Goal: Task Accomplishment & Management: Manage account settings

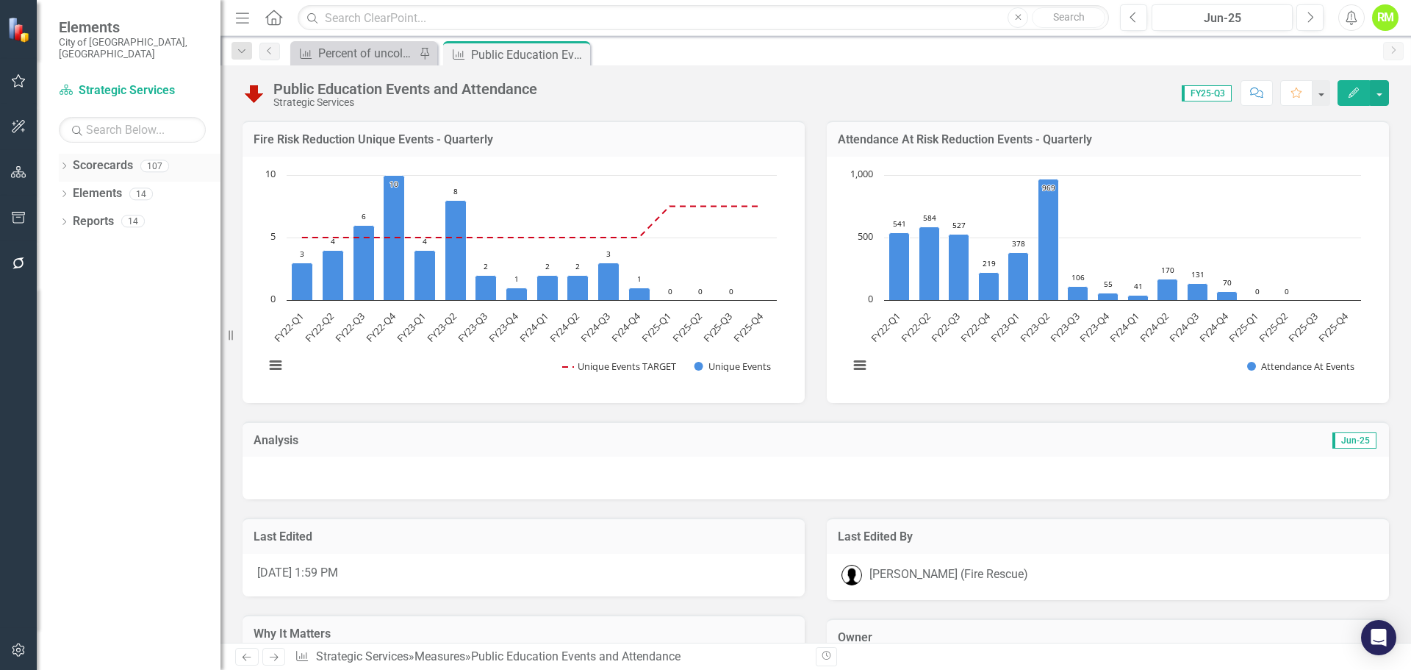
click at [61, 163] on icon "Dropdown" at bounding box center [64, 167] width 10 height 8
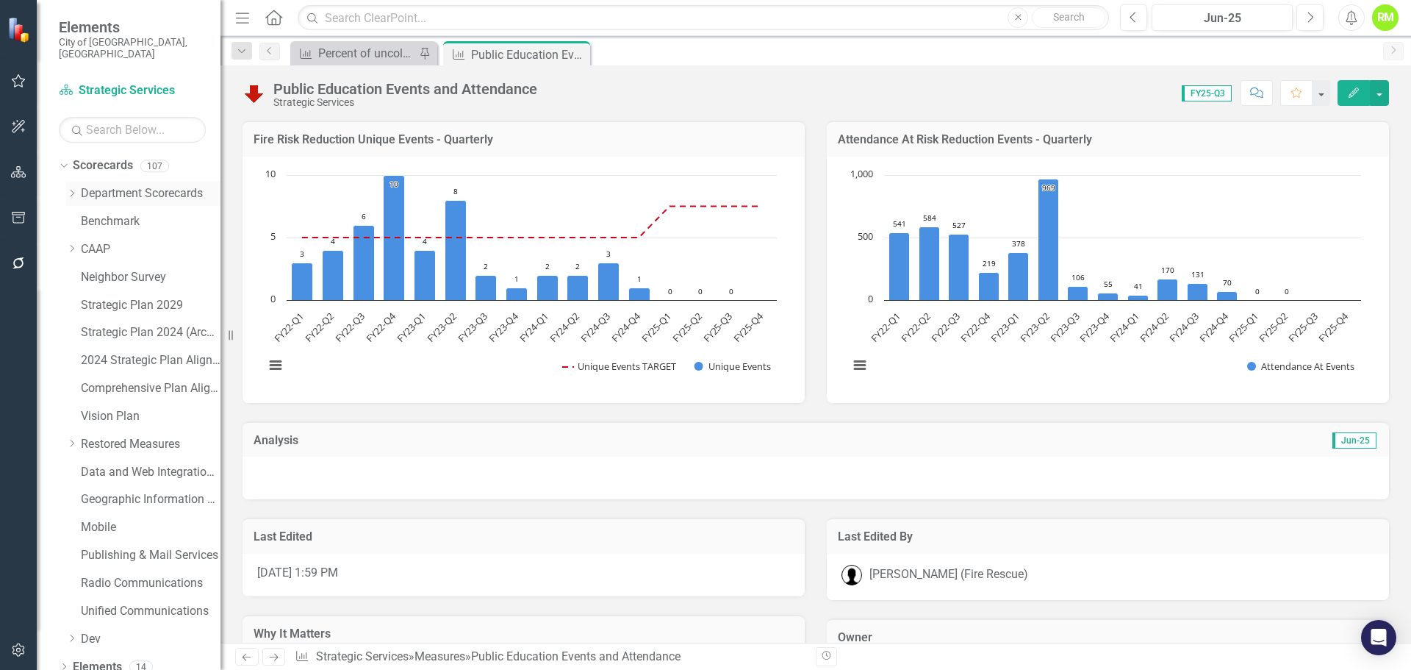
click at [74, 189] on icon "Dropdown" at bounding box center [71, 193] width 11 height 9
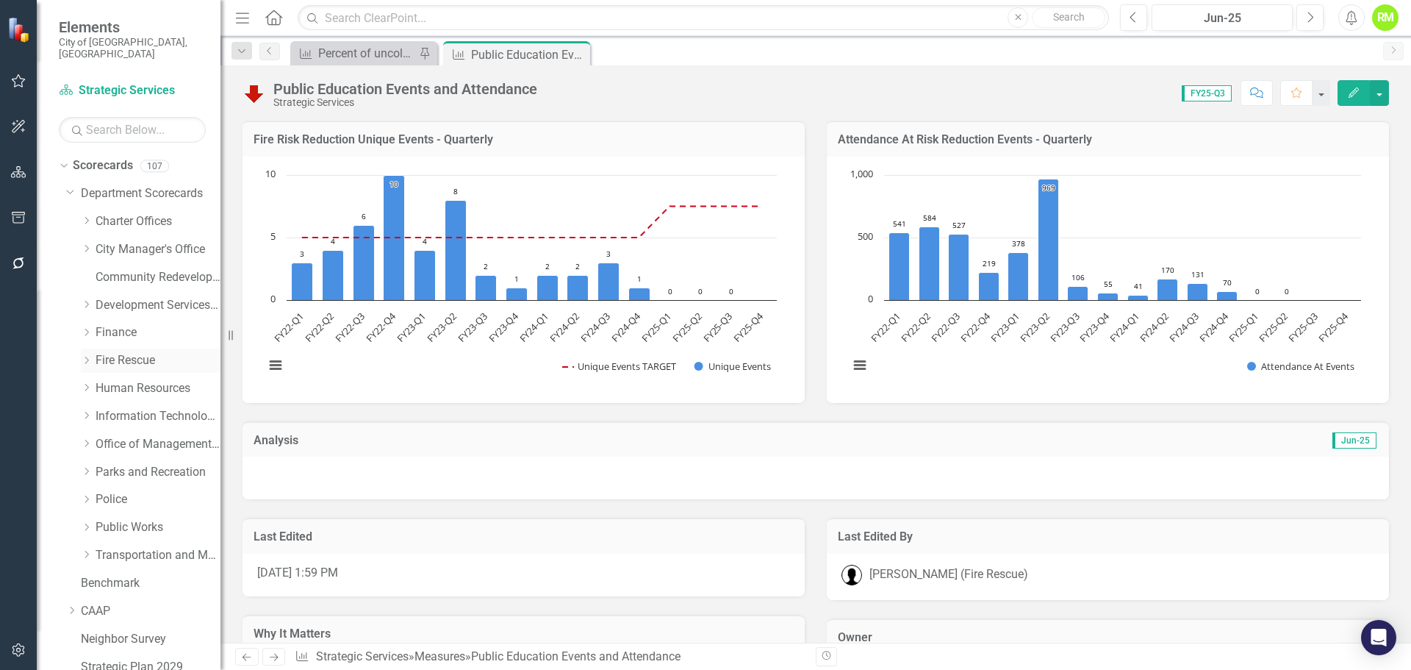
click at [120, 352] on link "Fire Rescue" at bounding box center [158, 360] width 125 height 17
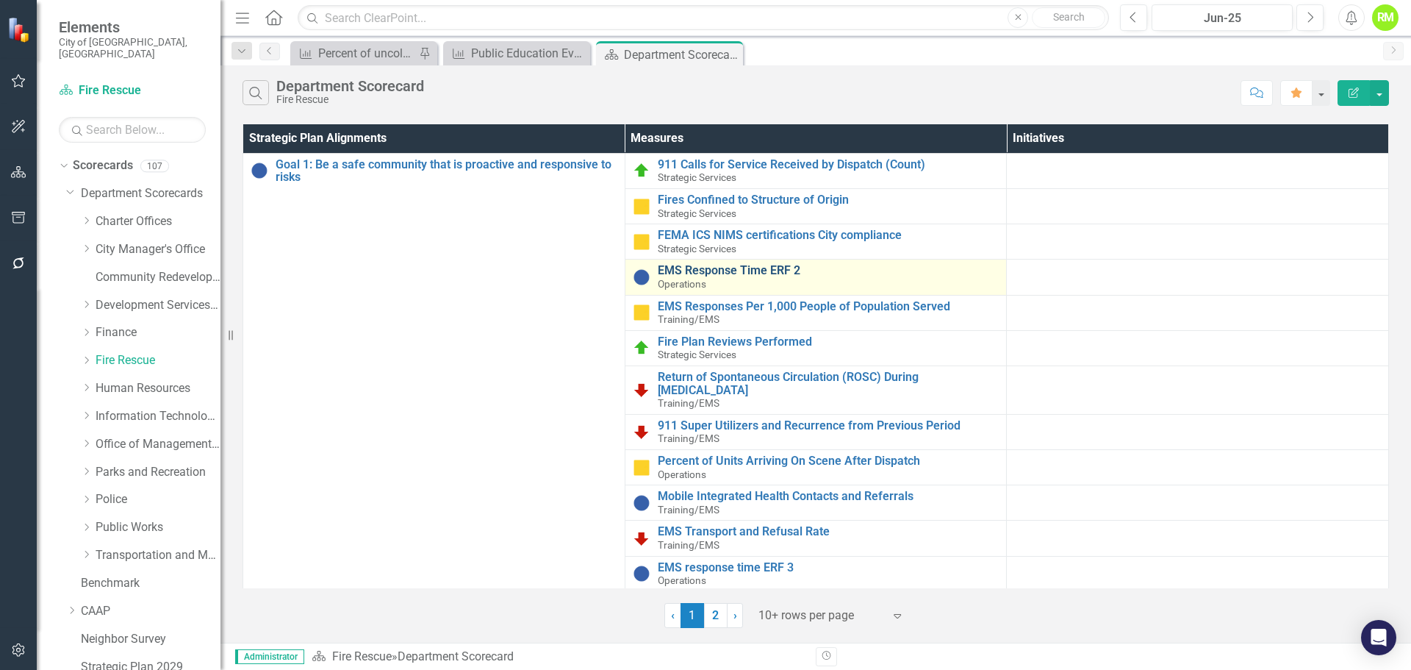
click at [688, 271] on link "EMS Response Time ERF 2" at bounding box center [829, 270] width 342 height 13
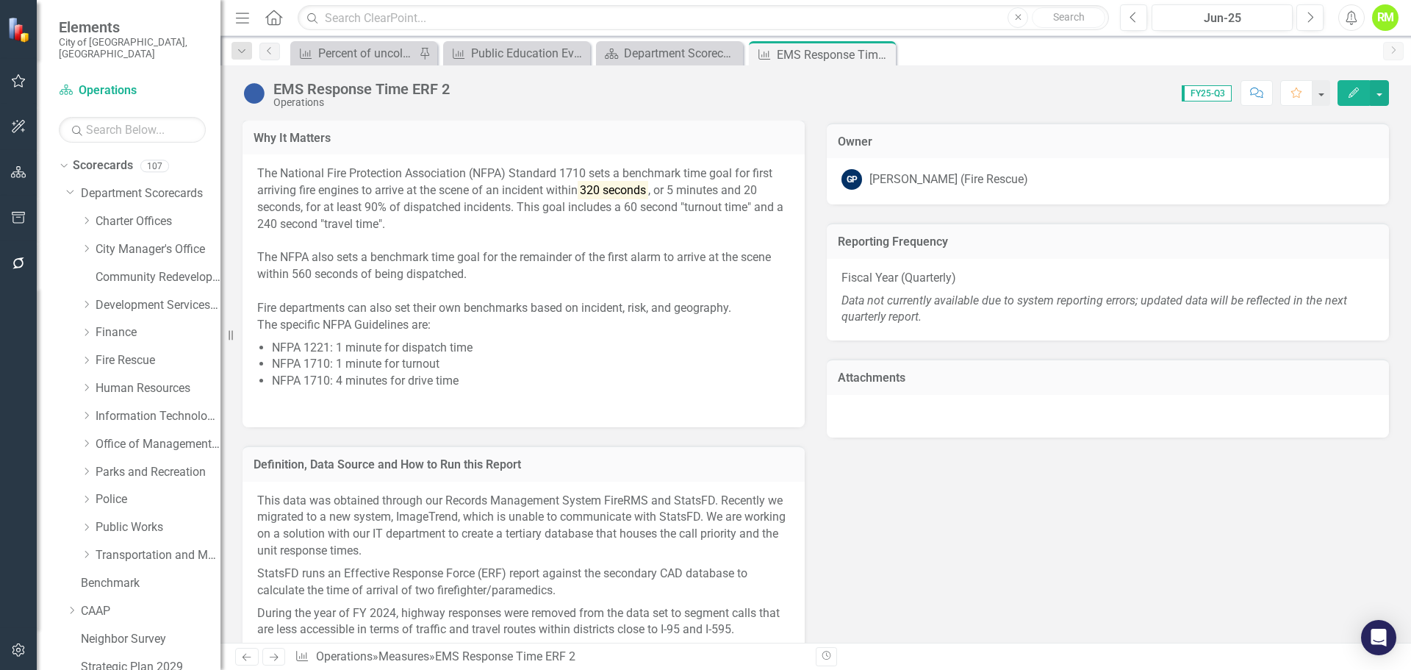
scroll to position [1176, 0]
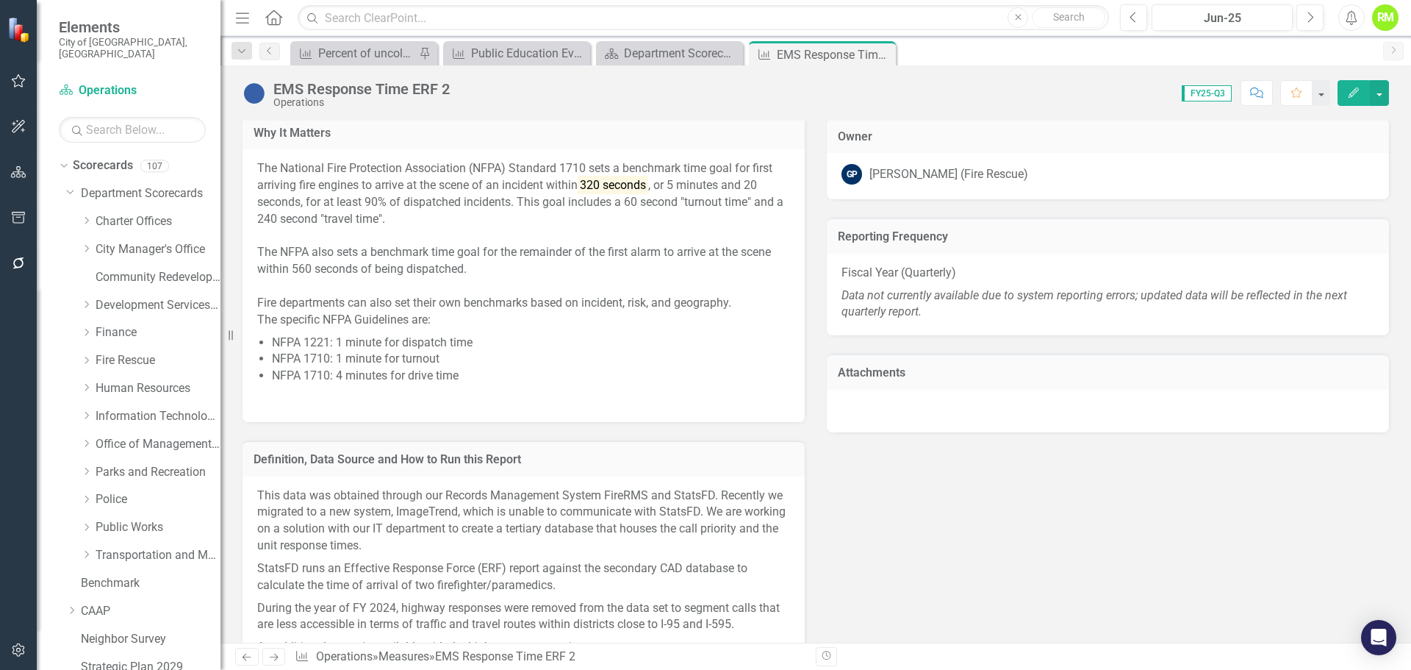
click at [1247, 295] on em "Data not currently available due to system reporting errors; updated data will …" at bounding box center [1095, 303] width 506 height 31
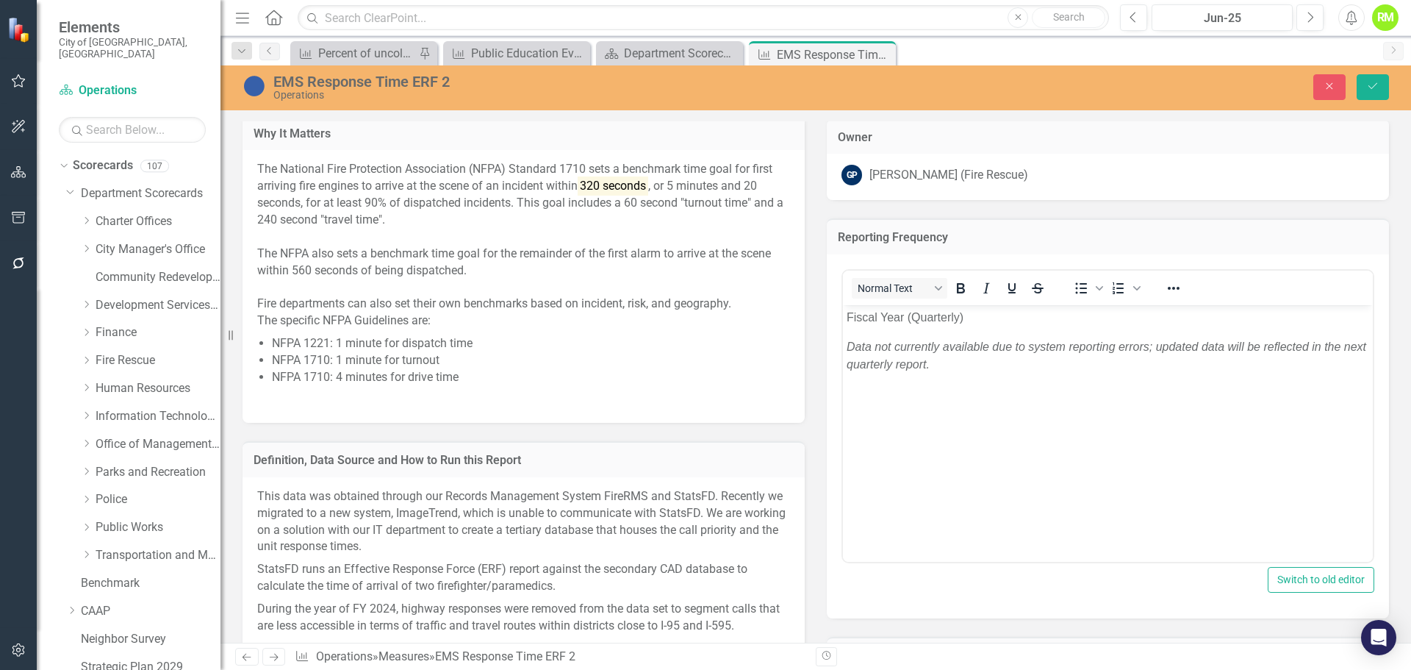
scroll to position [0, 0]
click at [1306, 81] on div "Close Save" at bounding box center [1163, 87] width 474 height 26
click at [1317, 81] on button "Close" at bounding box center [1330, 87] width 32 height 26
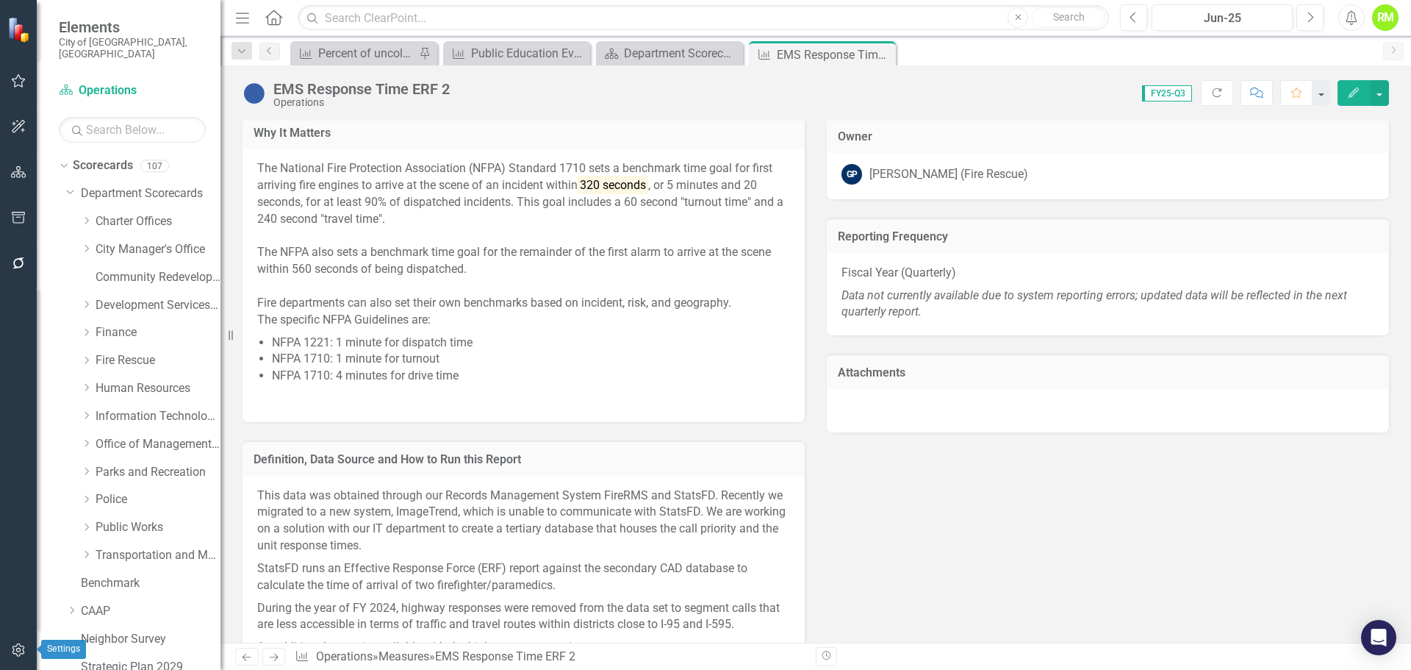
click at [15, 649] on icon "button" at bounding box center [18, 650] width 15 height 12
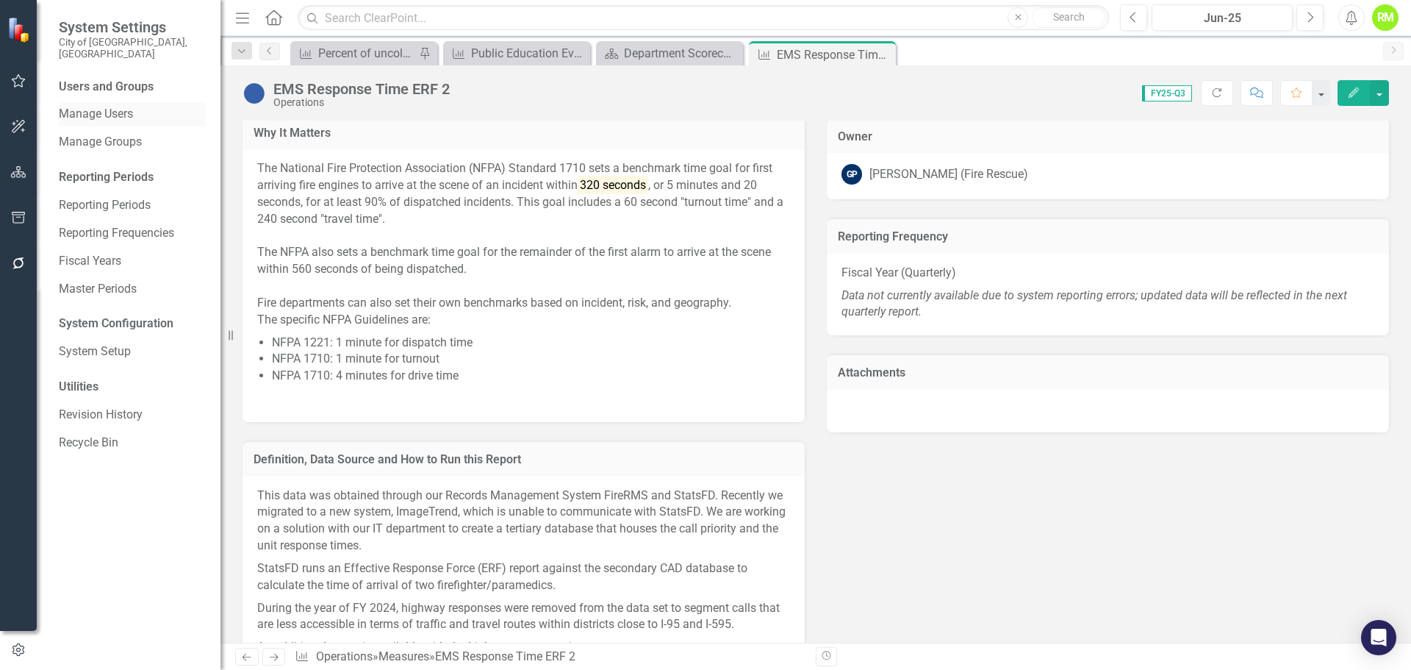
click at [101, 106] on link "Manage Users" at bounding box center [132, 114] width 147 height 17
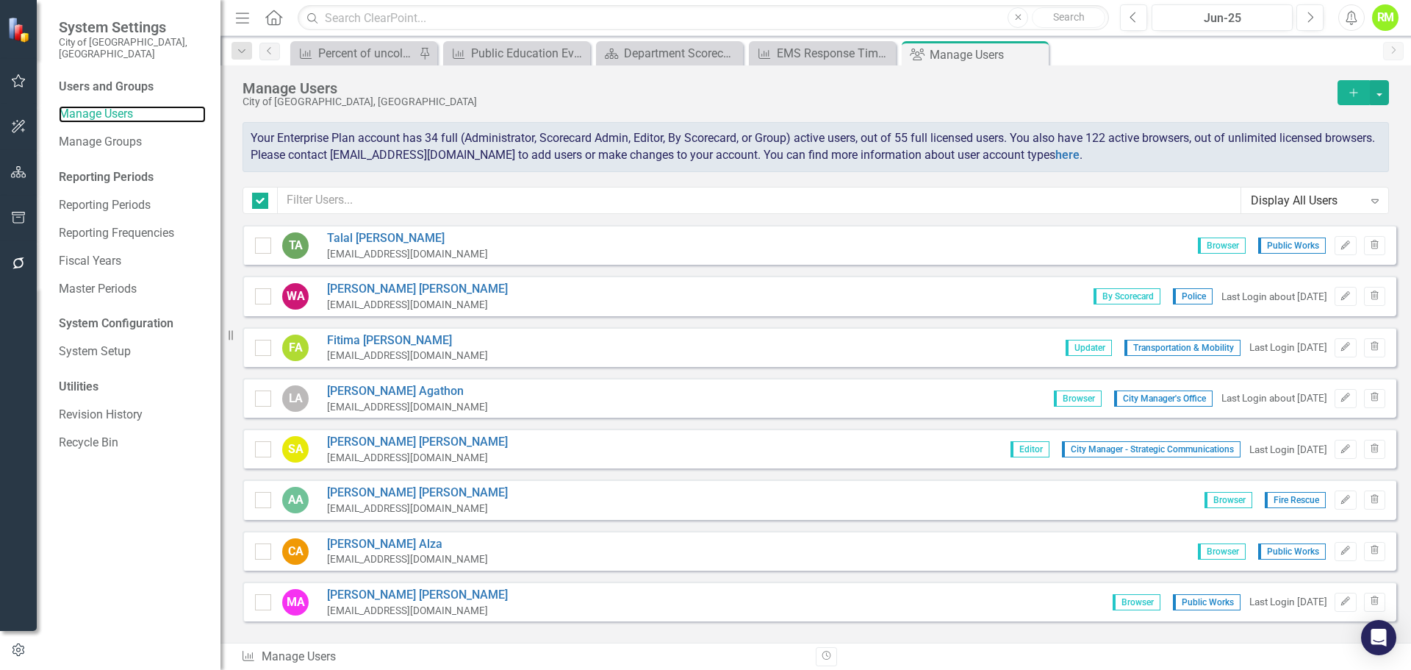
checkbox input "false"
click at [360, 200] on input "text" at bounding box center [760, 200] width 964 height 27
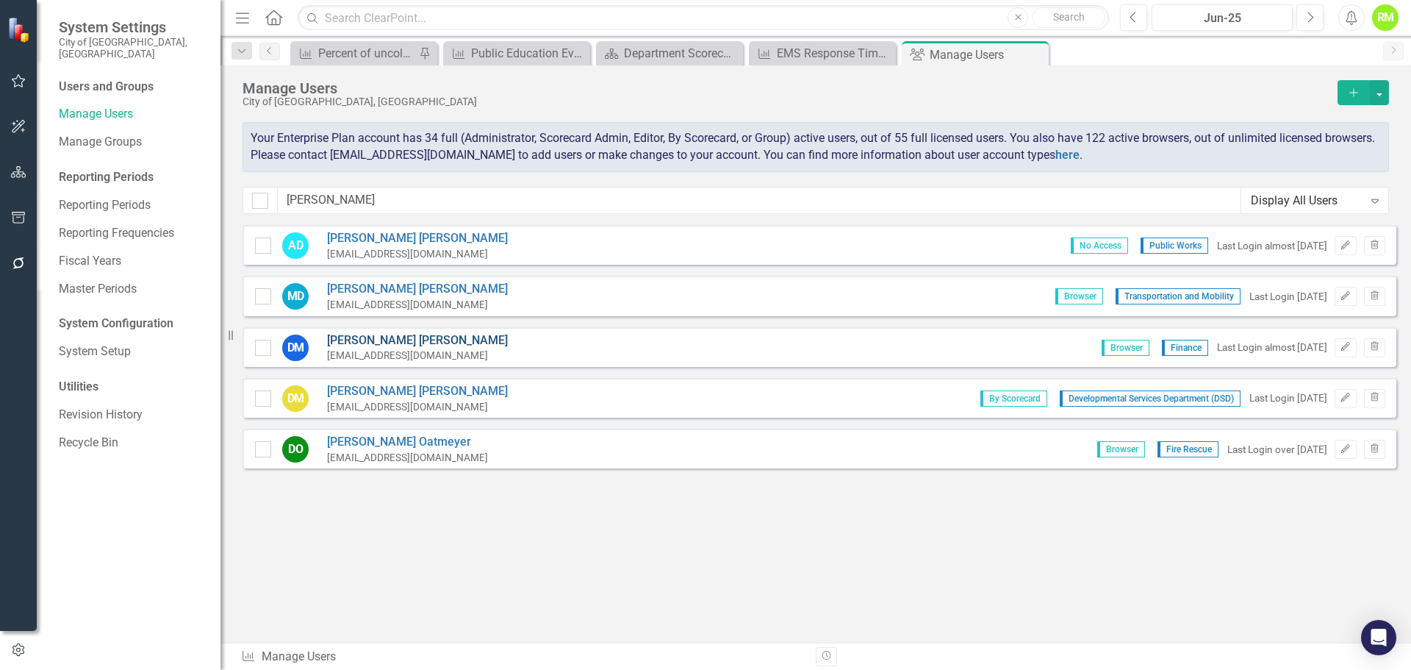
click at [348, 336] on link "Danielle Mora" at bounding box center [417, 340] width 181 height 17
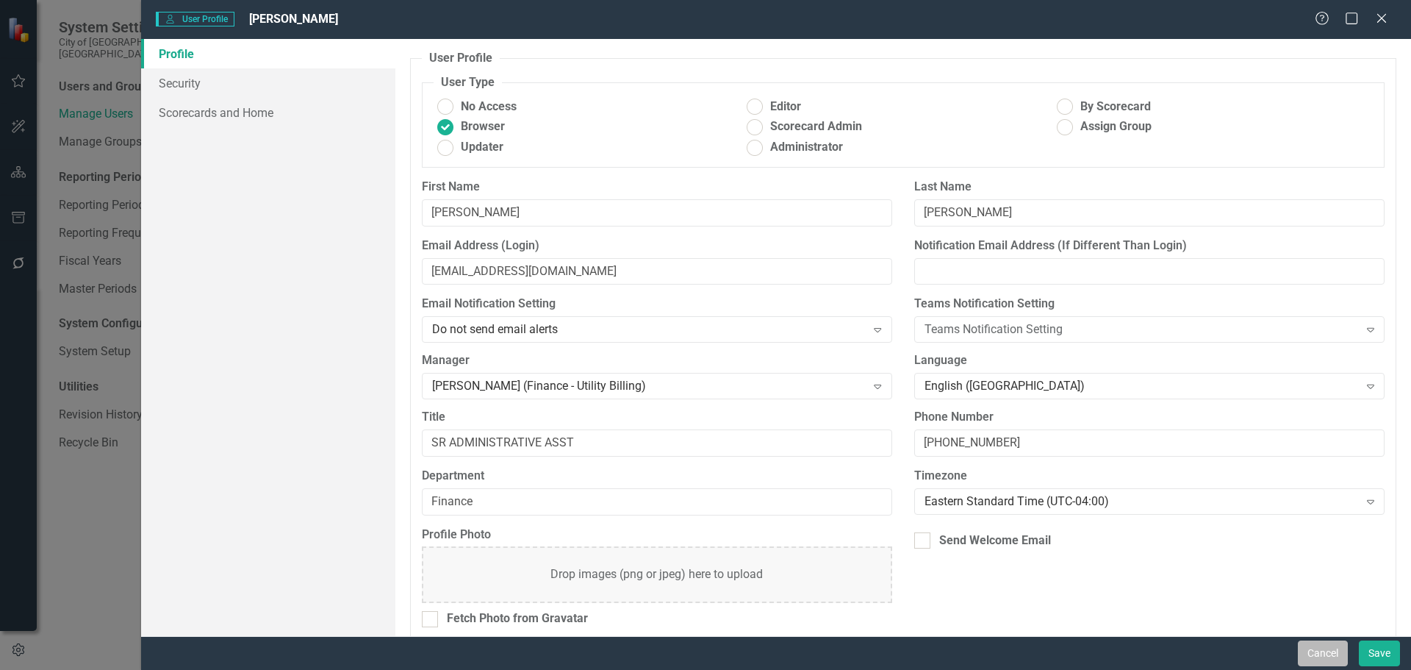
click at [1325, 657] on button "Cancel" at bounding box center [1323, 653] width 50 height 26
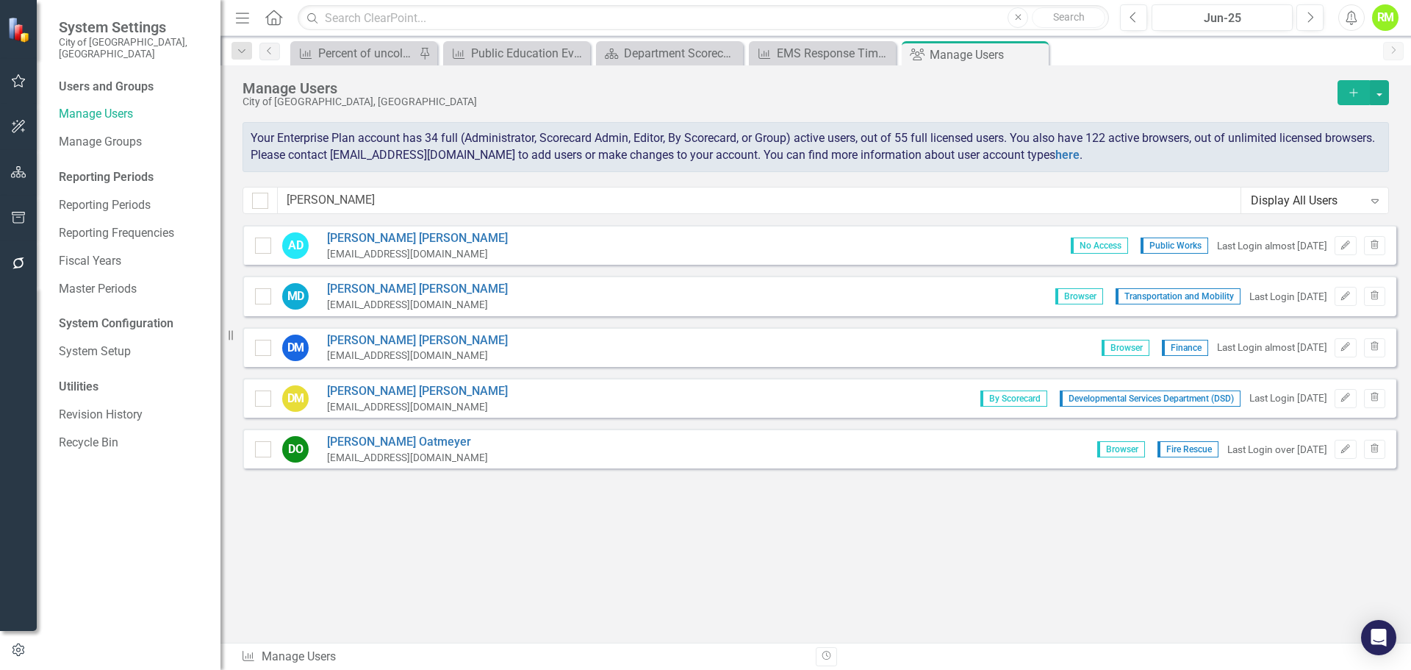
click at [1368, 195] on icon "Expand" at bounding box center [1375, 201] width 15 height 12
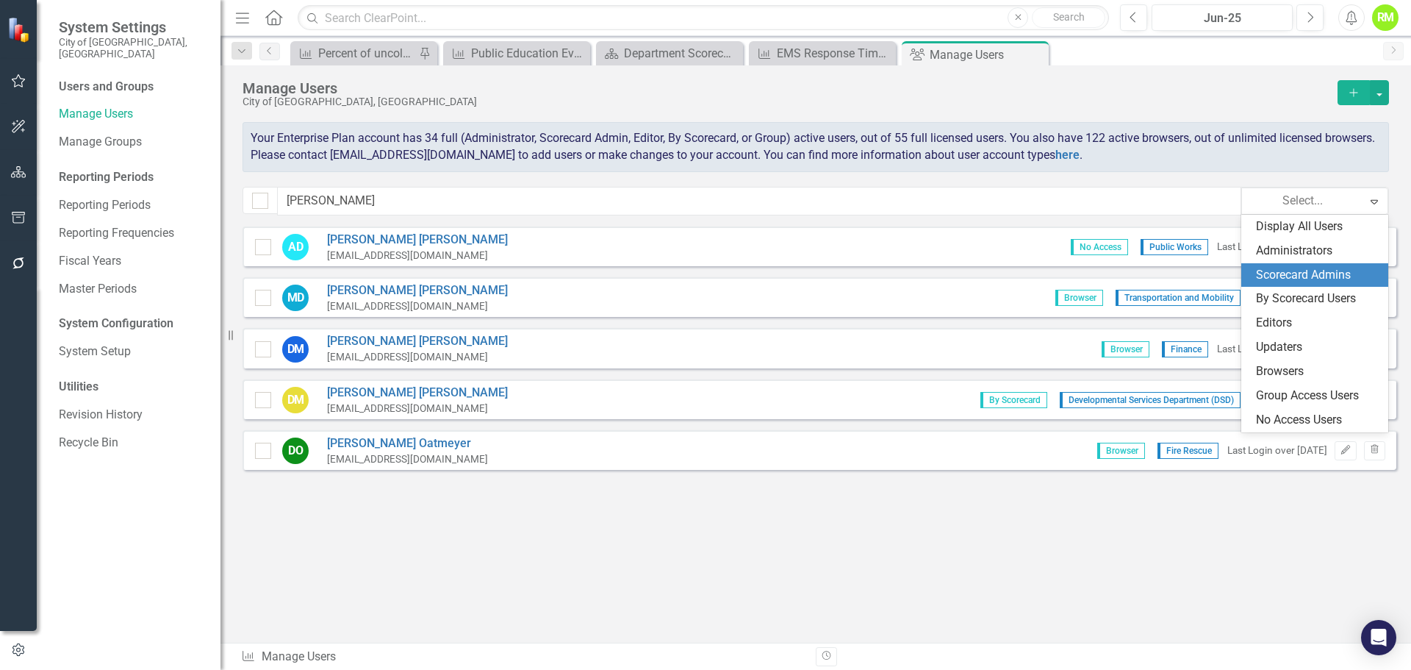
click at [1303, 274] on div "Scorecard Admins" at bounding box center [1317, 275] width 123 height 17
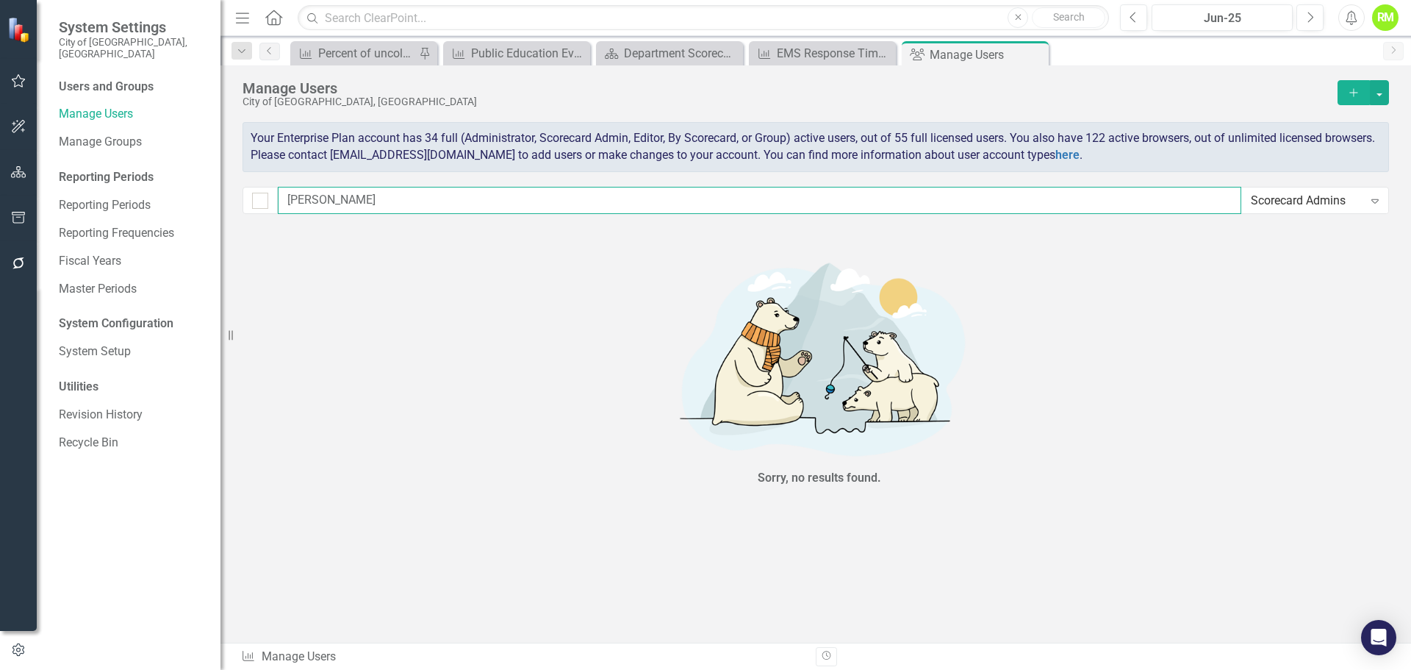
click at [337, 197] on input "dani" at bounding box center [760, 200] width 964 height 27
type input "d"
checkbox input "false"
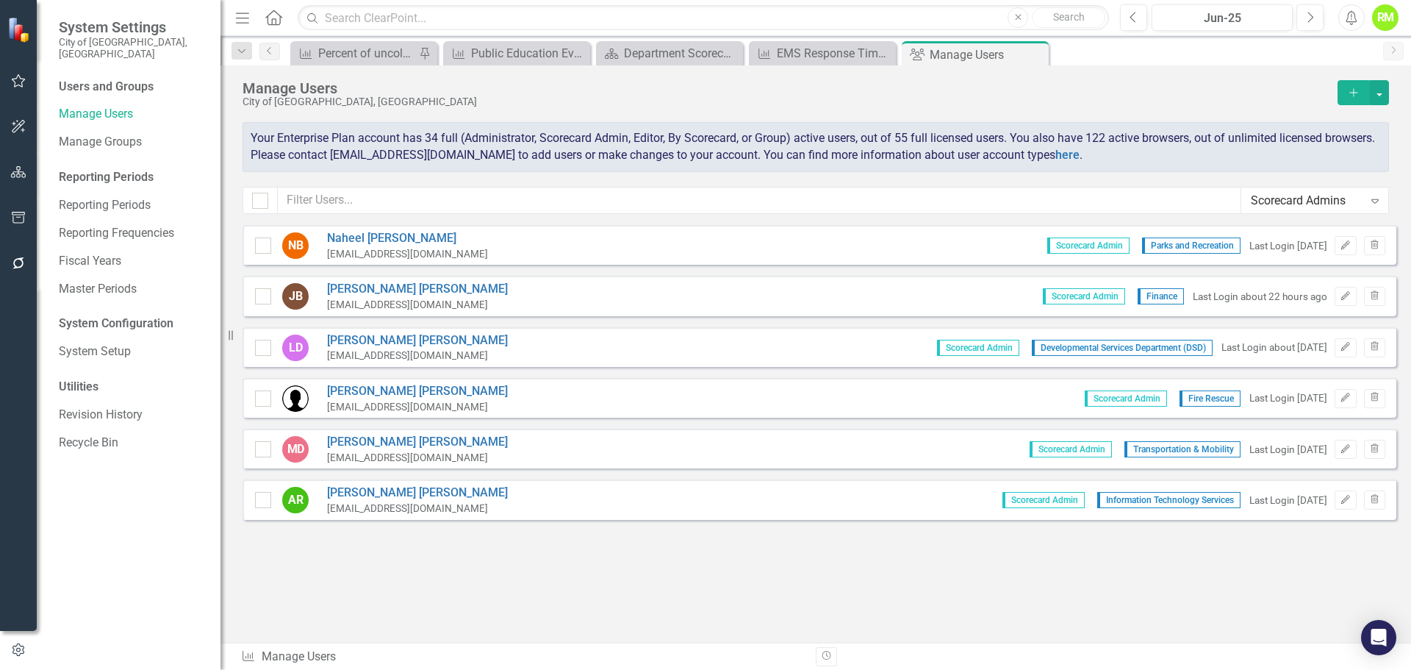
click at [1375, 198] on icon "Expand" at bounding box center [1375, 201] width 15 height 12
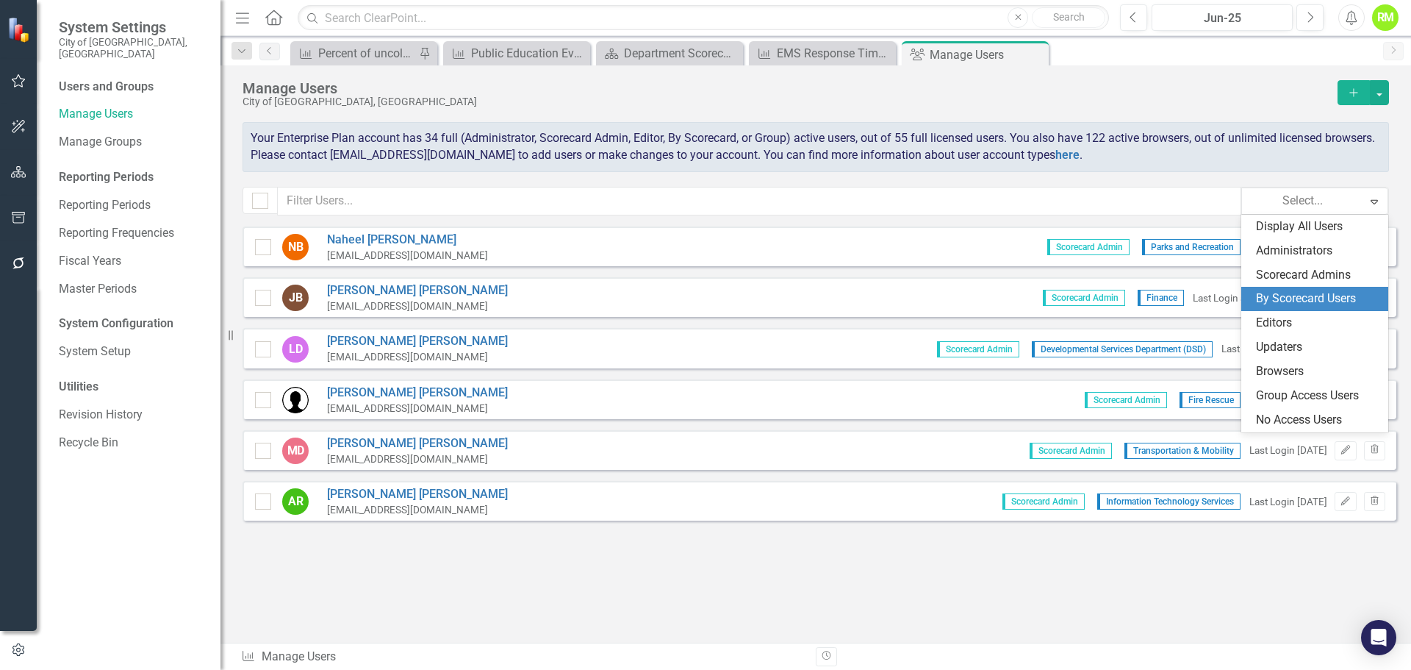
click at [1303, 300] on div "By Scorecard Users" at bounding box center [1317, 298] width 123 height 17
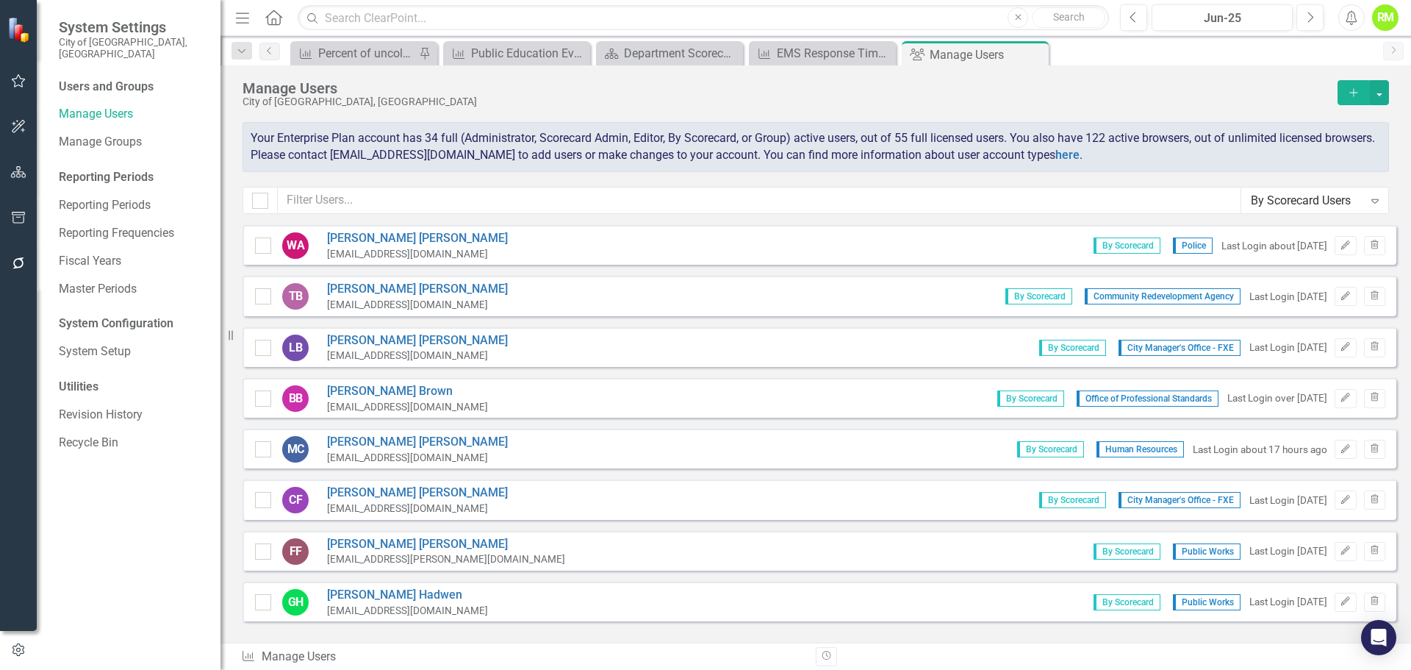
click at [1378, 198] on icon "Expand" at bounding box center [1375, 201] width 15 height 12
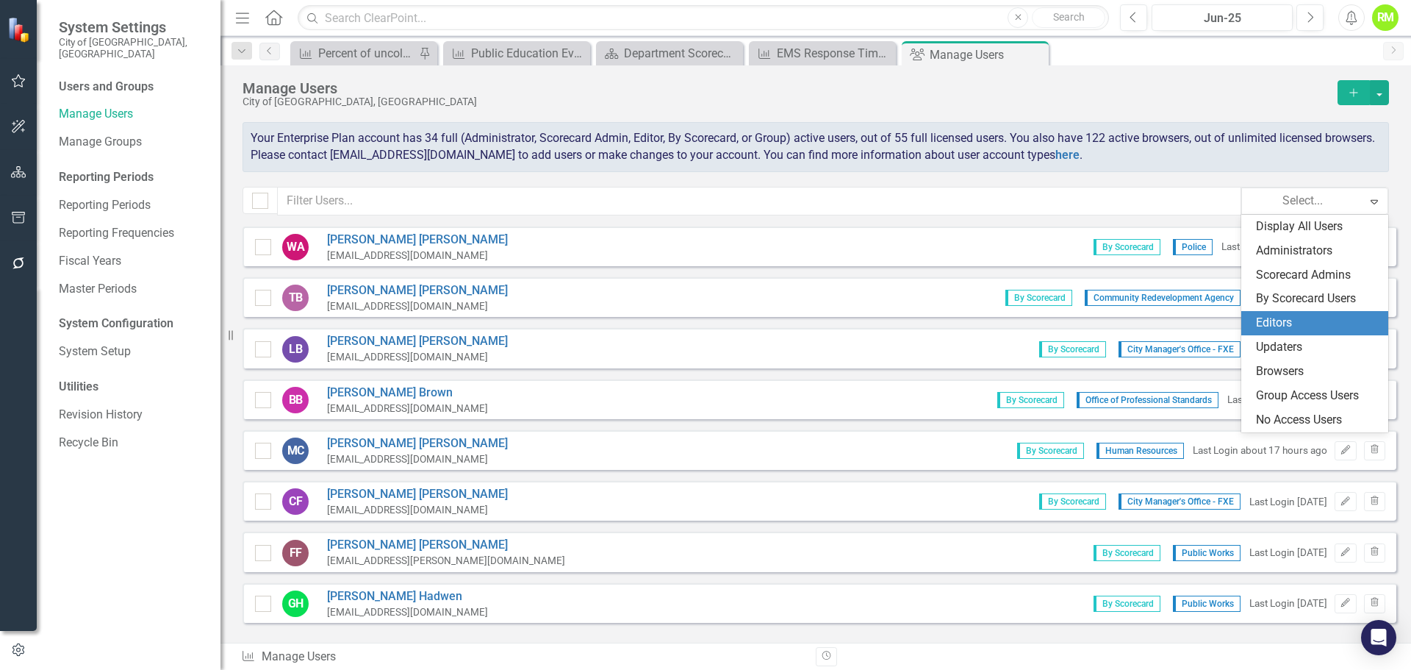
click at [1277, 323] on div "Editors" at bounding box center [1317, 323] width 123 height 17
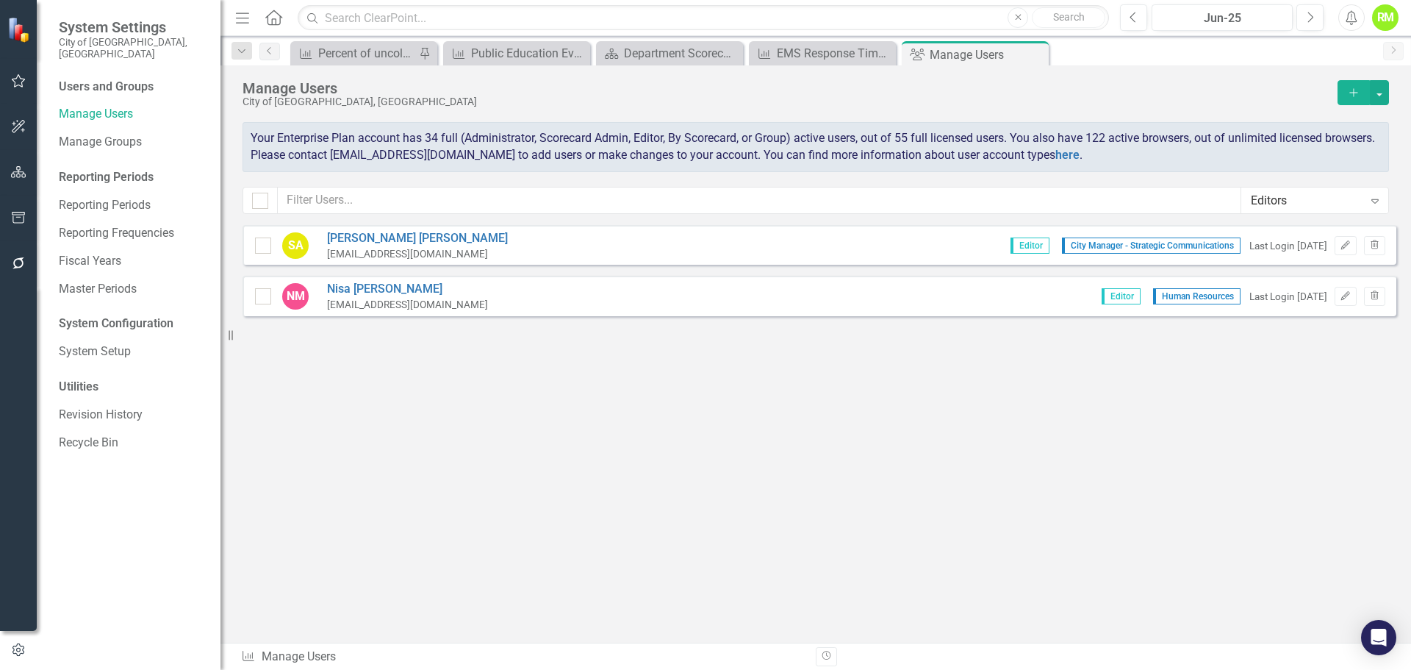
click at [1381, 202] on icon "Expand" at bounding box center [1375, 201] width 15 height 12
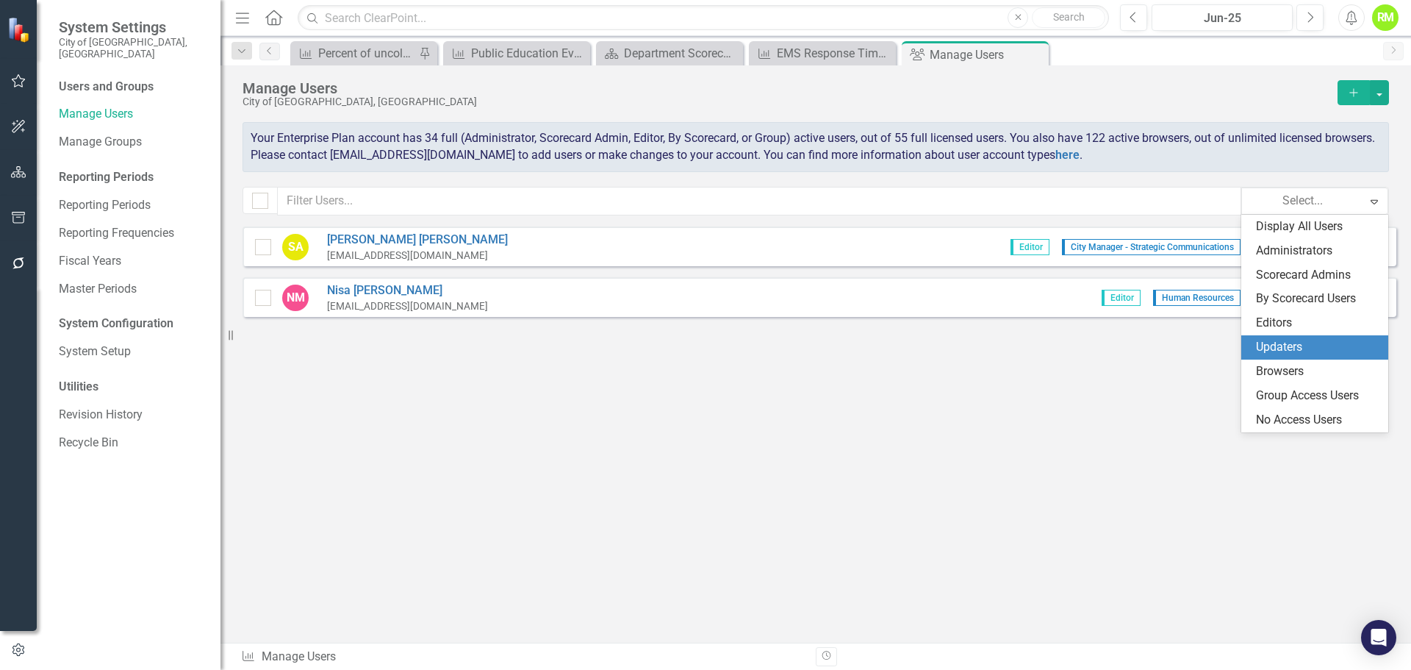
click at [1271, 343] on div "Updaters" at bounding box center [1317, 347] width 123 height 17
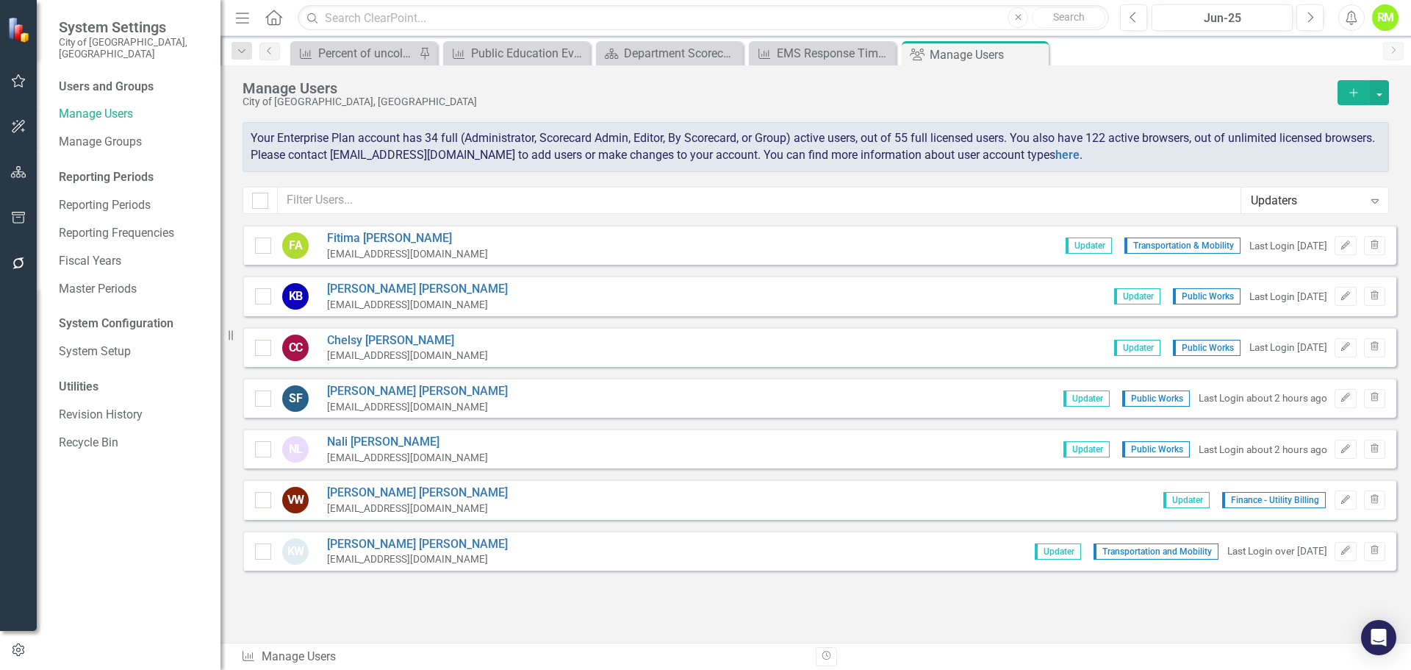
click at [1368, 201] on icon "Expand" at bounding box center [1375, 201] width 15 height 12
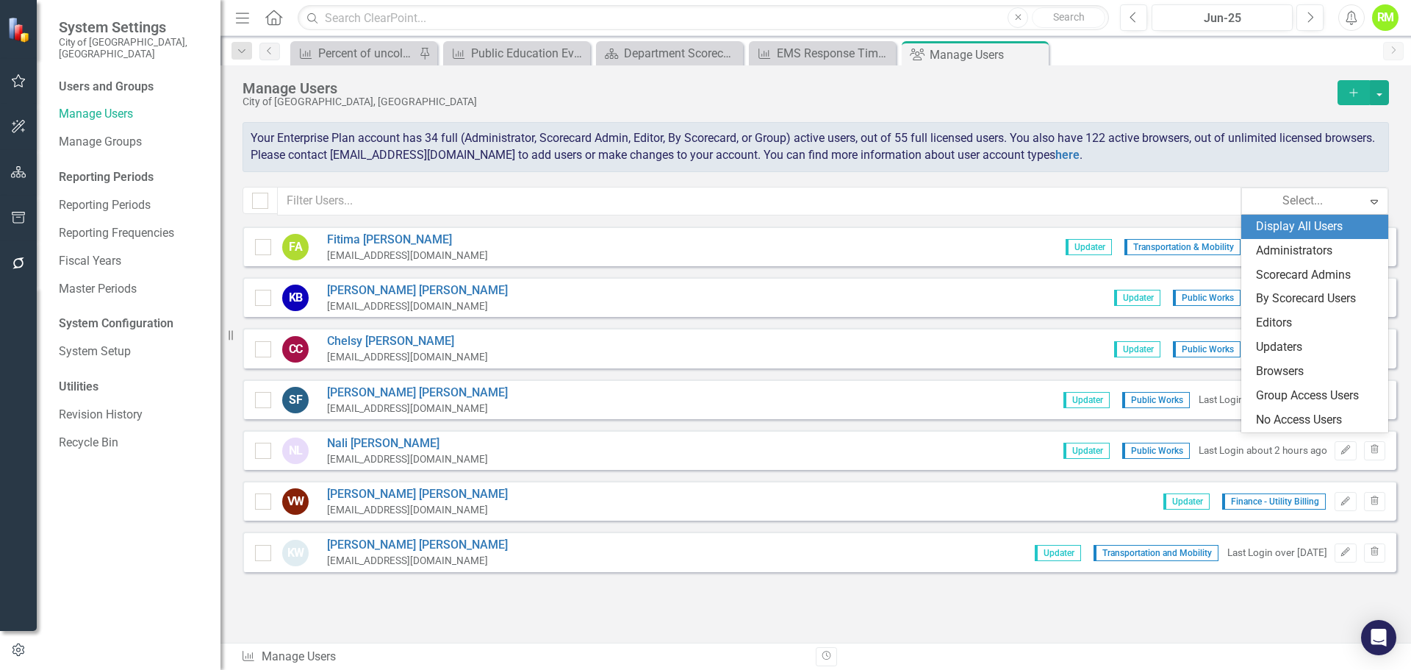
click at [1288, 227] on div "Display All Users" at bounding box center [1317, 226] width 123 height 17
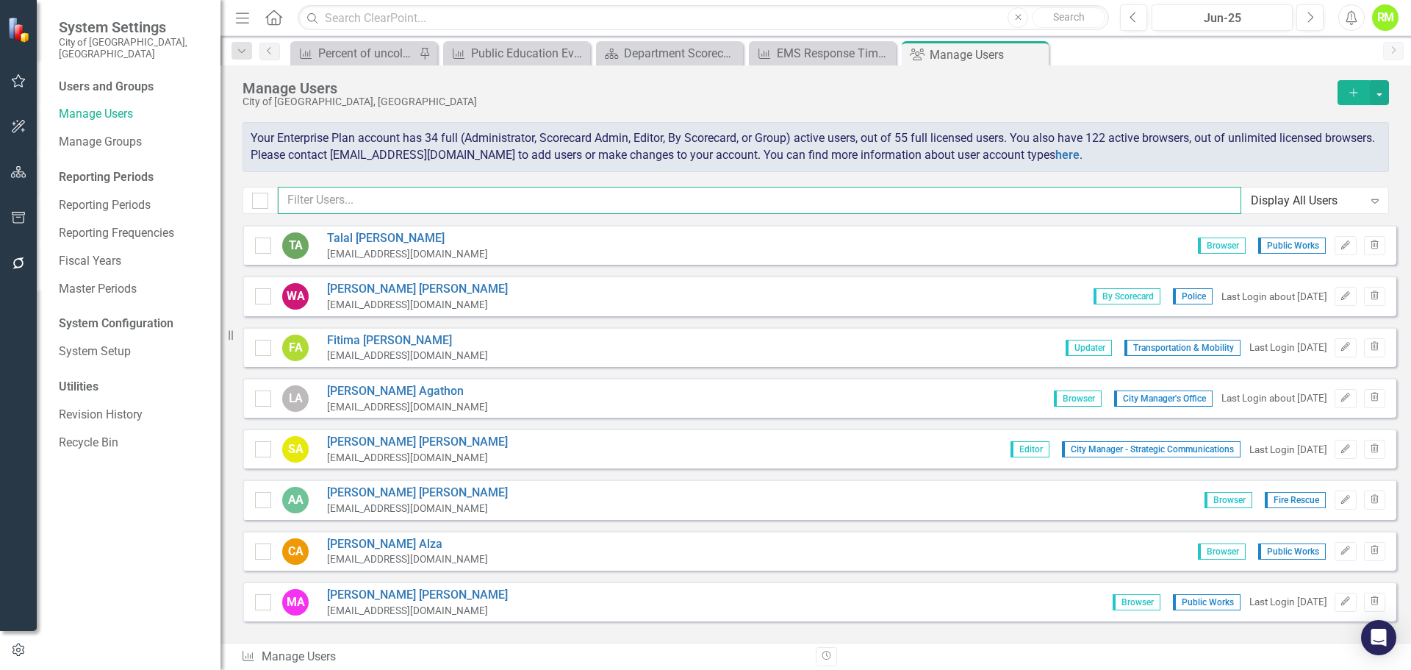
click at [459, 198] on input "text" at bounding box center [760, 200] width 964 height 27
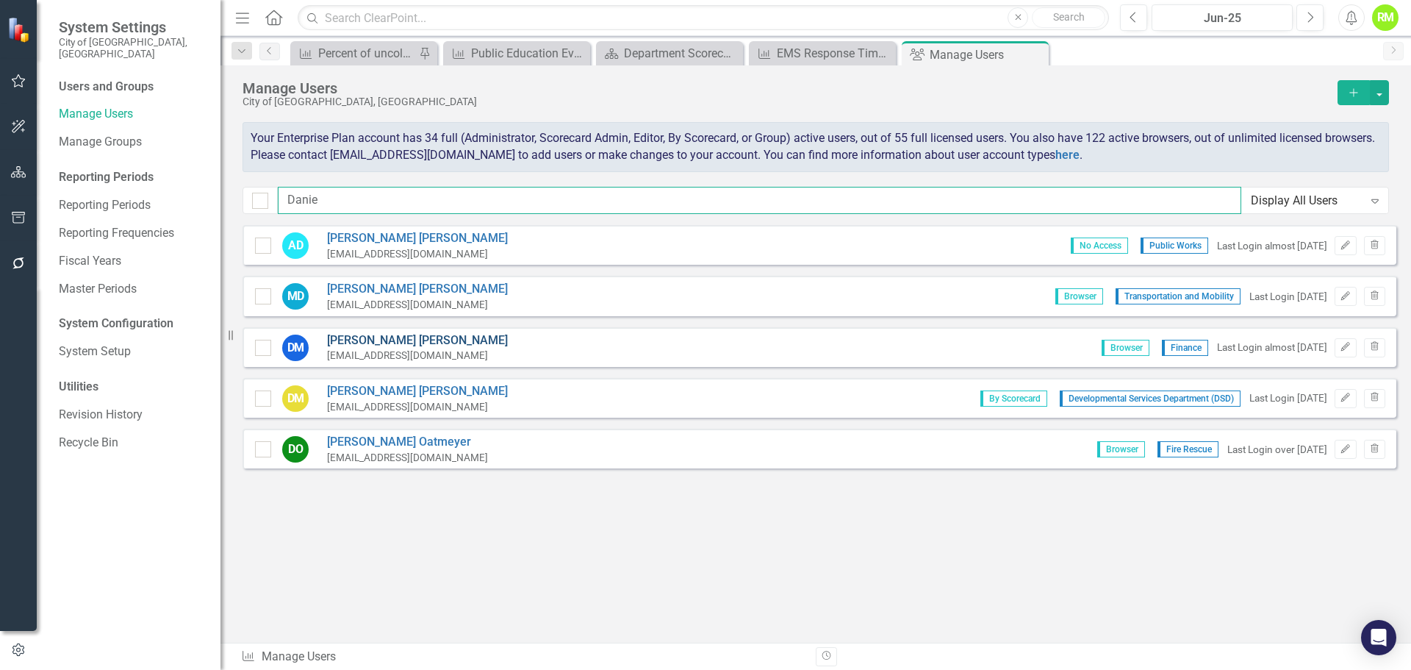
type input "Danie"
click at [345, 337] on link "Danielle Mora" at bounding box center [417, 340] width 181 height 17
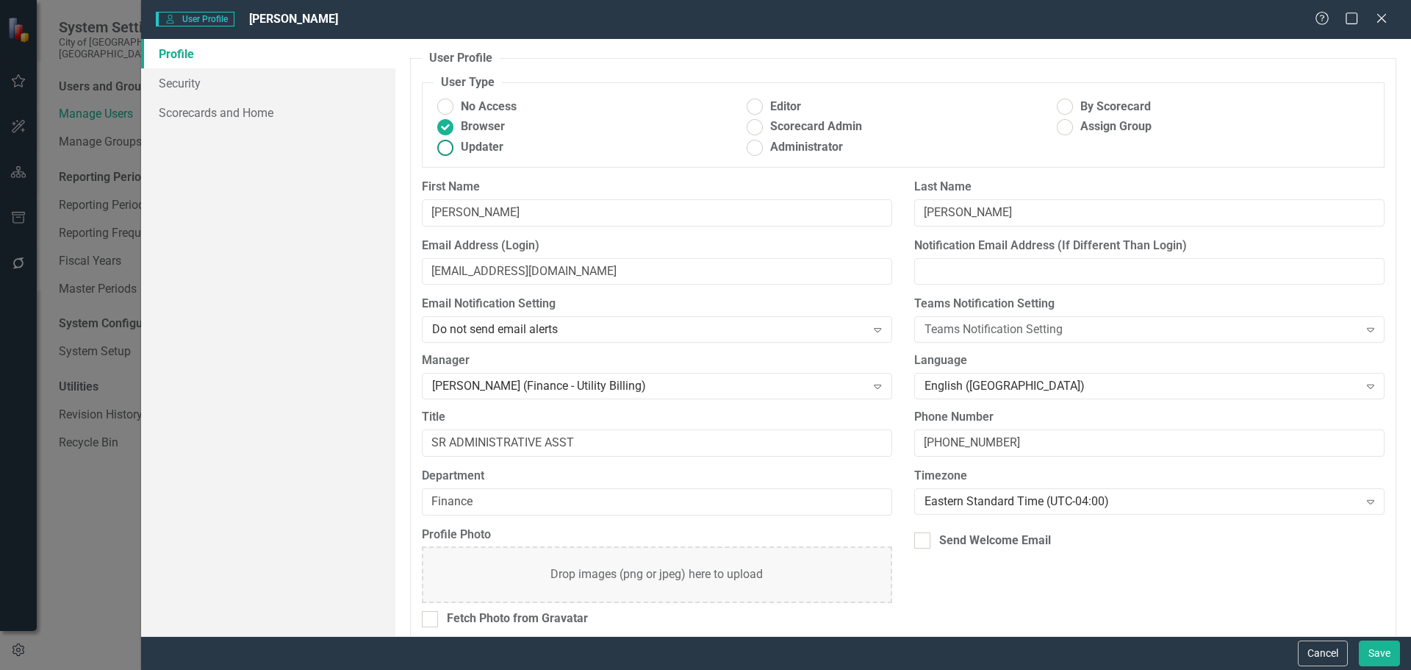
click at [443, 148] on ins at bounding box center [445, 147] width 23 height 23
click at [443, 148] on input "Updater" at bounding box center [445, 147] width 23 height 23
radio input "true"
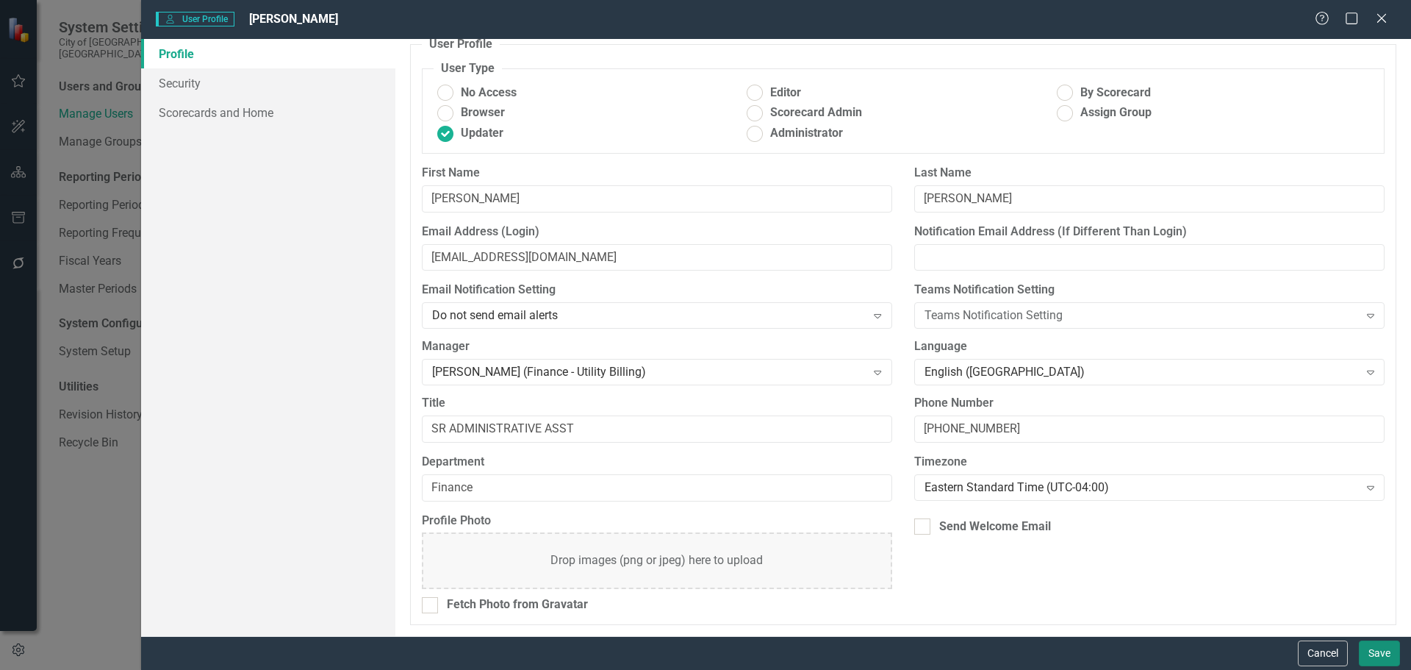
click at [1376, 647] on button "Save" at bounding box center [1379, 653] width 41 height 26
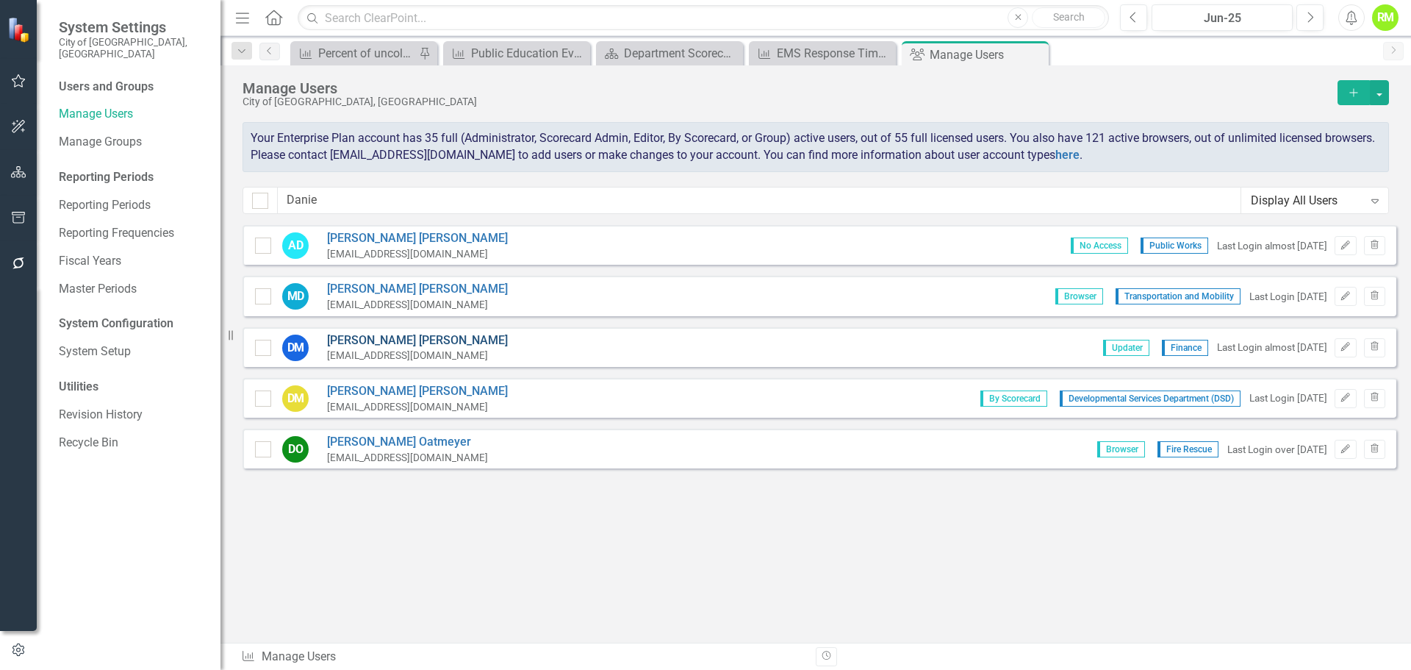
click at [358, 340] on link "Danielle Mora" at bounding box center [417, 340] width 181 height 17
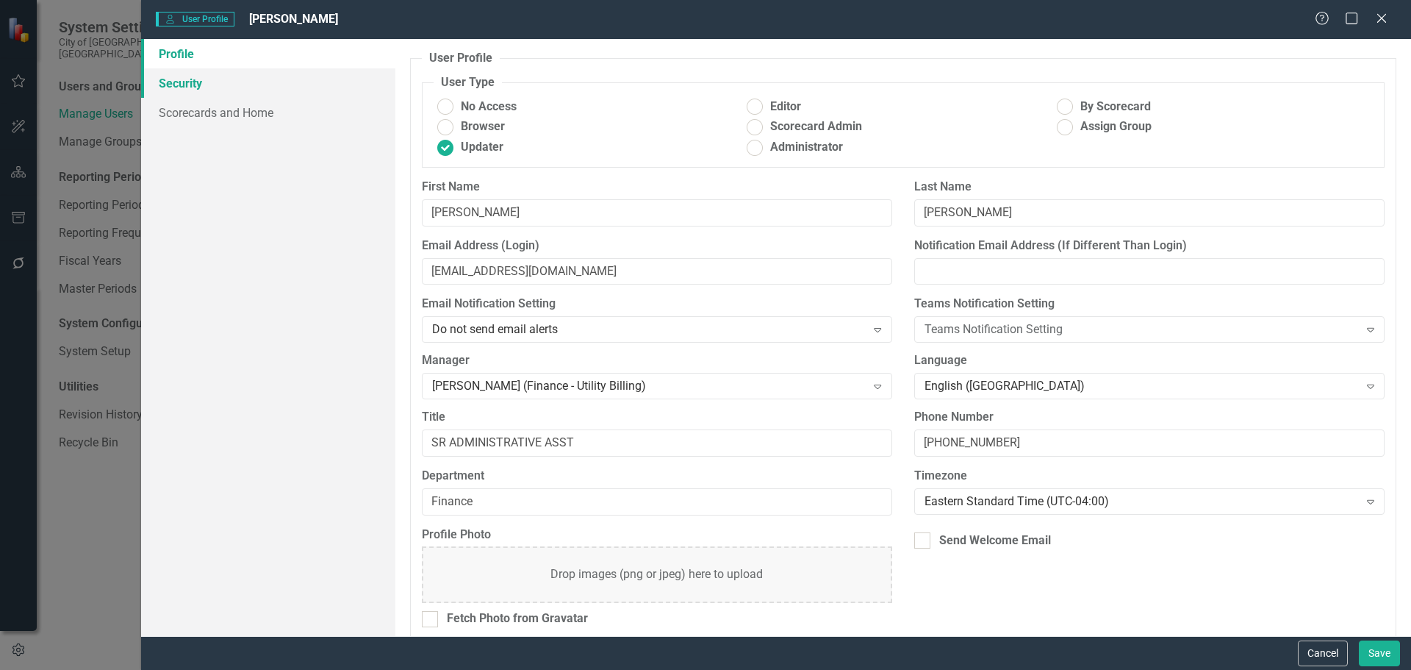
click at [189, 87] on link "Security" at bounding box center [268, 82] width 254 height 29
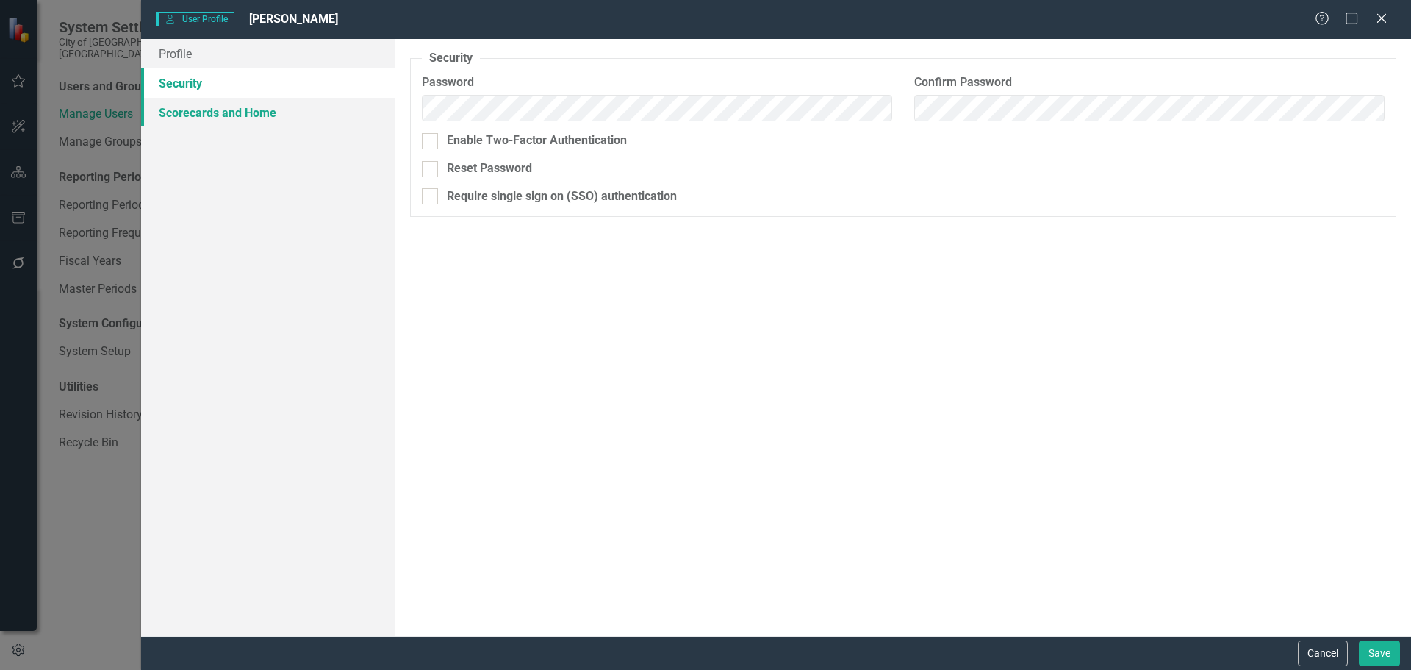
click at [189, 118] on link "Scorecards and Home" at bounding box center [268, 112] width 254 height 29
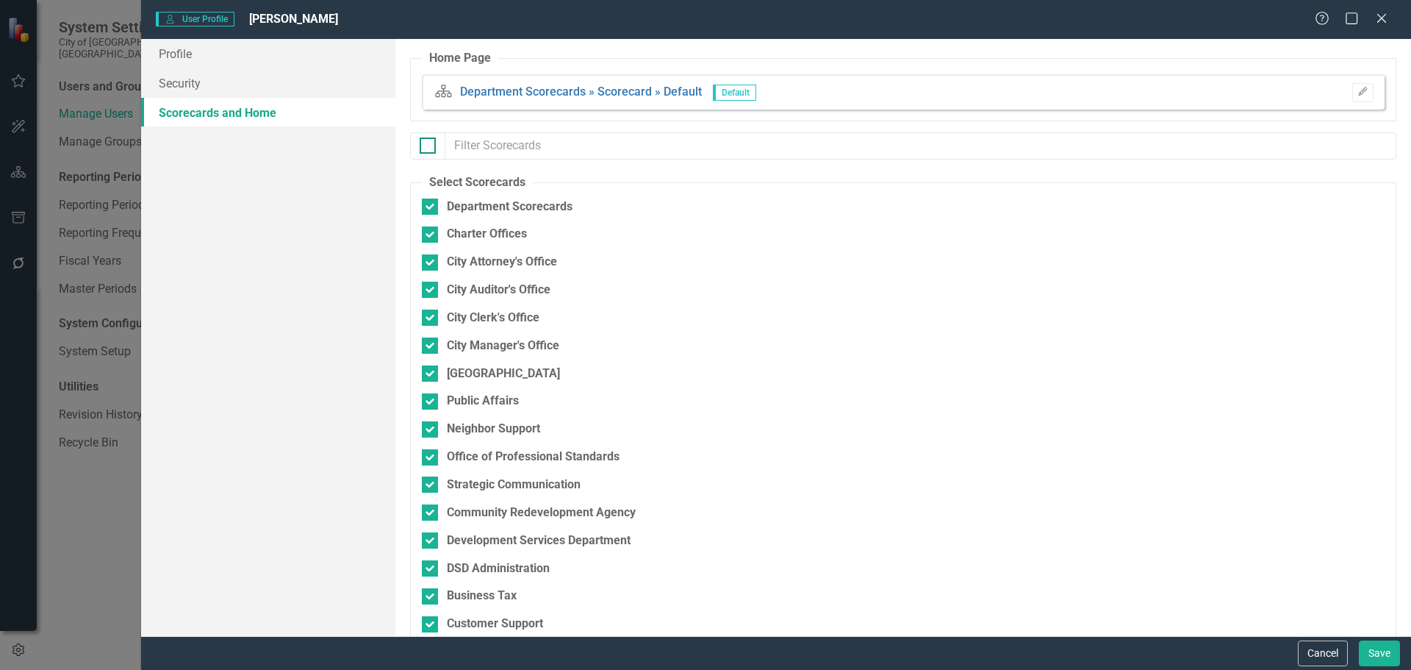
click at [433, 149] on div at bounding box center [428, 145] width 16 height 16
click at [429, 147] on input "checkbox" at bounding box center [425, 142] width 10 height 10
checkbox input "true"
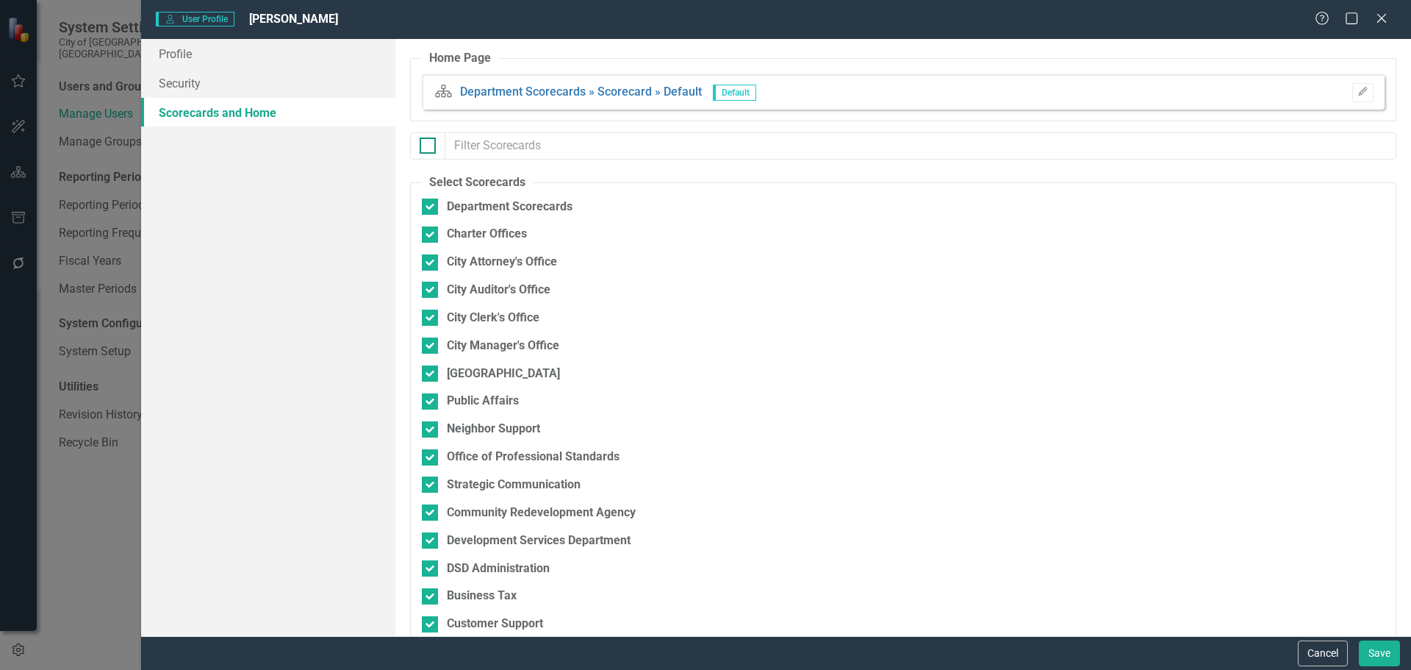
checkbox input "true"
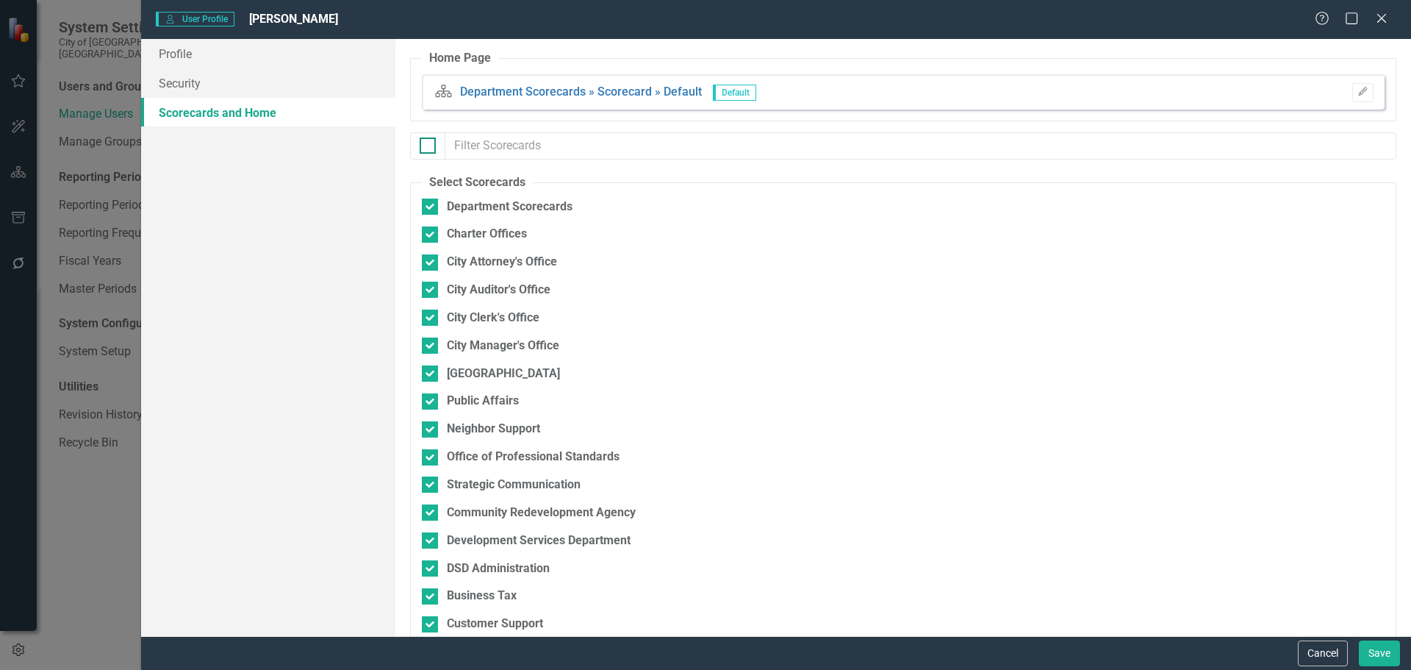
checkbox input "true"
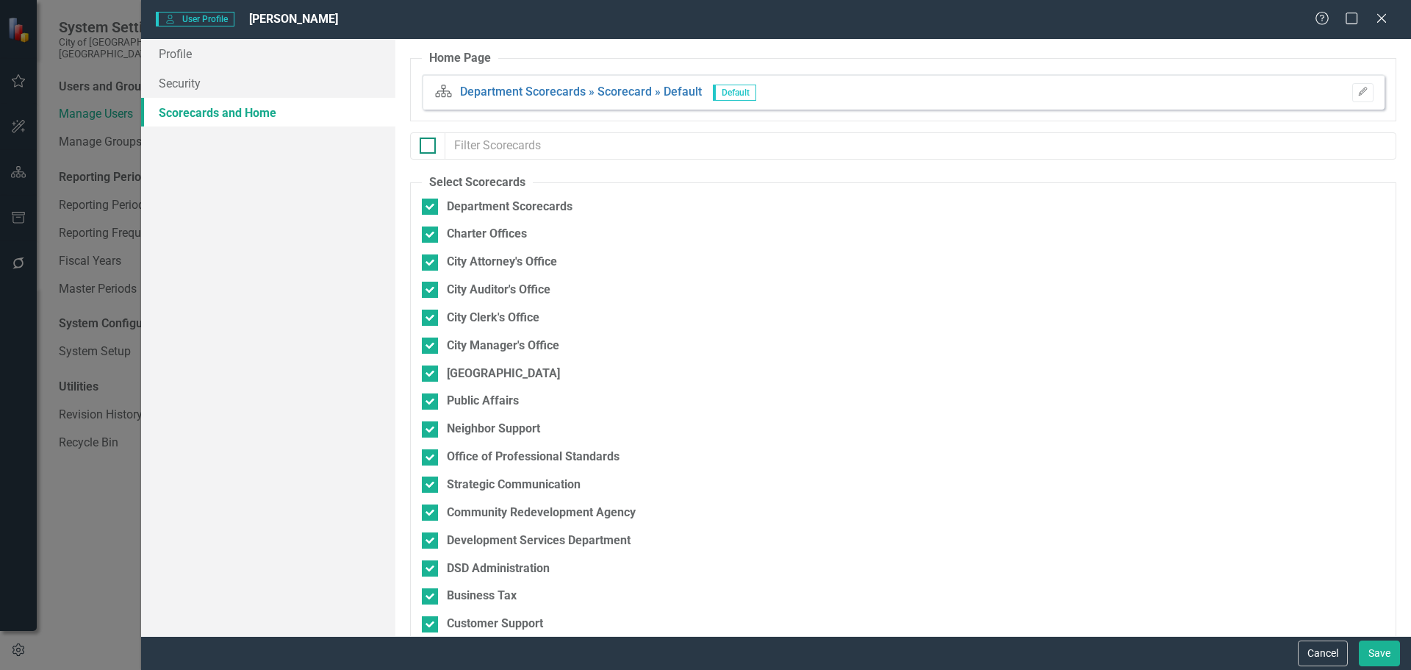
checkbox input "true"
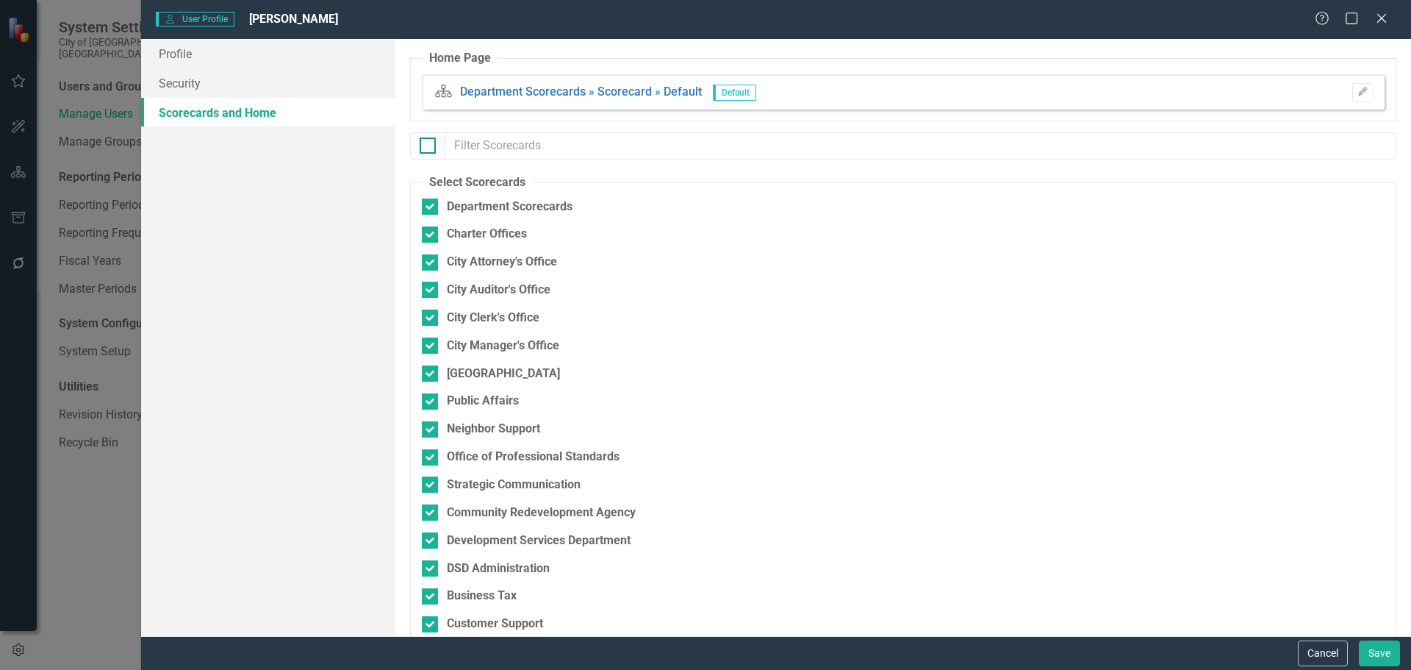
checkbox input "true"
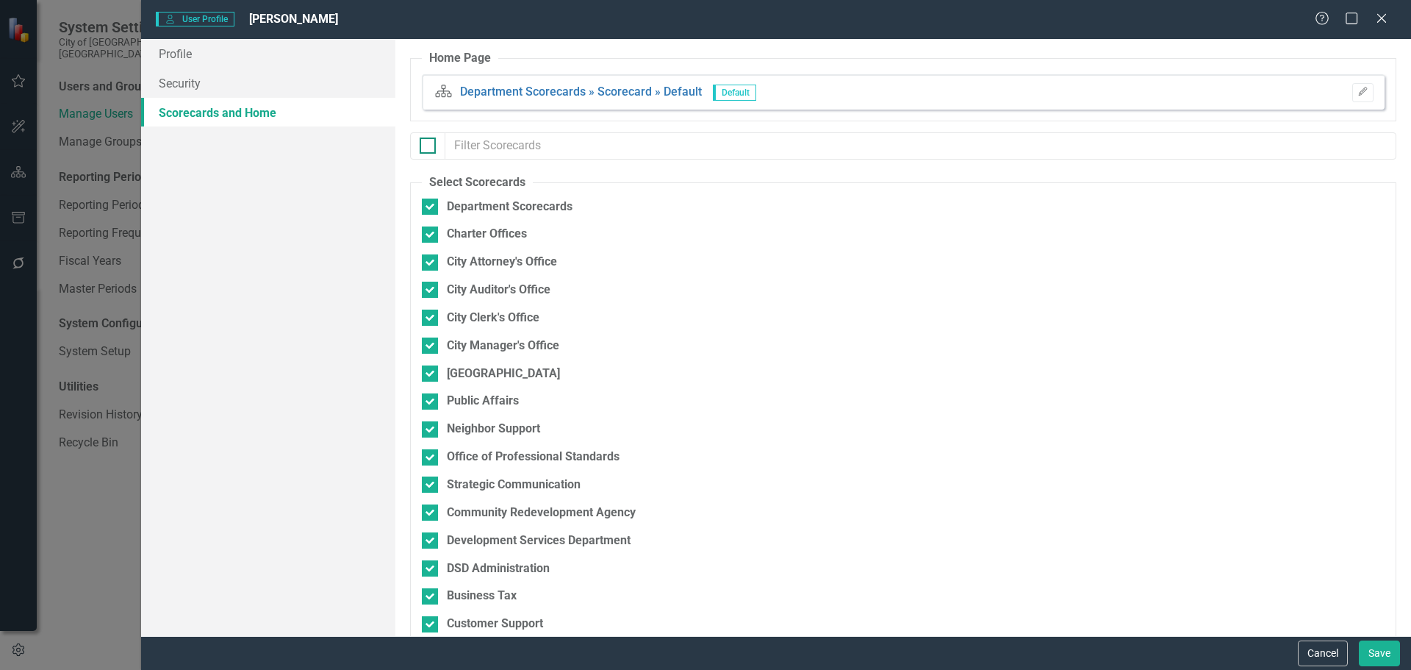
checkbox input "true"
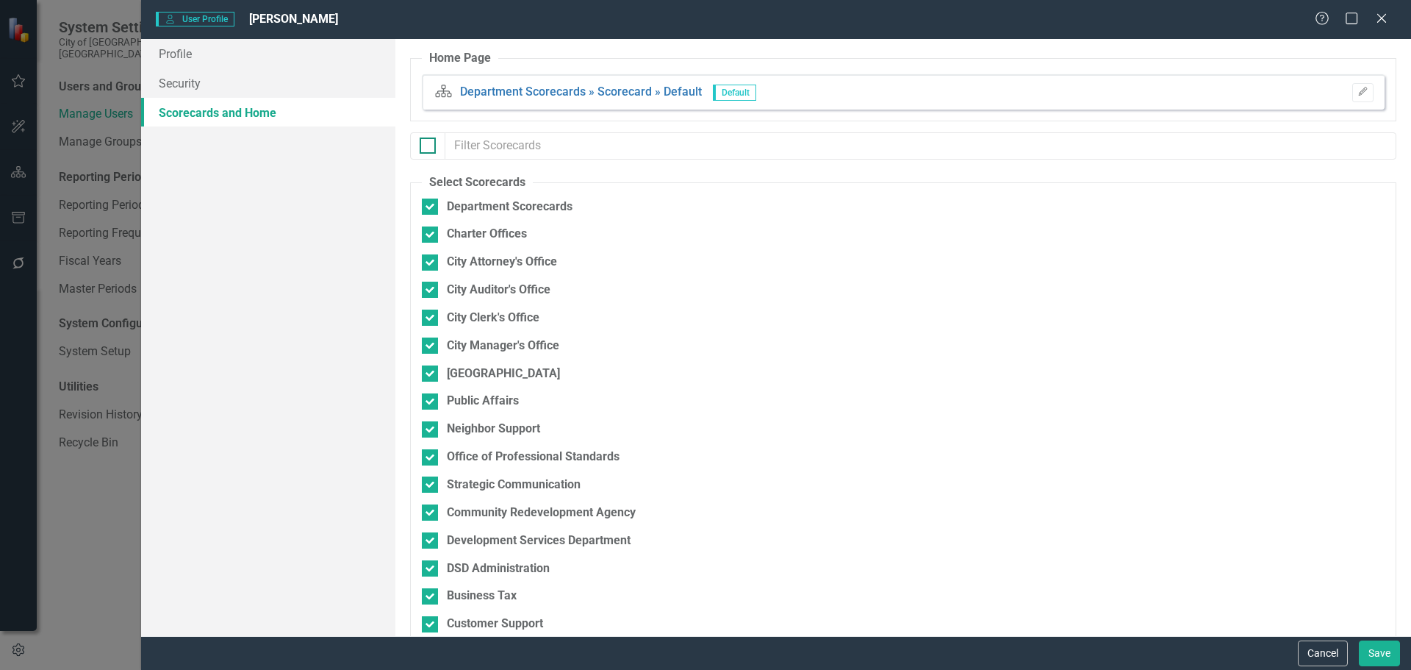
checkbox input "true"
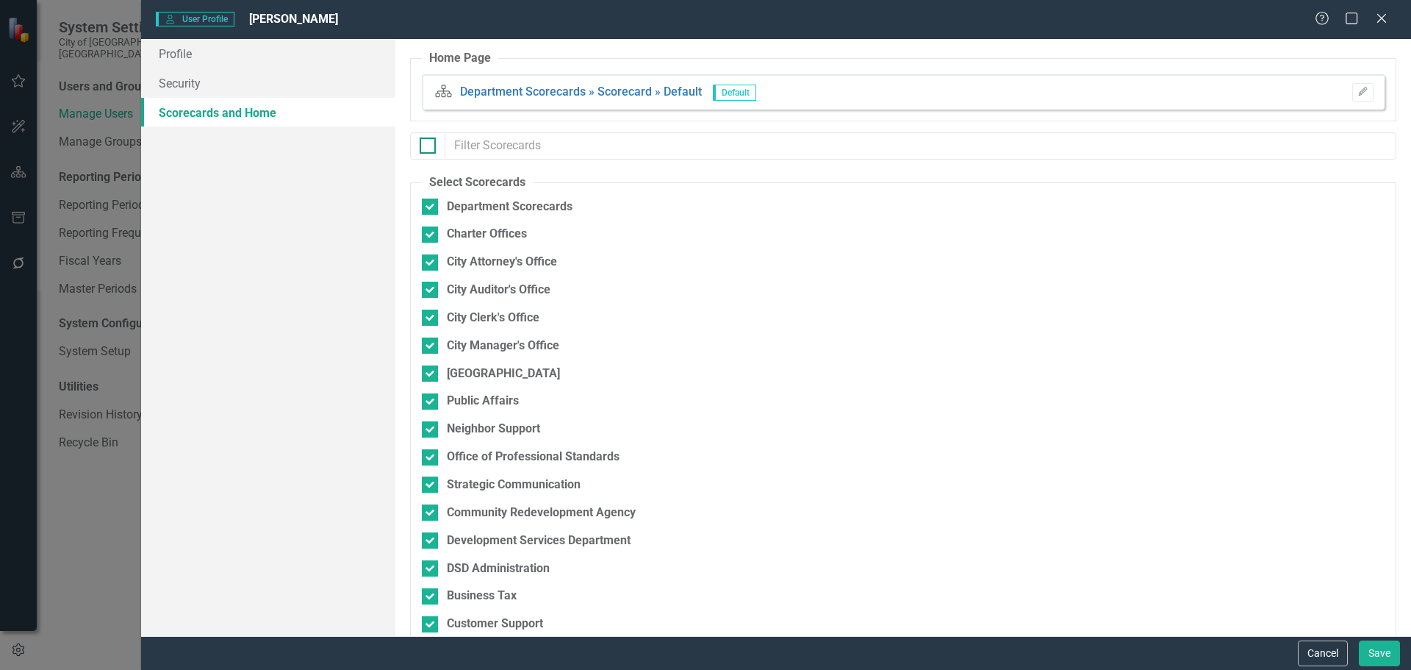
checkbox input "true"
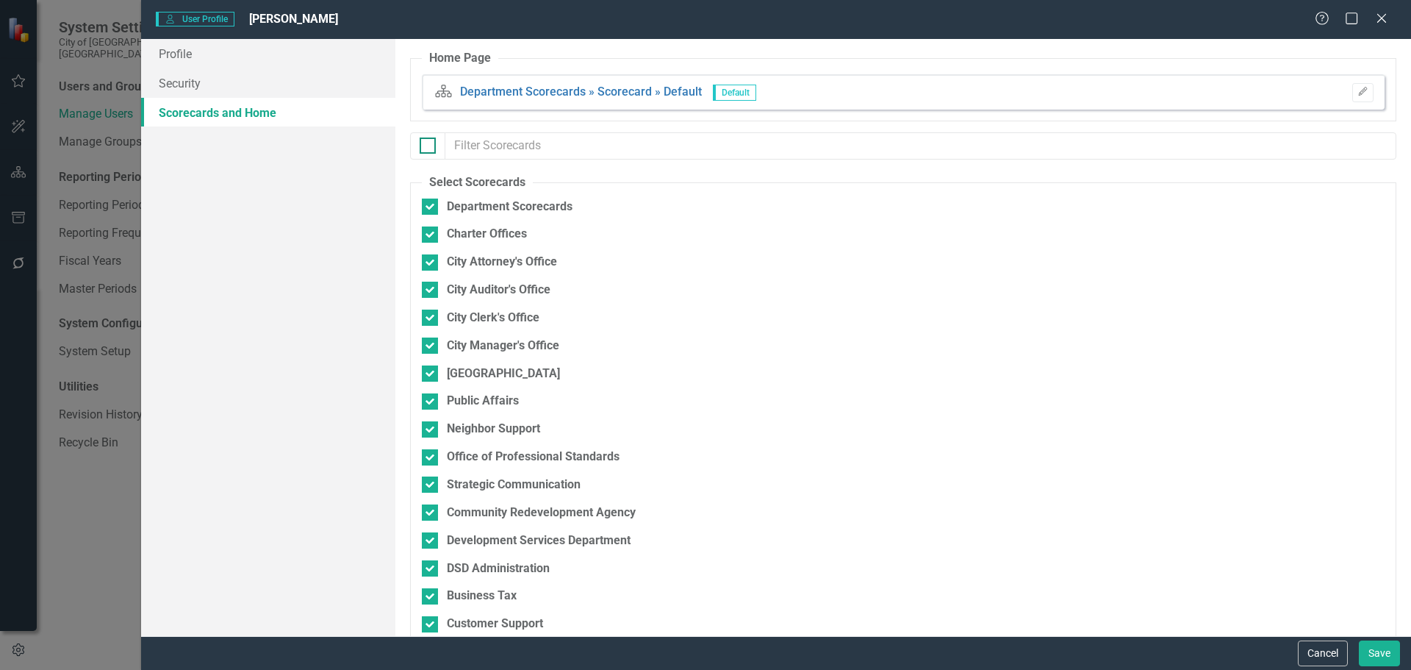
checkbox input "true"
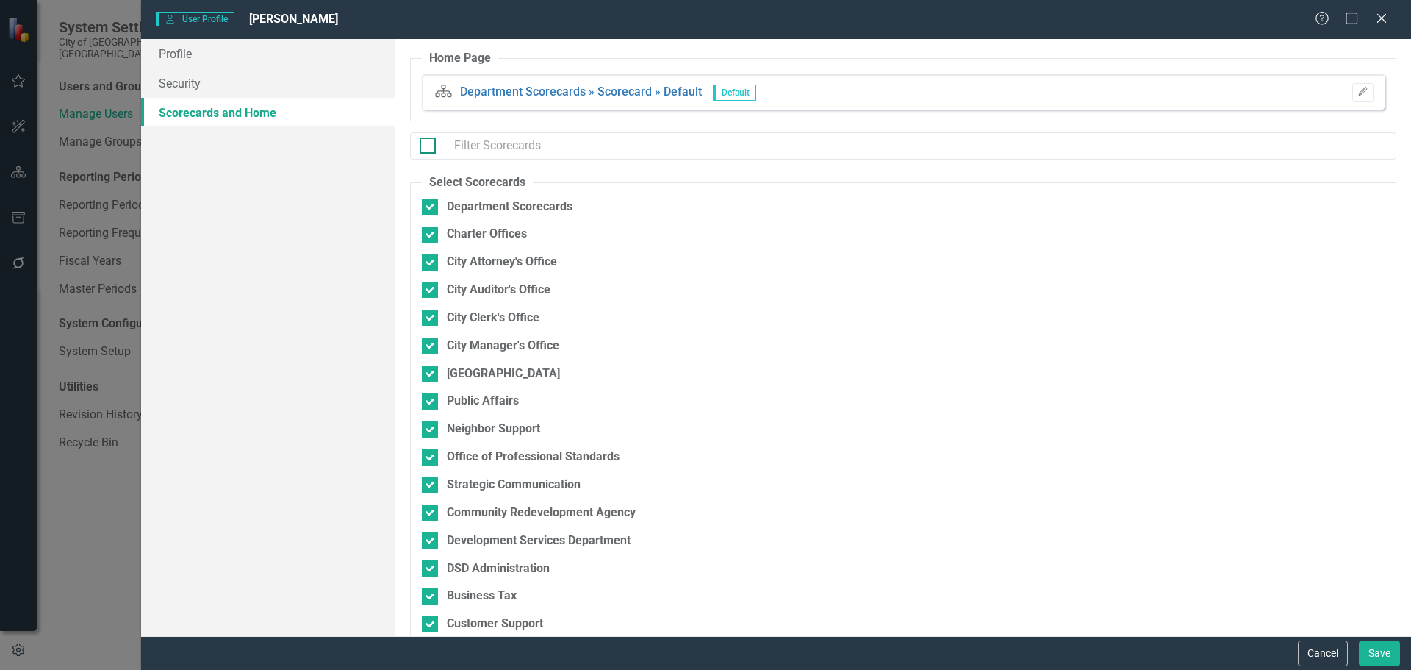
checkbox input "true"
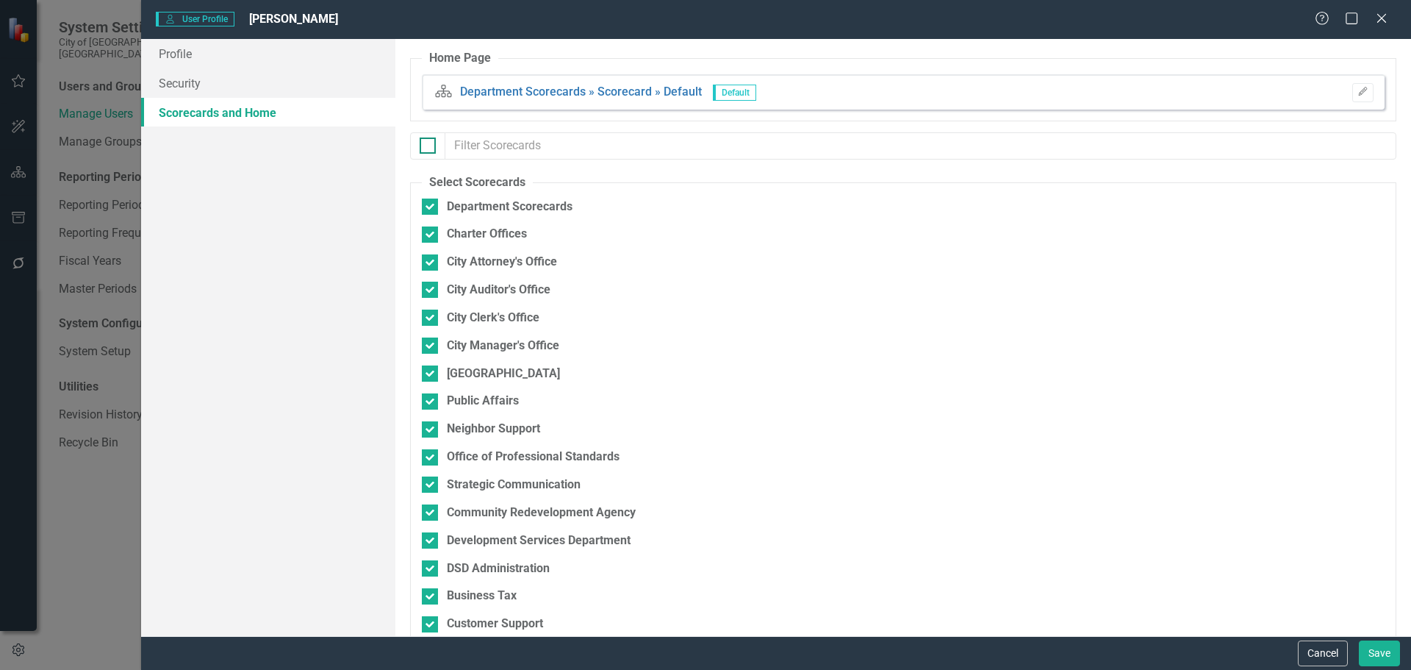
checkbox input "true"
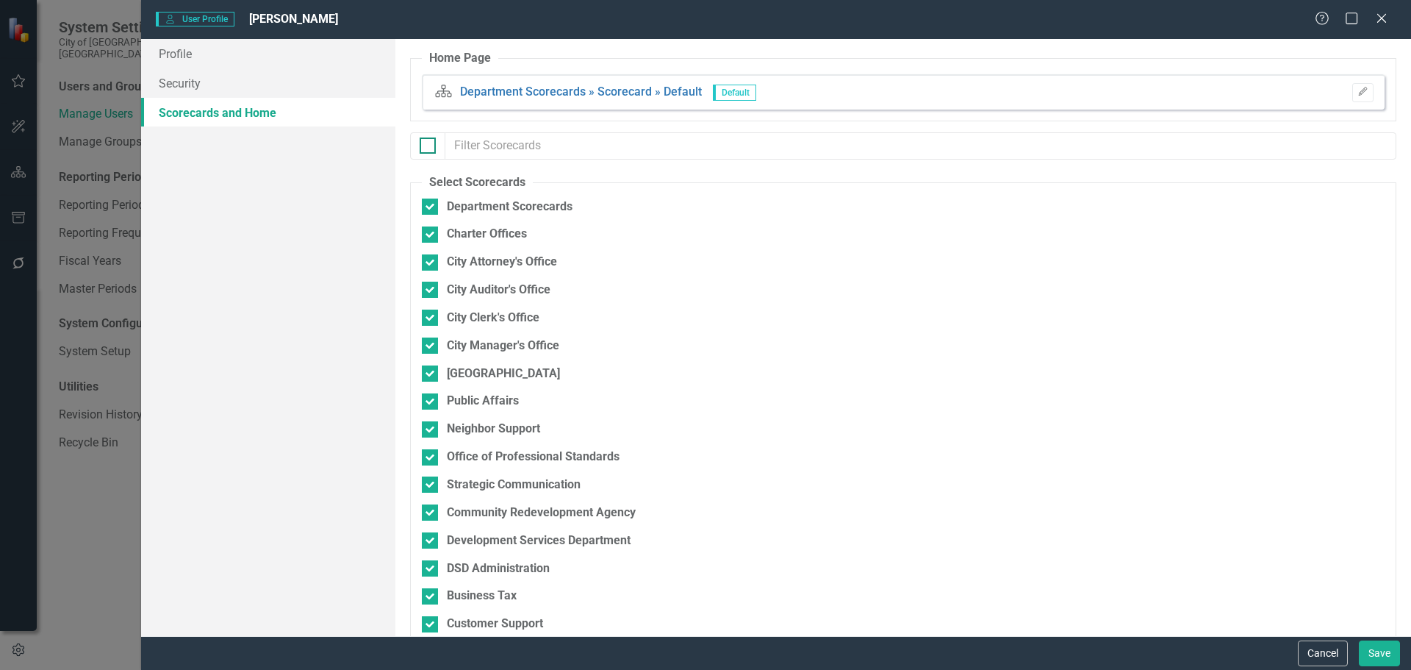
checkbox input "true"
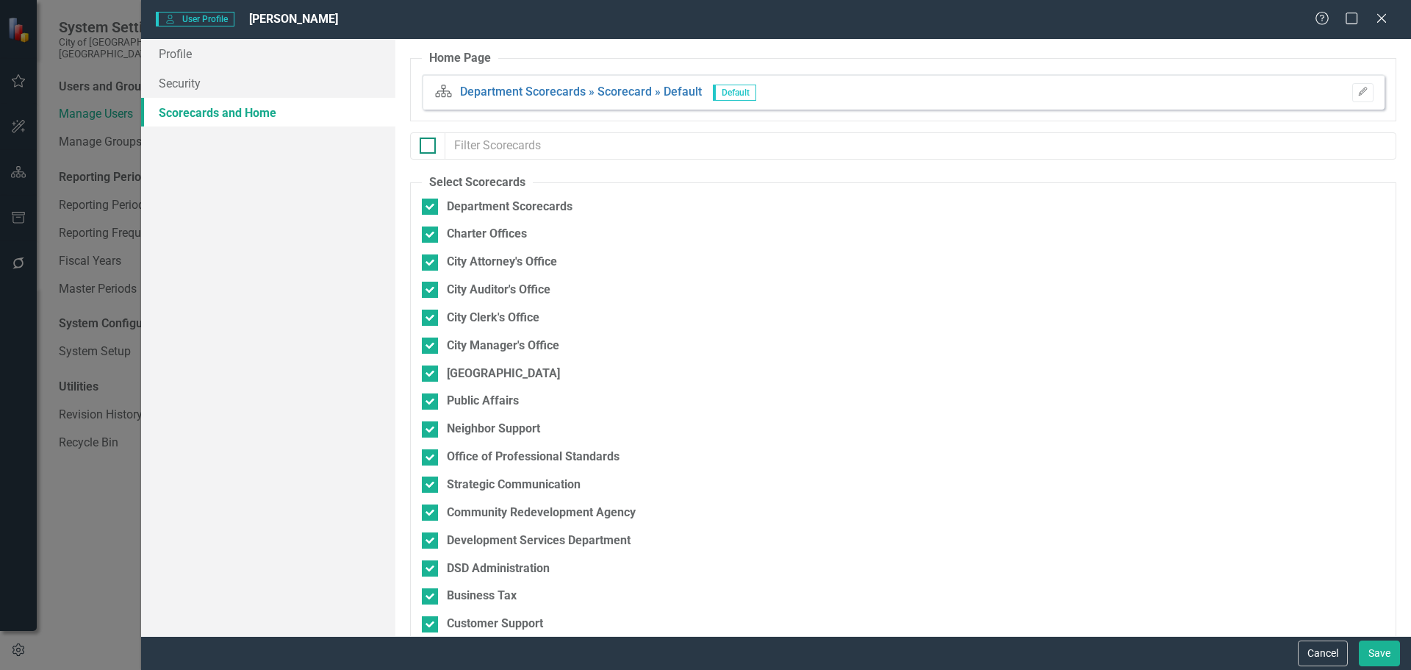
checkbox input "true"
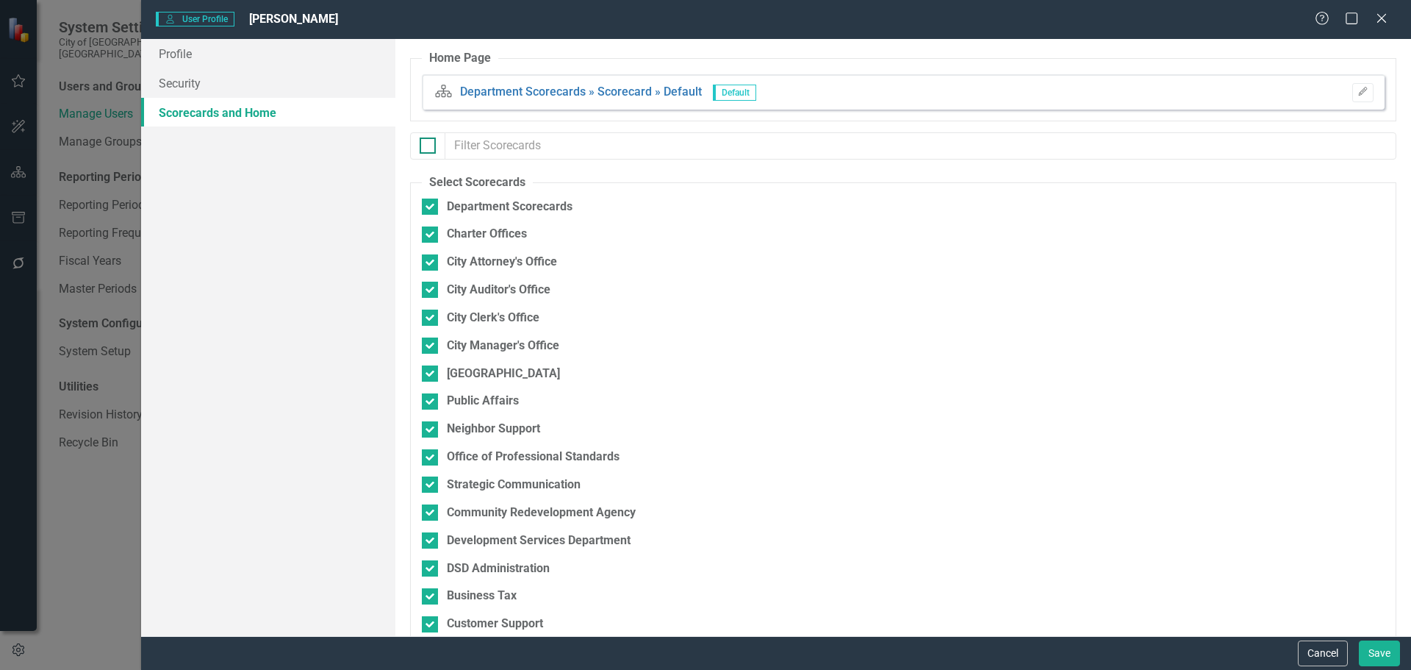
checkbox input "true"
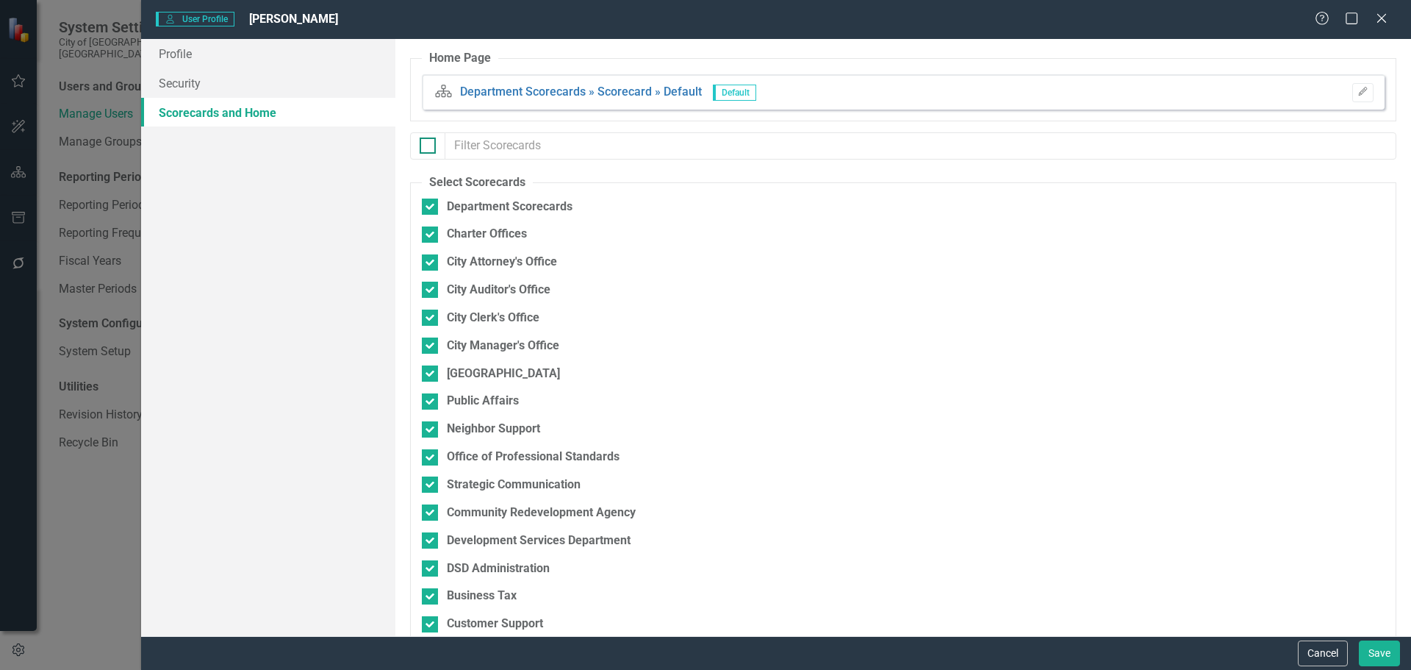
checkbox input "true"
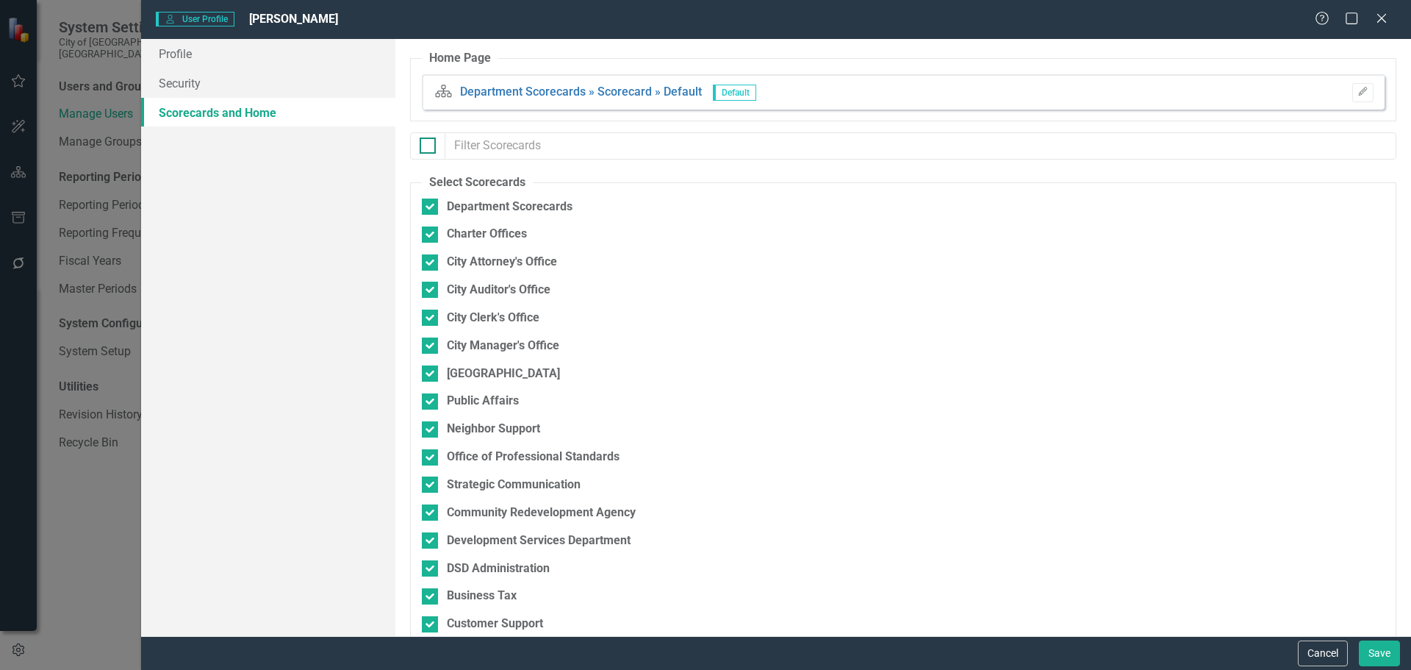
checkbox input "true"
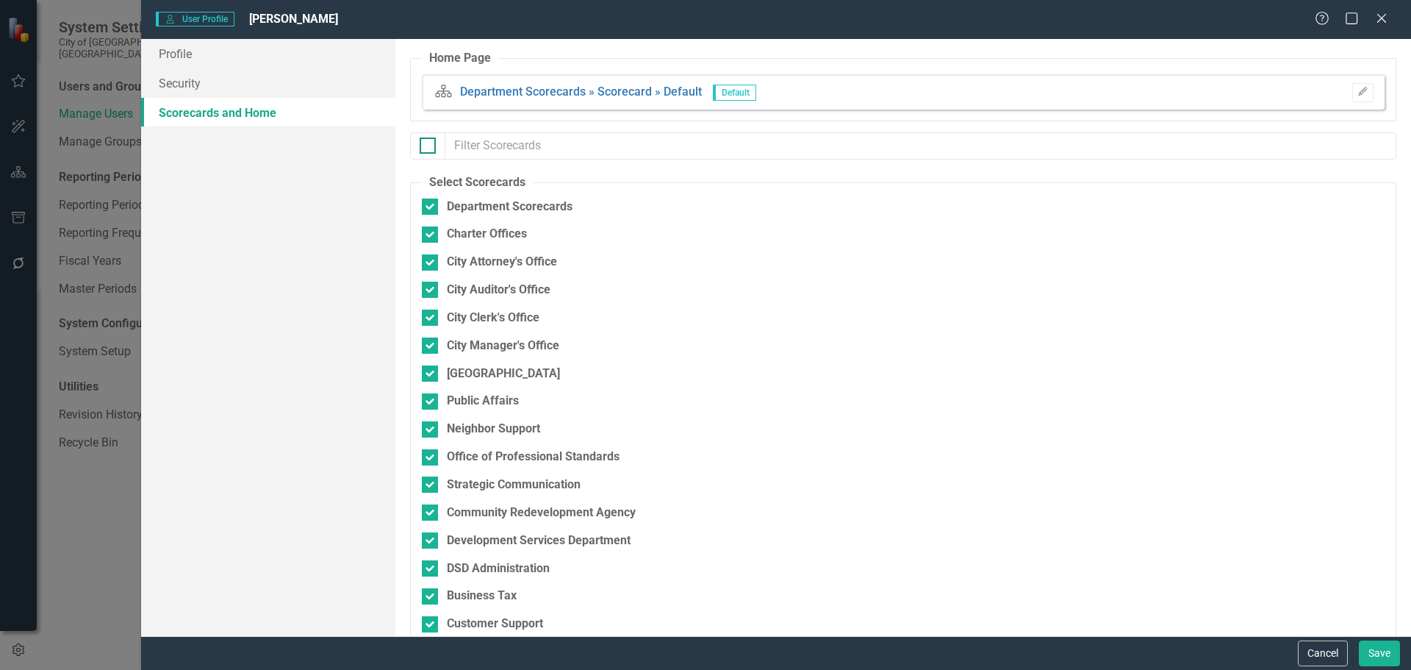
checkbox input "true"
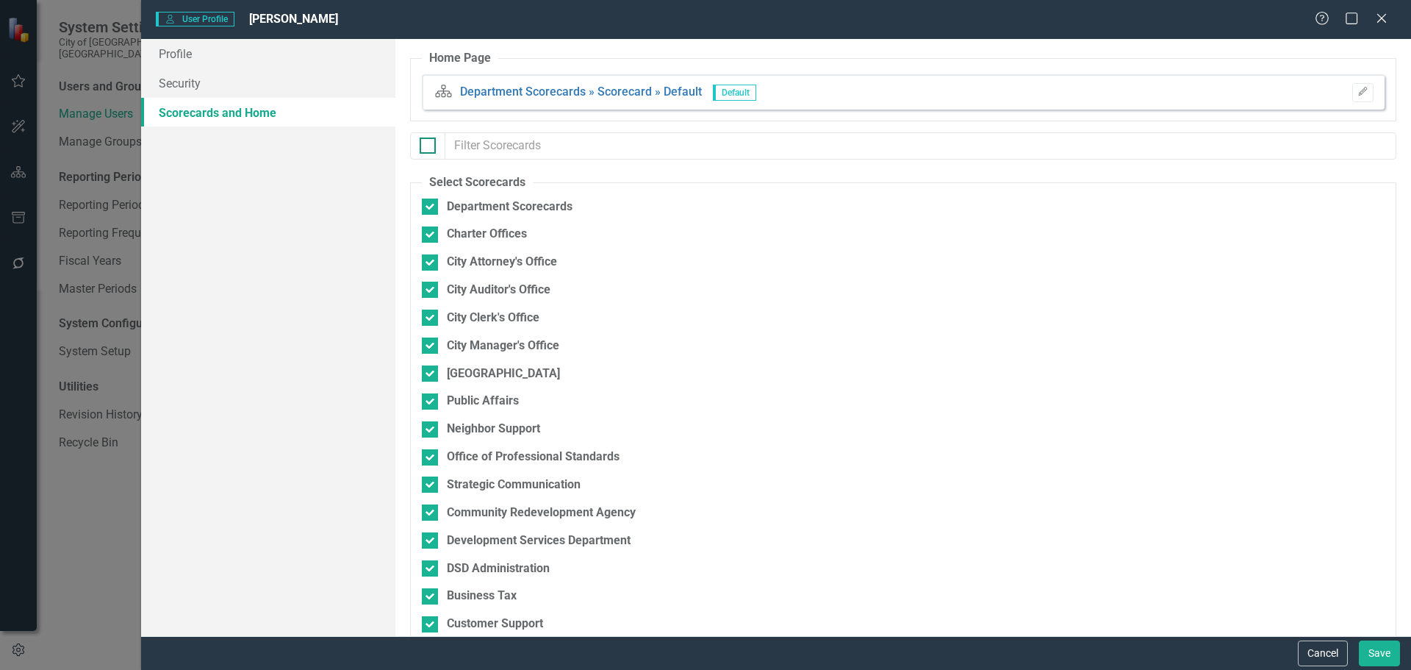
checkbox input "true"
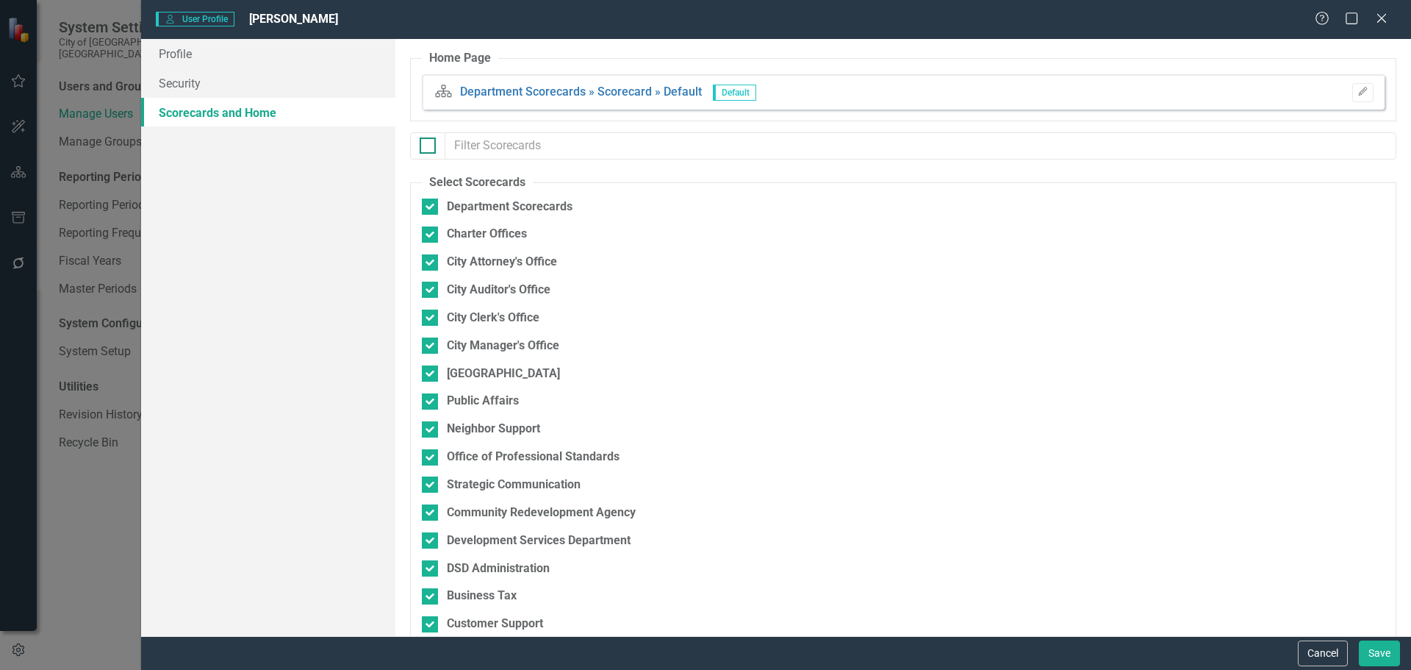
checkbox input "true"
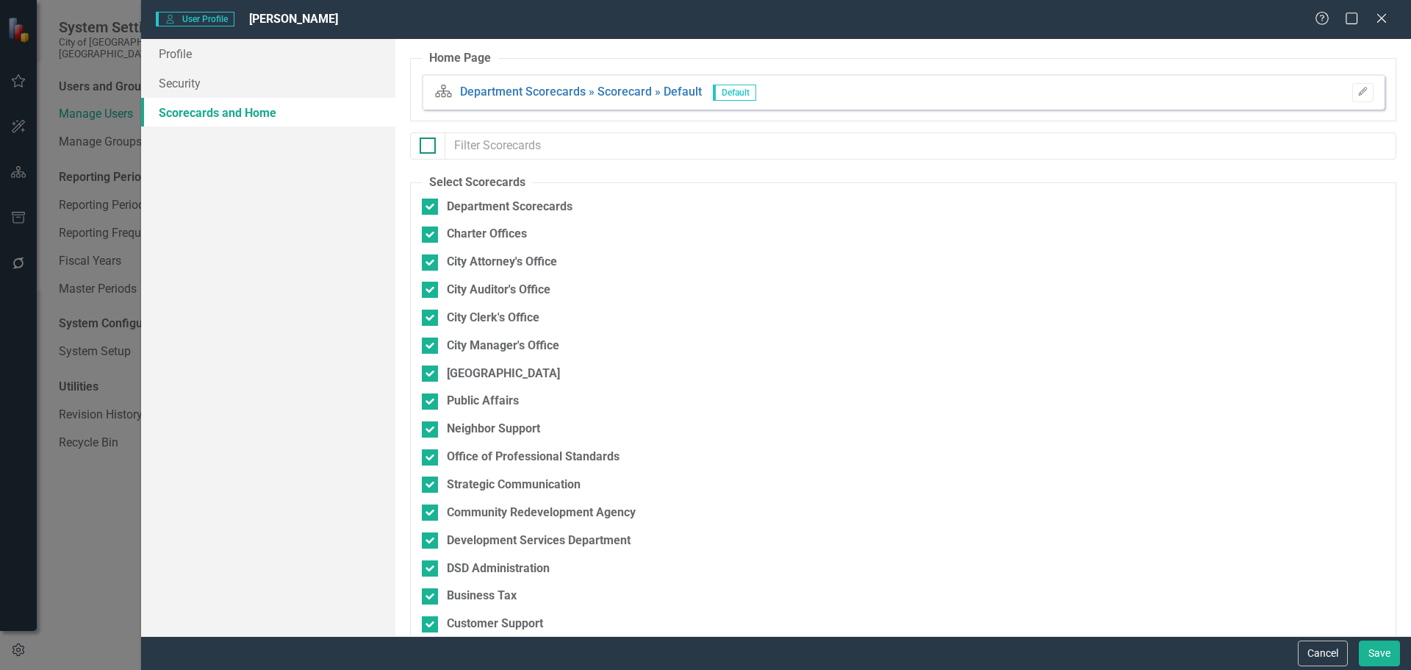
checkbox input "true"
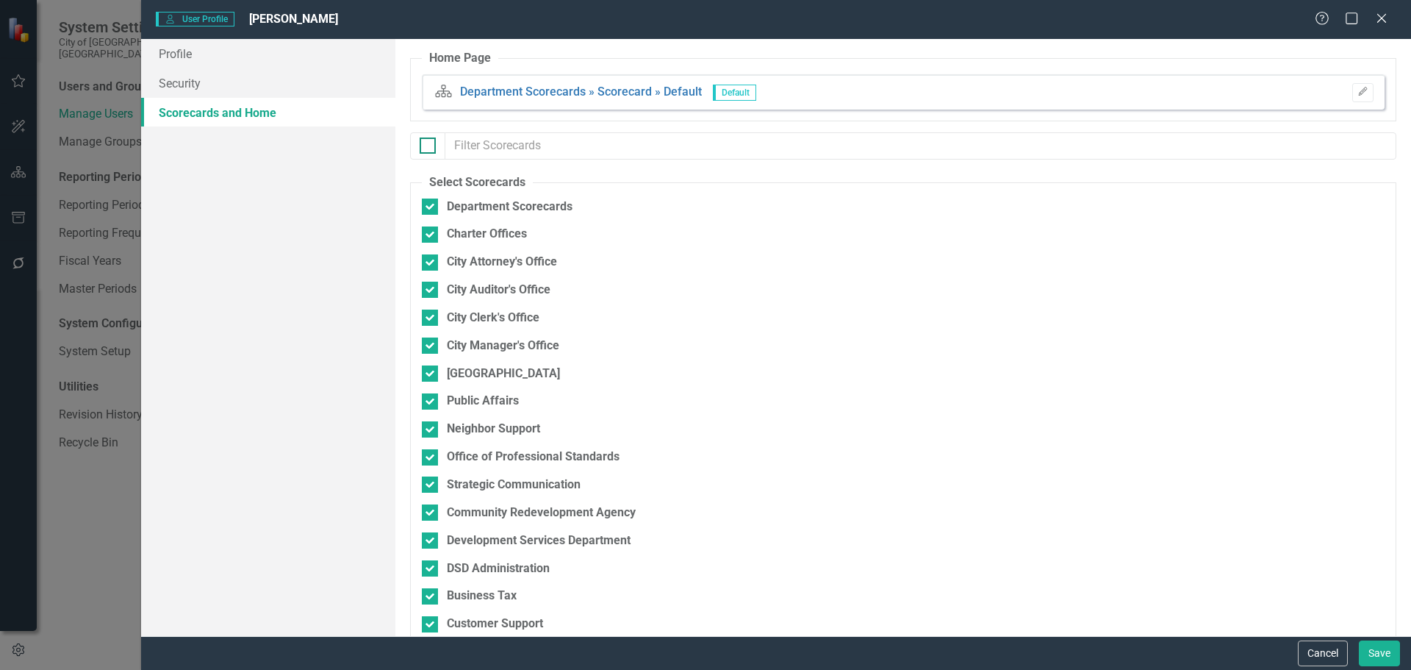
checkbox input "true"
click at [429, 211] on div at bounding box center [430, 206] width 16 height 16
click at [429, 208] on input "Department Scorecards" at bounding box center [427, 203] width 10 height 10
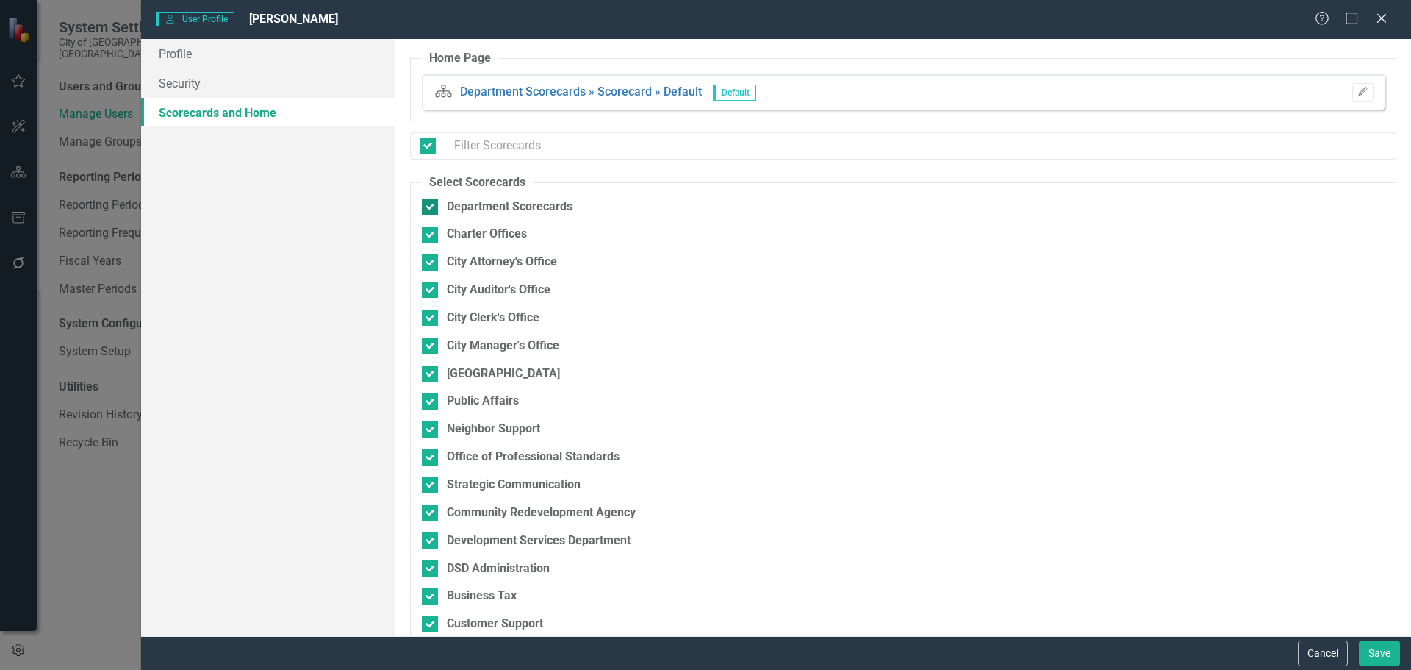
checkbox input "false"
click at [432, 142] on div at bounding box center [428, 145] width 16 height 16
click at [429, 142] on input "checkbox" at bounding box center [425, 142] width 10 height 10
checkbox input "true"
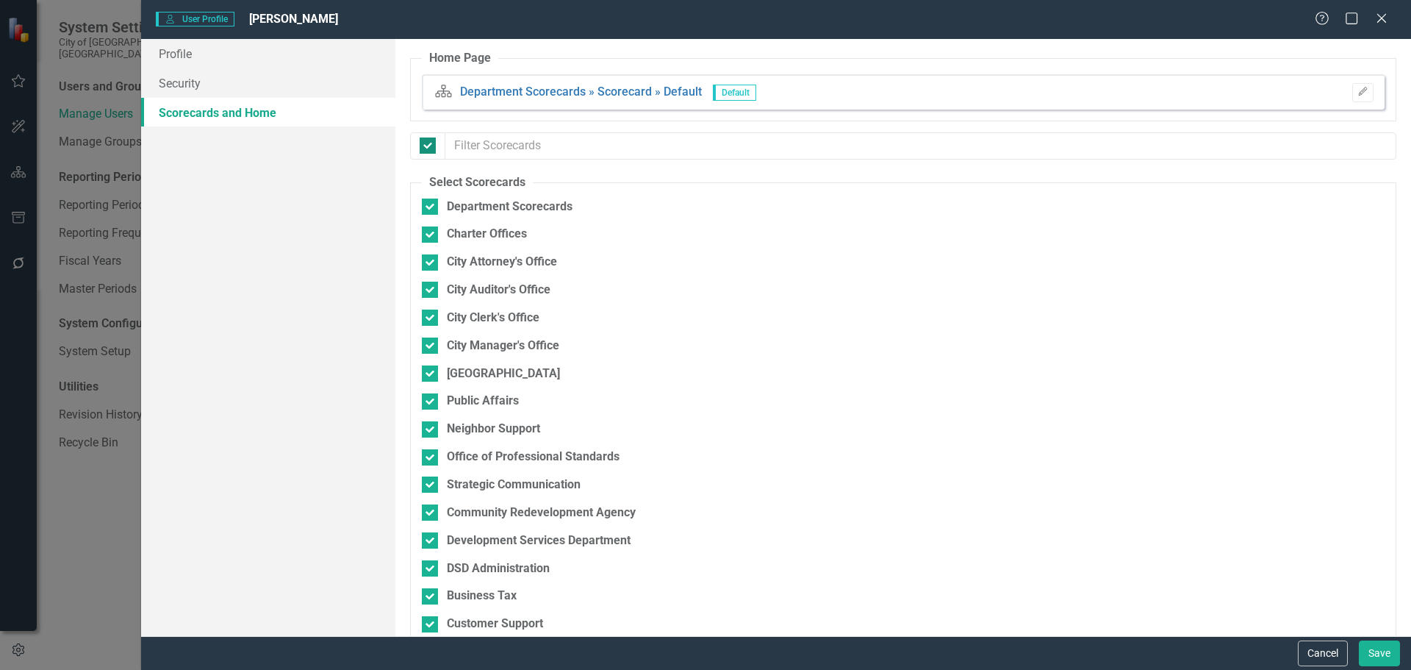
click at [431, 140] on div at bounding box center [428, 145] width 16 height 16
click at [429, 140] on input "checkbox" at bounding box center [425, 142] width 10 height 10
checkbox input "false"
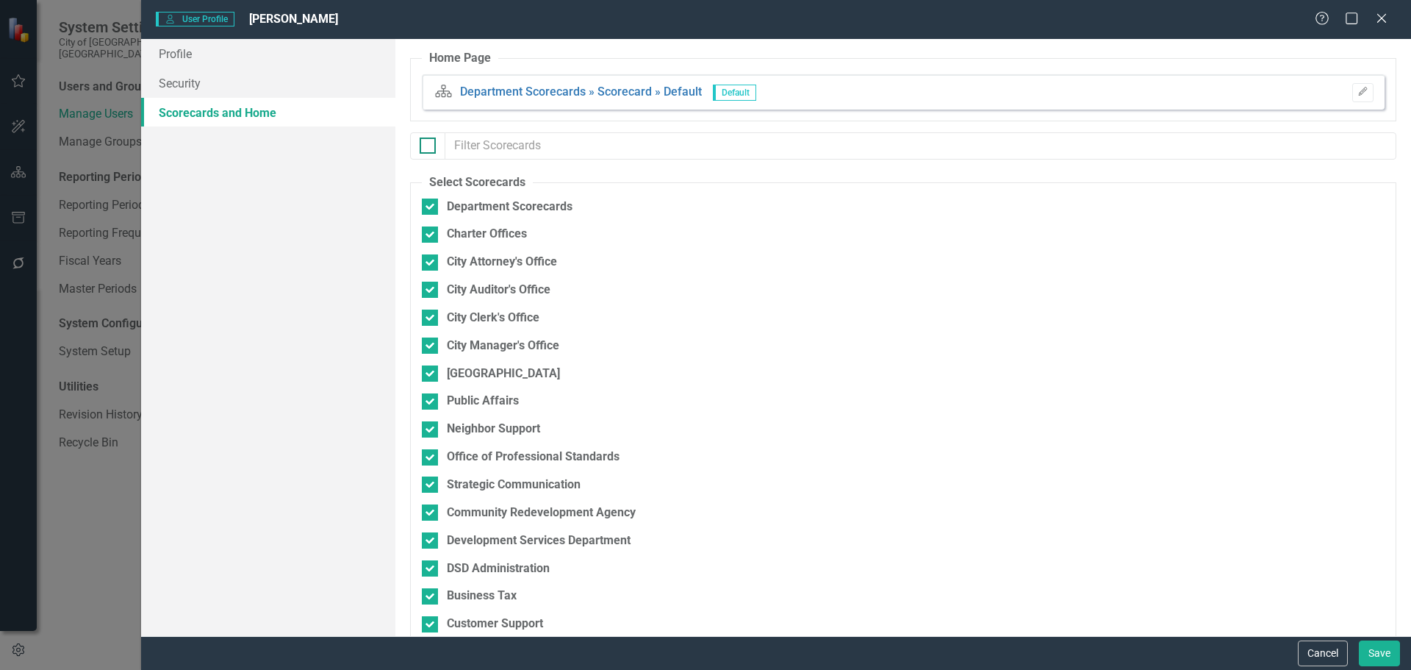
checkbox input "false"
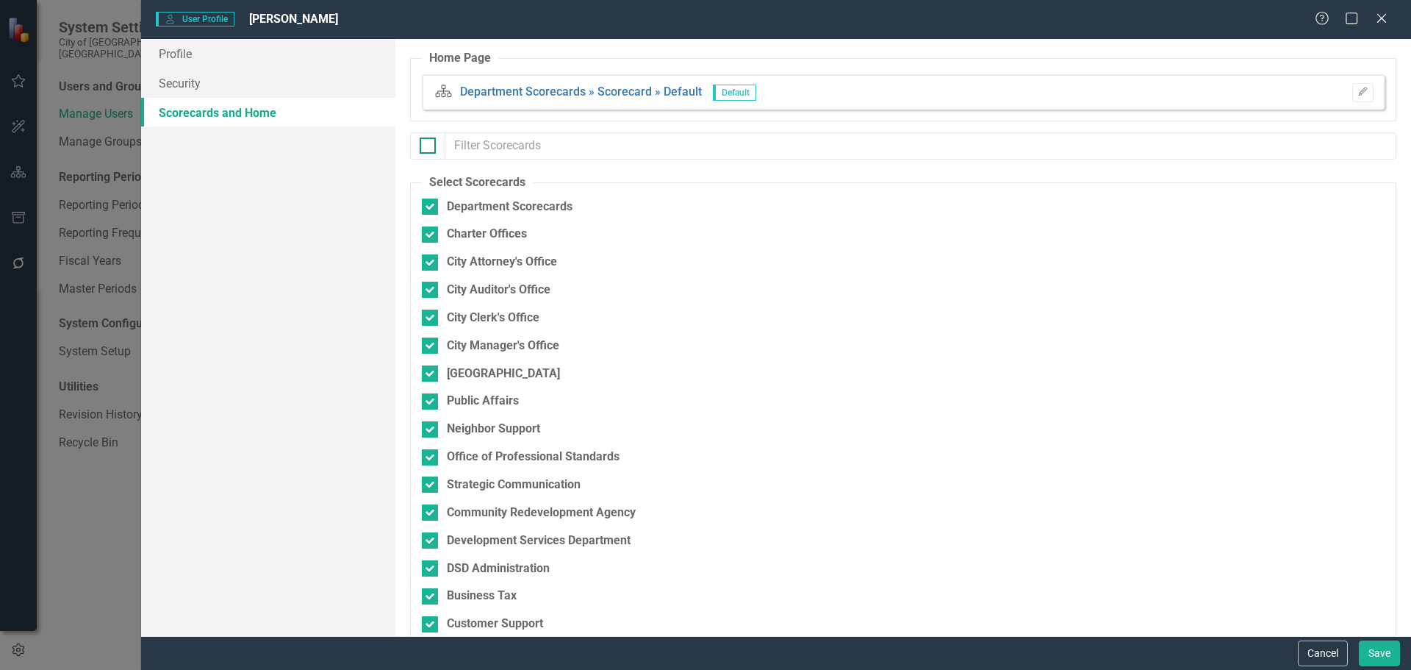
checkbox input "false"
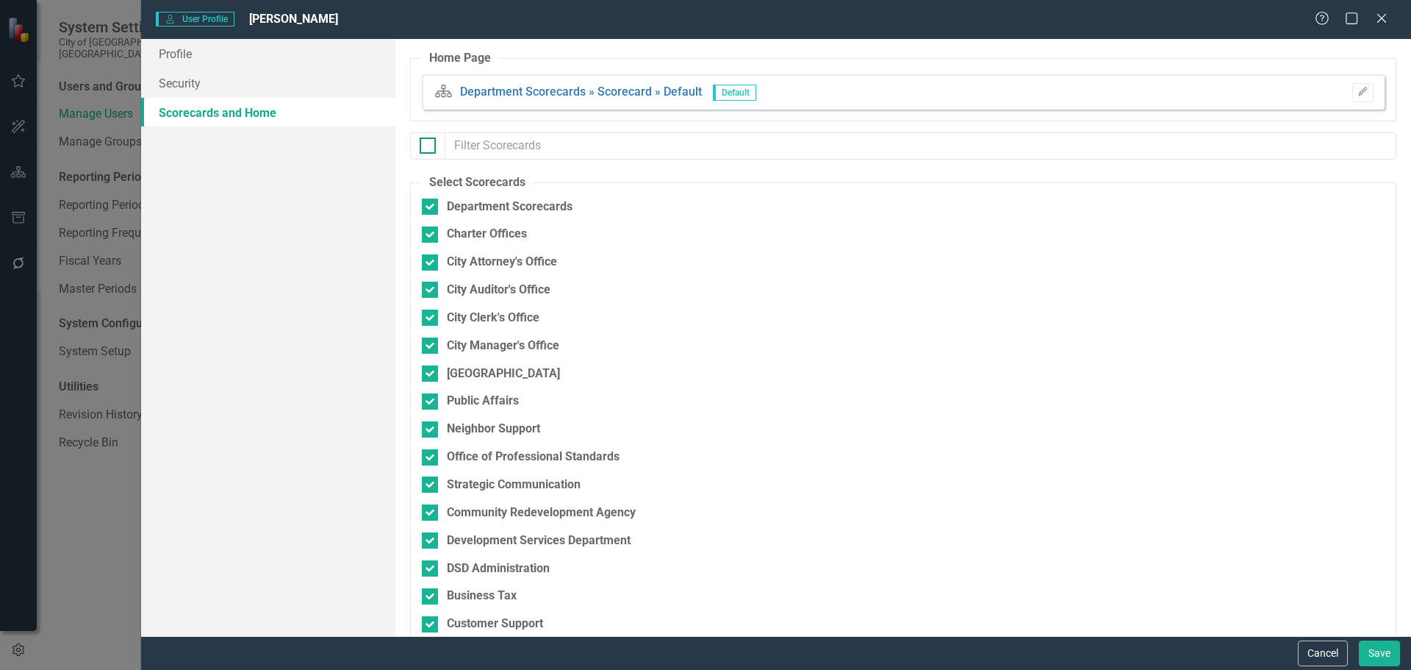
checkbox input "false"
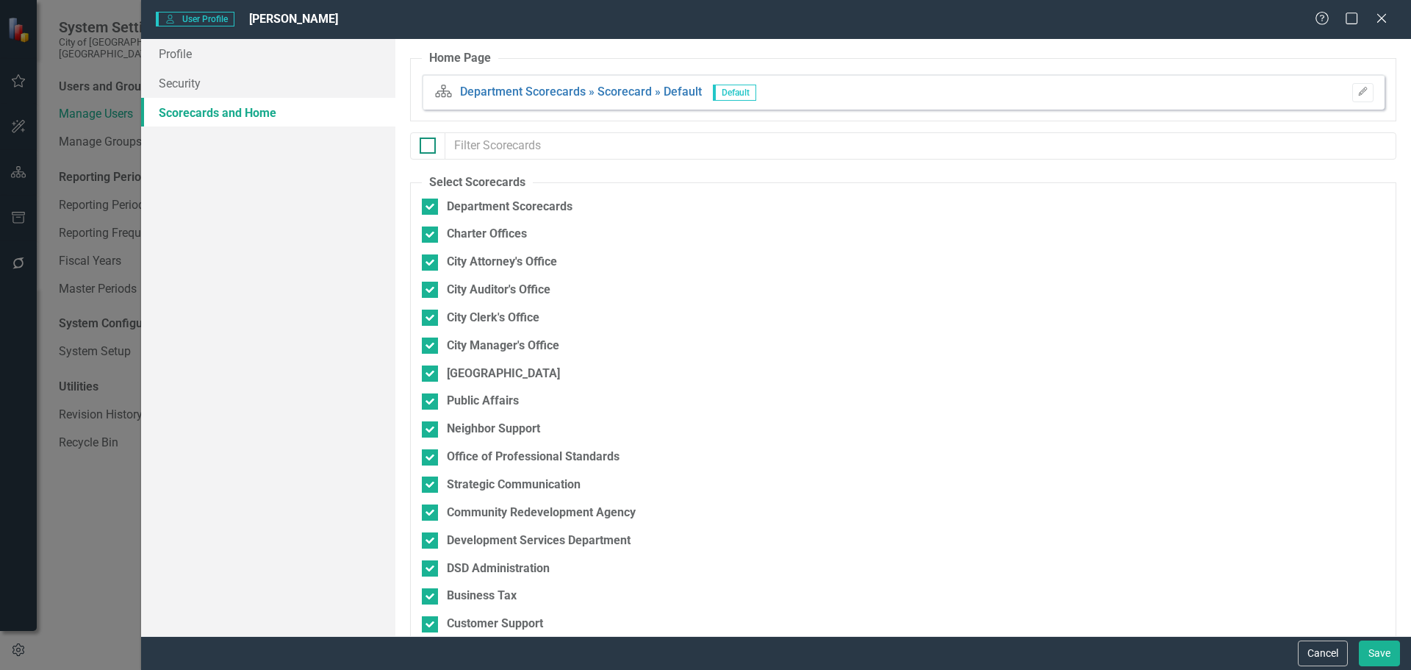
checkbox input "false"
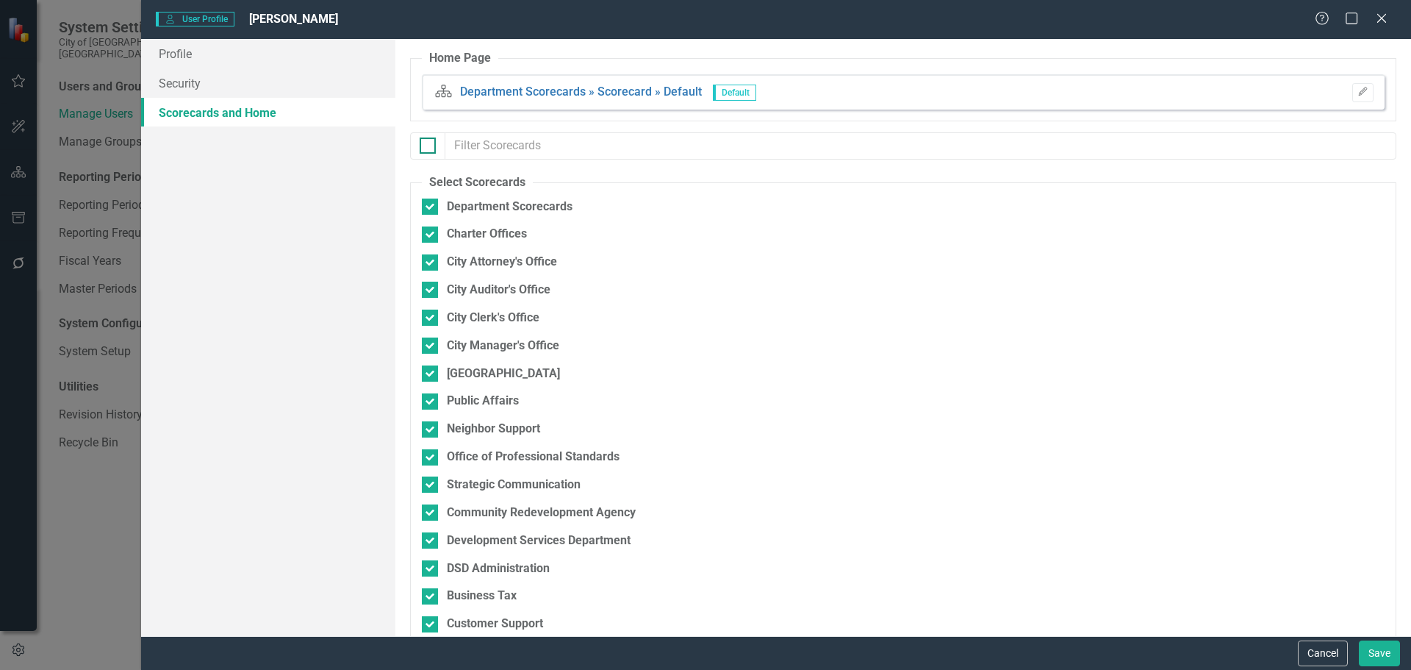
checkbox input "false"
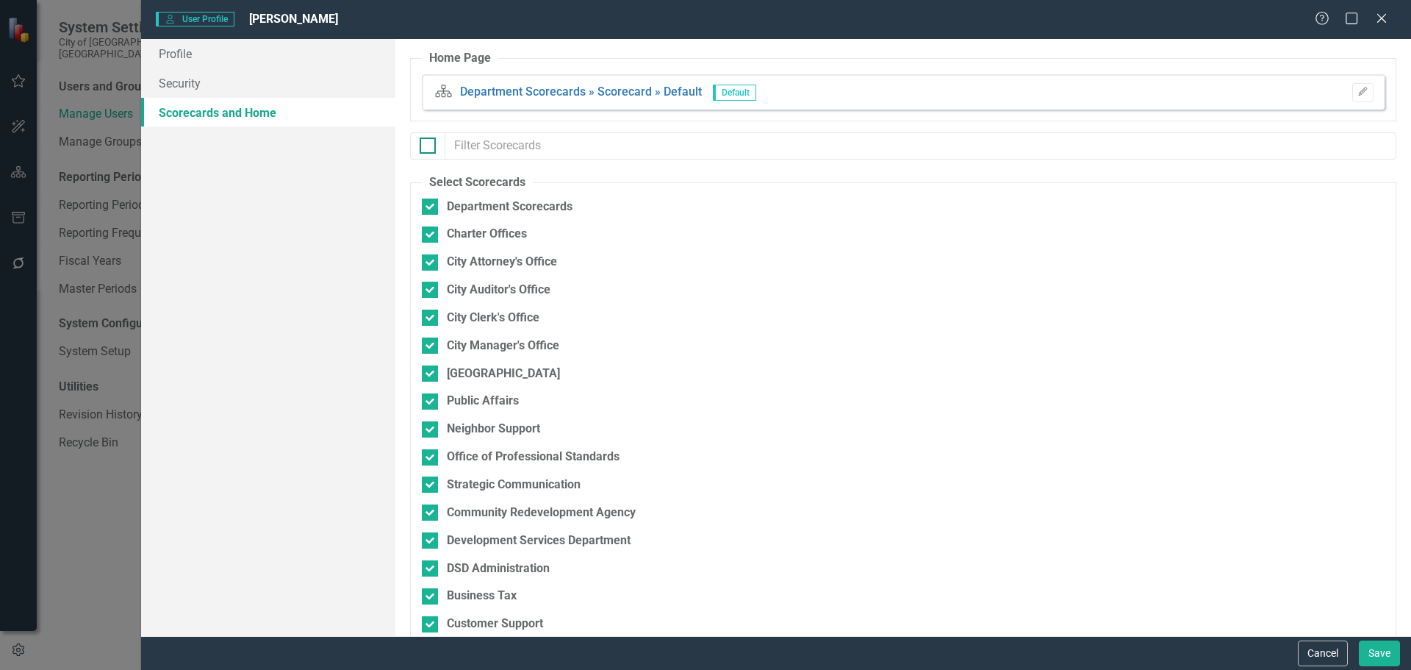
checkbox input "false"
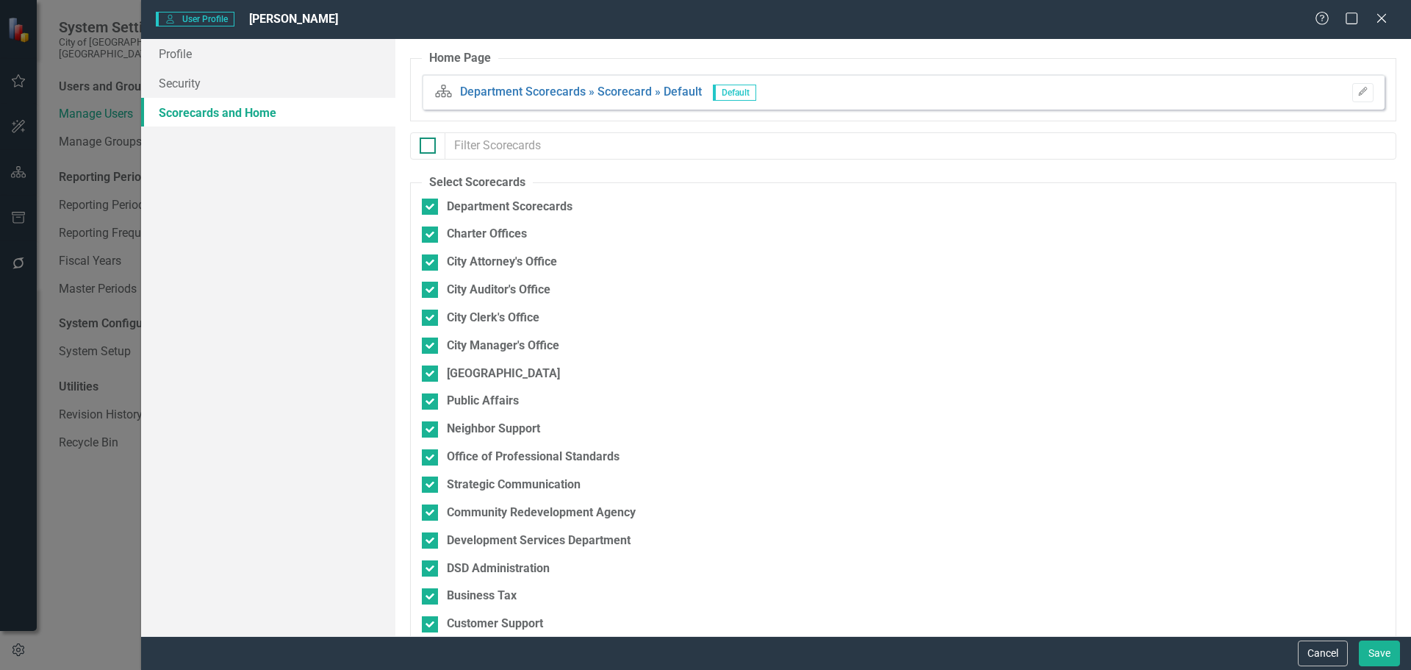
checkbox input "false"
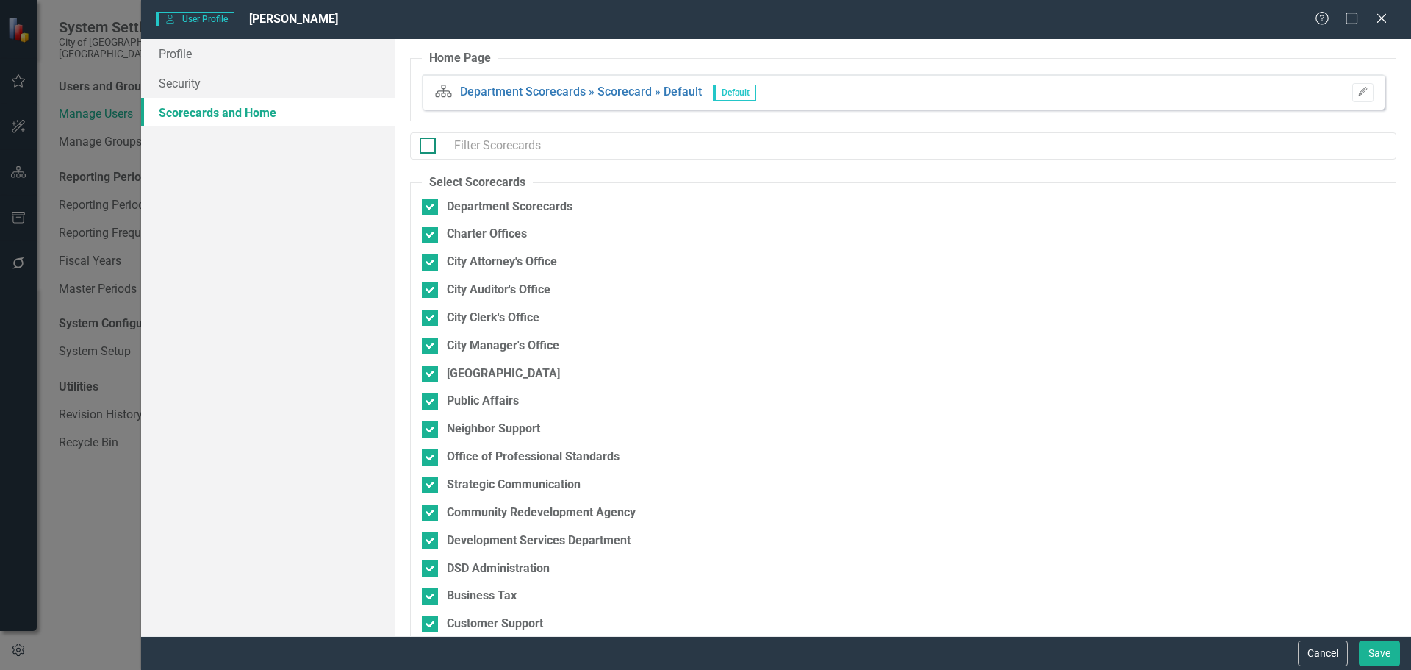
checkbox input "false"
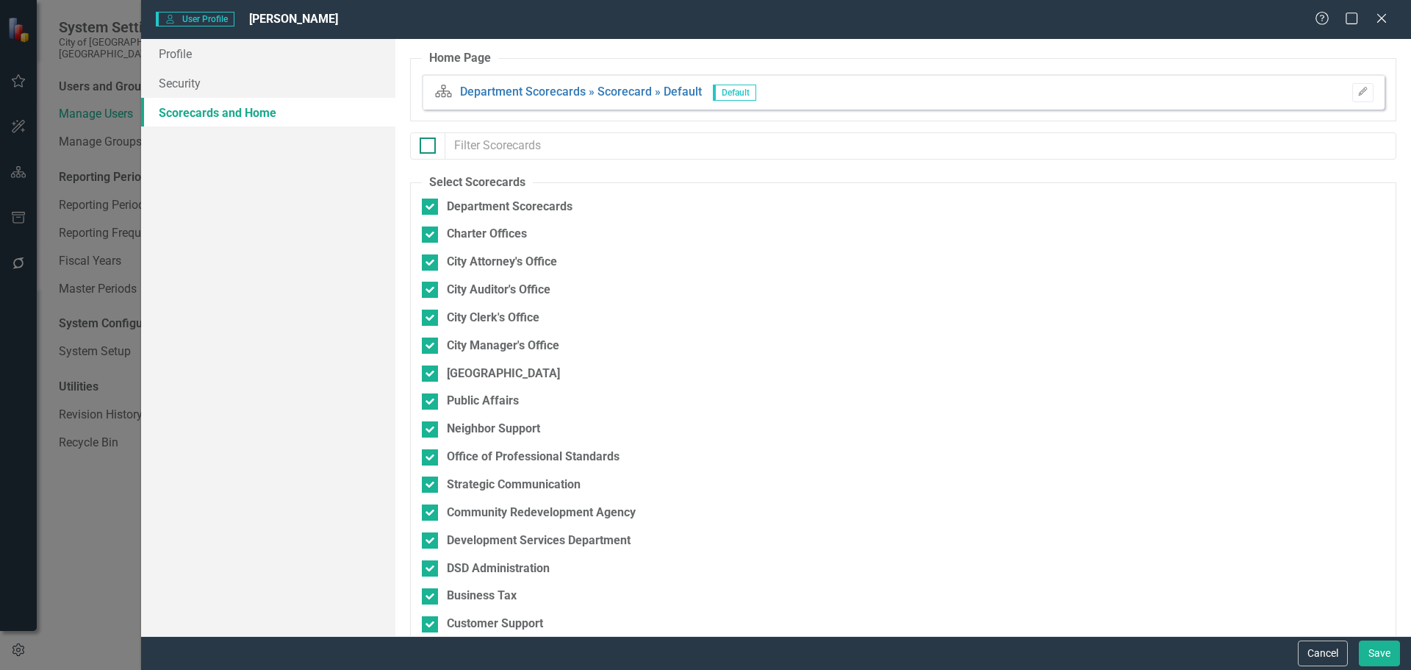
checkbox input "false"
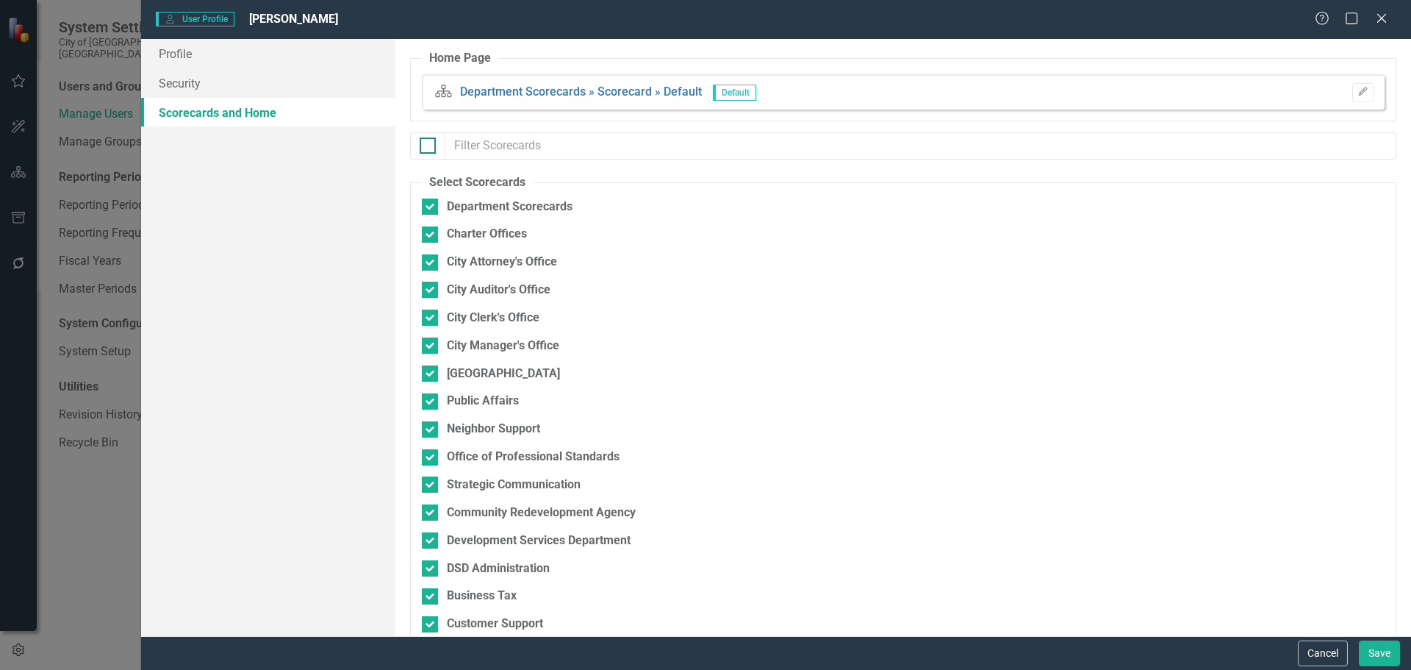
checkbox input "false"
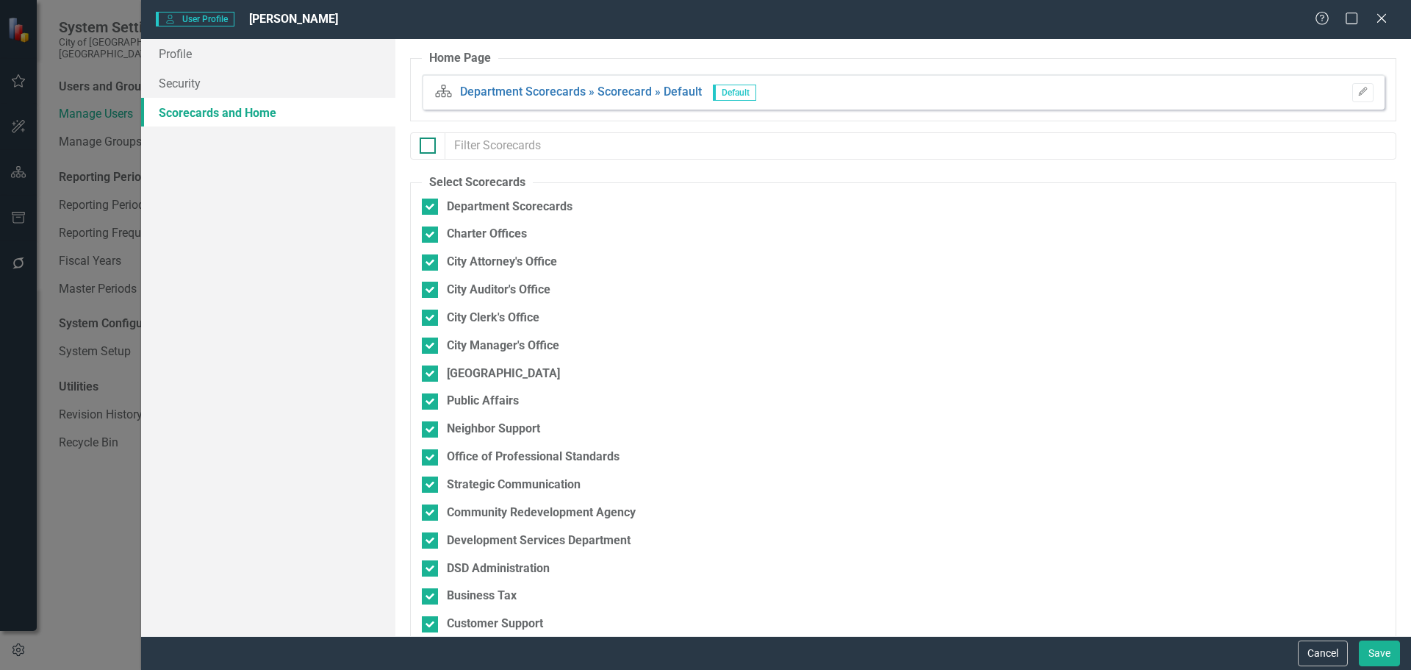
checkbox input "false"
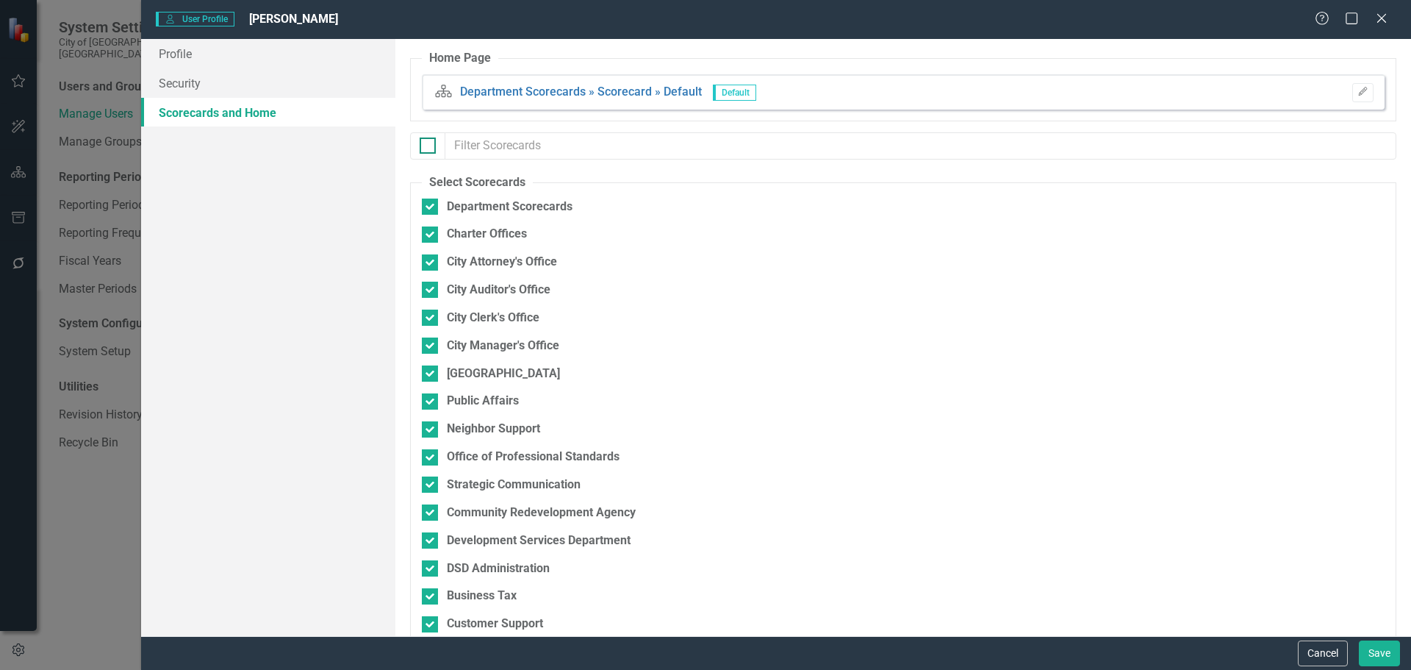
checkbox input "false"
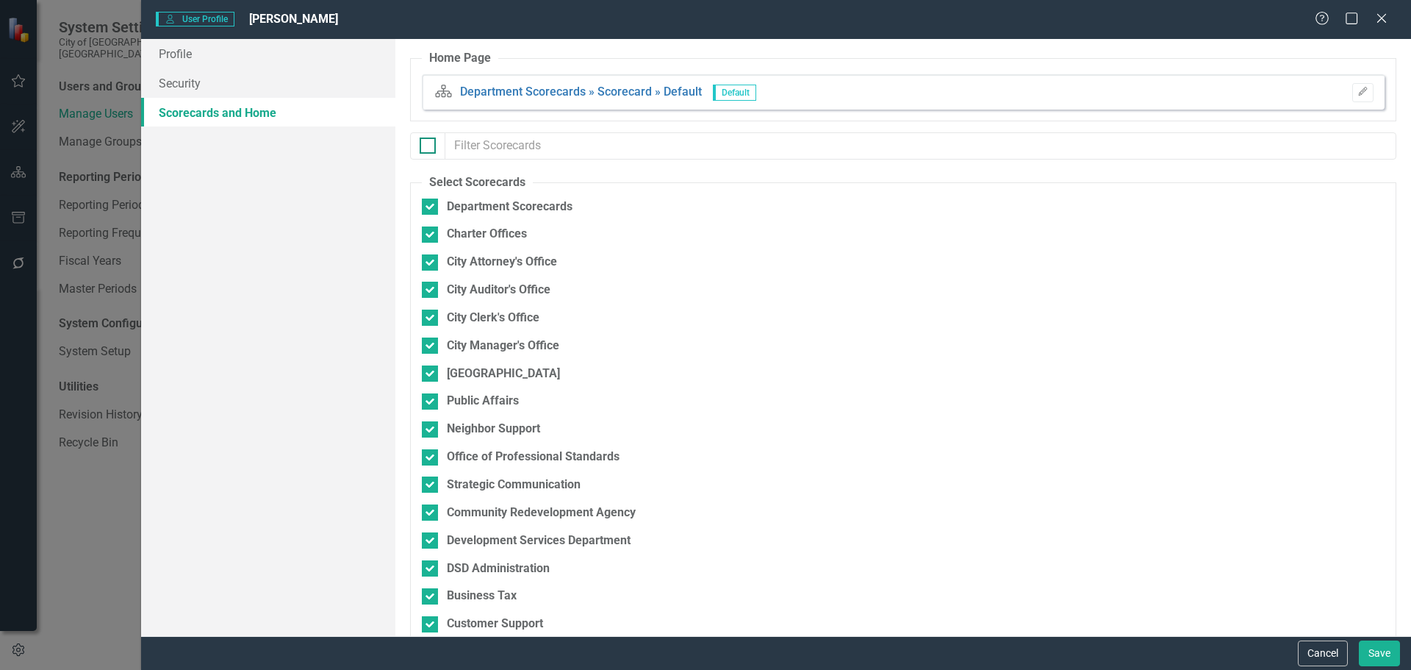
checkbox input "false"
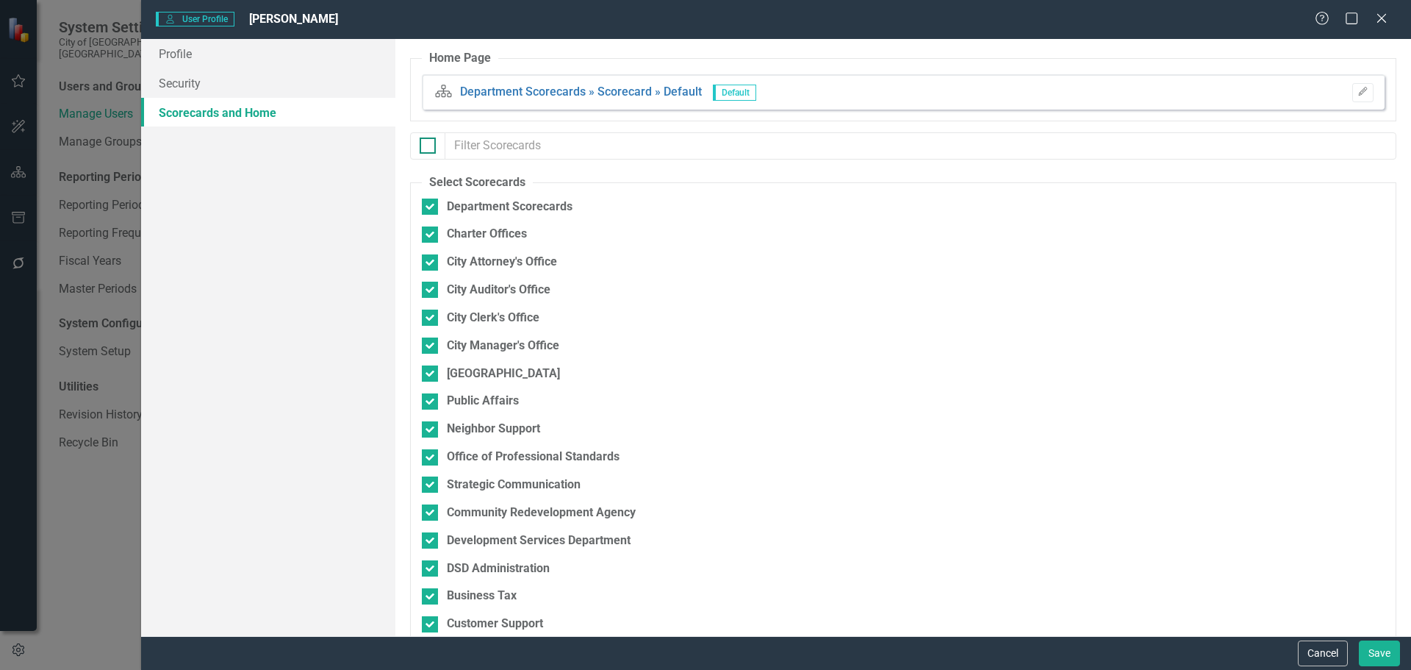
checkbox input "false"
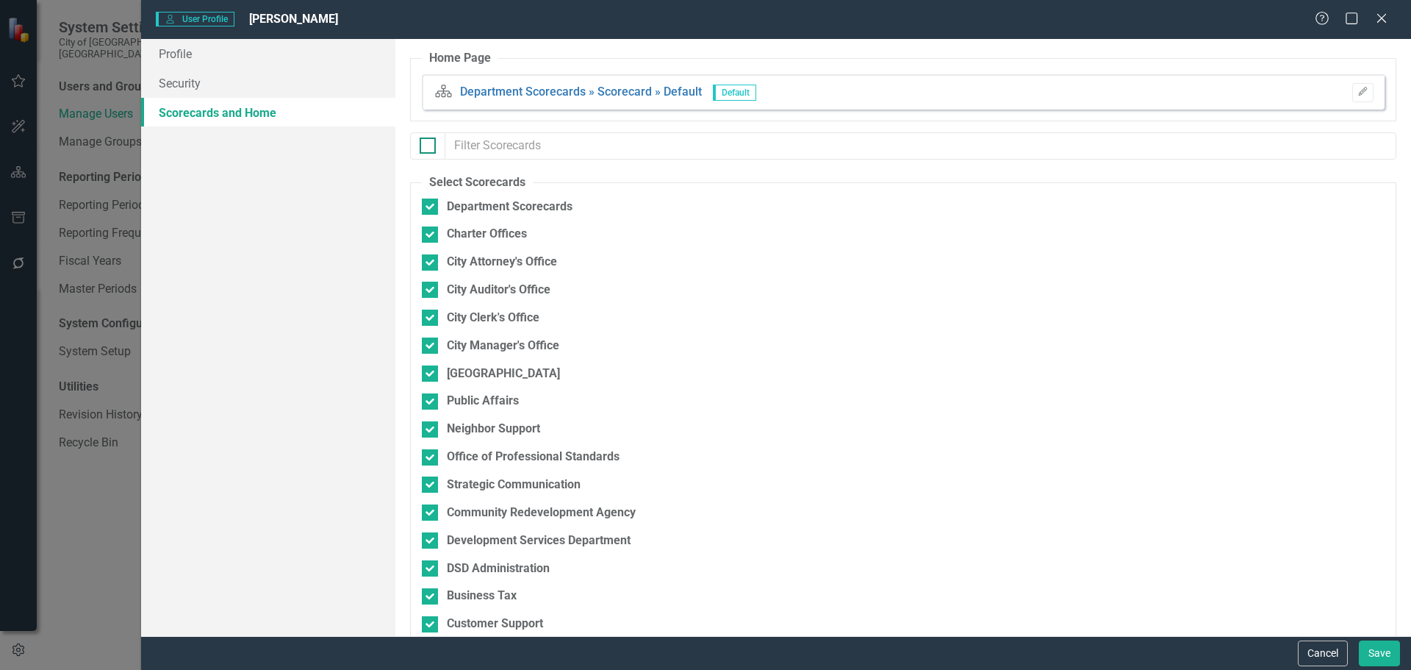
checkbox input "false"
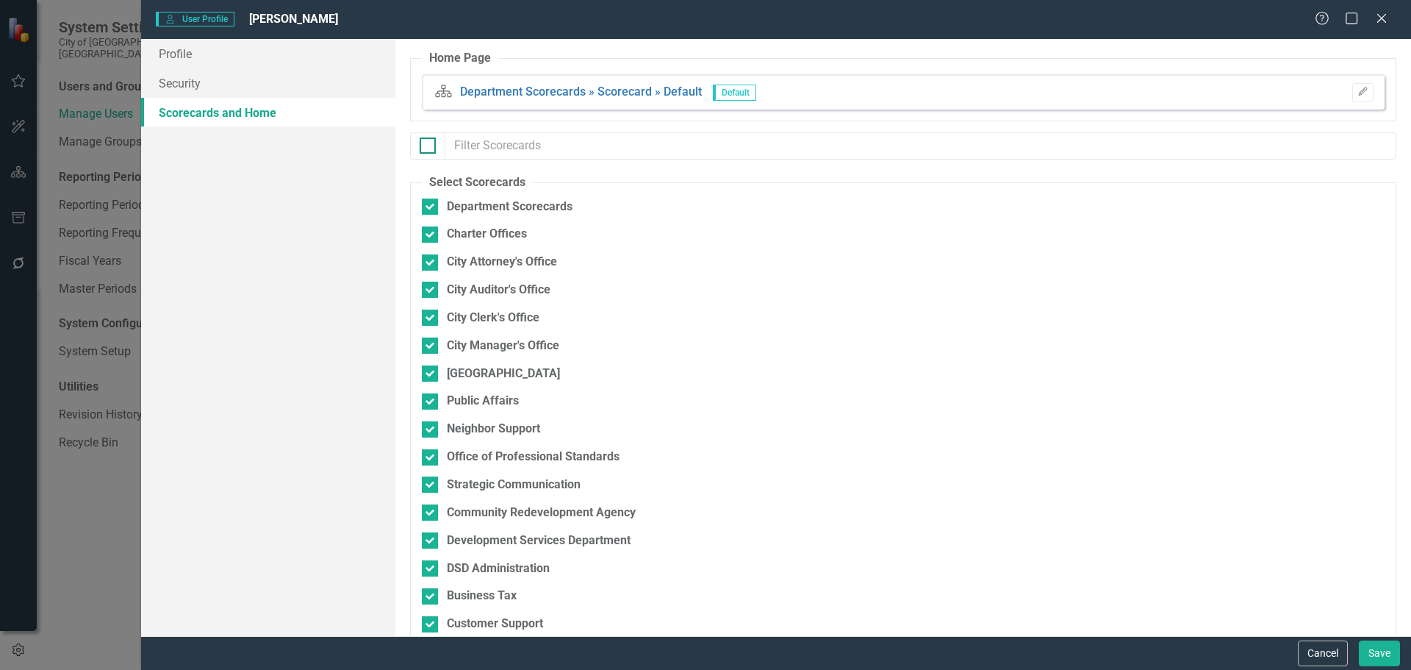
checkbox input "false"
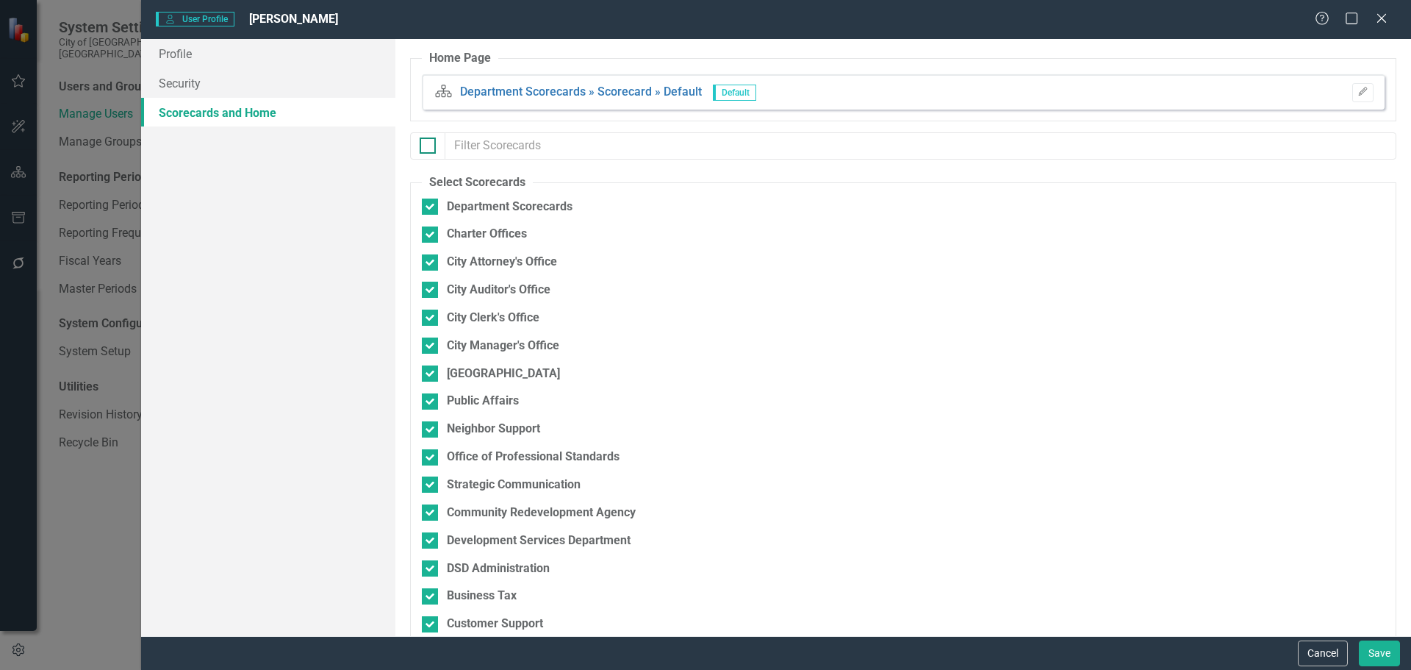
checkbox input "false"
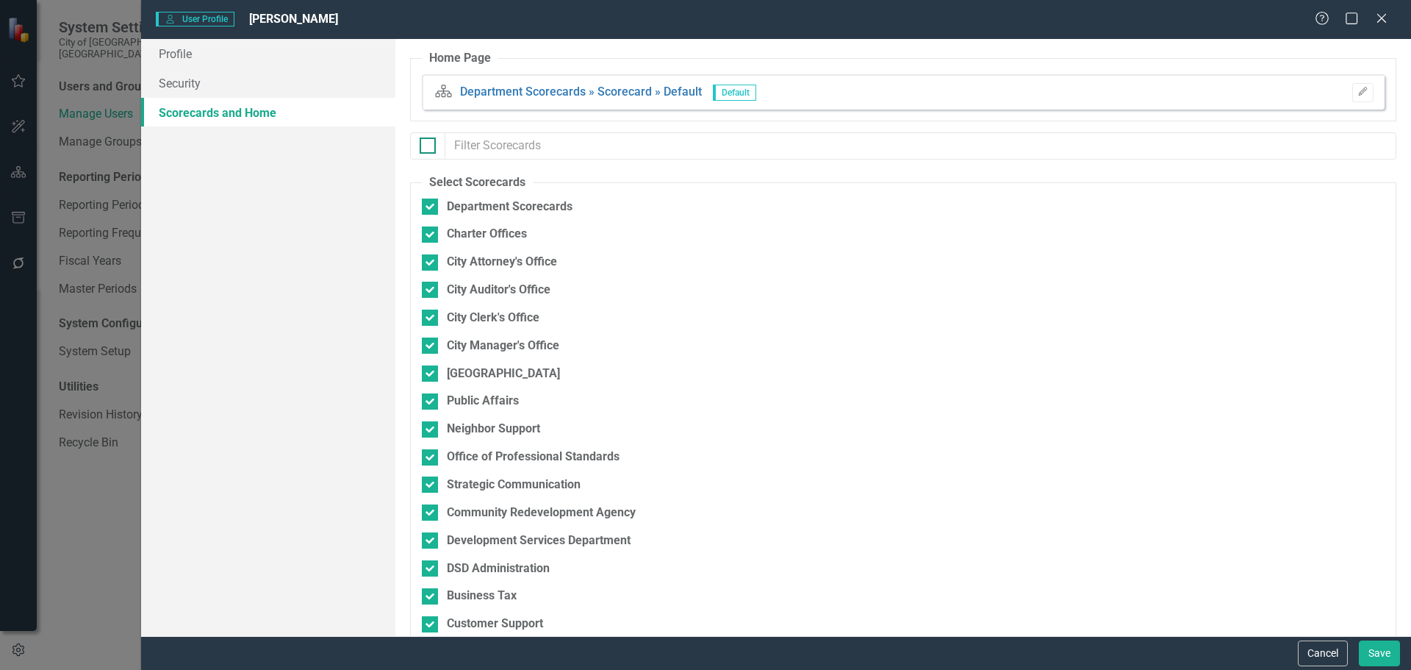
checkbox input "false"
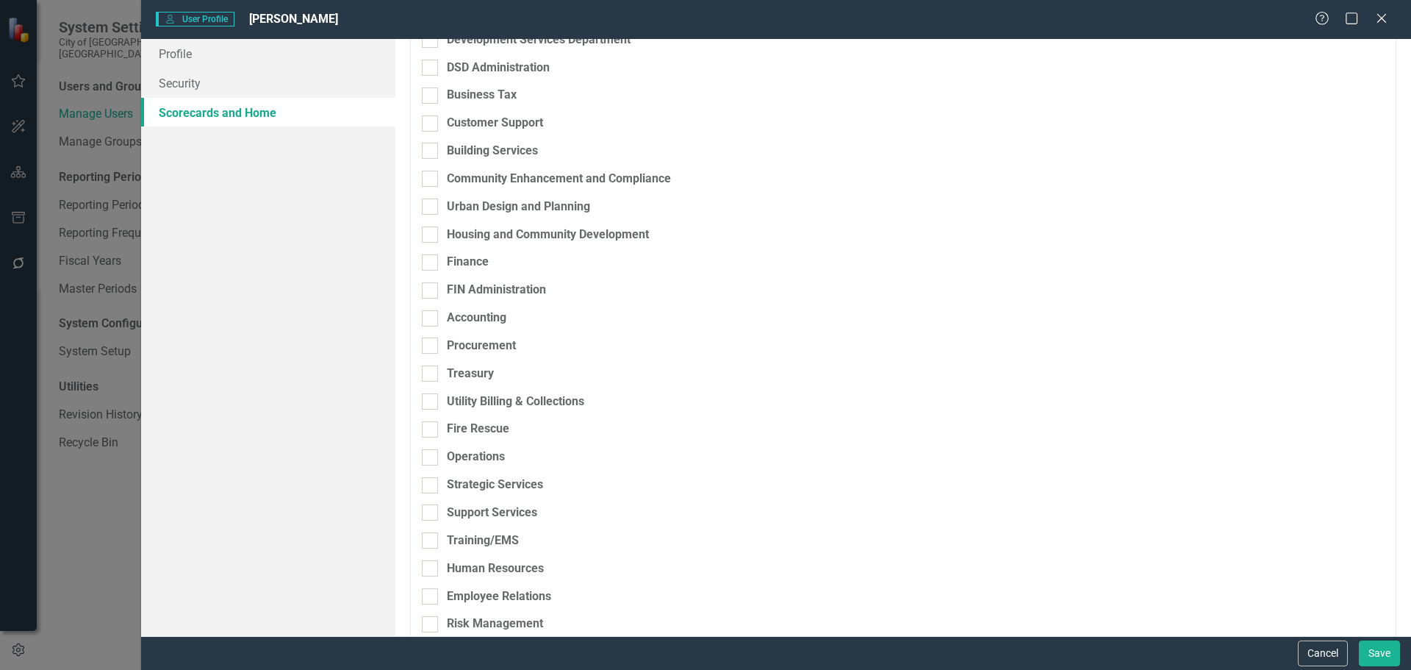
scroll to position [515, 0]
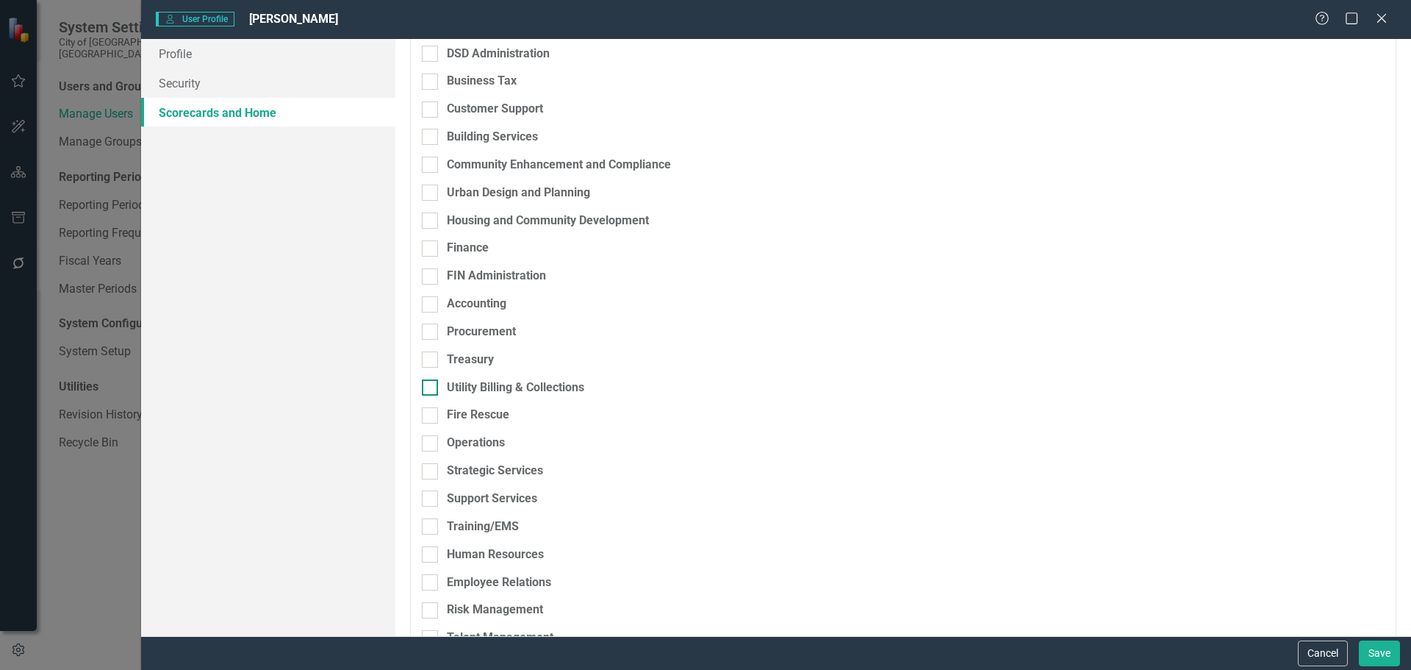
click at [434, 388] on div at bounding box center [430, 387] width 16 height 16
click at [432, 388] on input "Utility Billing & Collections" at bounding box center [427, 384] width 10 height 10
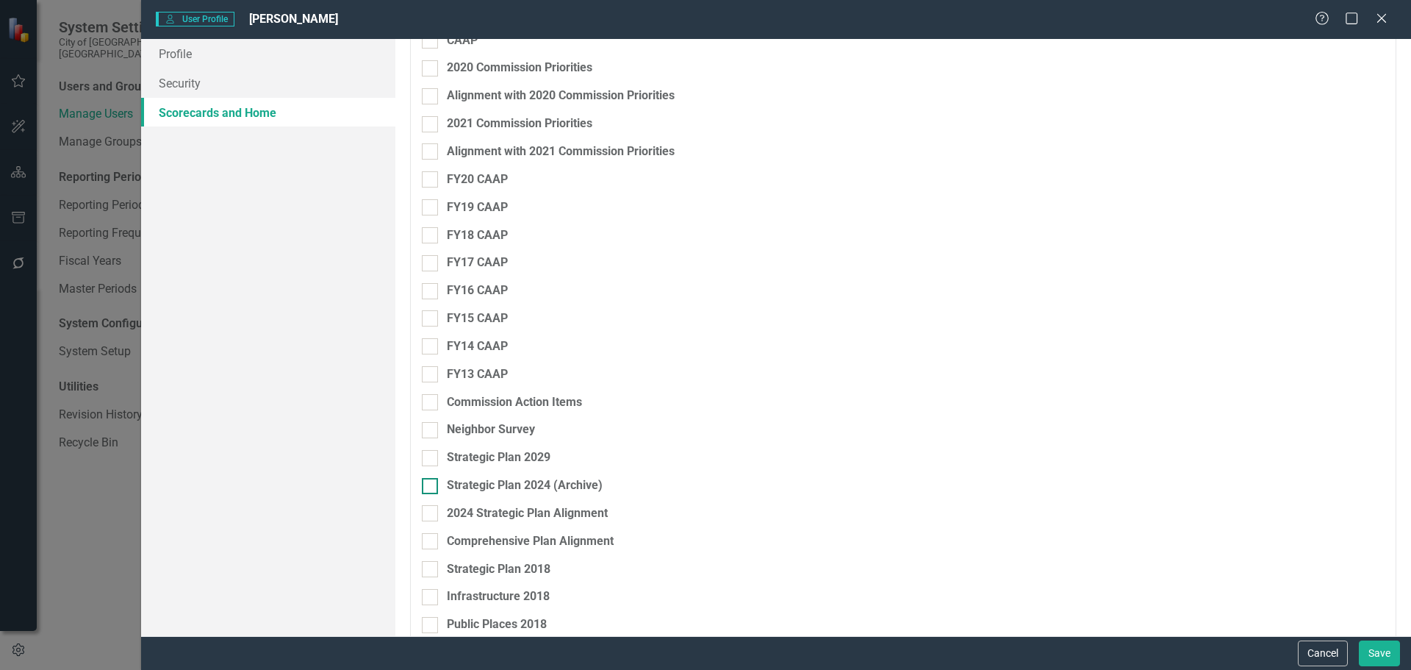
scroll to position [2205, 0]
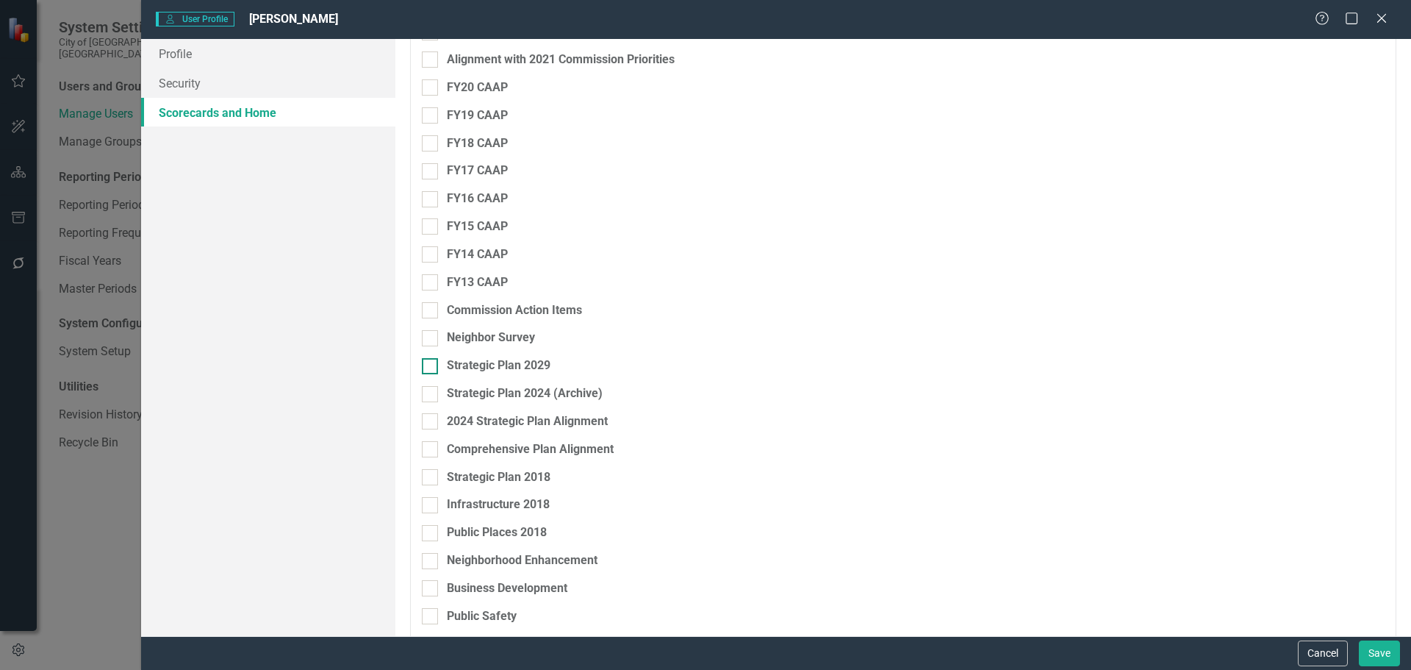
click at [424, 368] on div at bounding box center [430, 366] width 16 height 16
click at [424, 368] on input "Strategic Plan 2029" at bounding box center [427, 363] width 10 height 10
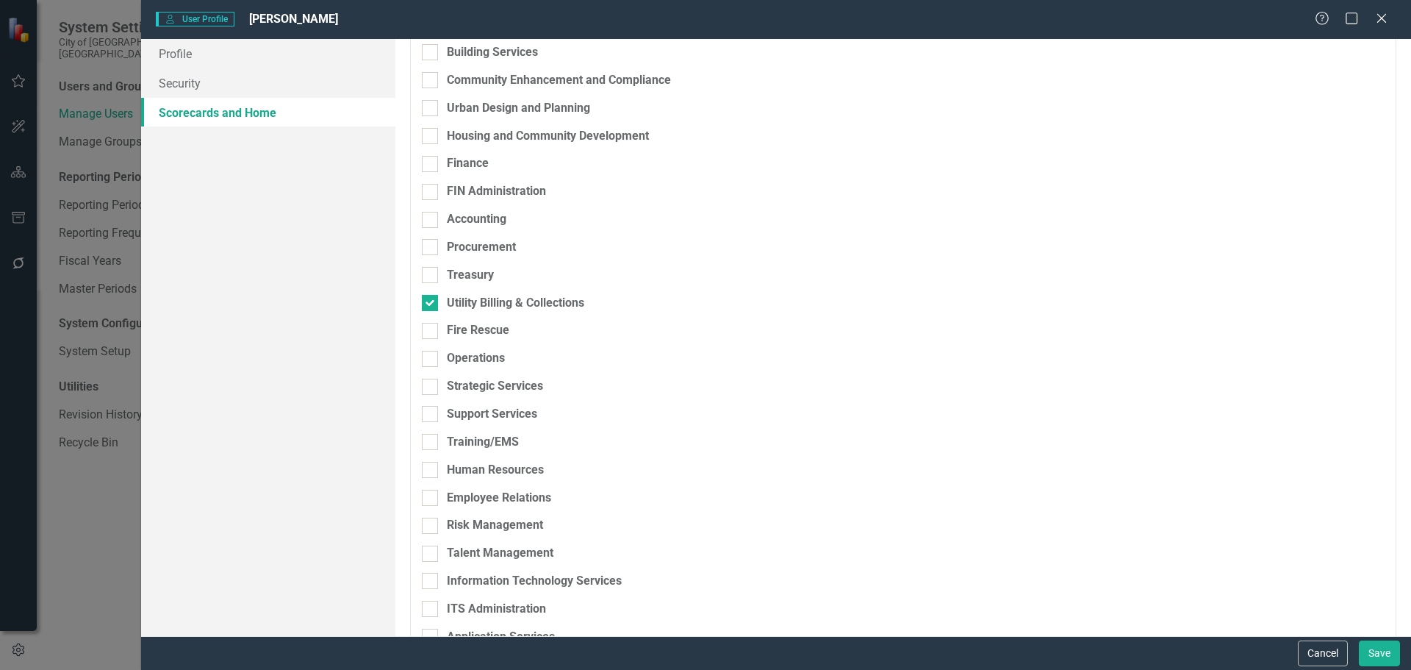
scroll to position [526, 0]
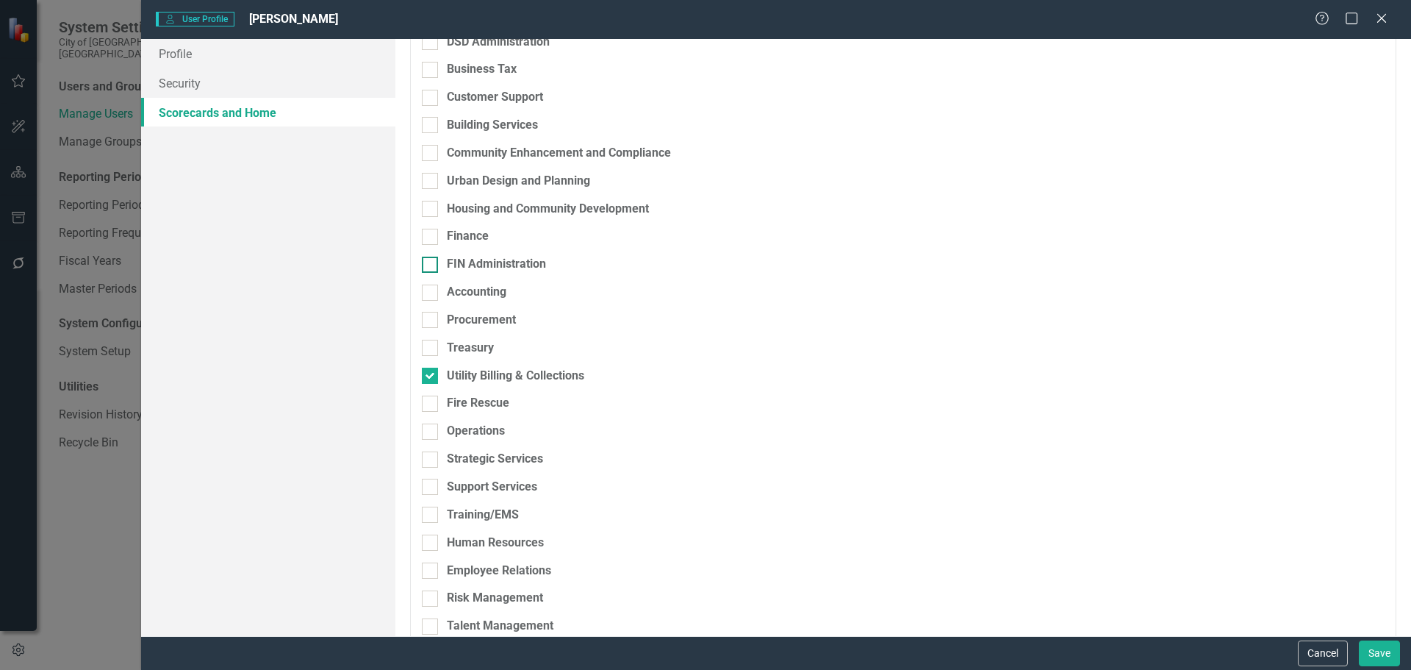
click at [435, 257] on div at bounding box center [430, 265] width 16 height 16
click at [432, 257] on input "FIN Administration" at bounding box center [427, 262] width 10 height 10
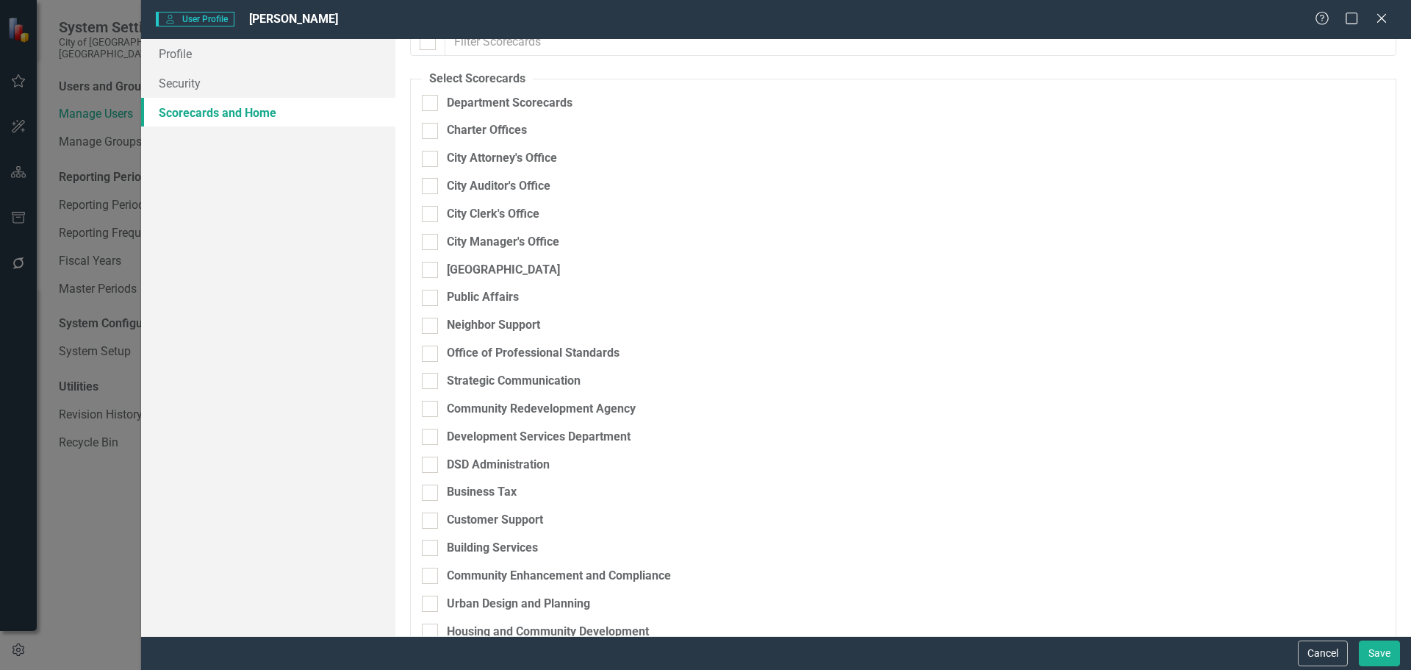
scroll to position [0, 0]
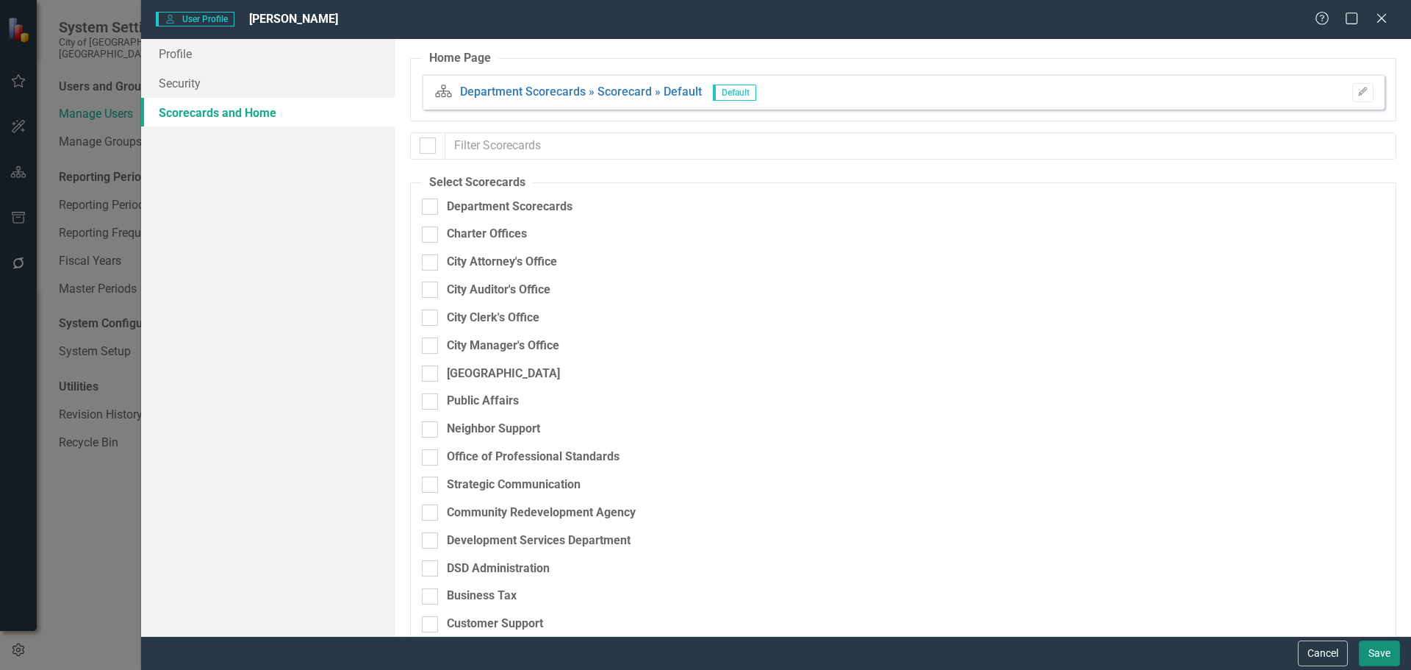
click at [1386, 657] on button "Save" at bounding box center [1379, 653] width 41 height 26
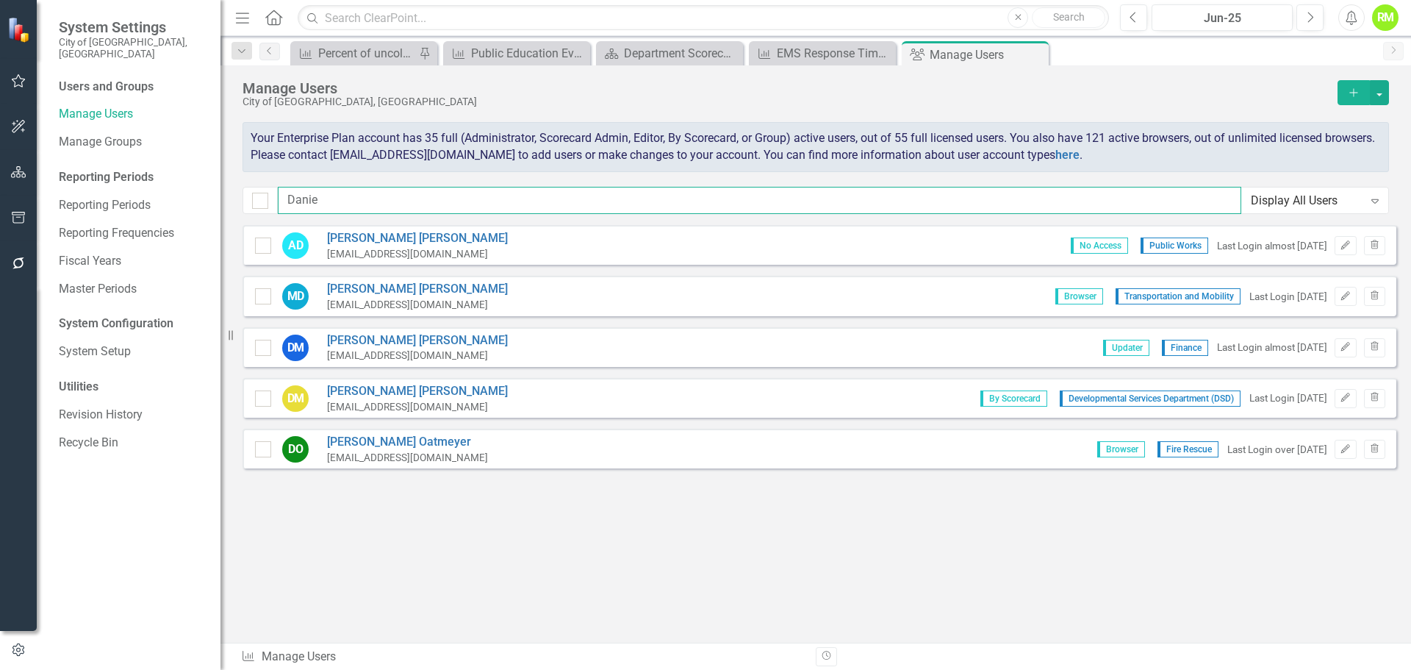
click at [501, 204] on input "Danie" at bounding box center [760, 200] width 964 height 27
click at [684, 565] on div "Sorry, no results found. AD Aneisha Daniel ADaniel@fortlauderdale.gov No Access…" at bounding box center [816, 426] width 1191 height 403
click at [673, 53] on div "Department Scorecard" at bounding box center [672, 53] width 97 height 18
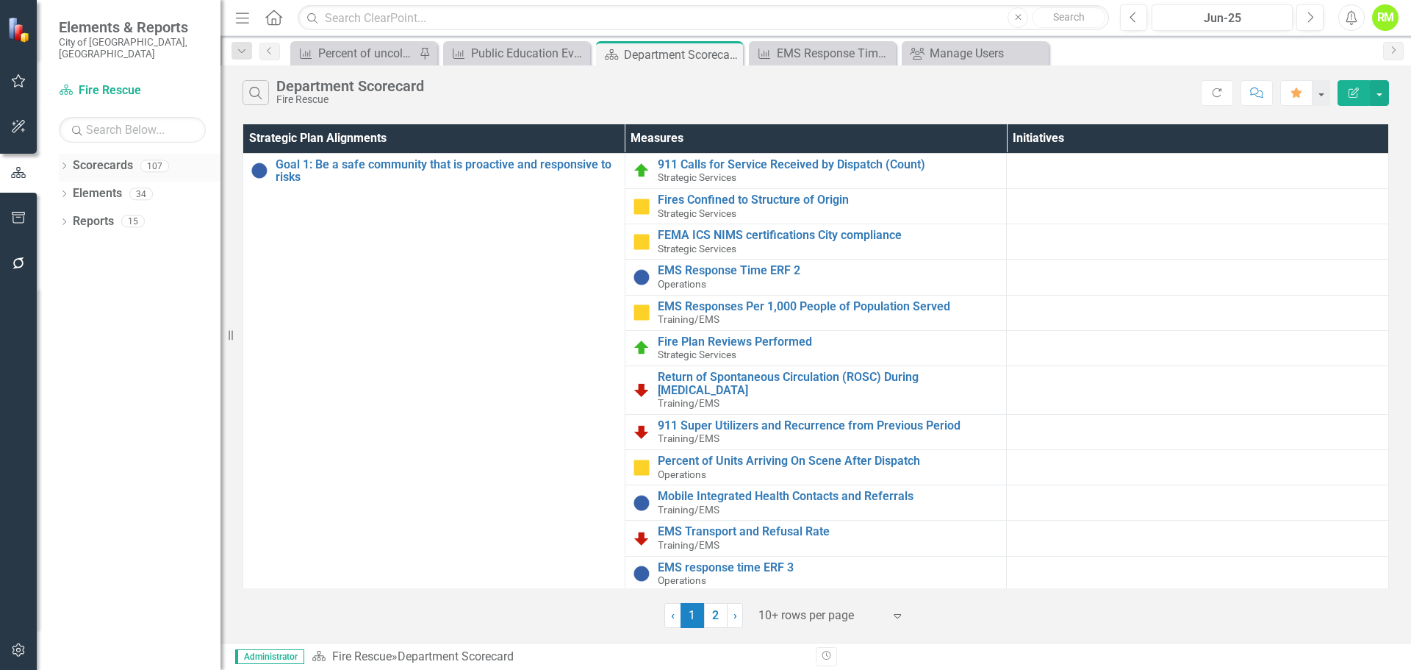
click at [66, 163] on icon "Dropdown" at bounding box center [64, 167] width 10 height 8
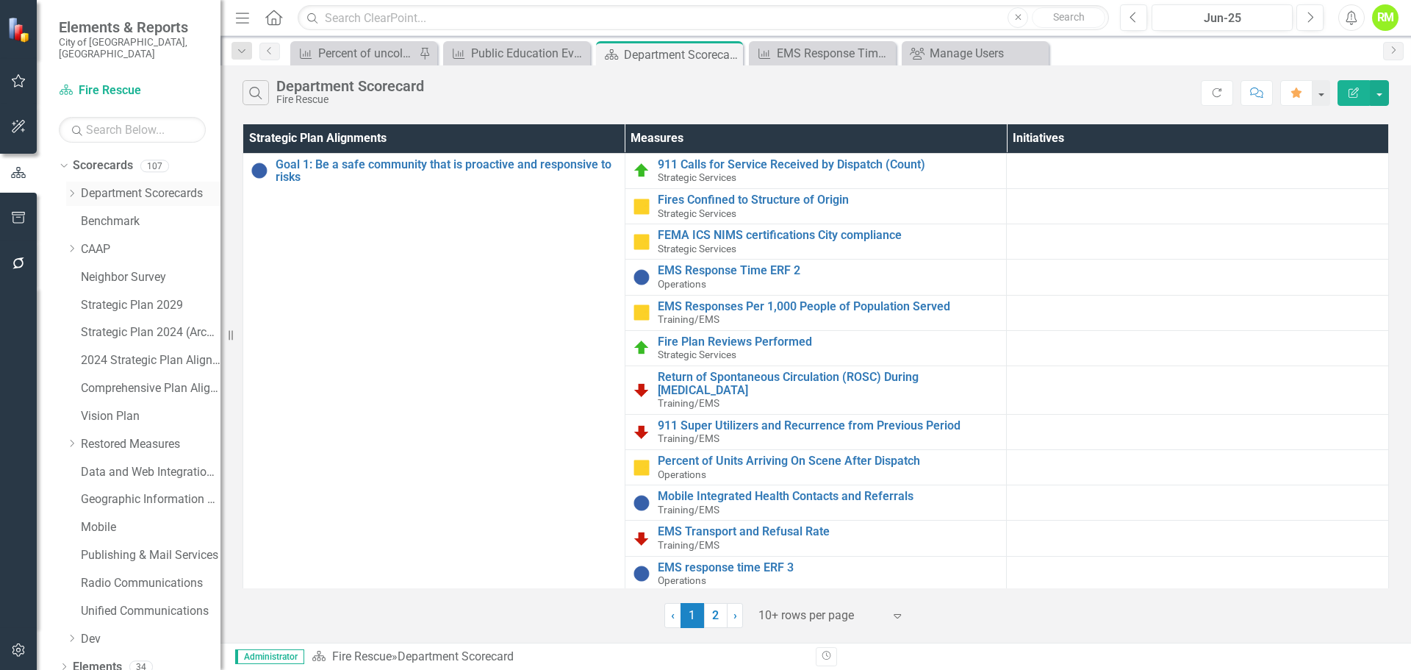
click at [70, 189] on icon "Dropdown" at bounding box center [71, 193] width 11 height 9
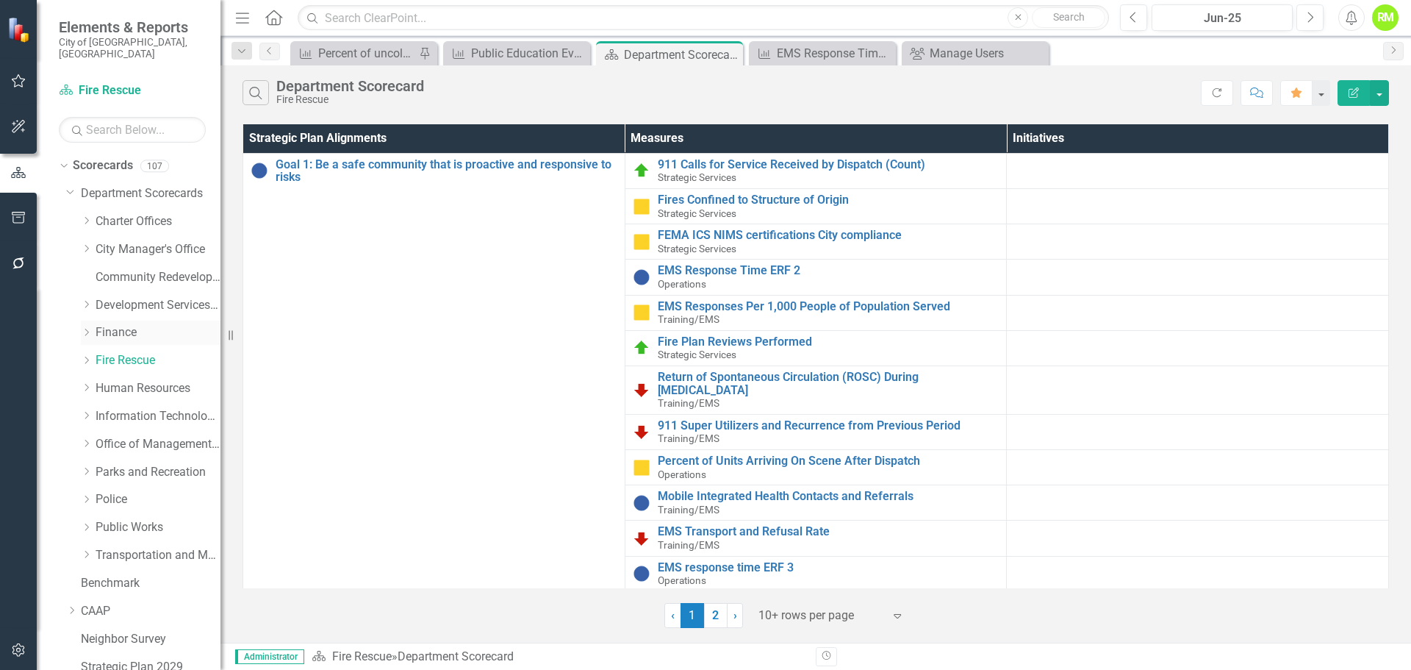
click at [84, 328] on icon "Dropdown" at bounding box center [86, 332] width 11 height 9
click at [135, 464] on link "Utility Billing & Collections" at bounding box center [165, 472] width 110 height 17
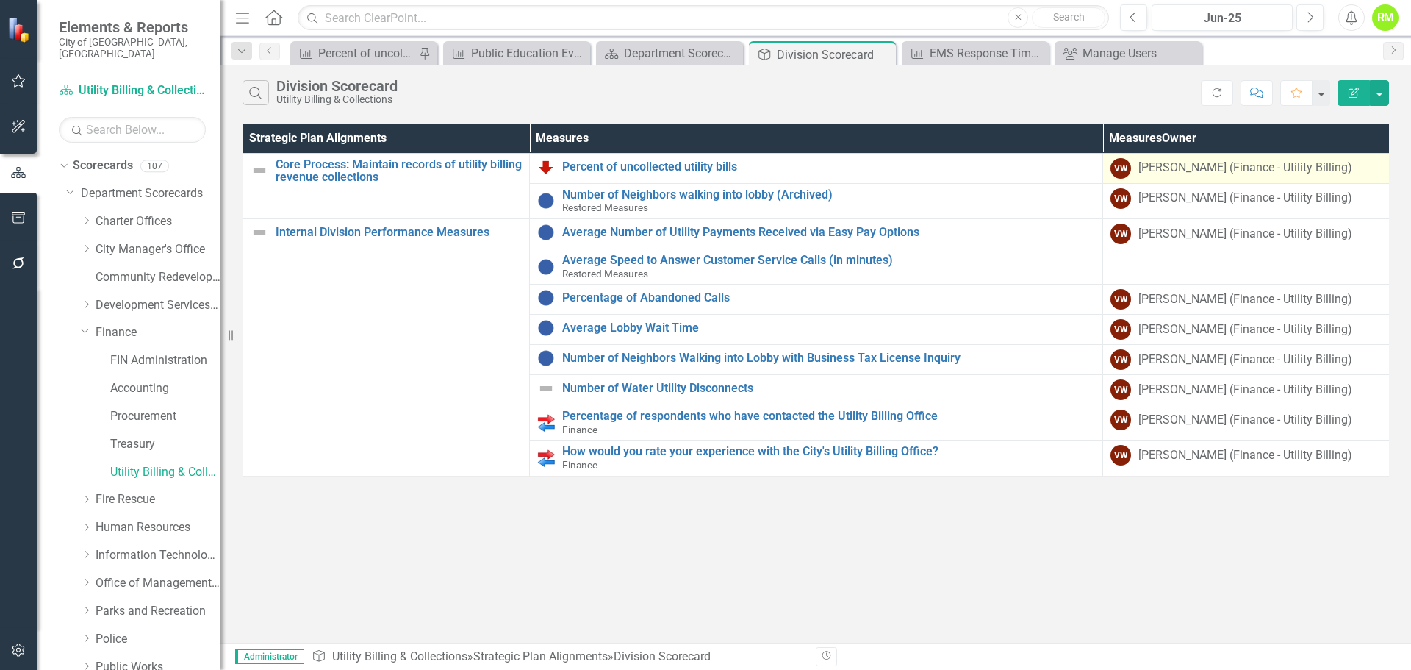
click at [1170, 168] on div "[PERSON_NAME] (Finance - Utility Billing)" at bounding box center [1246, 168] width 214 height 17
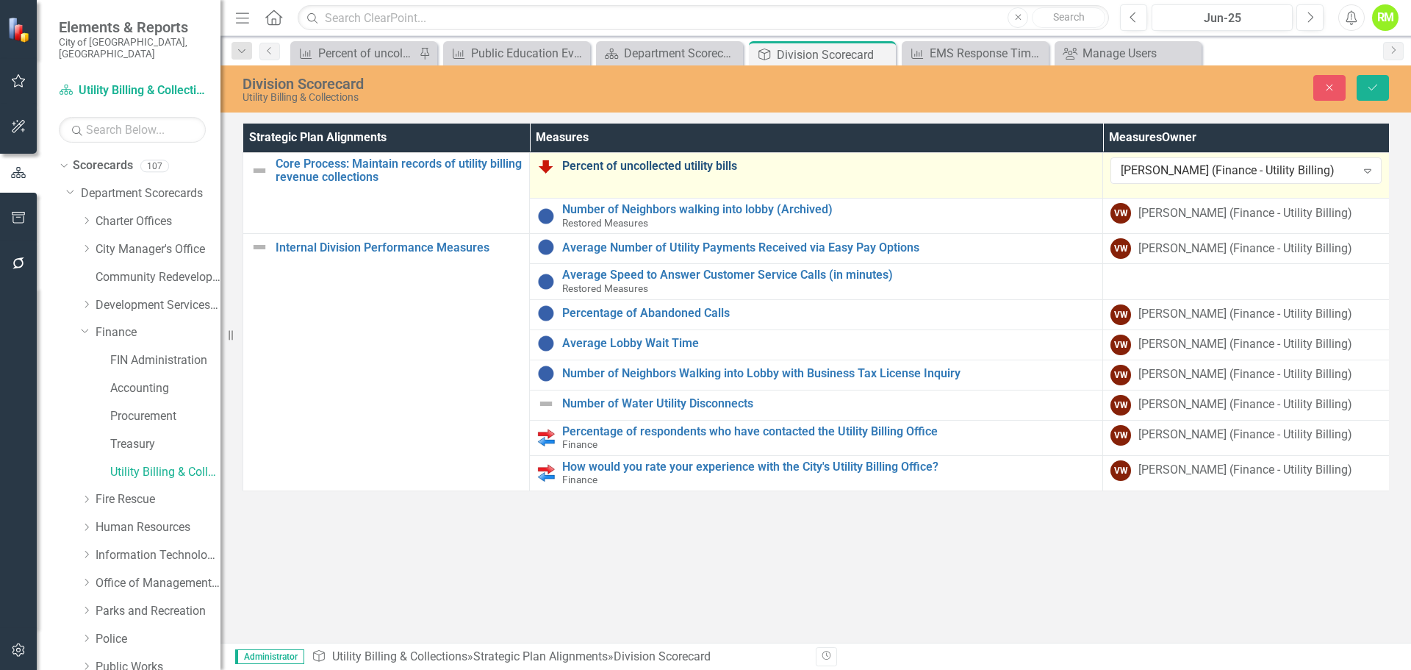
click at [695, 171] on link "Percent of uncollected utility bills" at bounding box center [828, 166] width 533 height 13
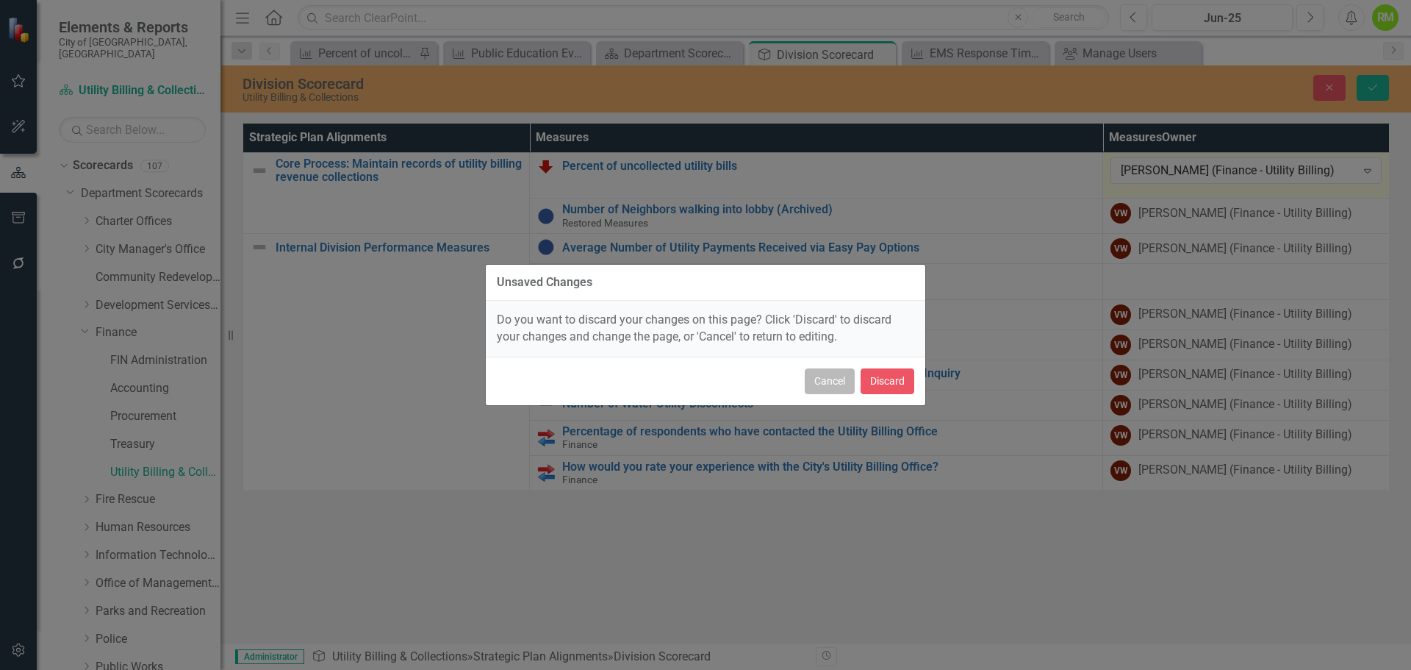
click at [828, 378] on button "Cancel" at bounding box center [830, 381] width 50 height 26
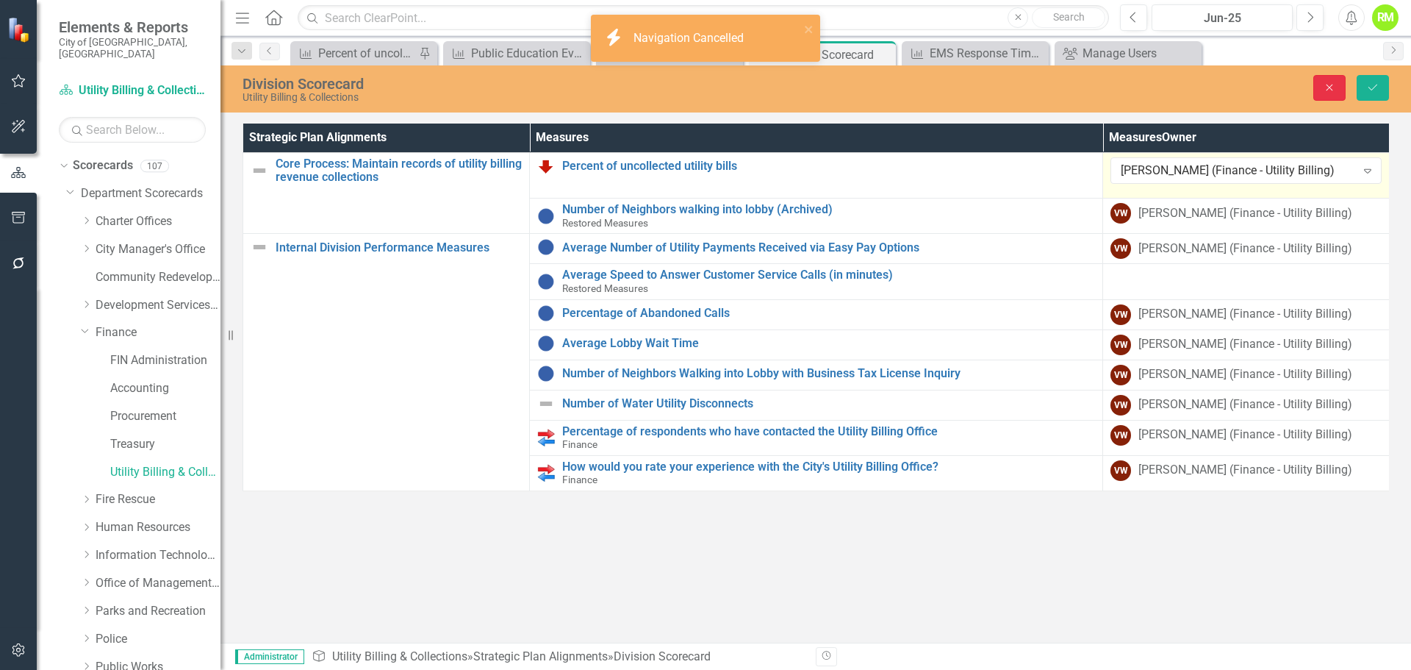
click at [1325, 86] on icon "Close" at bounding box center [1329, 87] width 13 height 10
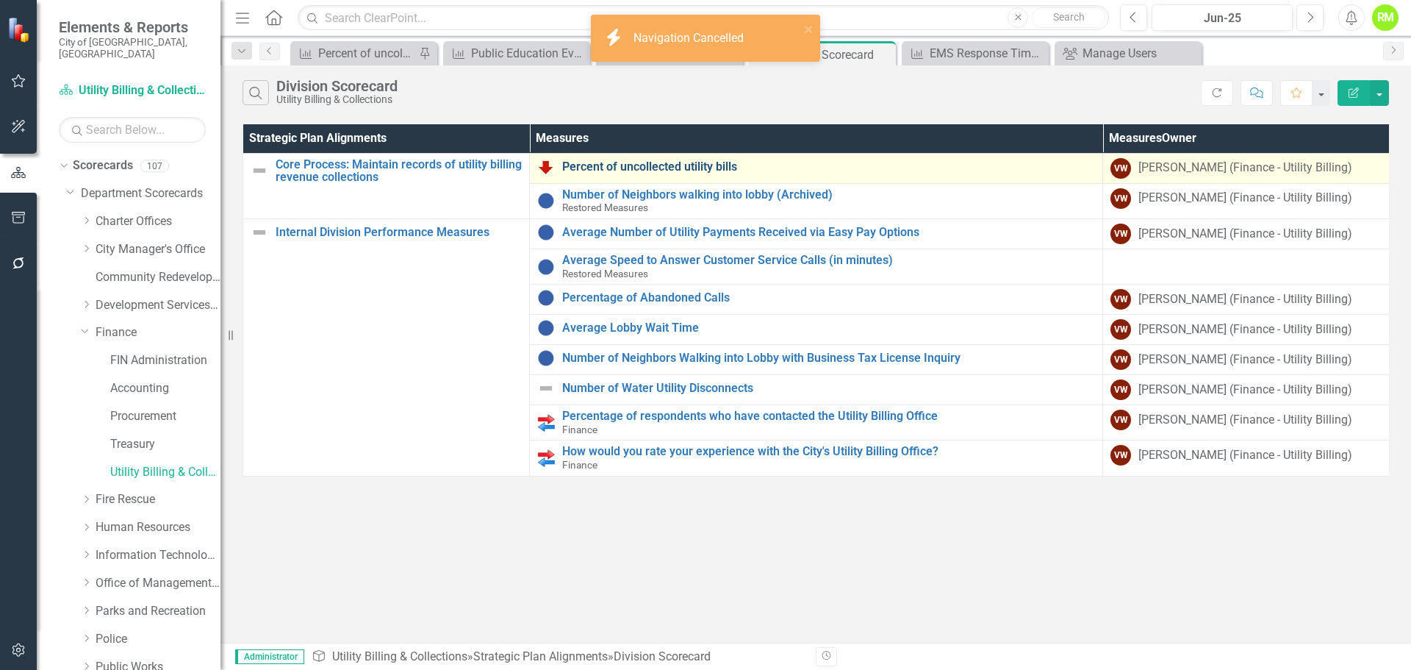
click at [665, 171] on link "Percent of uncollected utility bills" at bounding box center [828, 166] width 533 height 13
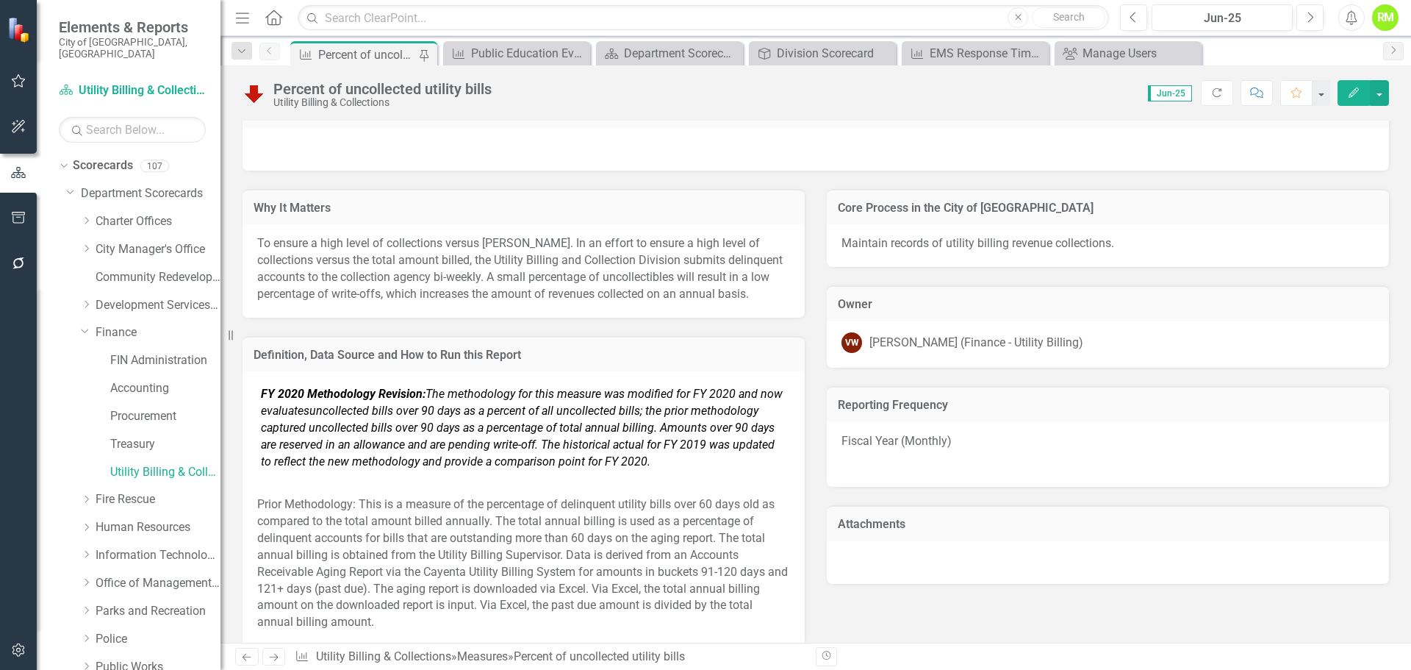
scroll to position [796, 0]
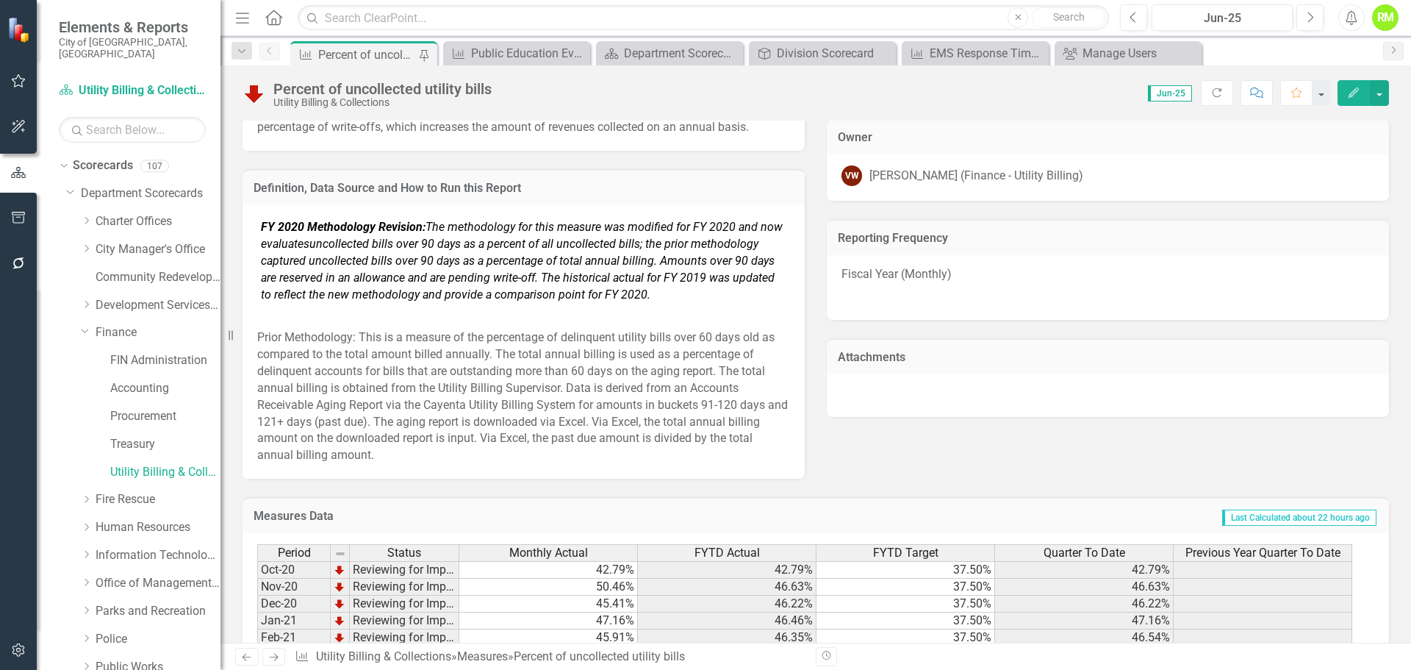
click at [1096, 181] on div "VW Veronica Wade (Finance - Utility Billing)" at bounding box center [1108, 175] width 533 height 21
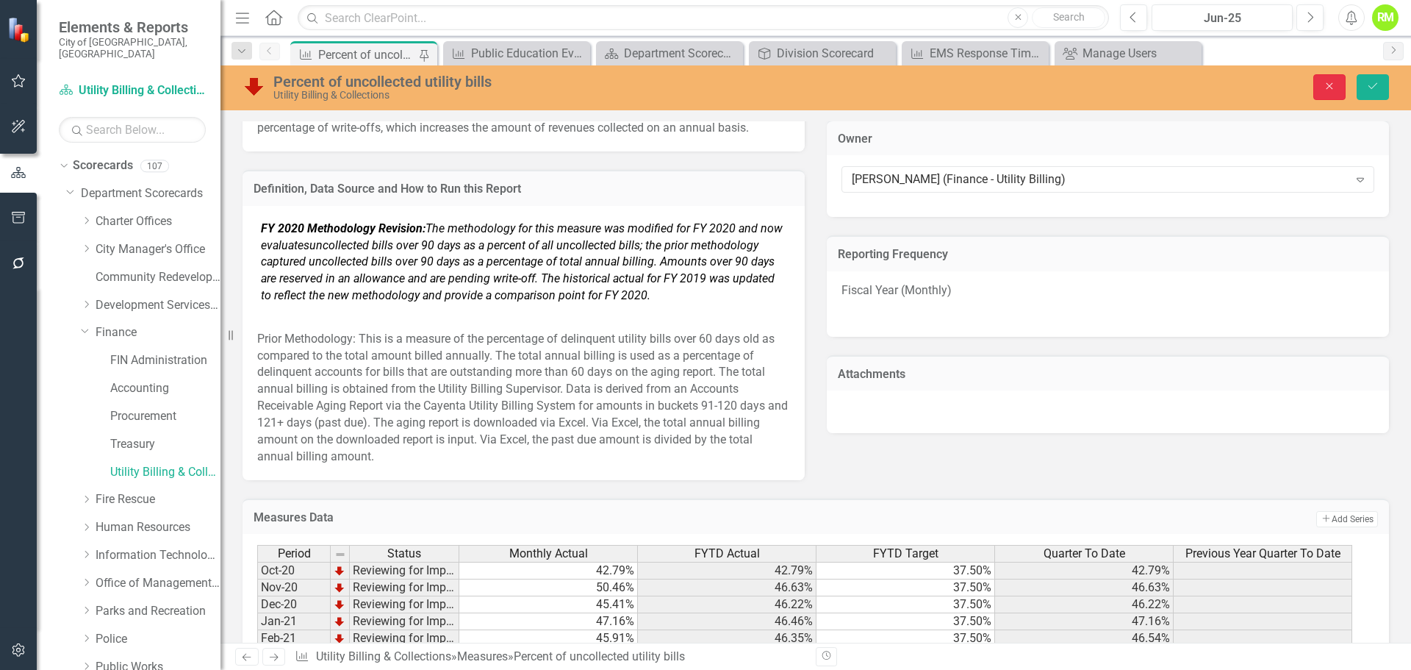
click at [1329, 84] on icon "Close" at bounding box center [1329, 86] width 13 height 10
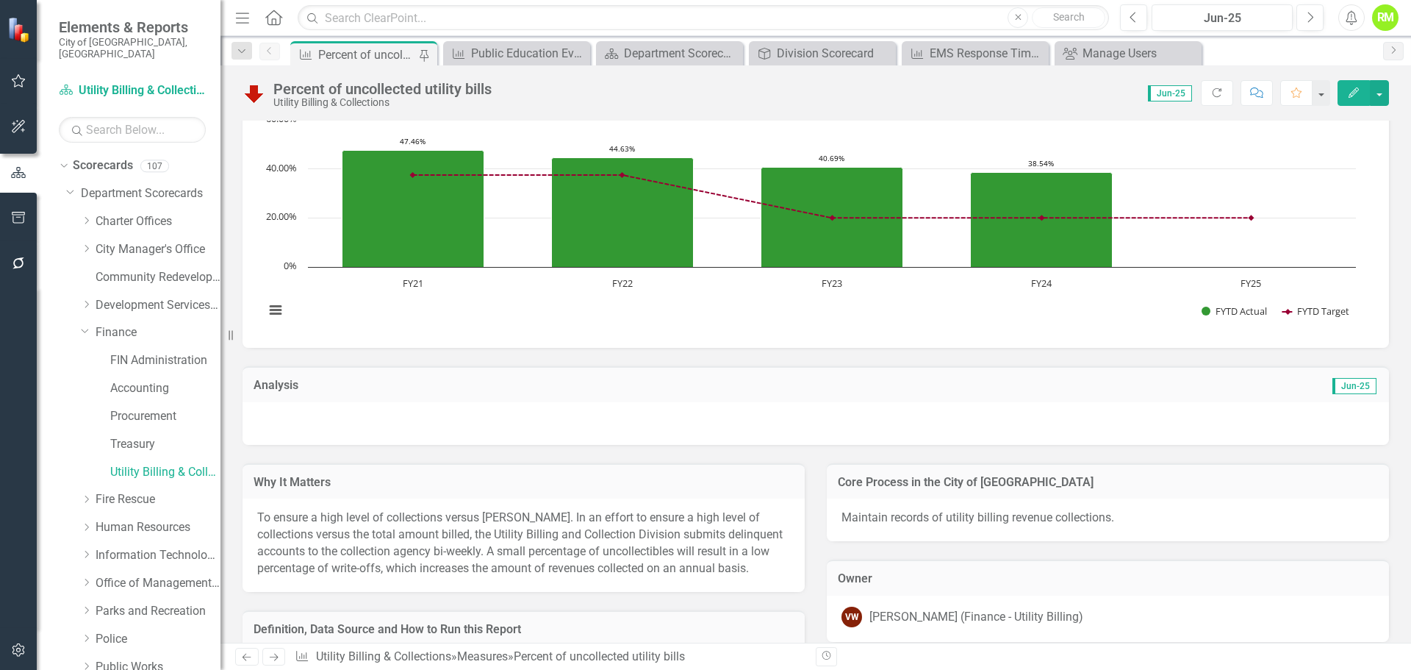
scroll to position [0, 0]
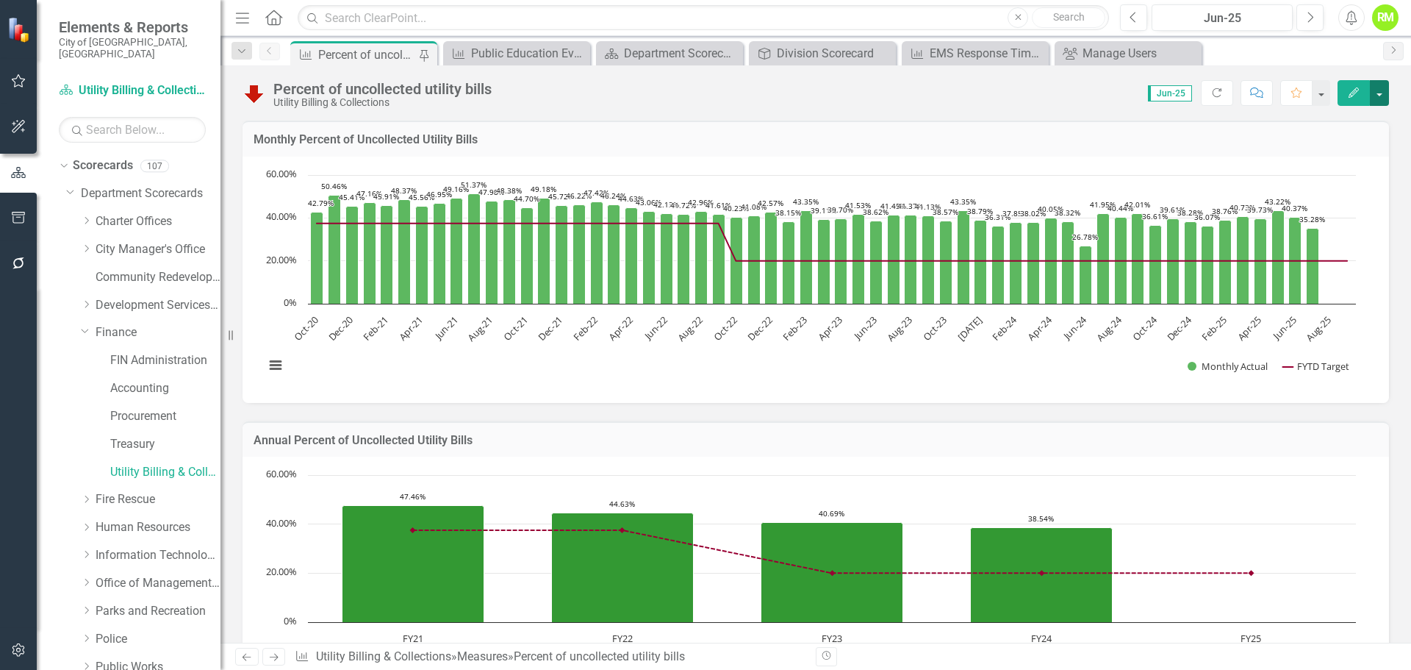
click at [1383, 91] on button "button" at bounding box center [1379, 93] width 19 height 26
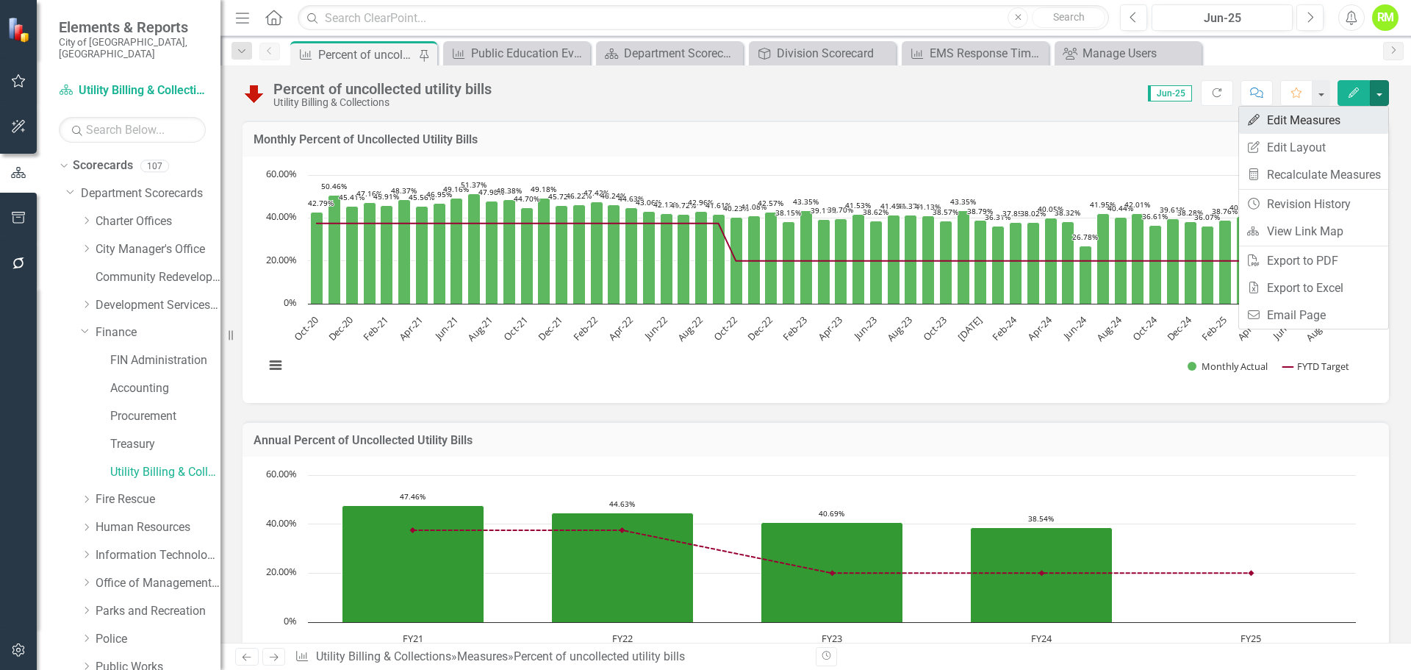
click at [1285, 123] on link "Edit Edit Measures" at bounding box center [1313, 120] width 149 height 27
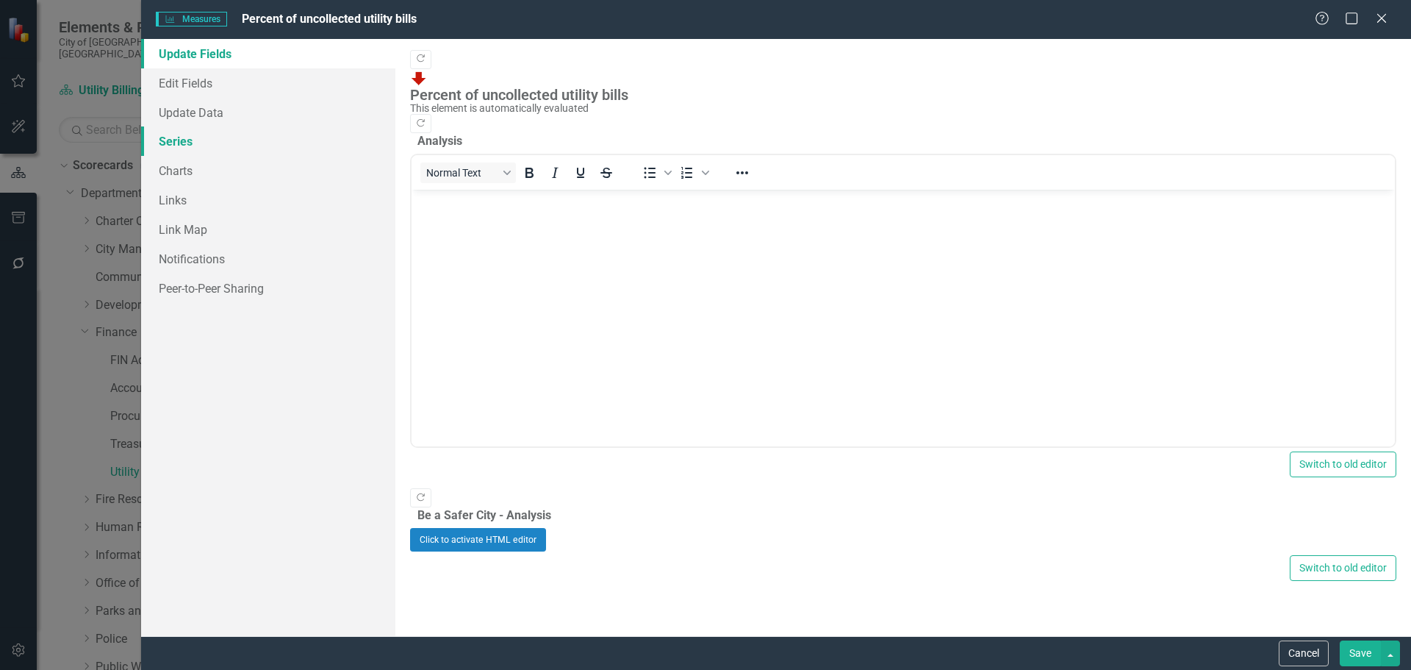
click at [176, 151] on link "Series" at bounding box center [268, 140] width 254 height 29
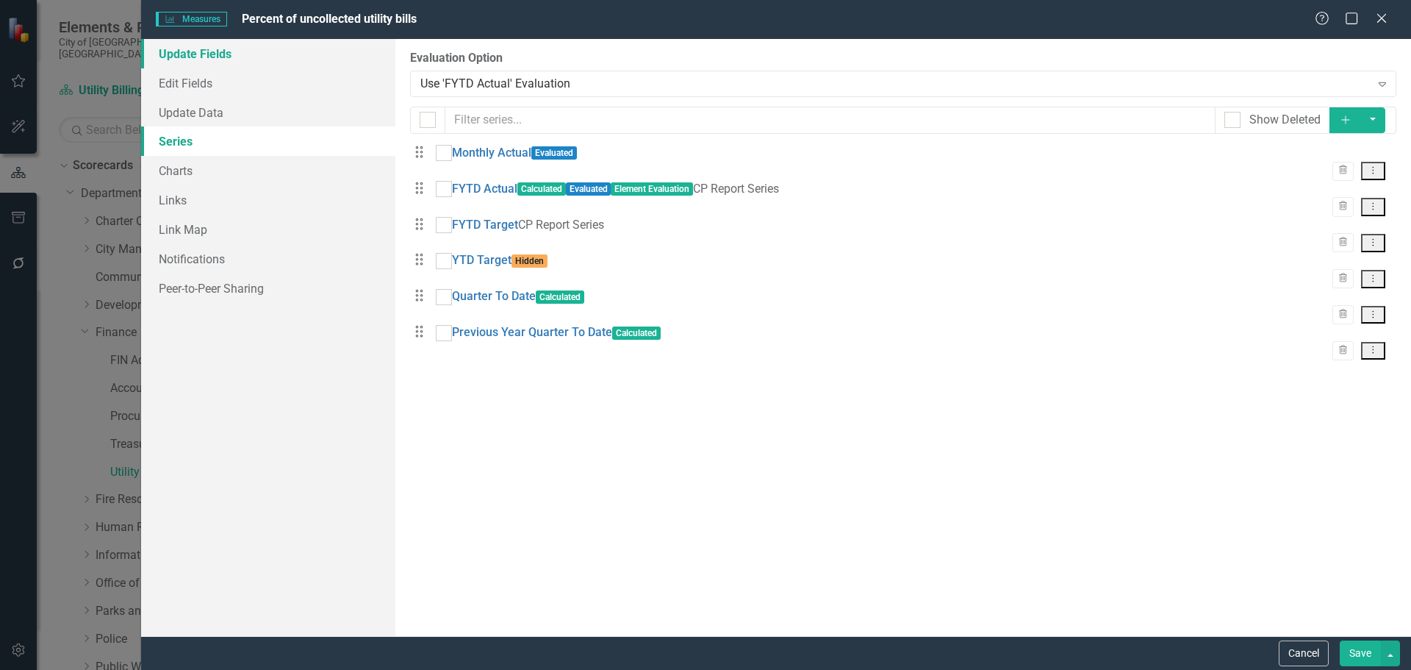
click at [199, 64] on link "Update Fields" at bounding box center [268, 53] width 254 height 29
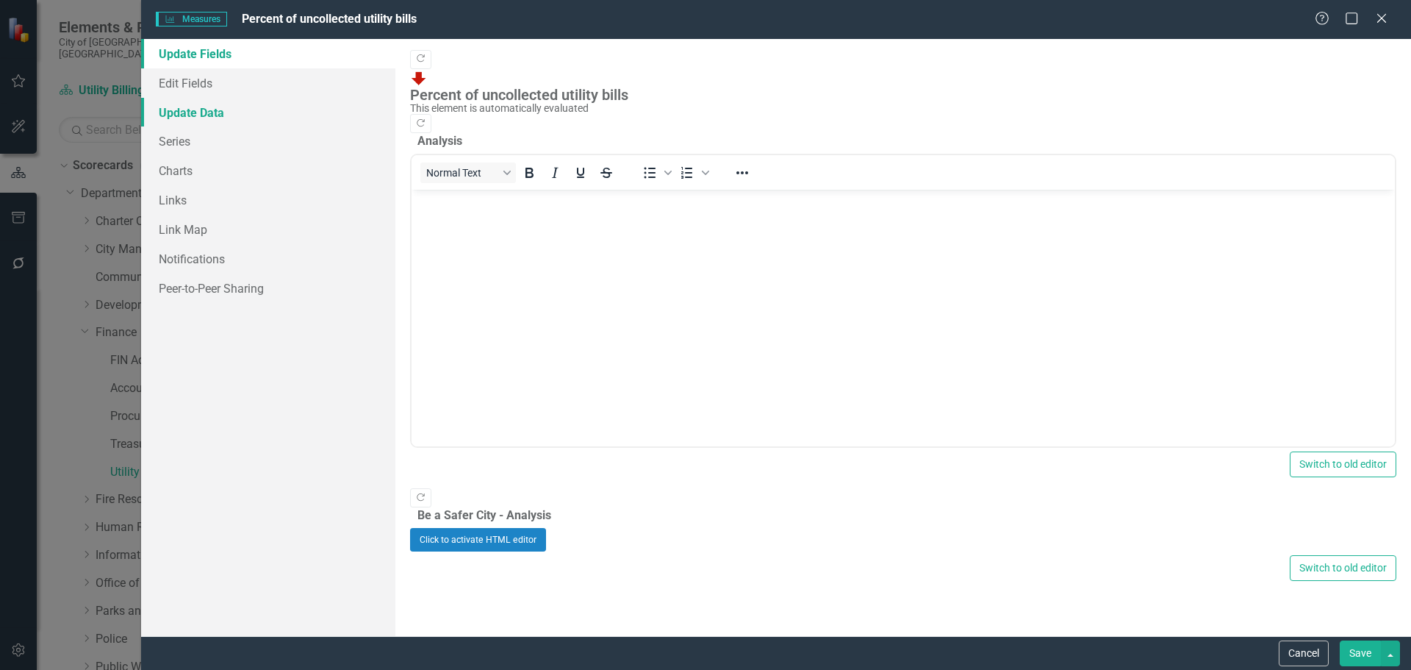
click at [196, 101] on link "Update Data" at bounding box center [268, 112] width 254 height 29
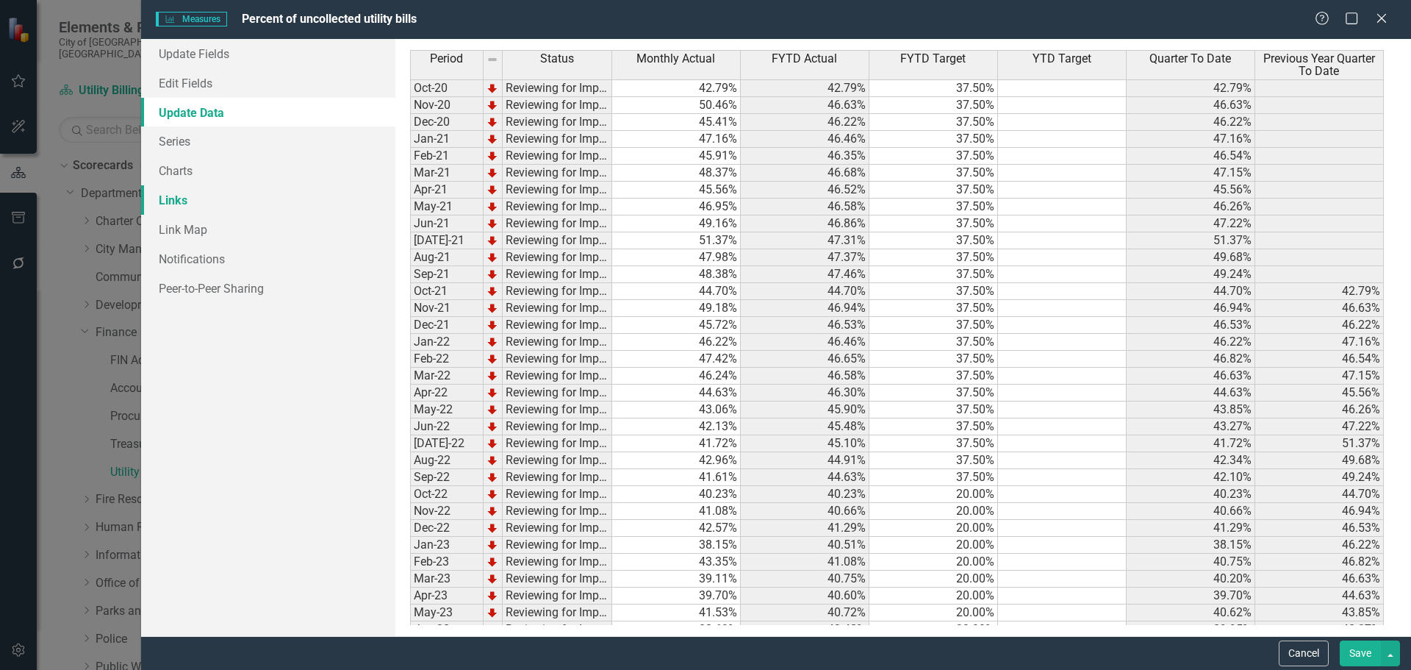
click at [185, 197] on link "Links" at bounding box center [268, 199] width 254 height 29
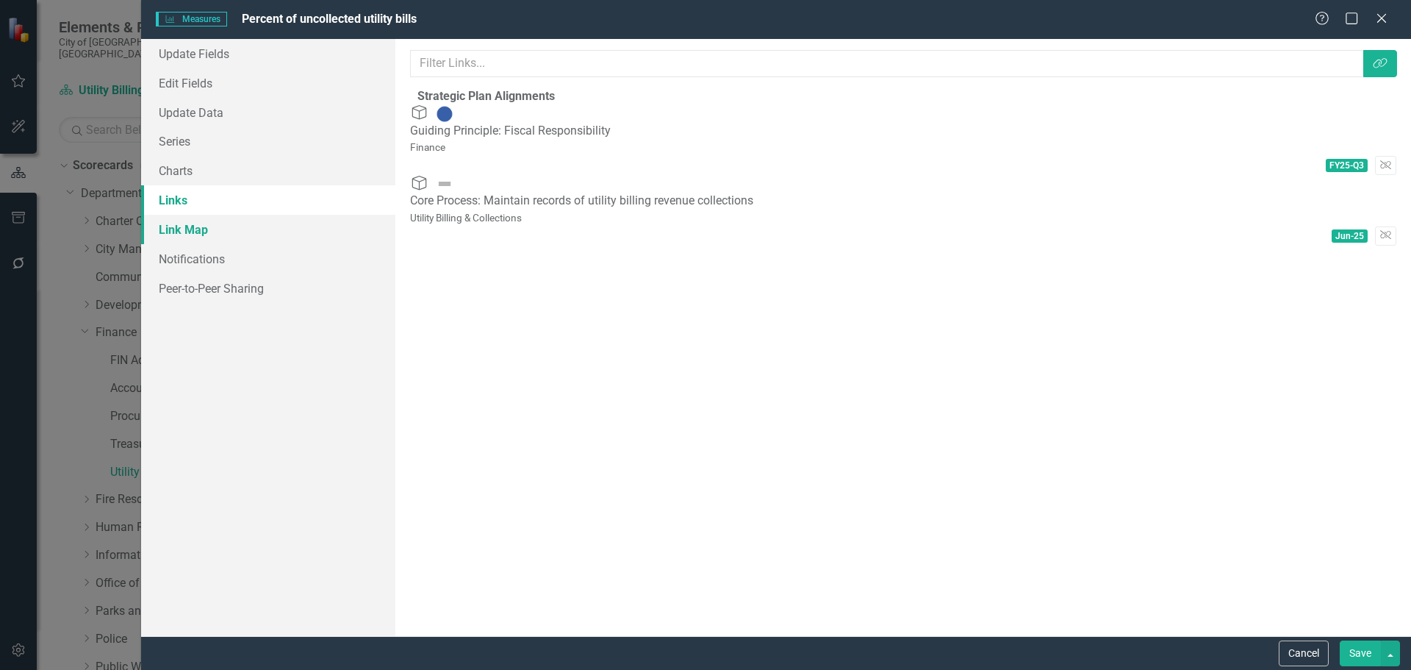
click at [186, 229] on link "Link Map" at bounding box center [268, 229] width 254 height 29
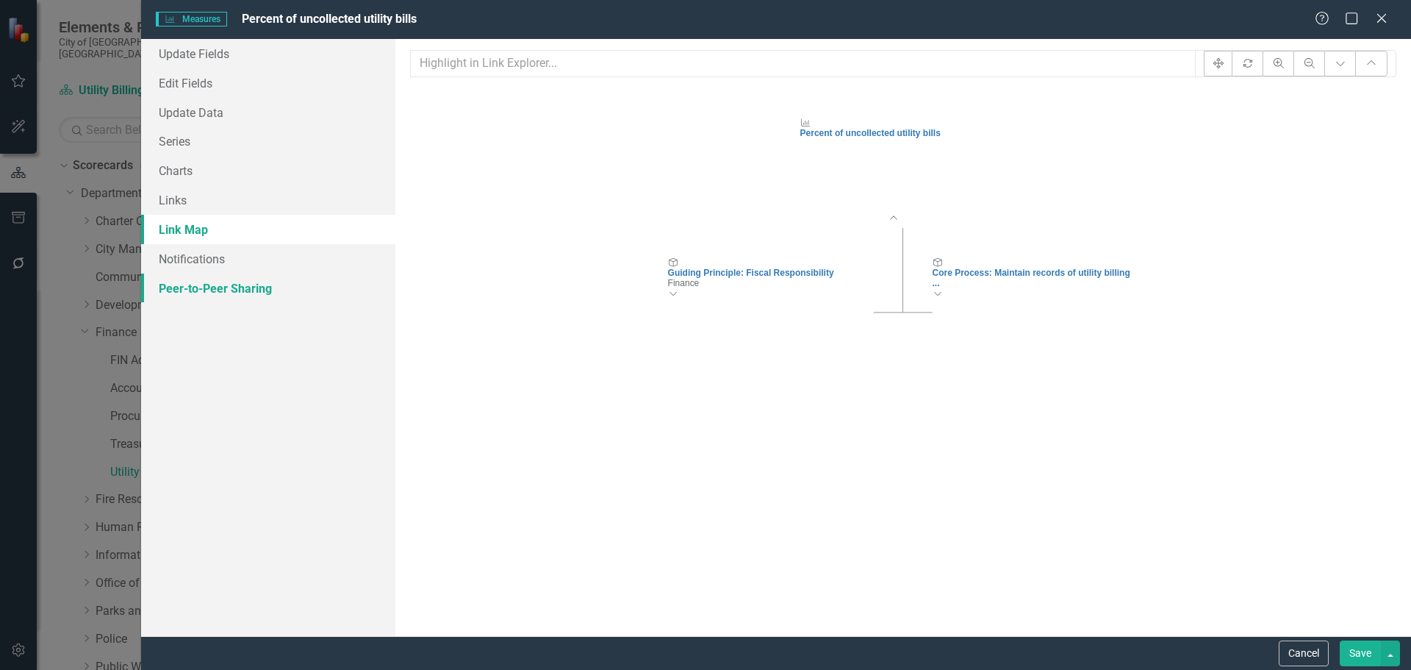
click at [186, 296] on link "Peer-to-Peer Sharing" at bounding box center [268, 287] width 254 height 29
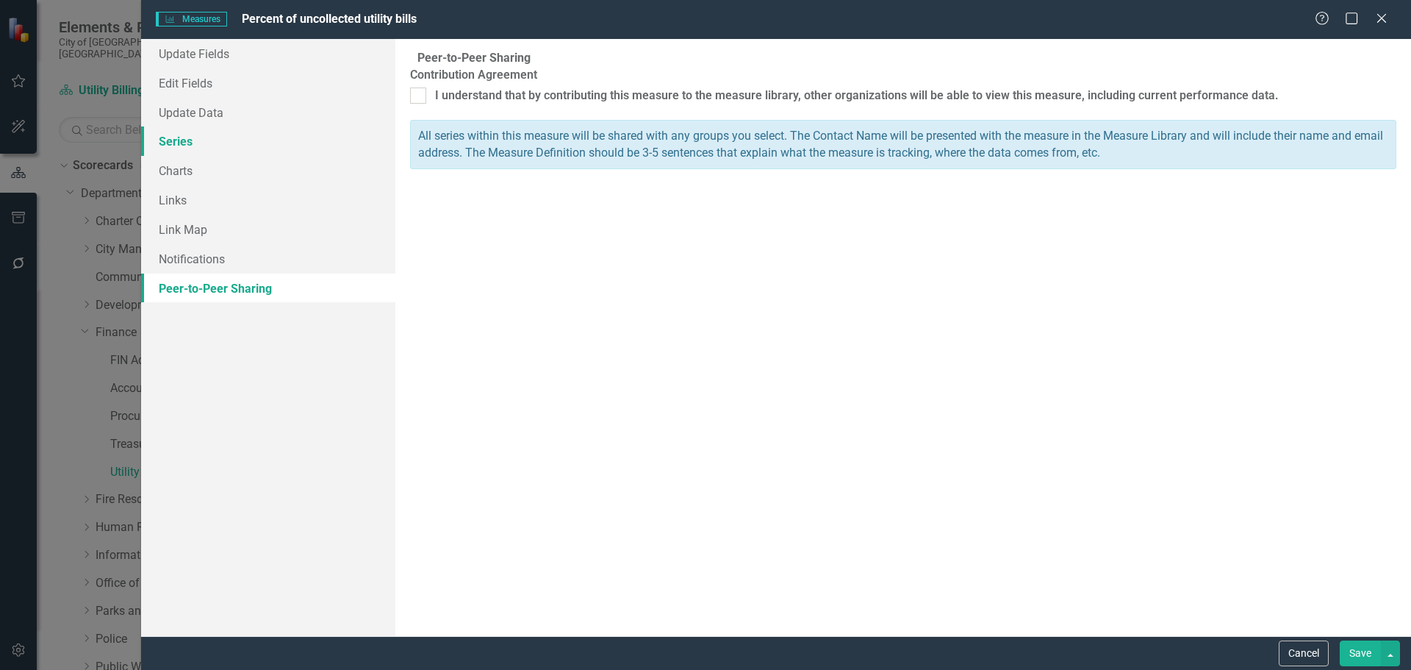
click at [173, 137] on link "Series" at bounding box center [268, 140] width 254 height 29
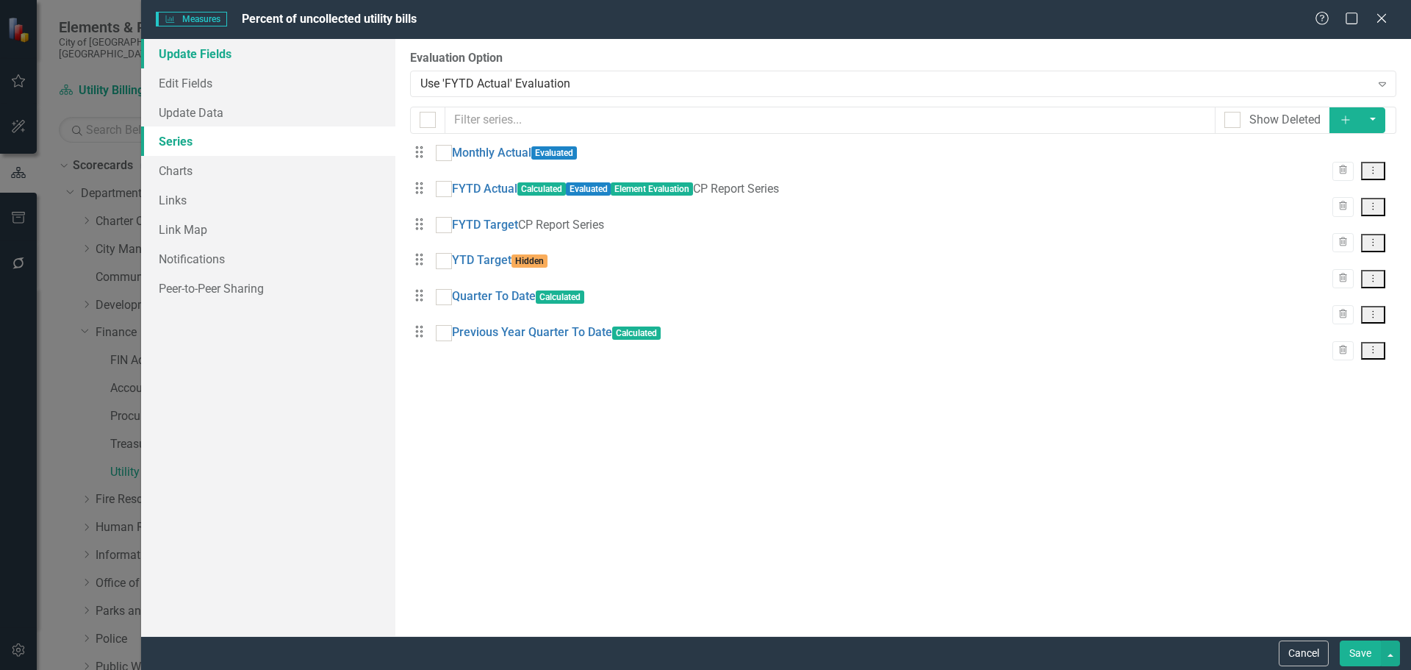
click at [188, 57] on link "Update Fields" at bounding box center [268, 53] width 254 height 29
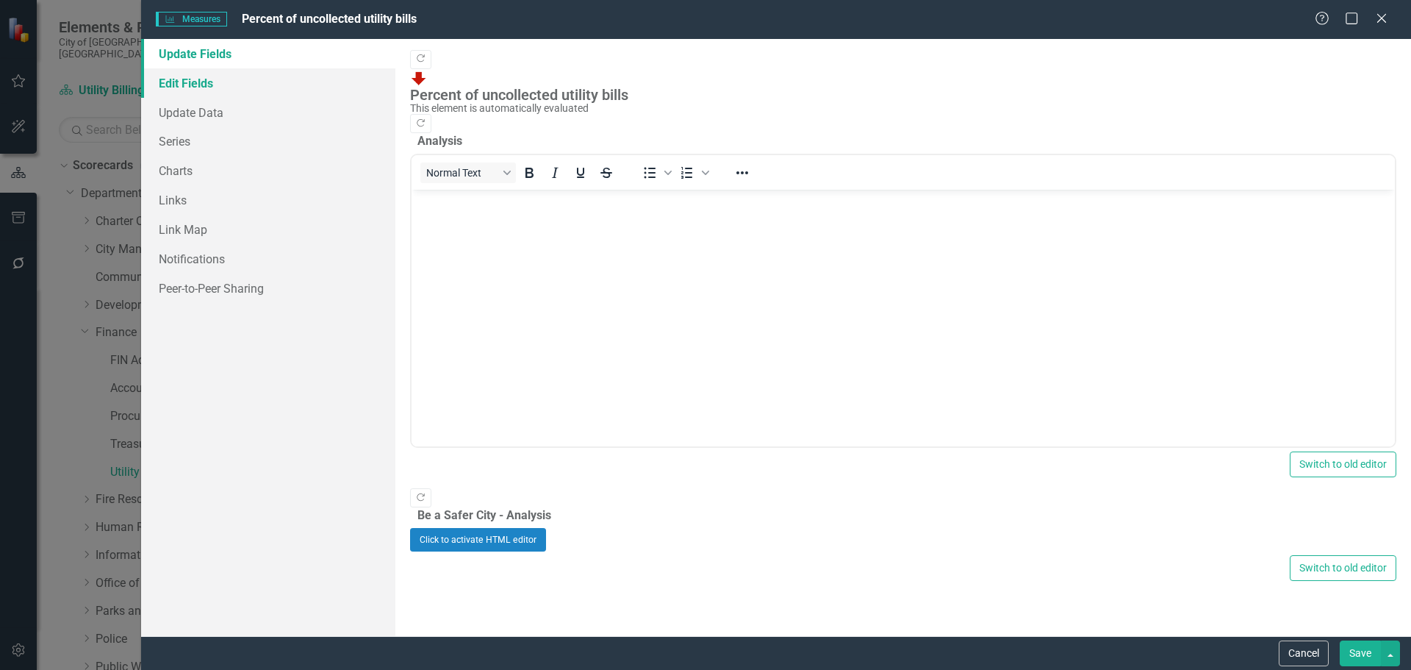
click at [188, 84] on link "Edit Fields" at bounding box center [268, 82] width 254 height 29
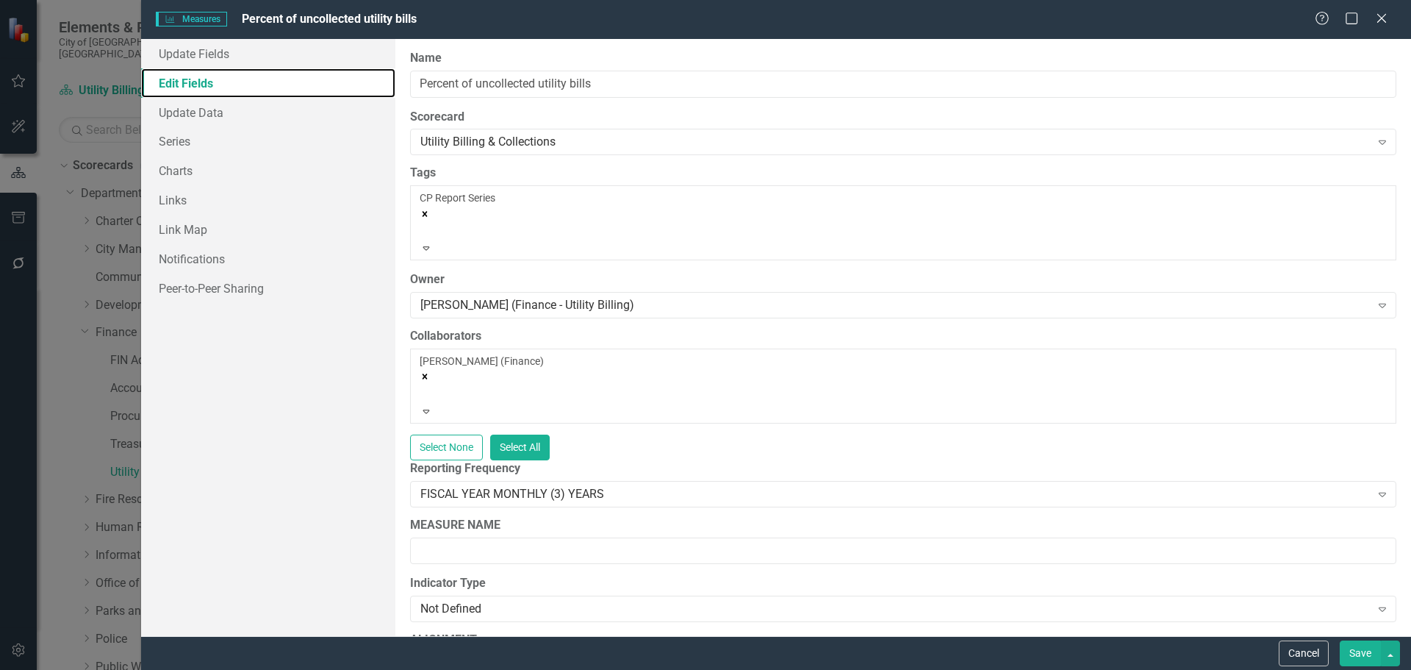
scroll to position [74, 0]
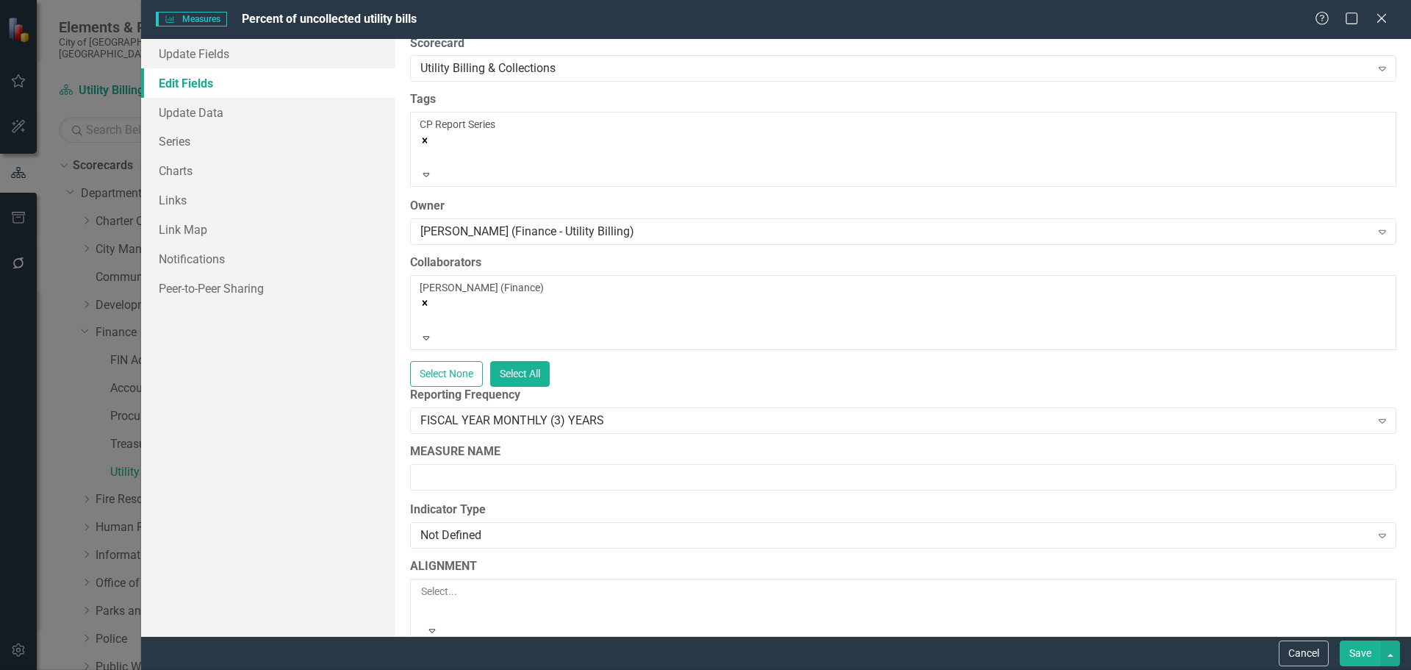
click at [423, 311] on div at bounding box center [422, 320] width 2 height 18
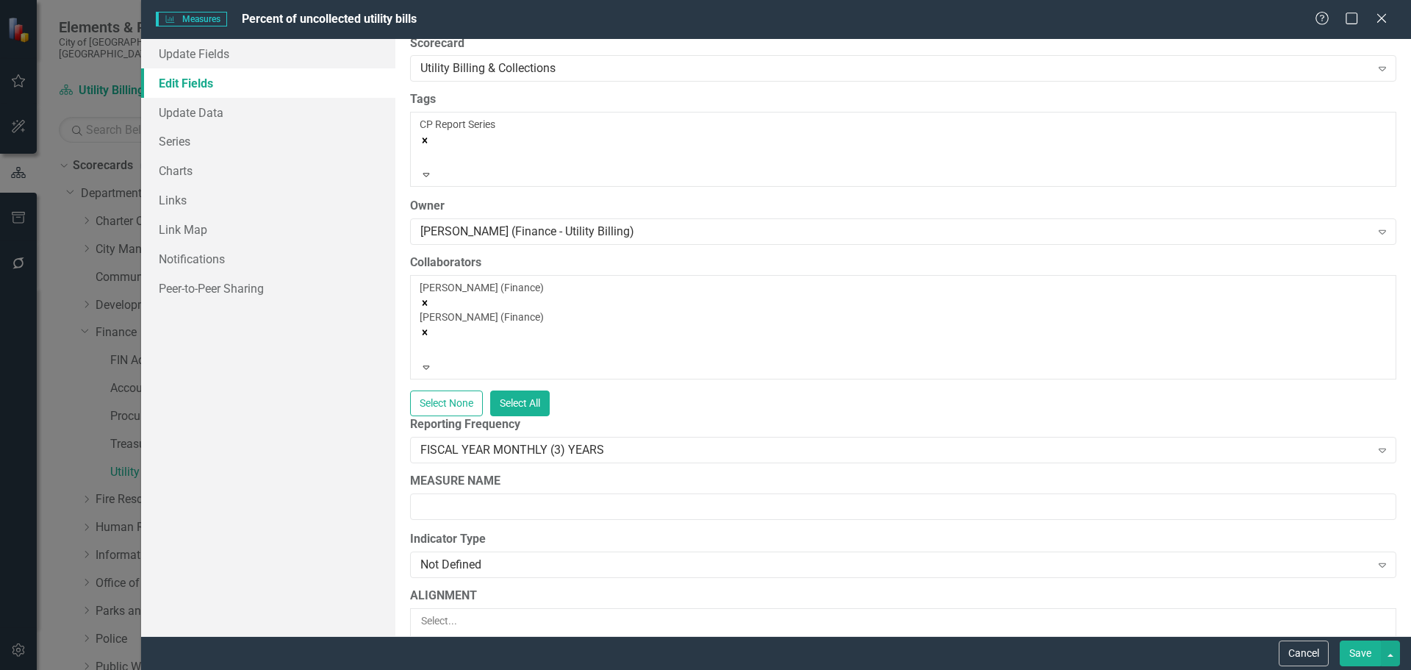
click at [1369, 656] on button "Save" at bounding box center [1360, 653] width 41 height 26
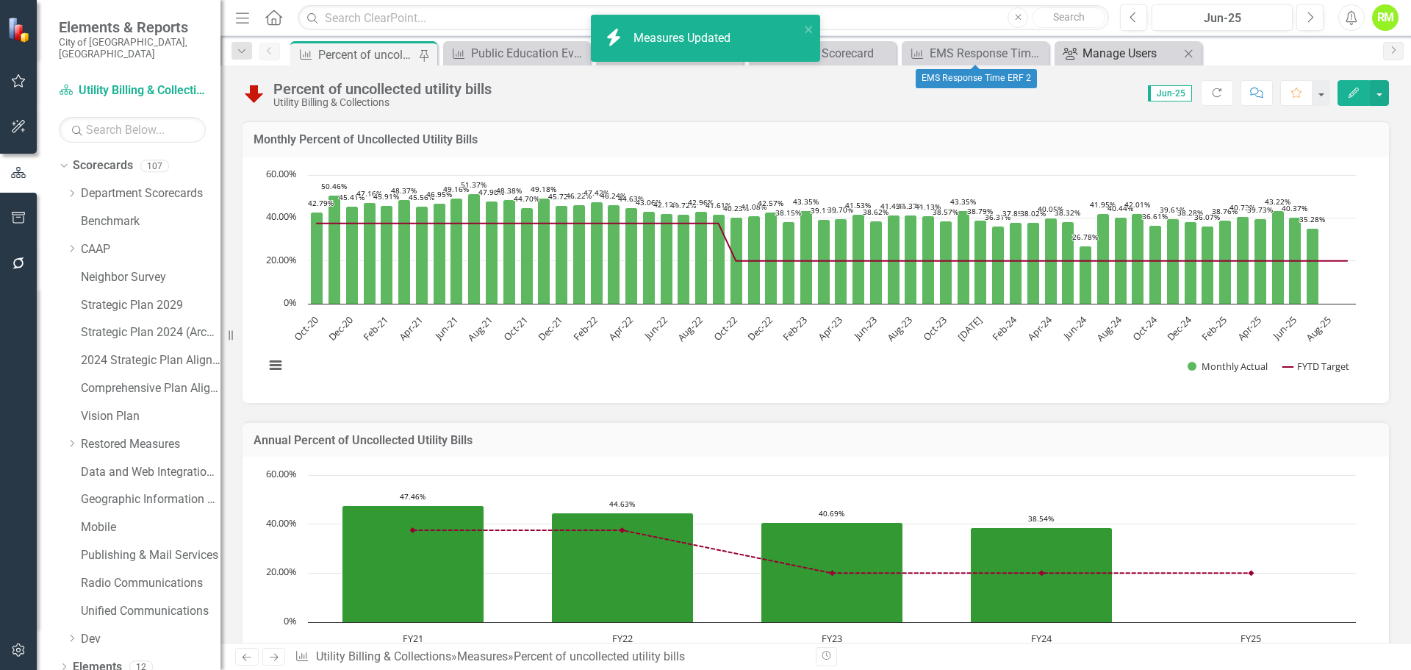
click at [1100, 51] on div "Manage Users" at bounding box center [1131, 53] width 97 height 18
click at [956, 57] on div "EMS Response Time ERF 2" at bounding box center [978, 53] width 97 height 18
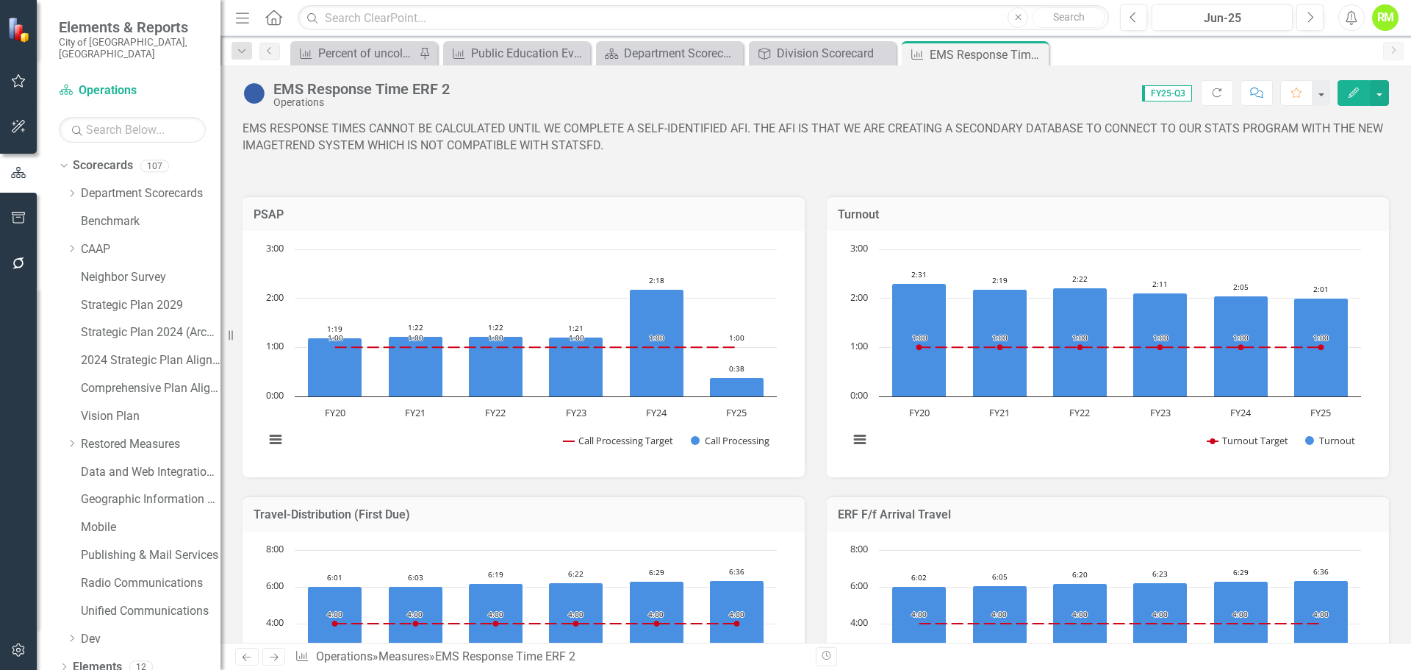
click at [807, 18] on div "icon.bolt Measures Updated" at bounding box center [705, 15] width 235 height 6
click at [807, 54] on div "Division Scorecard" at bounding box center [834, 53] width 115 height 18
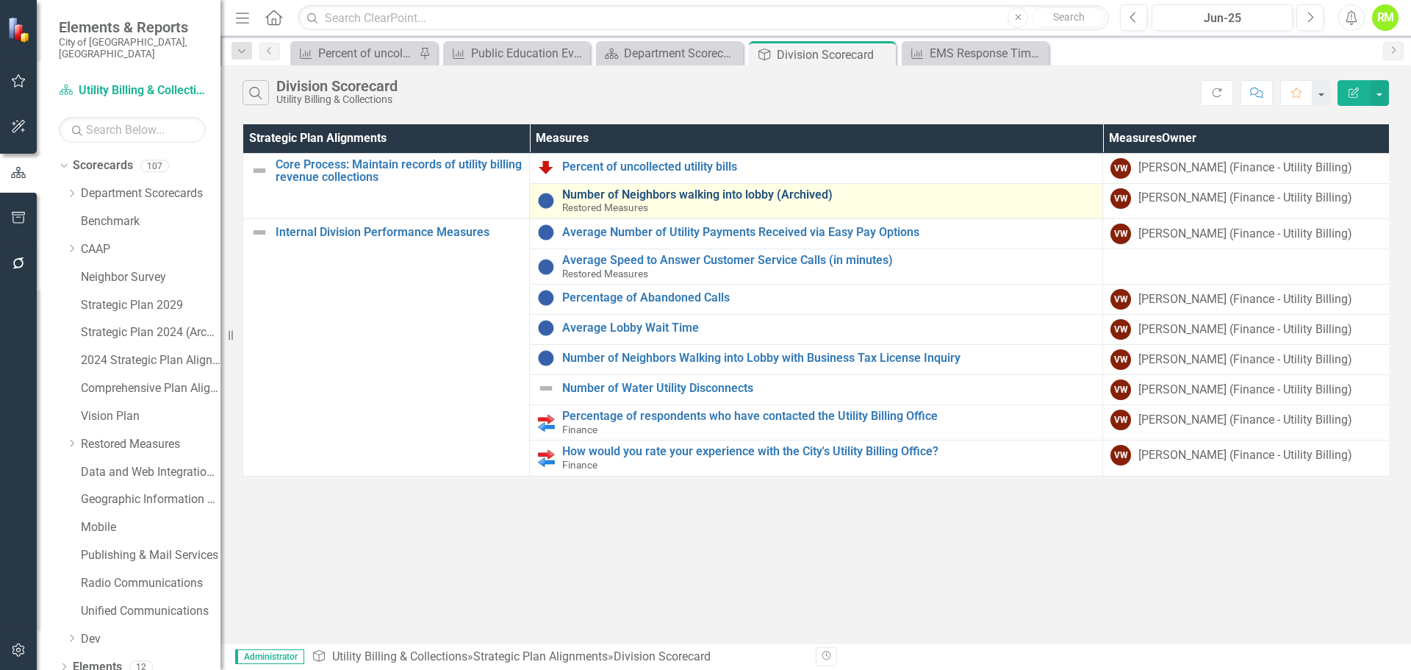
click at [665, 193] on link "Number of Neighbors walking into lobby (Archived)" at bounding box center [828, 194] width 533 height 13
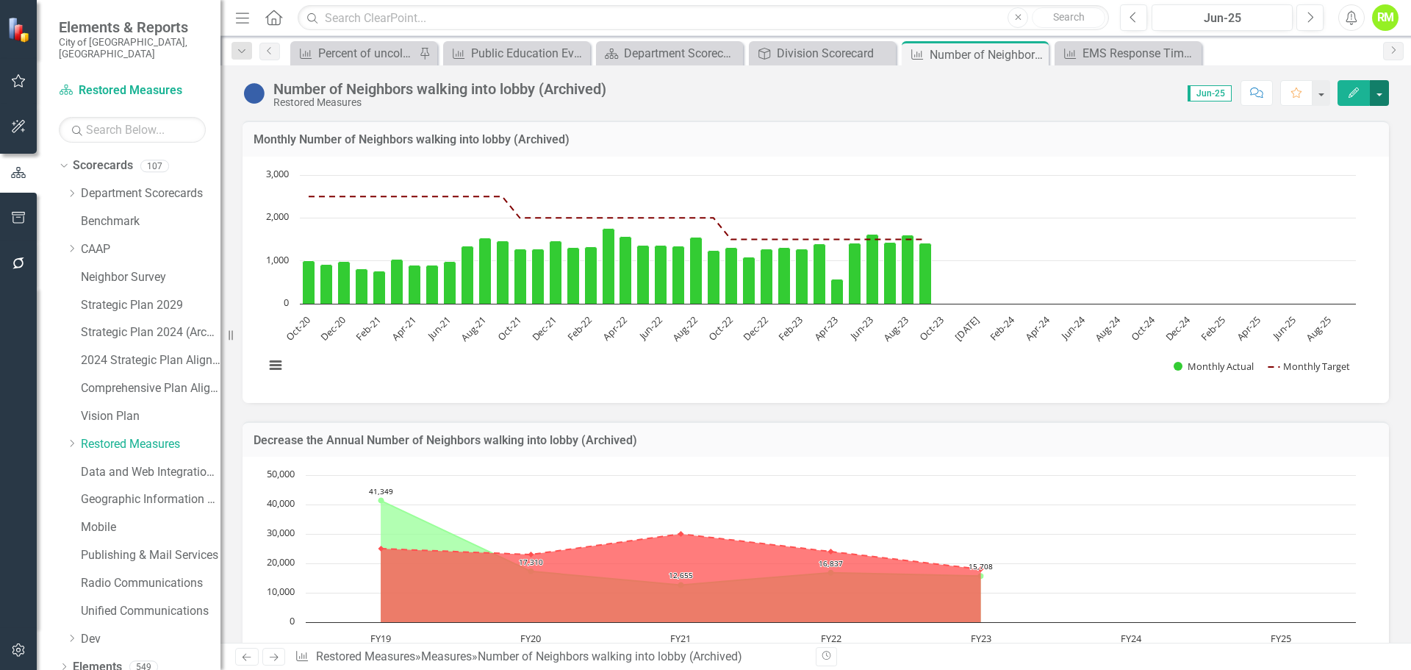
click at [1373, 96] on button "button" at bounding box center [1379, 93] width 19 height 26
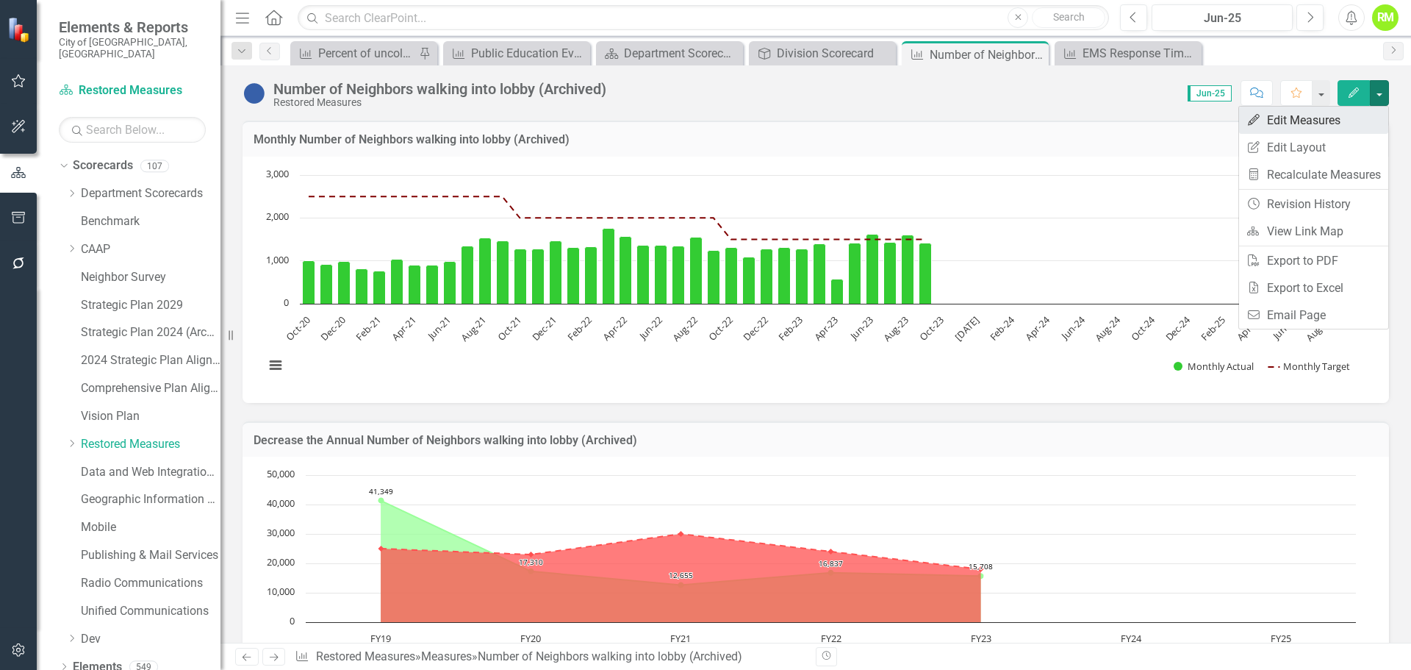
click at [1286, 123] on link "Edit Edit Measures" at bounding box center [1313, 120] width 149 height 27
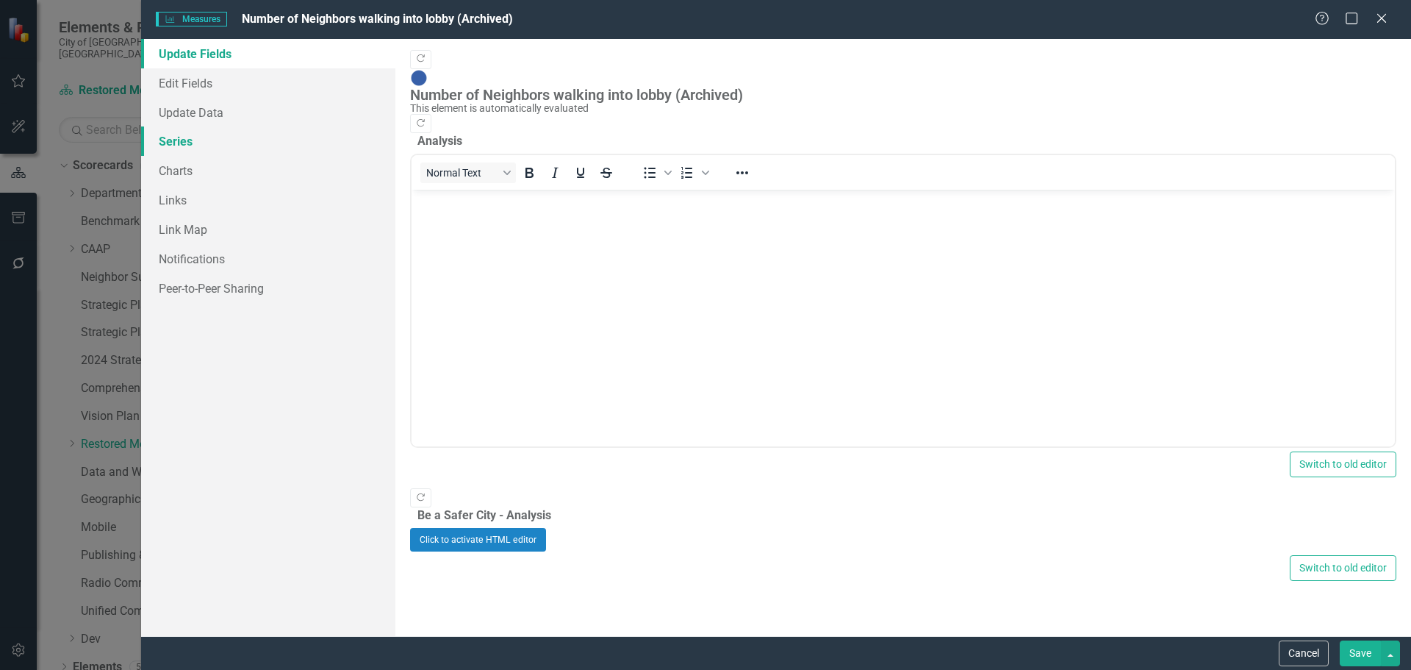
click at [173, 143] on link "Series" at bounding box center [268, 140] width 254 height 29
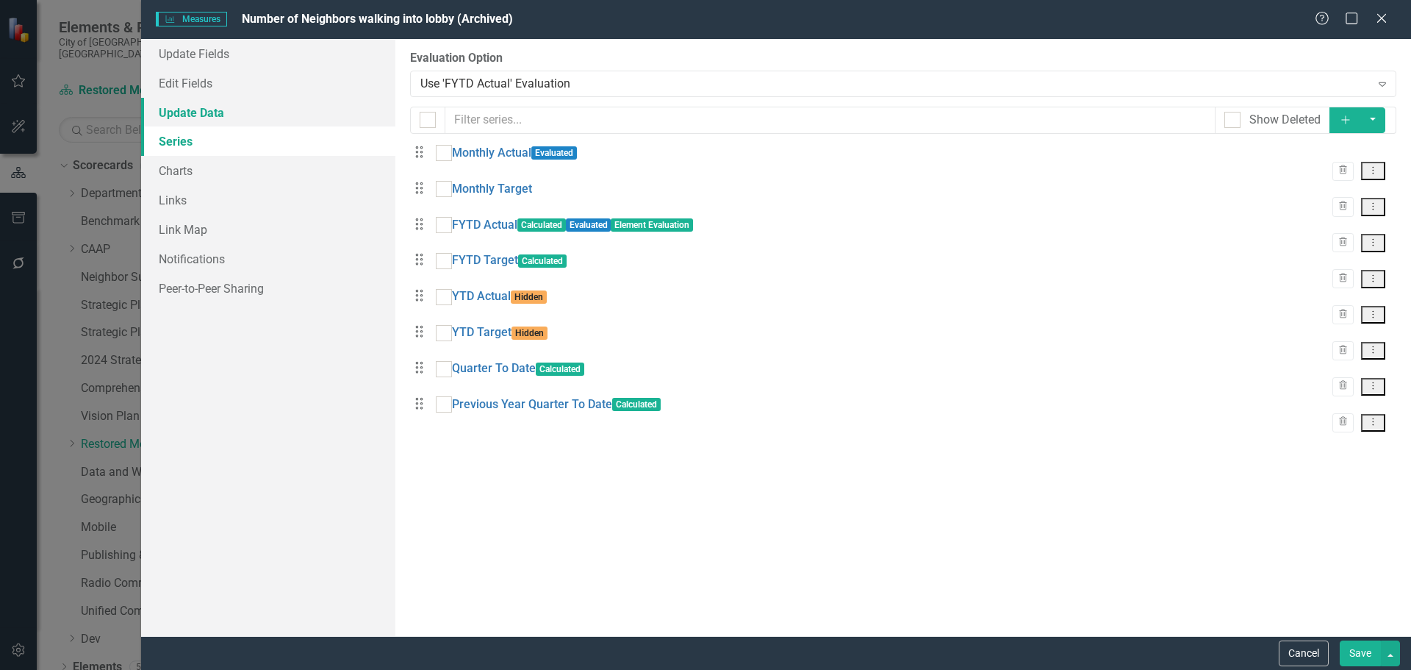
click at [179, 118] on link "Update Data" at bounding box center [268, 112] width 254 height 29
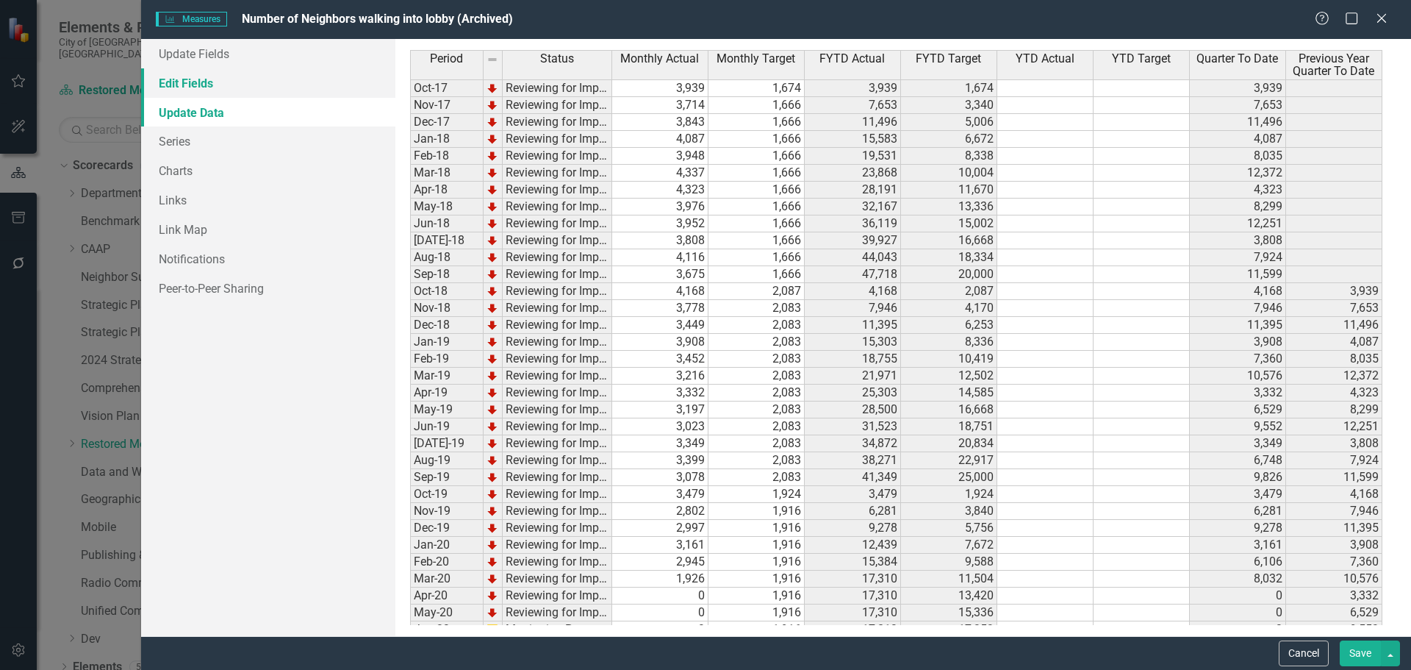
click at [194, 90] on link "Edit Fields" at bounding box center [268, 82] width 254 height 29
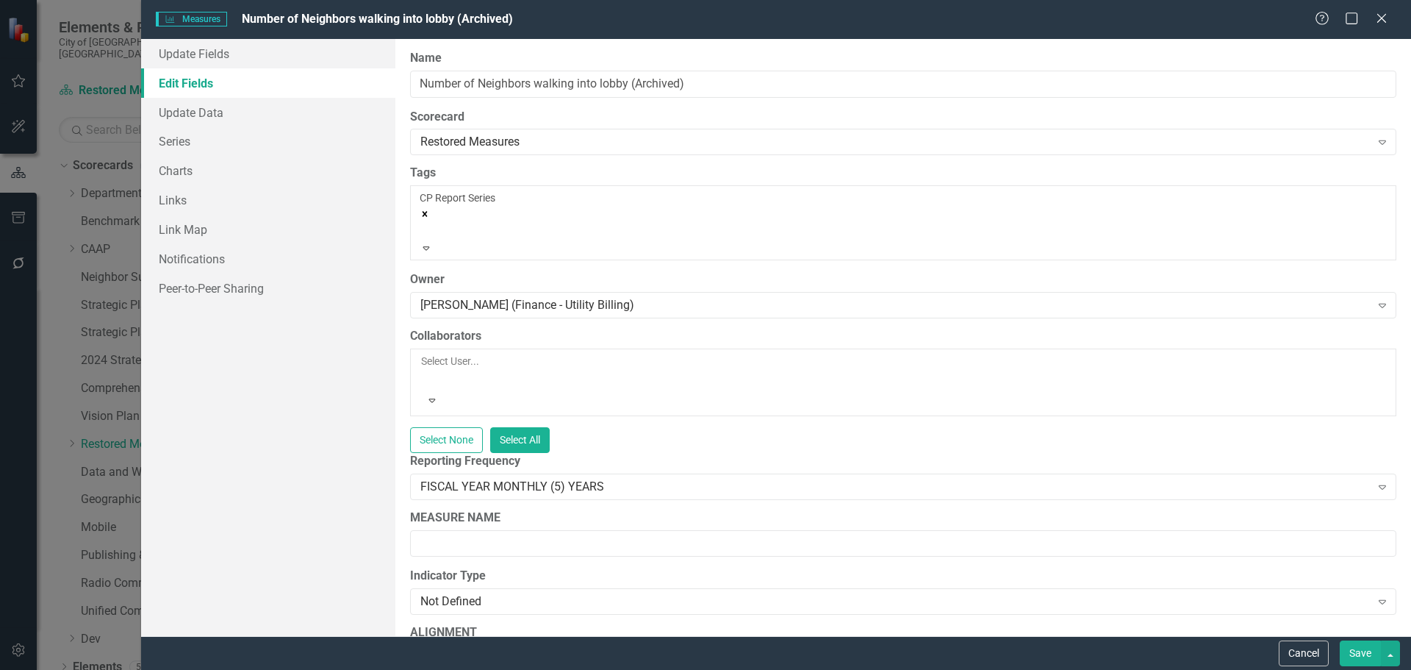
click at [423, 370] on div at bounding box center [422, 379] width 2 height 18
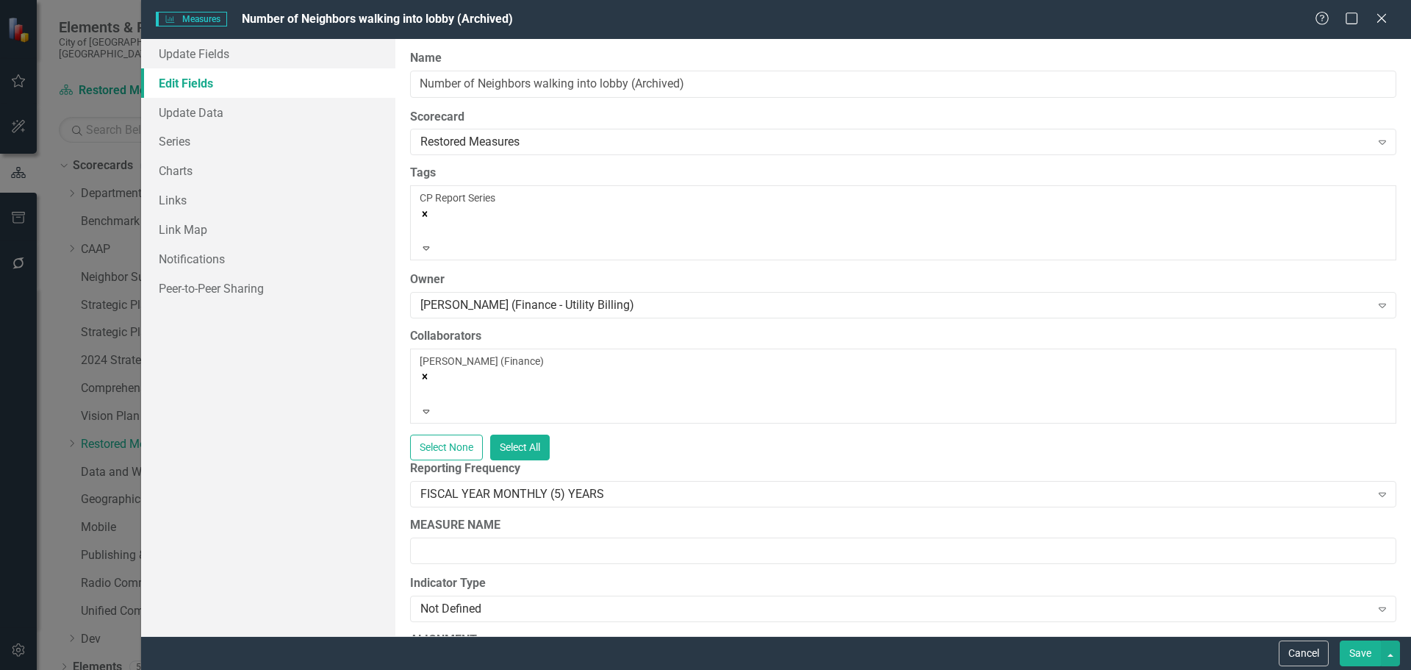
click at [1364, 647] on button "Save" at bounding box center [1360, 653] width 41 height 26
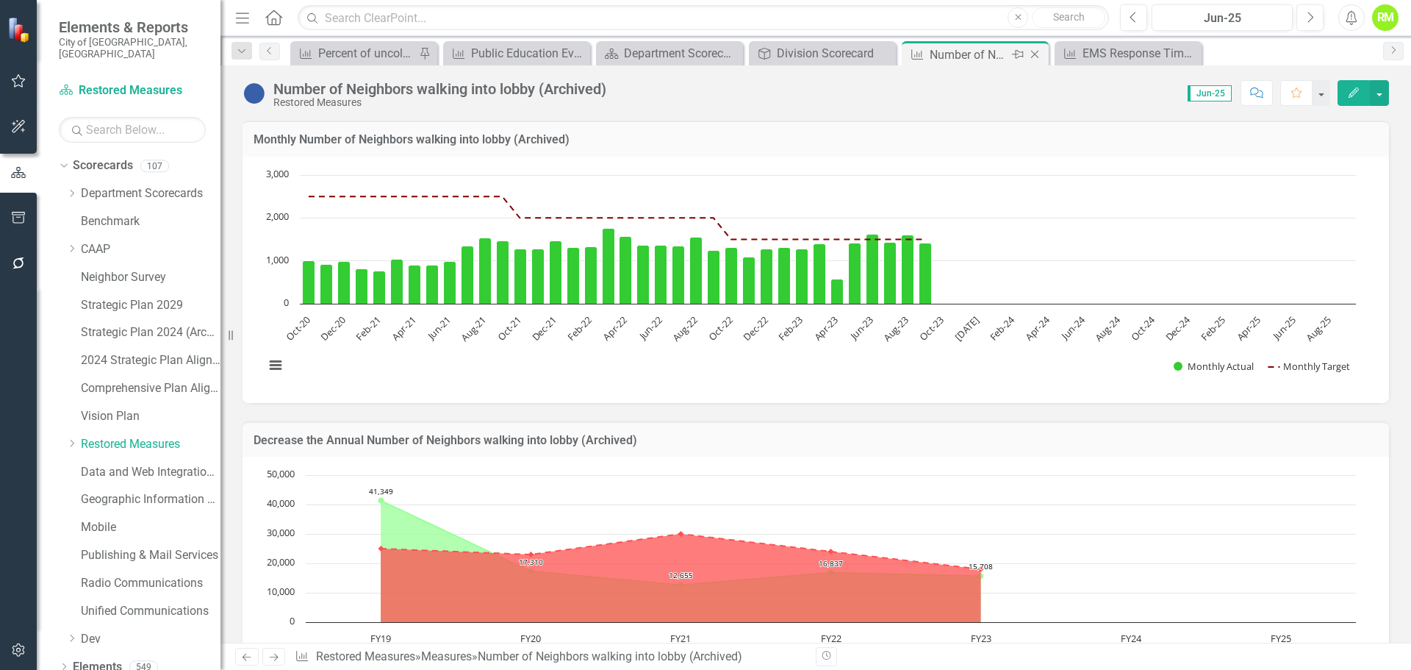
click at [1037, 54] on icon "Close" at bounding box center [1035, 55] width 15 height 12
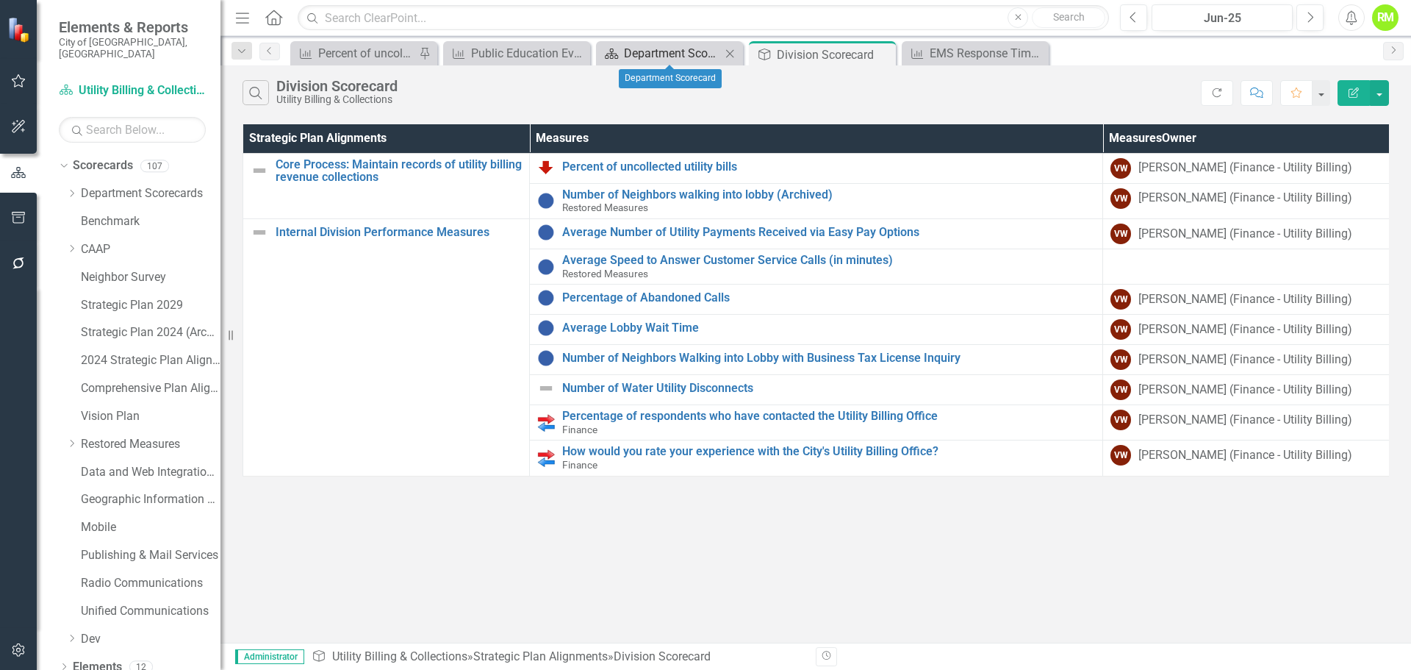
click at [680, 54] on div "Department Scorecard" at bounding box center [672, 53] width 97 height 18
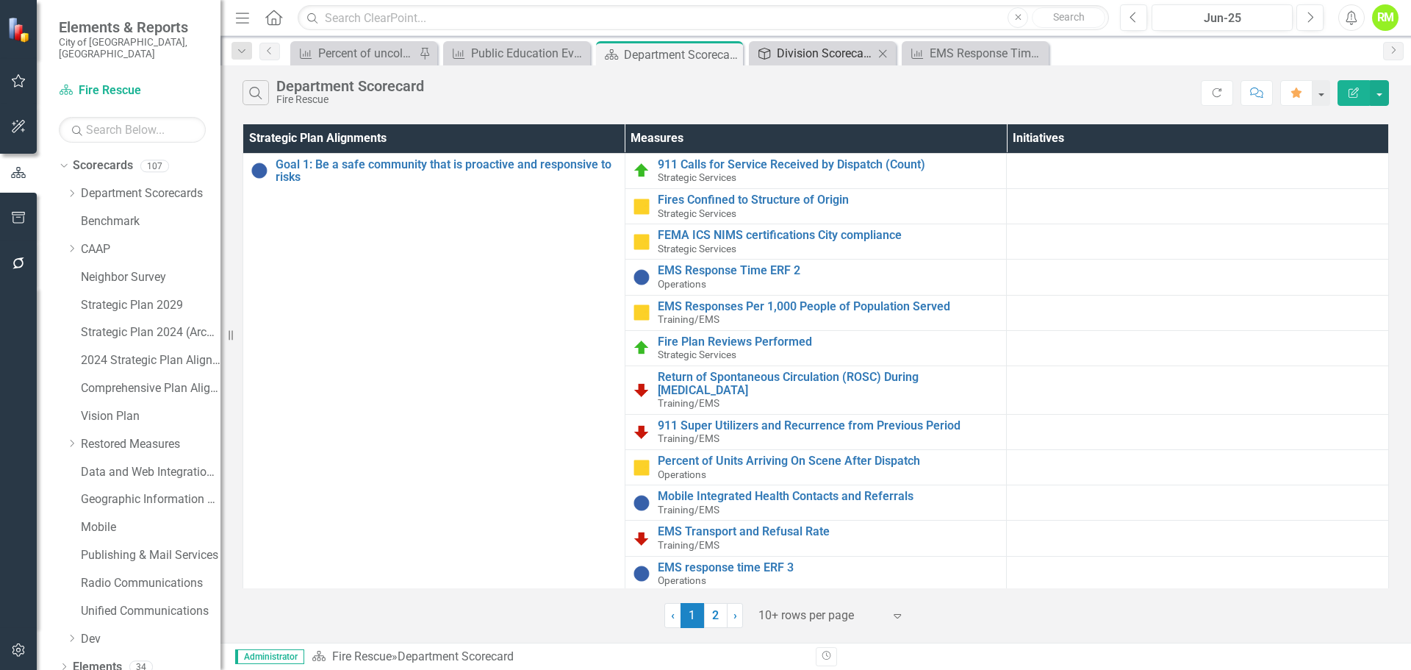
click at [796, 53] on div "Division Scorecard" at bounding box center [825, 53] width 97 height 18
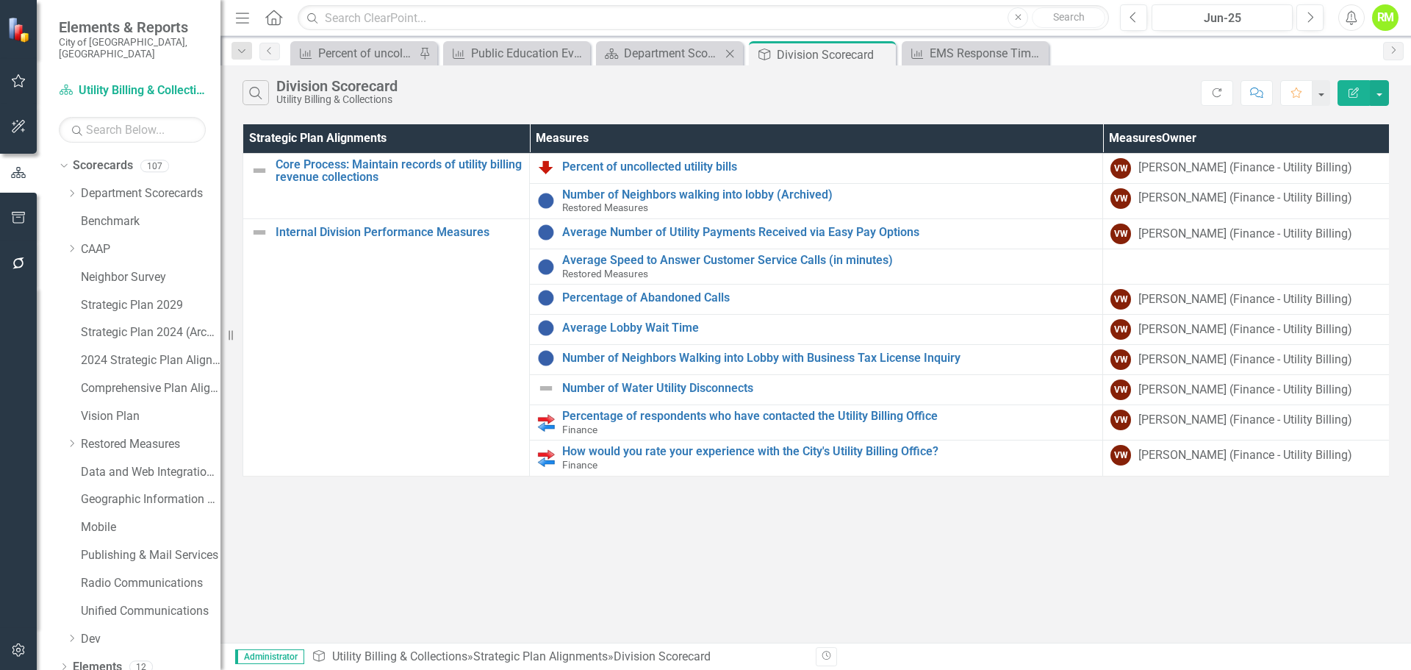
click at [641, 43] on div "Scorecard Department Scorecard Close" at bounding box center [669, 53] width 147 height 24
click at [731, 54] on icon at bounding box center [730, 53] width 8 height 8
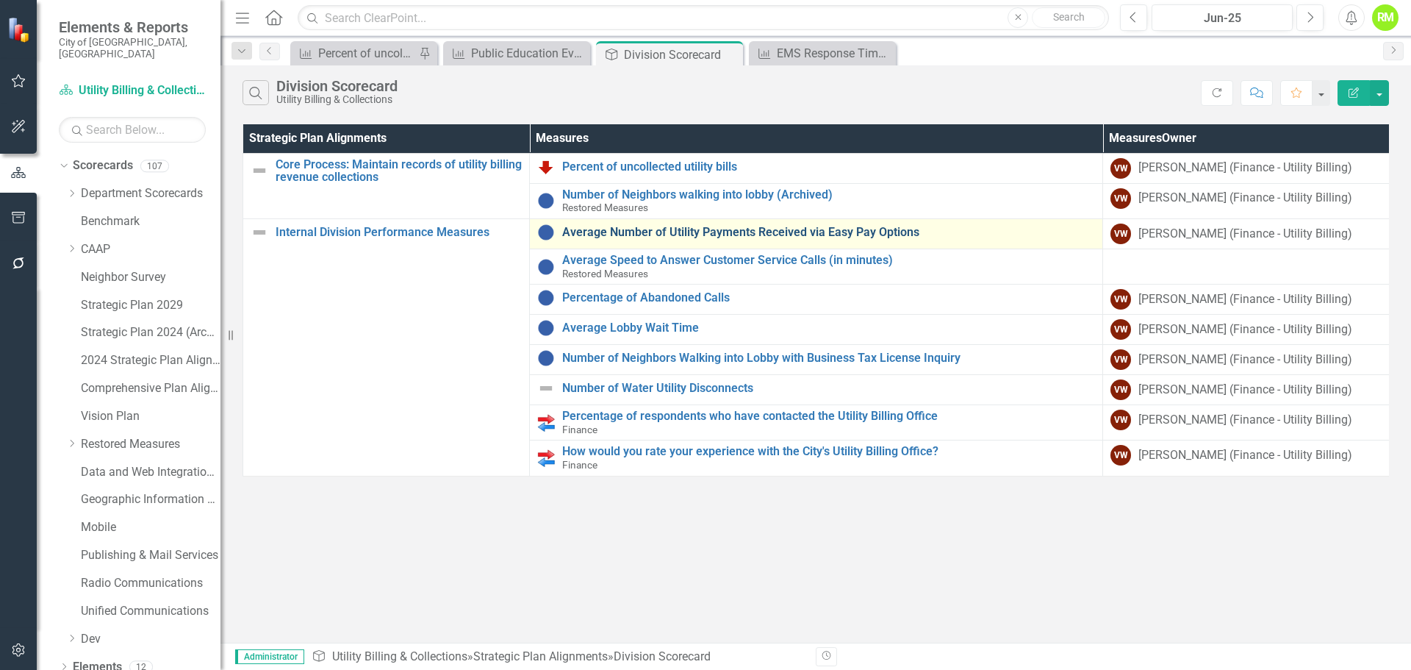
click at [659, 230] on link "Average Number of Utility Payments Received via Easy Pay Options" at bounding box center [828, 232] width 533 height 13
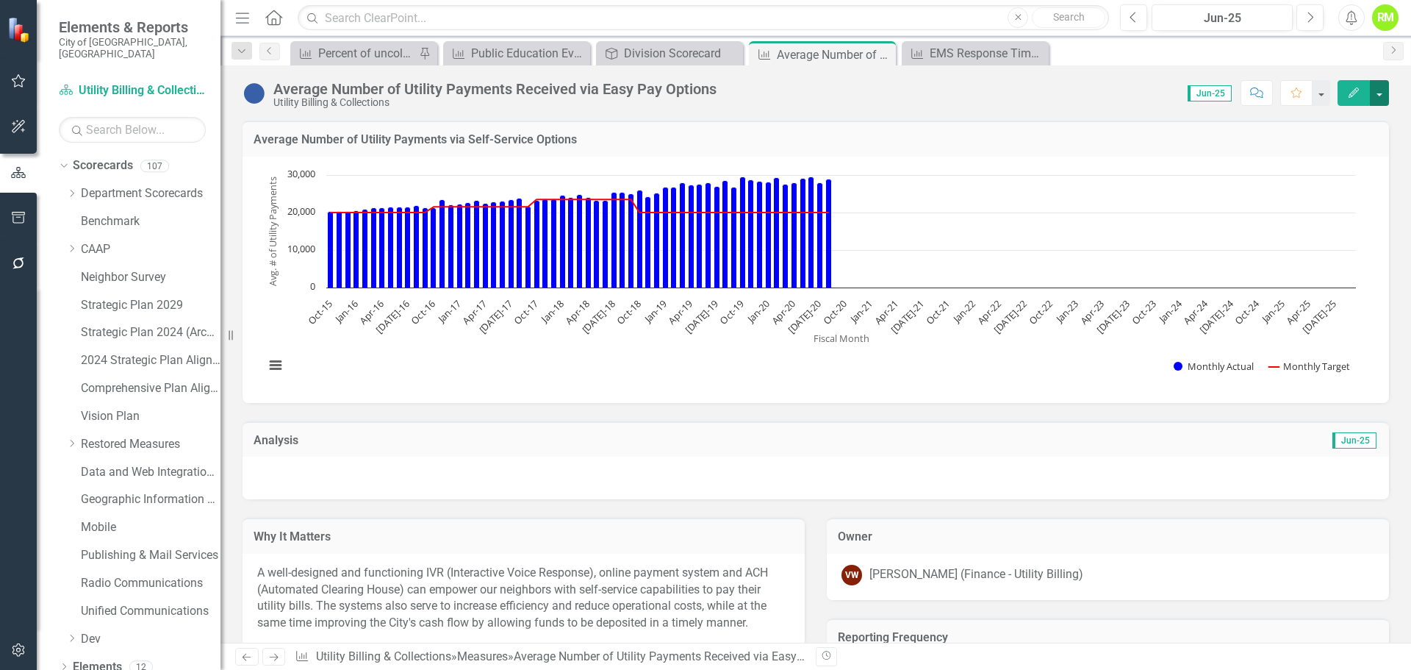
click at [1381, 87] on button "button" at bounding box center [1379, 93] width 19 height 26
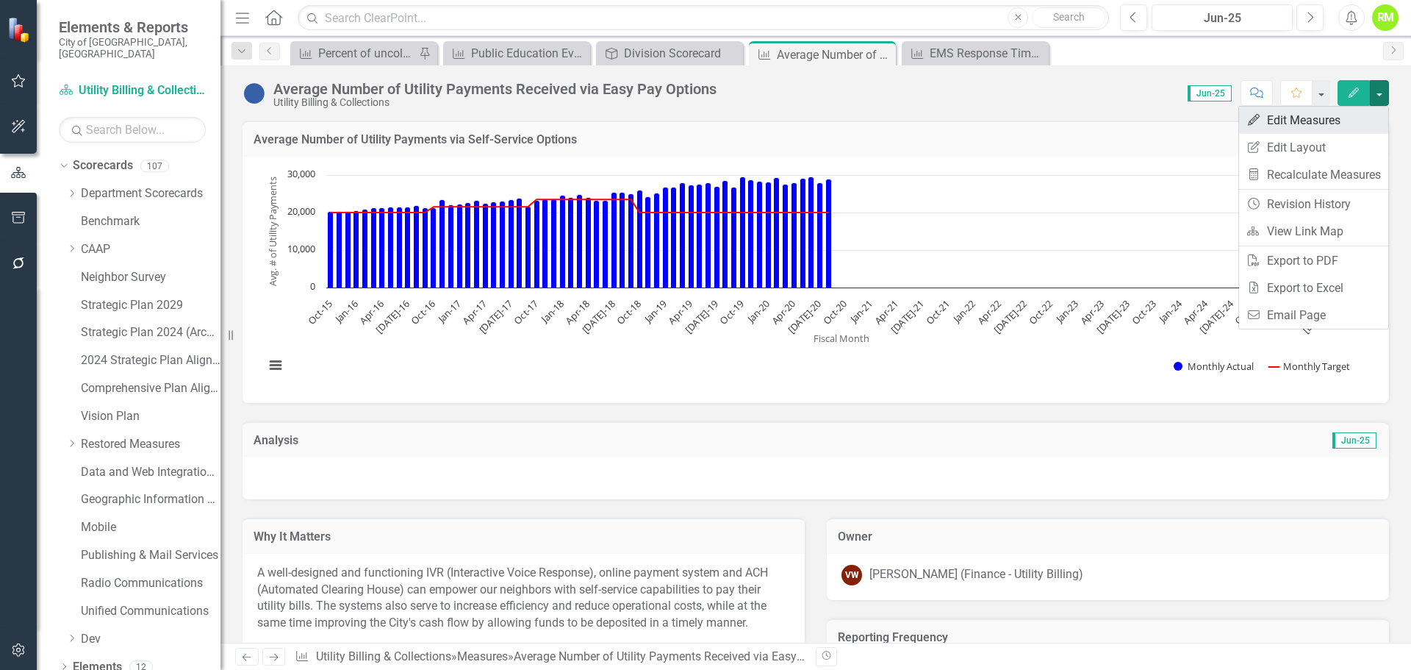
click at [1319, 120] on link "Edit Edit Measures" at bounding box center [1313, 120] width 149 height 27
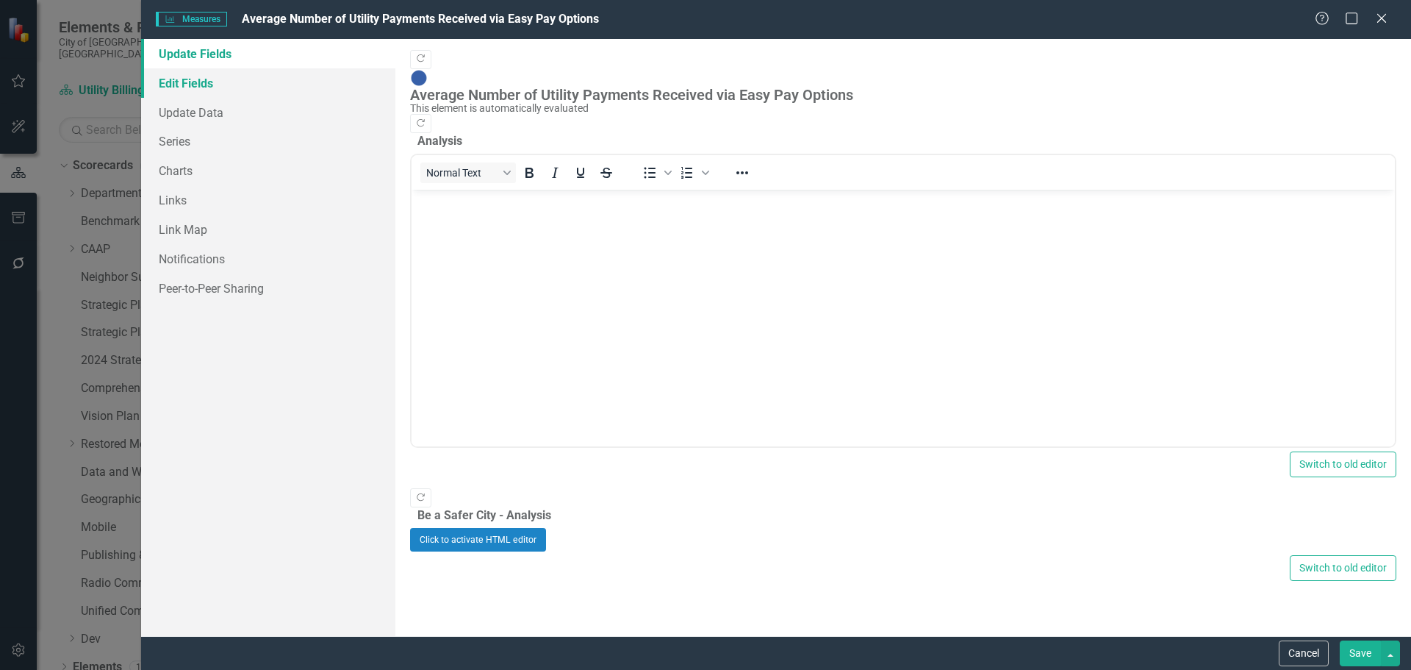
click at [176, 87] on link "Edit Fields" at bounding box center [268, 82] width 254 height 29
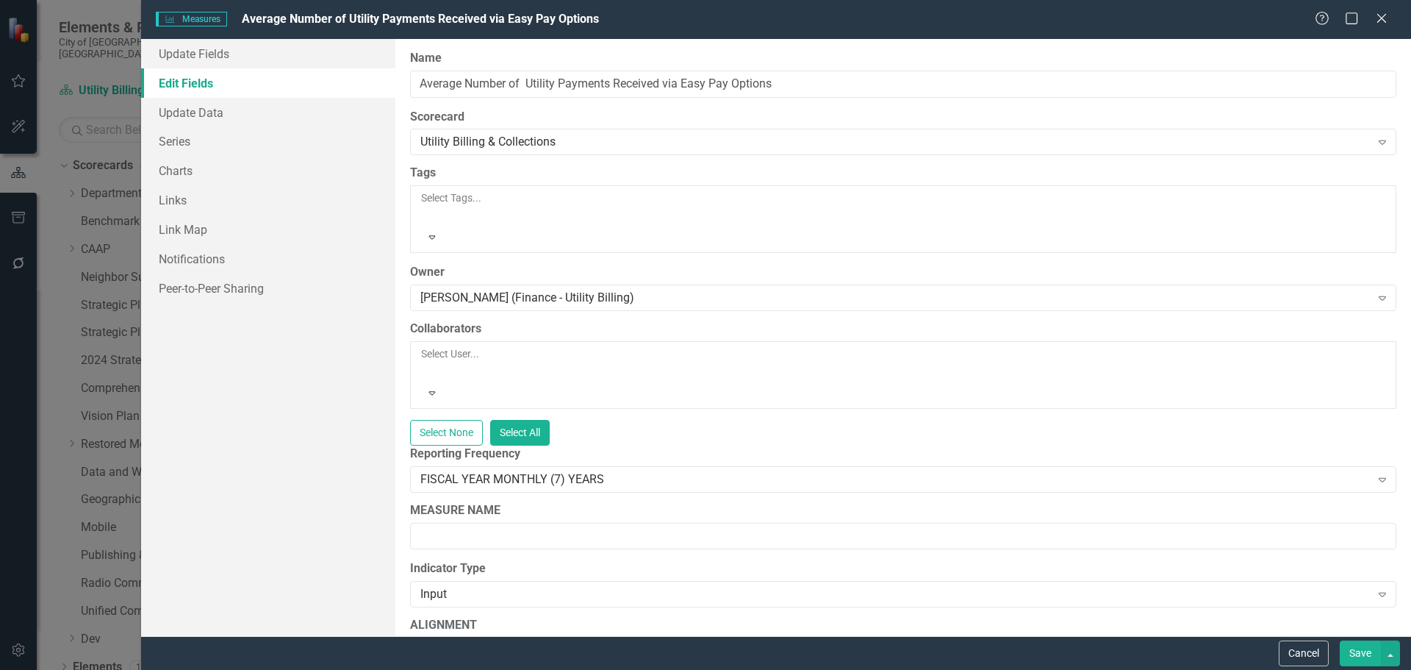
click at [488, 346] on div "Select User... Expand" at bounding box center [903, 374] width 967 height 57
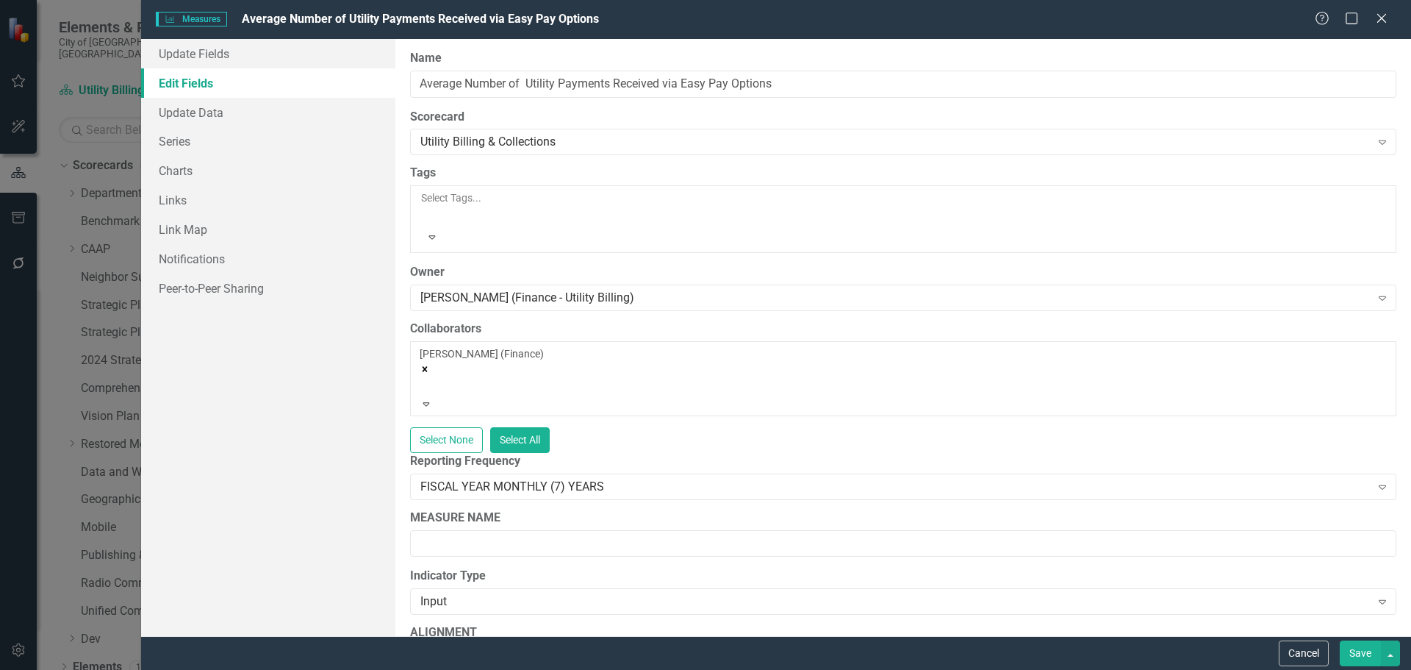
click at [1366, 657] on button "Save" at bounding box center [1360, 653] width 41 height 26
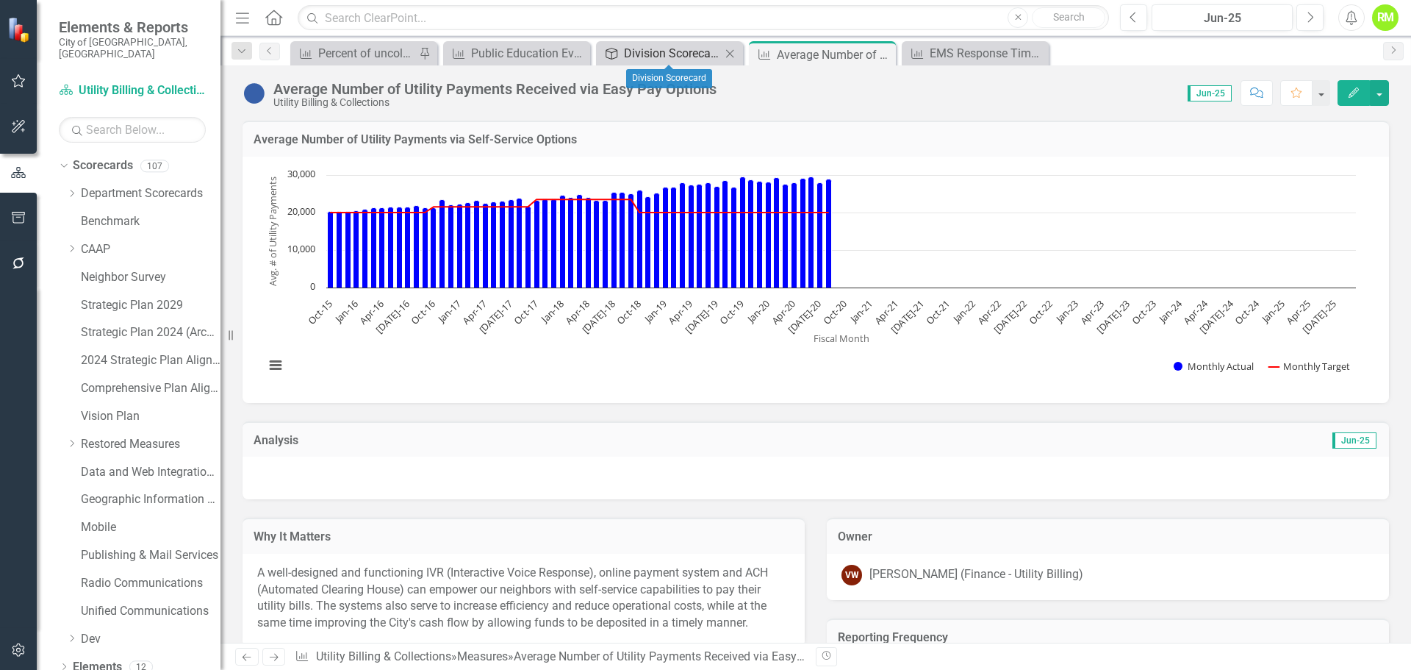
click at [694, 59] on div "Division Scorecard" at bounding box center [672, 53] width 97 height 18
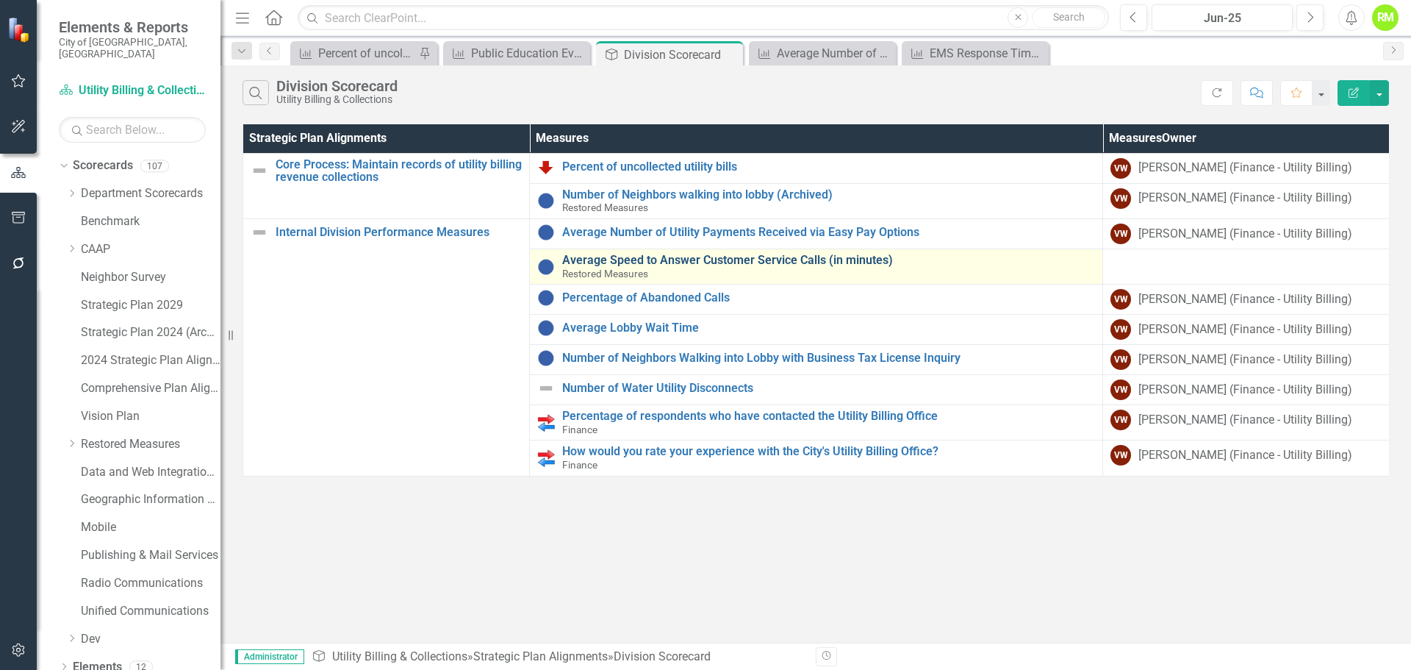
click at [692, 255] on link "Average Speed to Answer Customer Service Calls (in minutes)" at bounding box center [828, 260] width 533 height 13
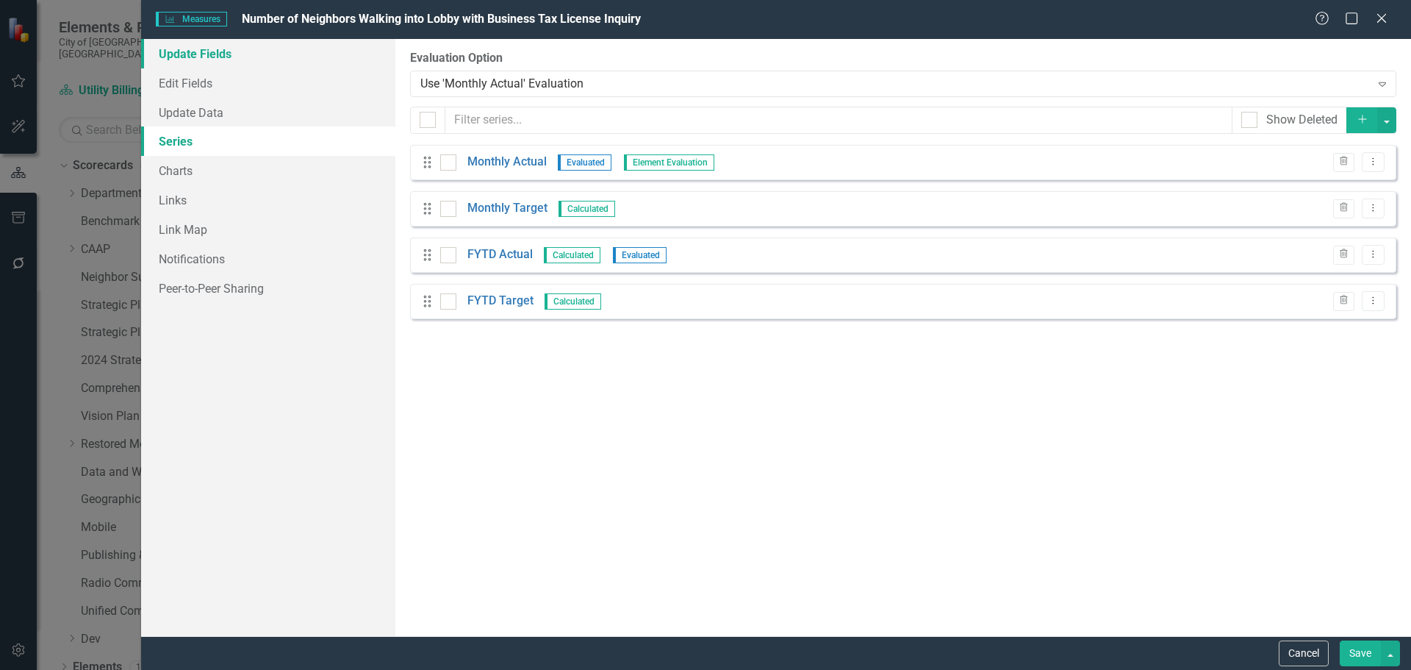
click at [212, 61] on link "Update Fields" at bounding box center [268, 53] width 254 height 29
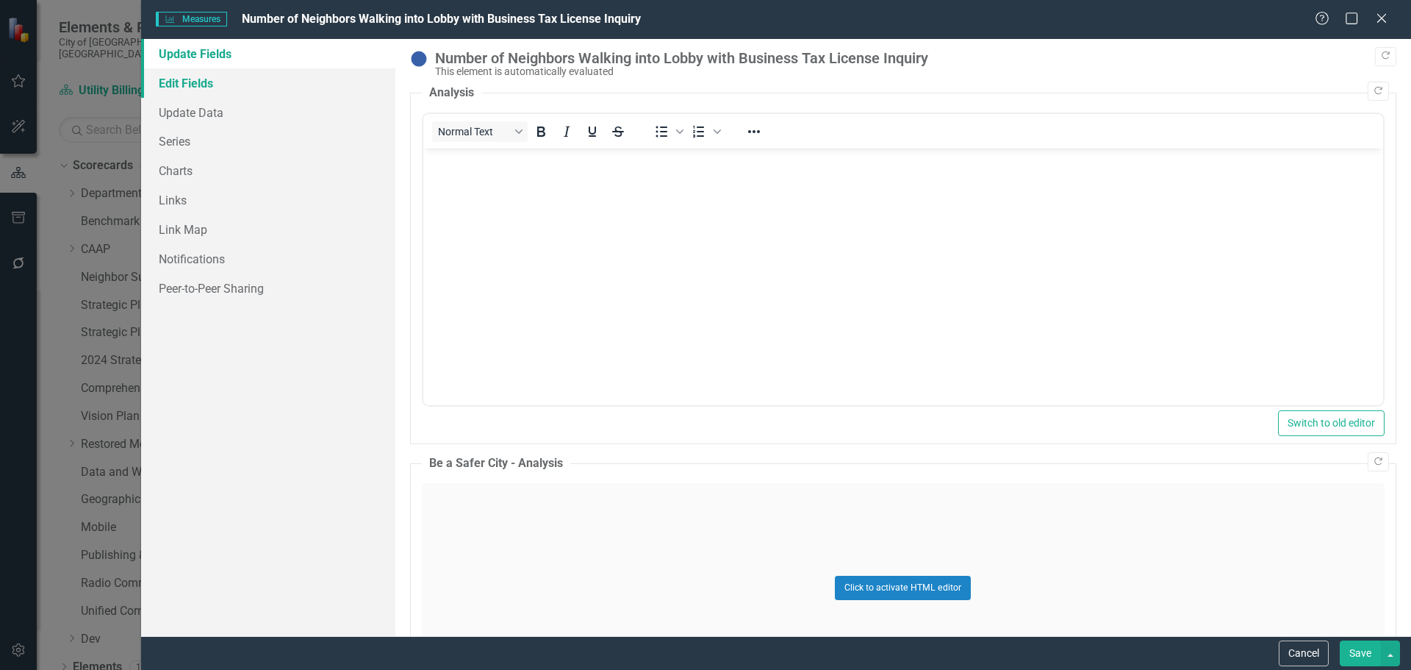
click at [211, 89] on link "Edit Fields" at bounding box center [268, 82] width 254 height 29
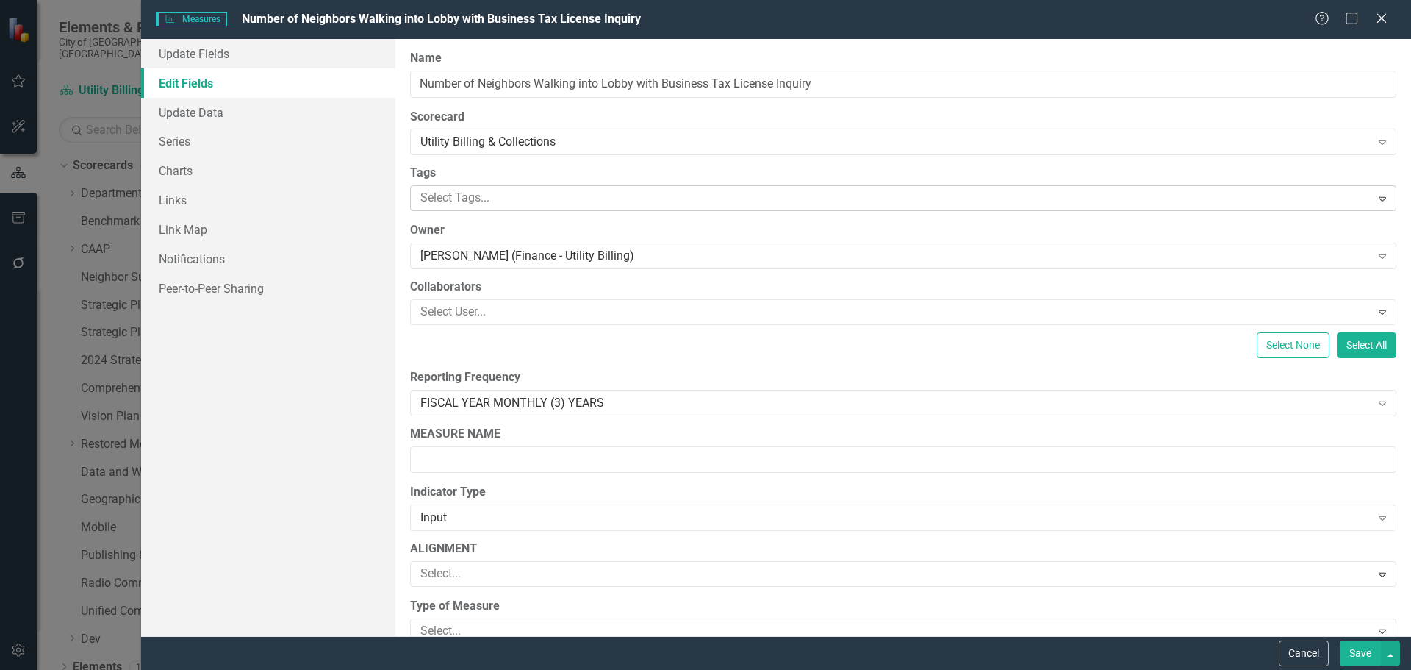
click at [473, 196] on div at bounding box center [893, 198] width 956 height 20
click at [363, 190] on link "Links" at bounding box center [268, 199] width 254 height 29
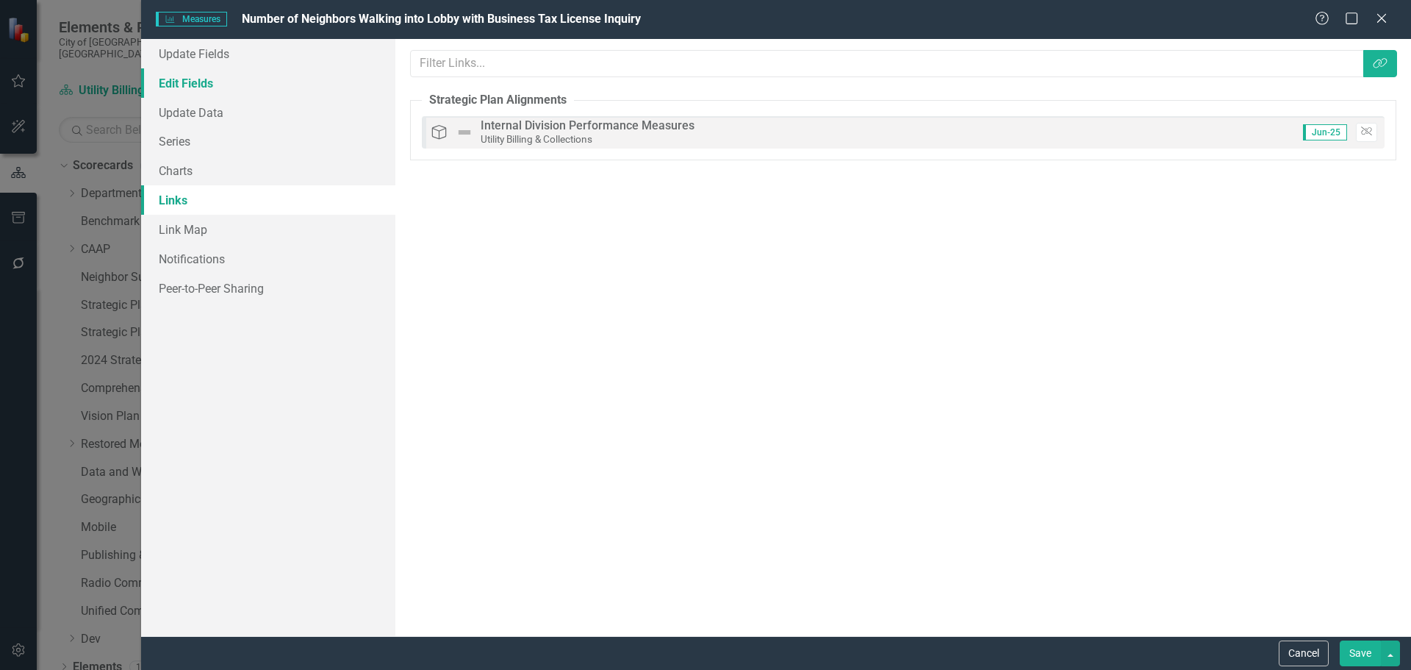
click at [193, 84] on link "Edit Fields" at bounding box center [268, 82] width 254 height 29
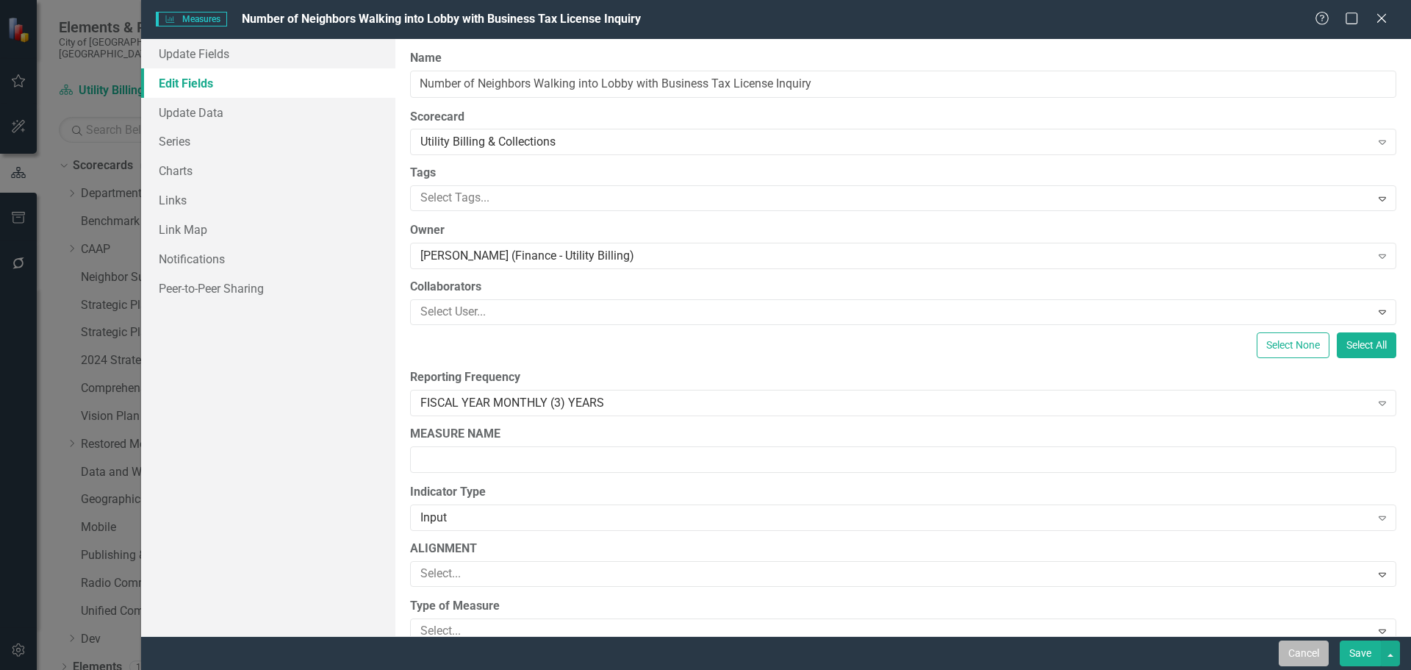
click at [1311, 652] on button "Cancel" at bounding box center [1304, 653] width 50 height 26
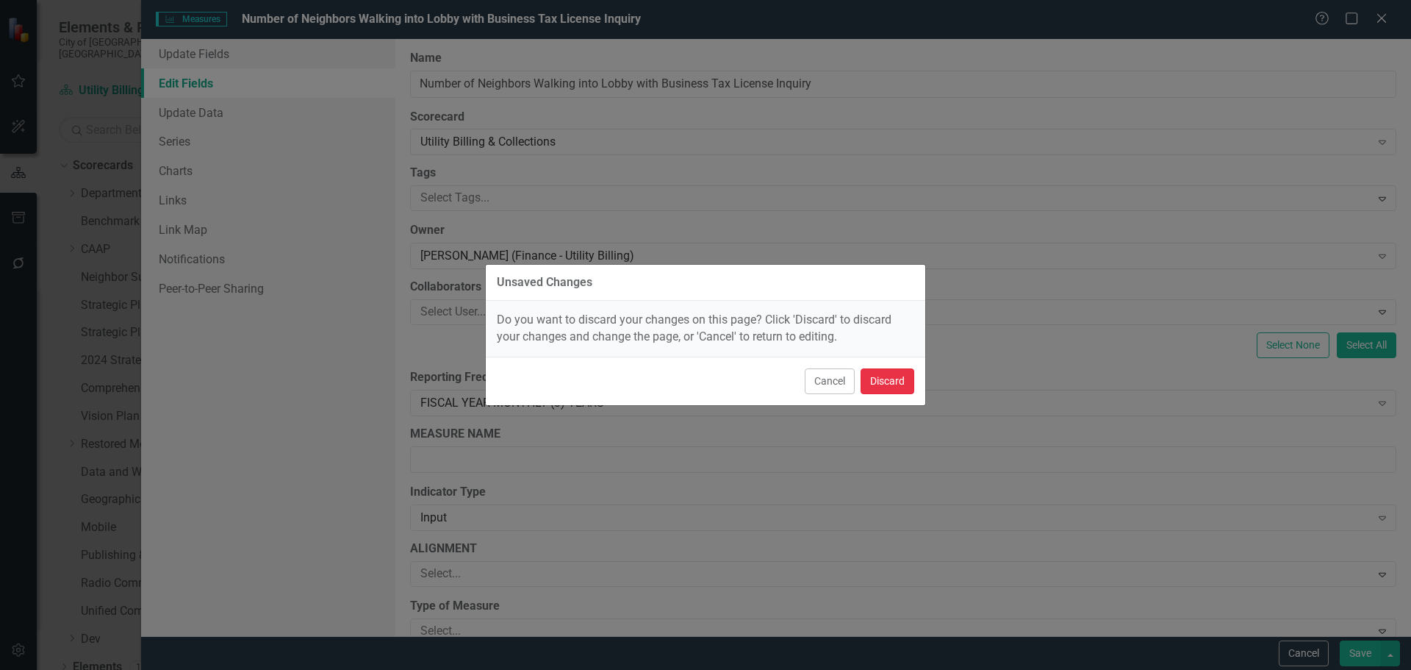
click at [890, 375] on button "Discard" at bounding box center [888, 381] width 54 height 26
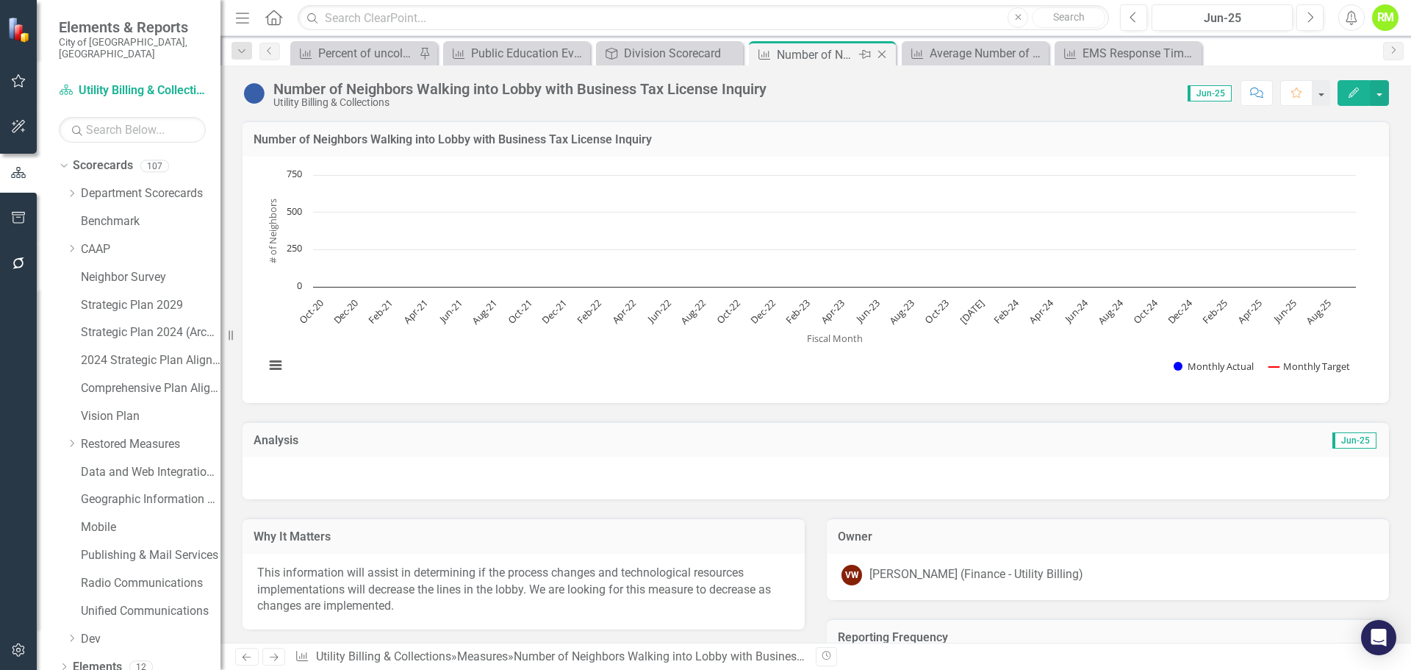
click at [881, 57] on icon "Close" at bounding box center [882, 55] width 15 height 12
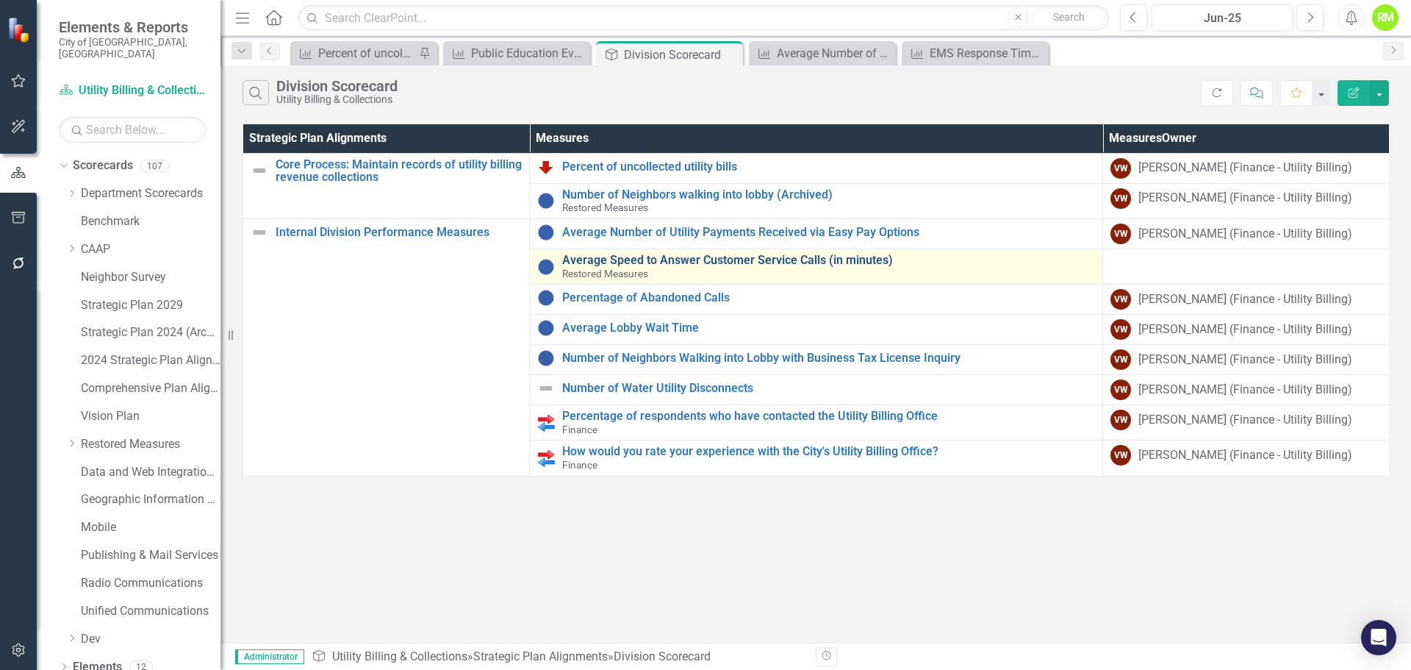
click at [646, 263] on link "Average Speed to Answer Customer Service Calls (in minutes)" at bounding box center [828, 260] width 533 height 13
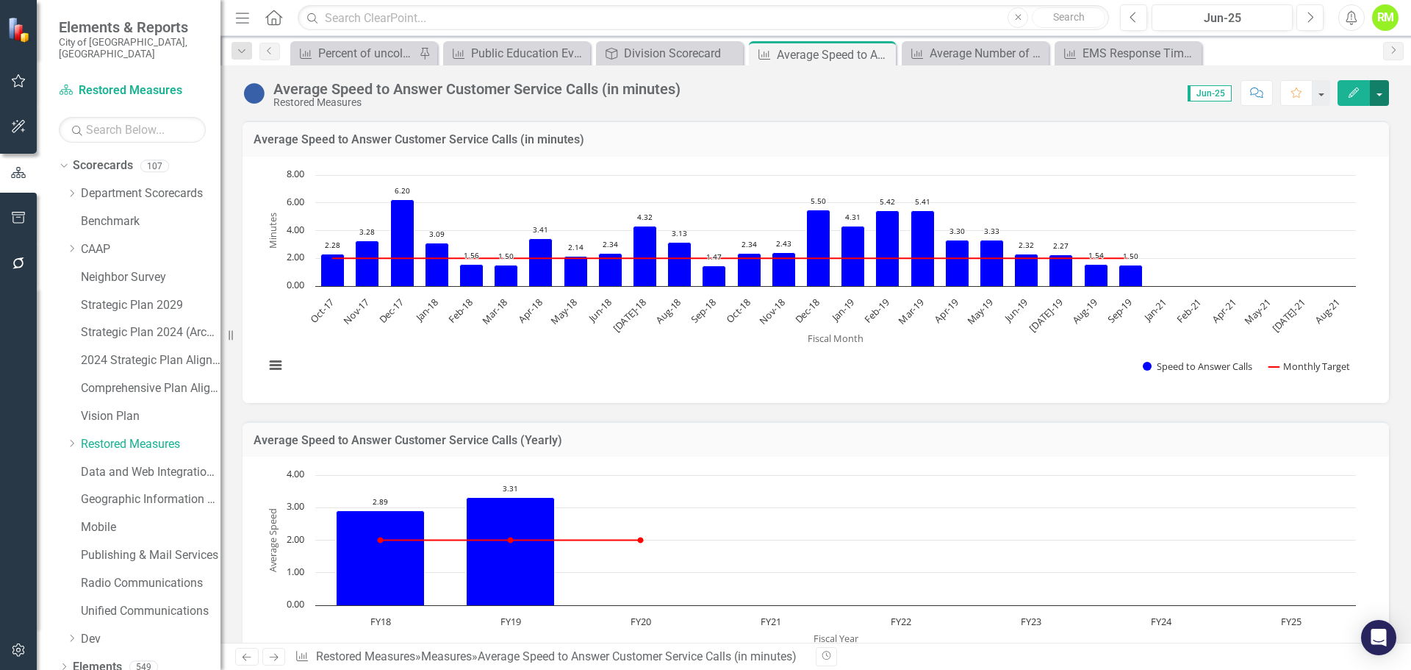
click at [1382, 89] on button "button" at bounding box center [1379, 93] width 19 height 26
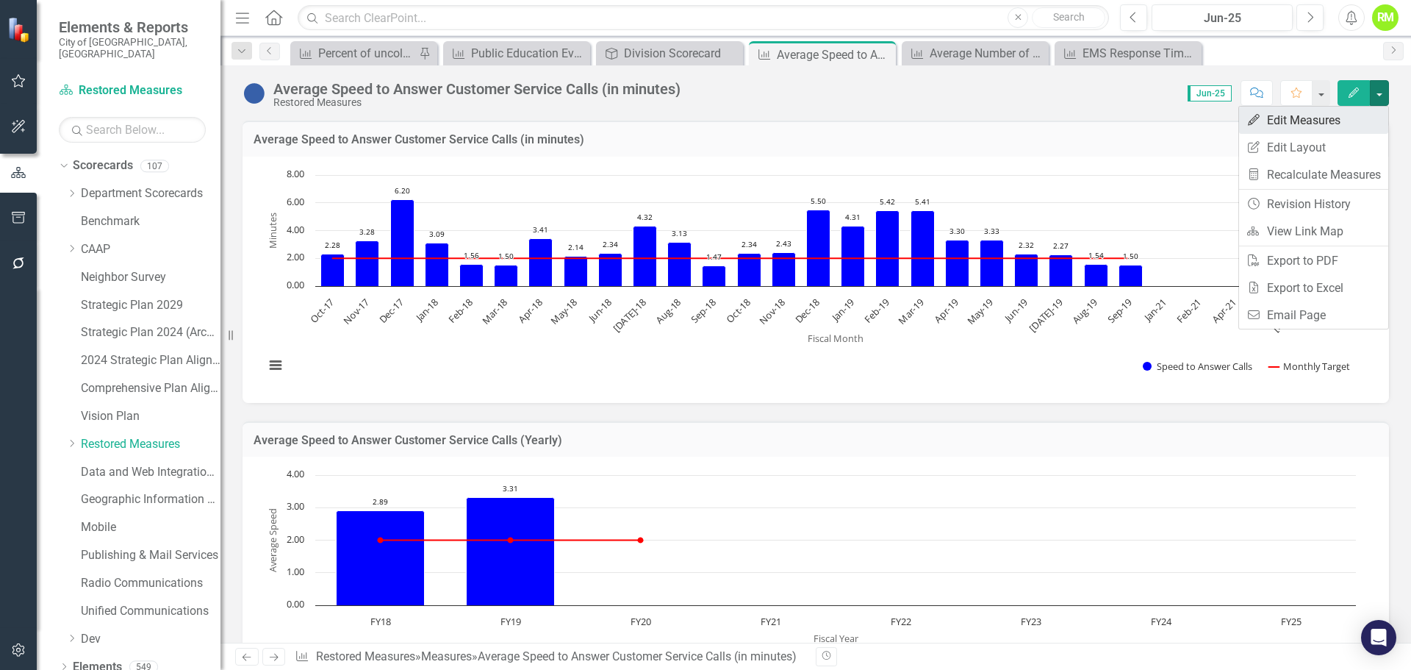
click at [1292, 127] on link "Edit Edit Measures" at bounding box center [1313, 120] width 149 height 27
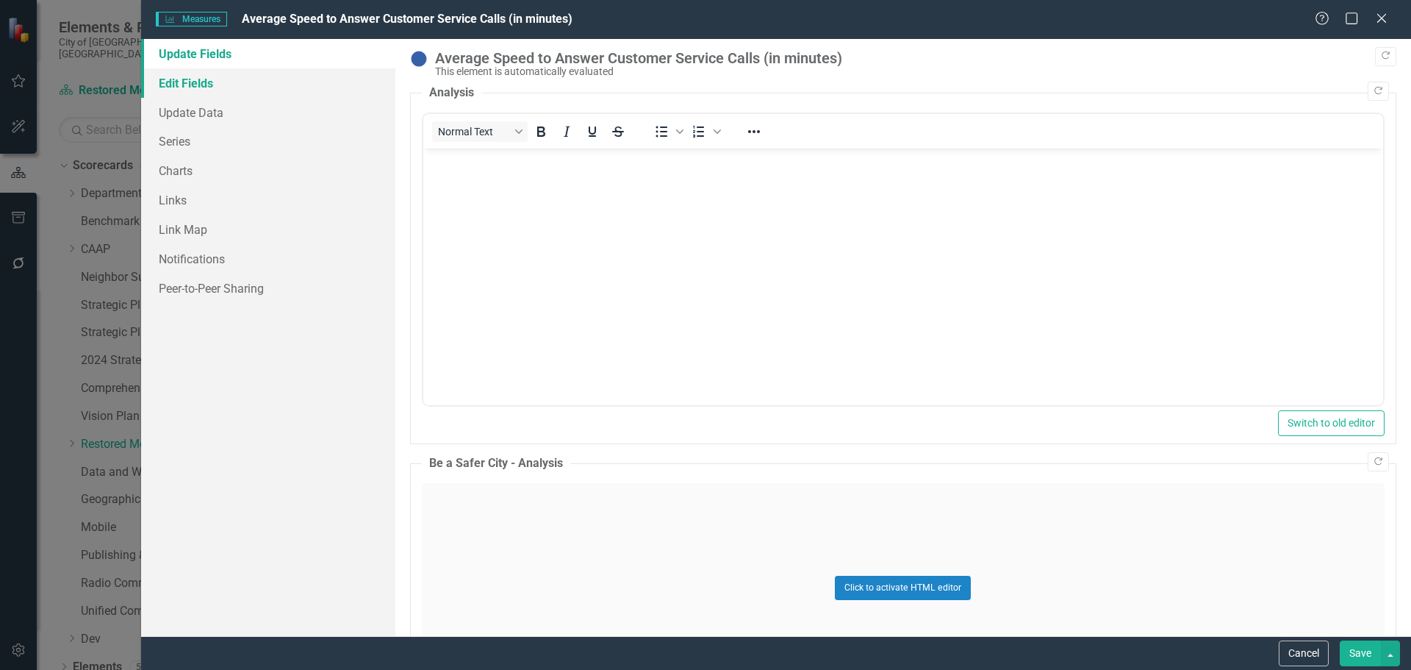
click at [187, 88] on link "Edit Fields" at bounding box center [268, 82] width 254 height 29
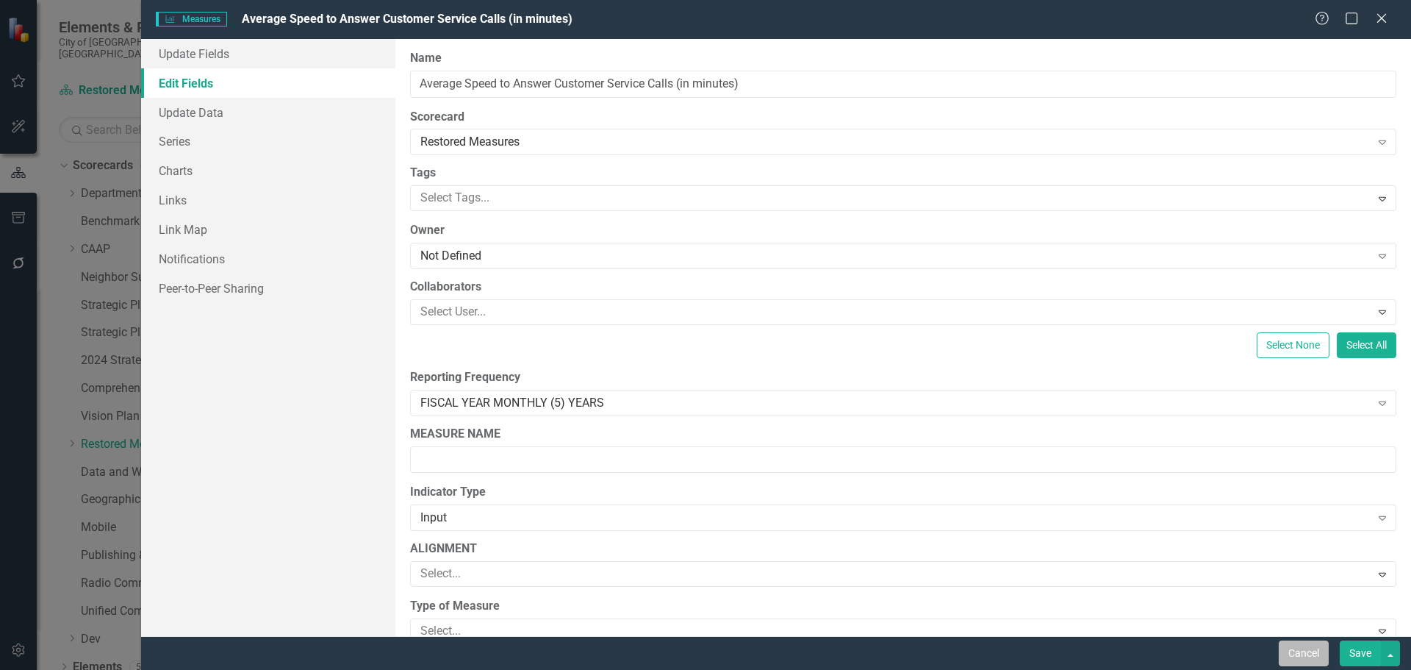
click at [1308, 655] on button "Cancel" at bounding box center [1304, 653] width 50 height 26
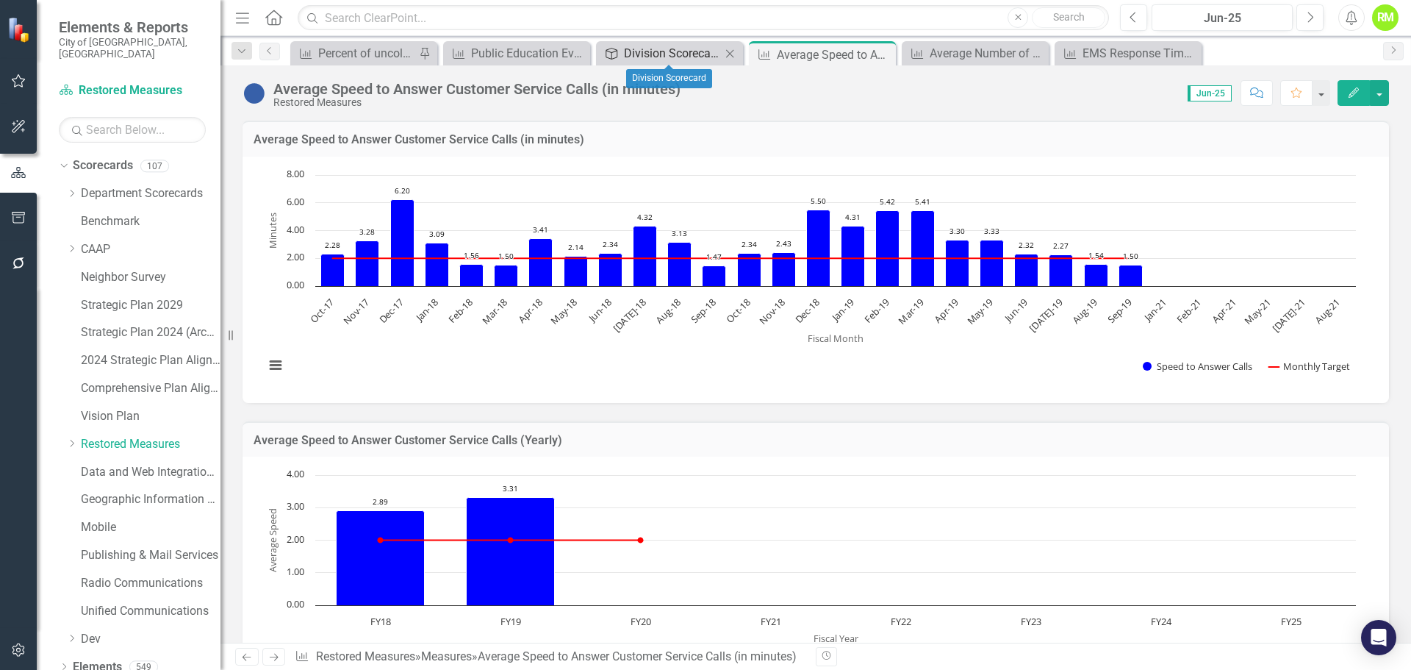
click at [678, 54] on div "Division Scorecard" at bounding box center [672, 53] width 97 height 18
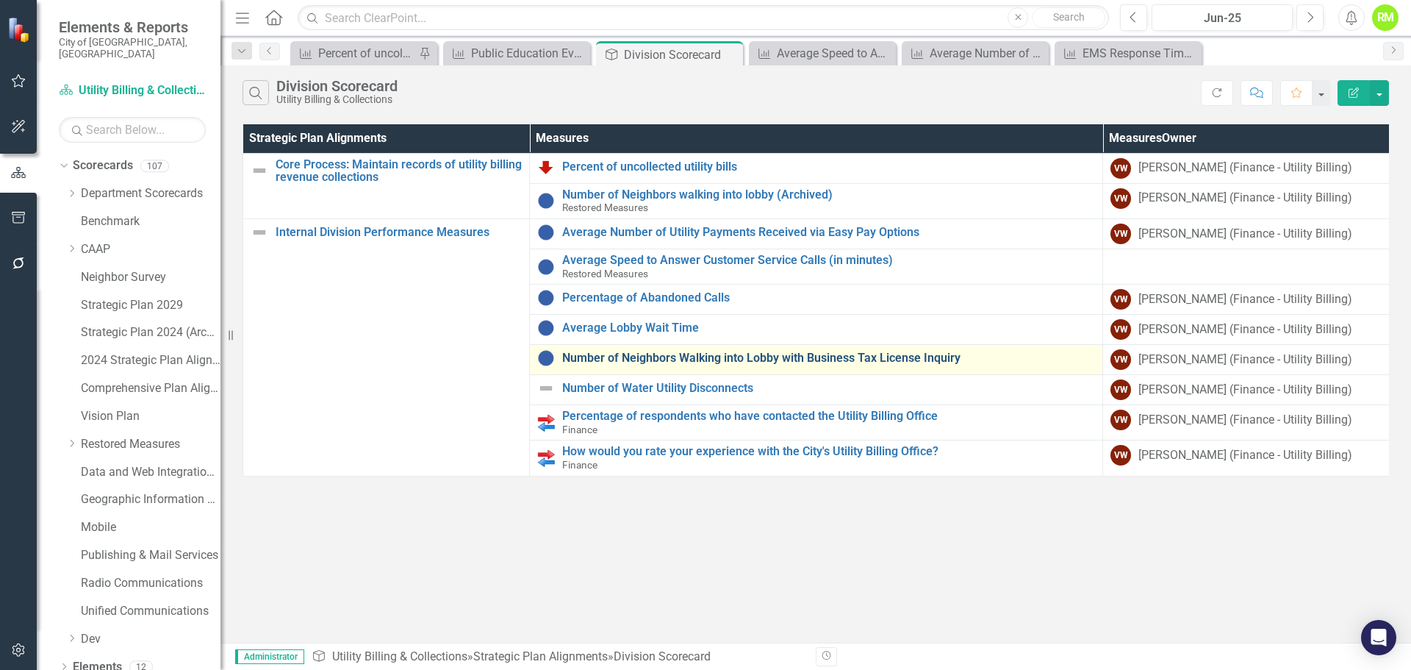
click at [726, 354] on link "Number of Neighbors Walking into Lobby with Business Tax License Inquiry" at bounding box center [828, 357] width 533 height 13
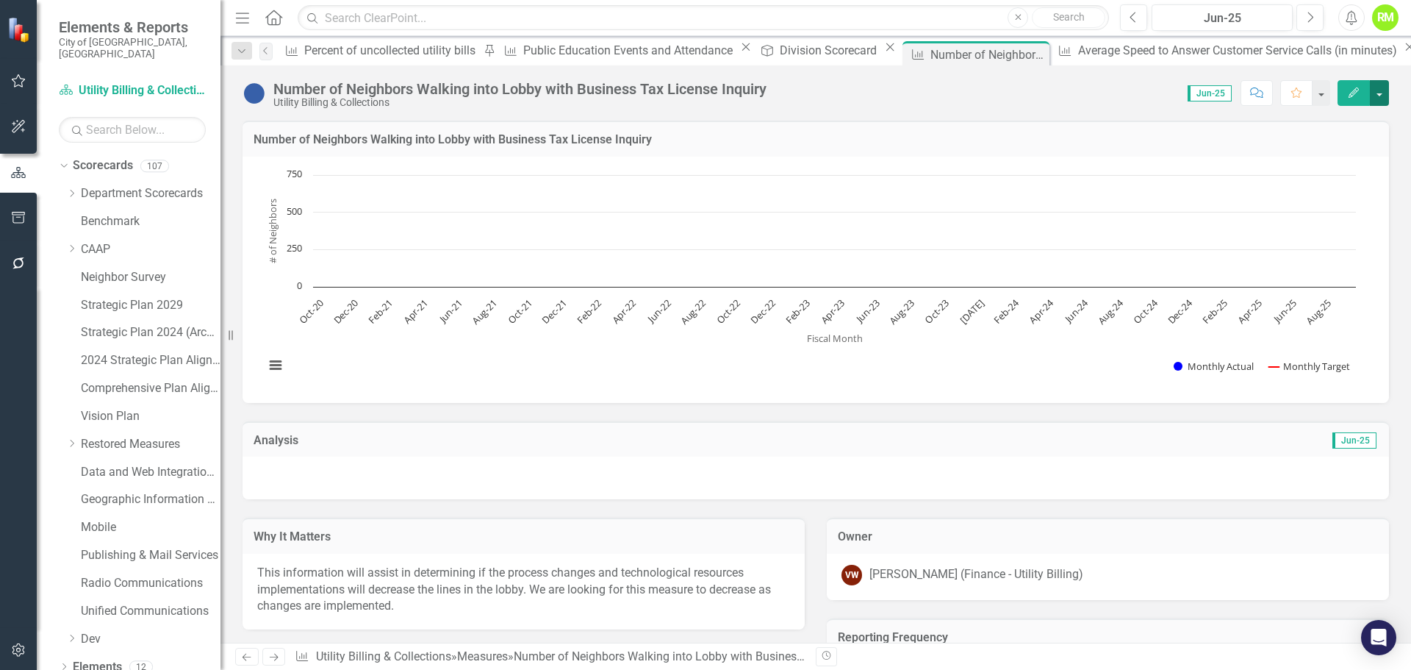
click at [1384, 99] on button "button" at bounding box center [1379, 93] width 19 height 26
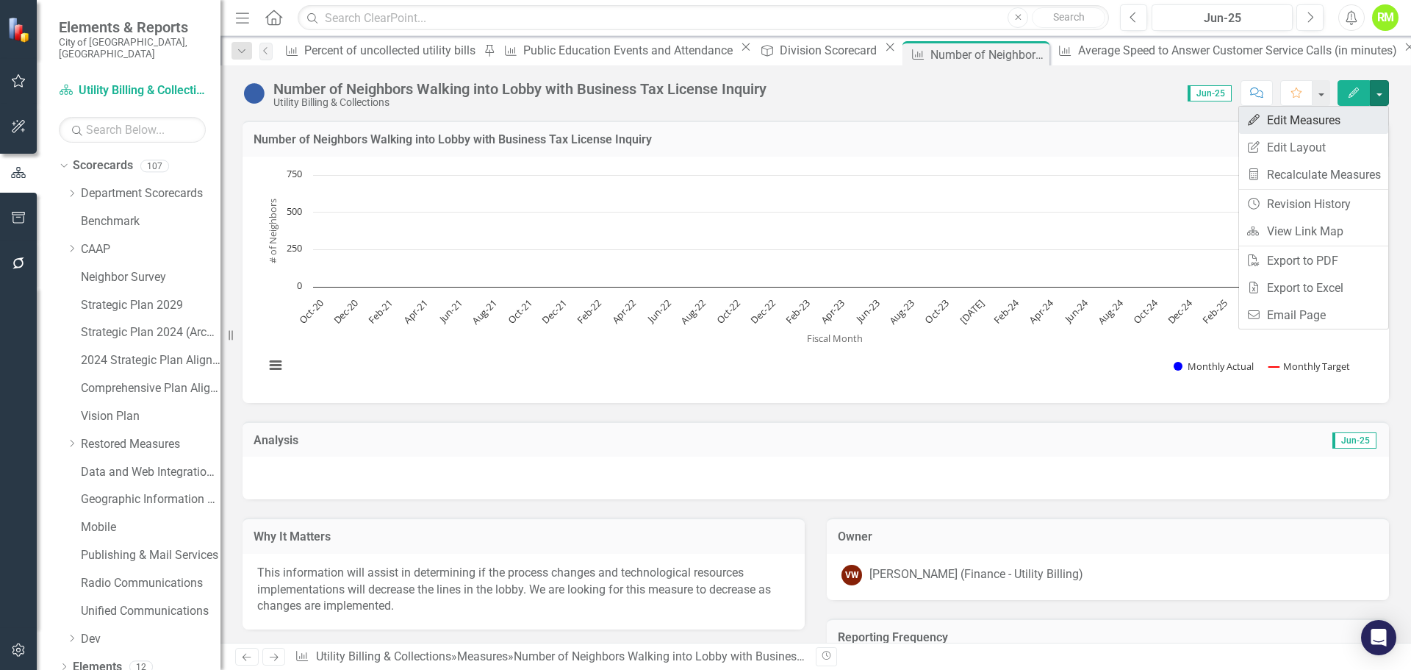
click at [1289, 128] on link "Edit Edit Measures" at bounding box center [1313, 120] width 149 height 27
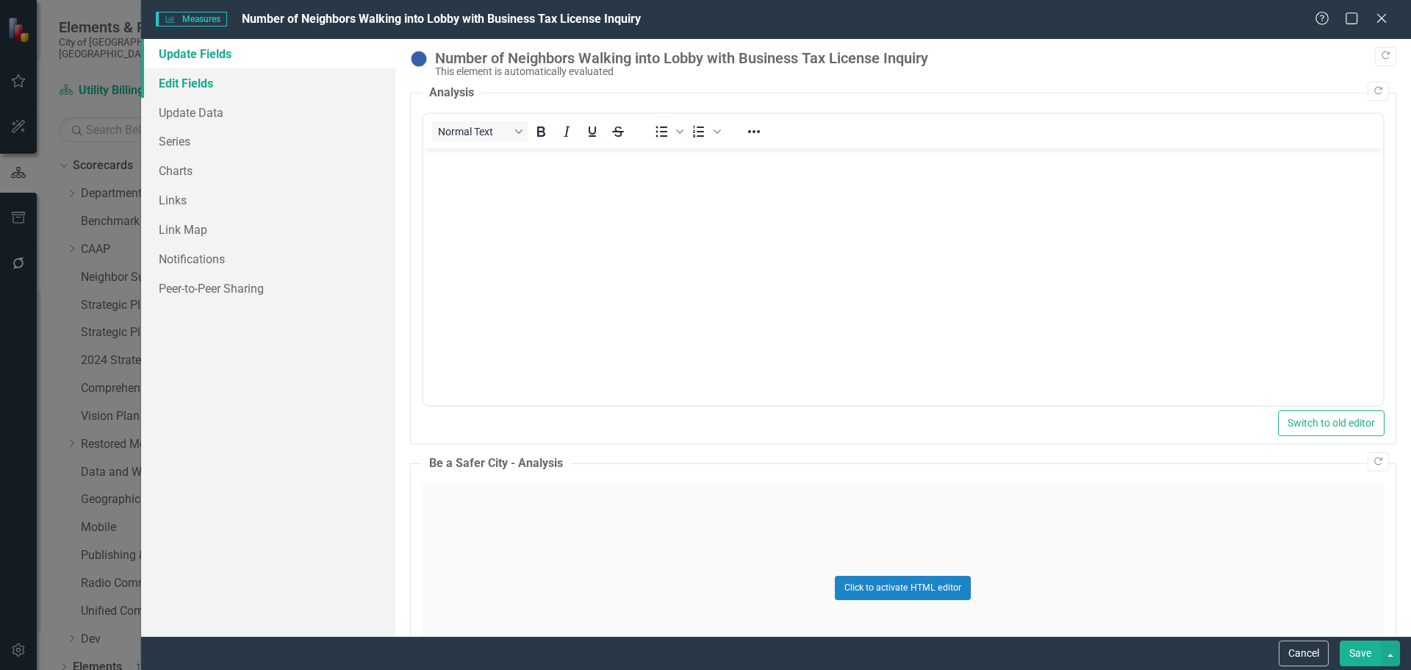
click at [175, 82] on link "Edit Fields" at bounding box center [268, 82] width 254 height 29
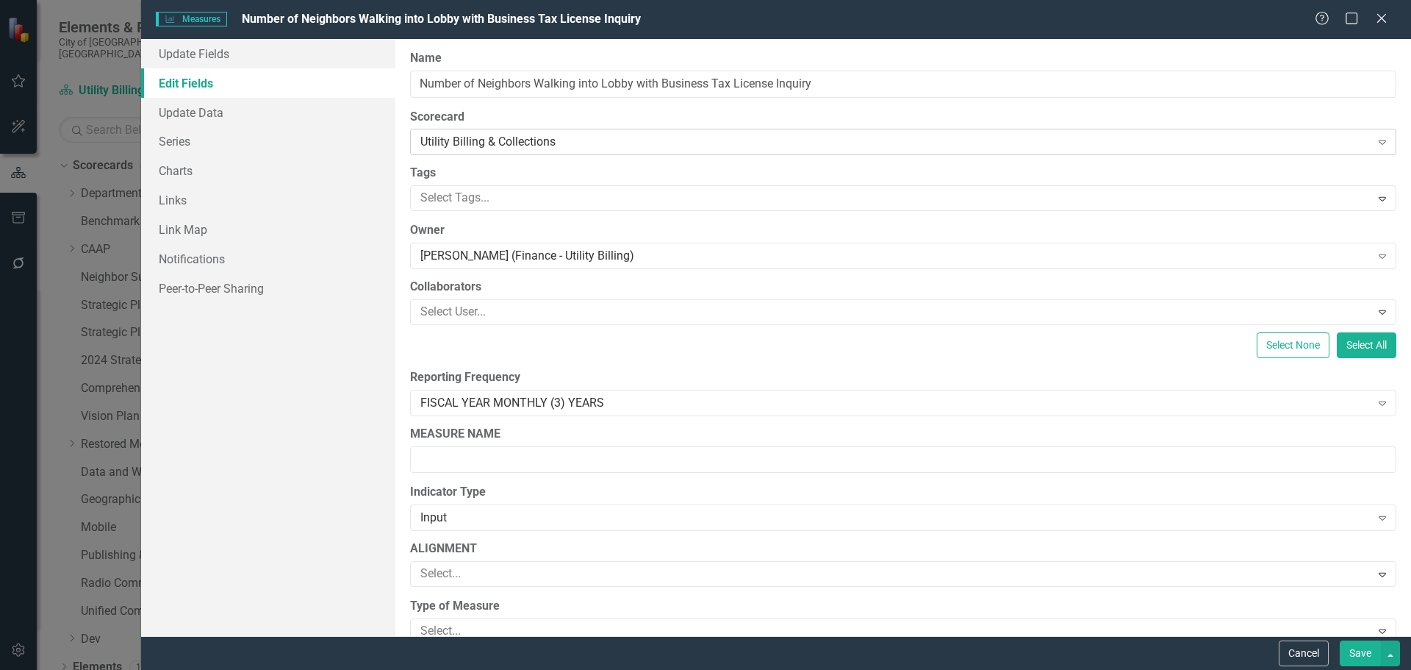
click at [491, 146] on div "Utility Billing & Collections" at bounding box center [895, 142] width 950 height 17
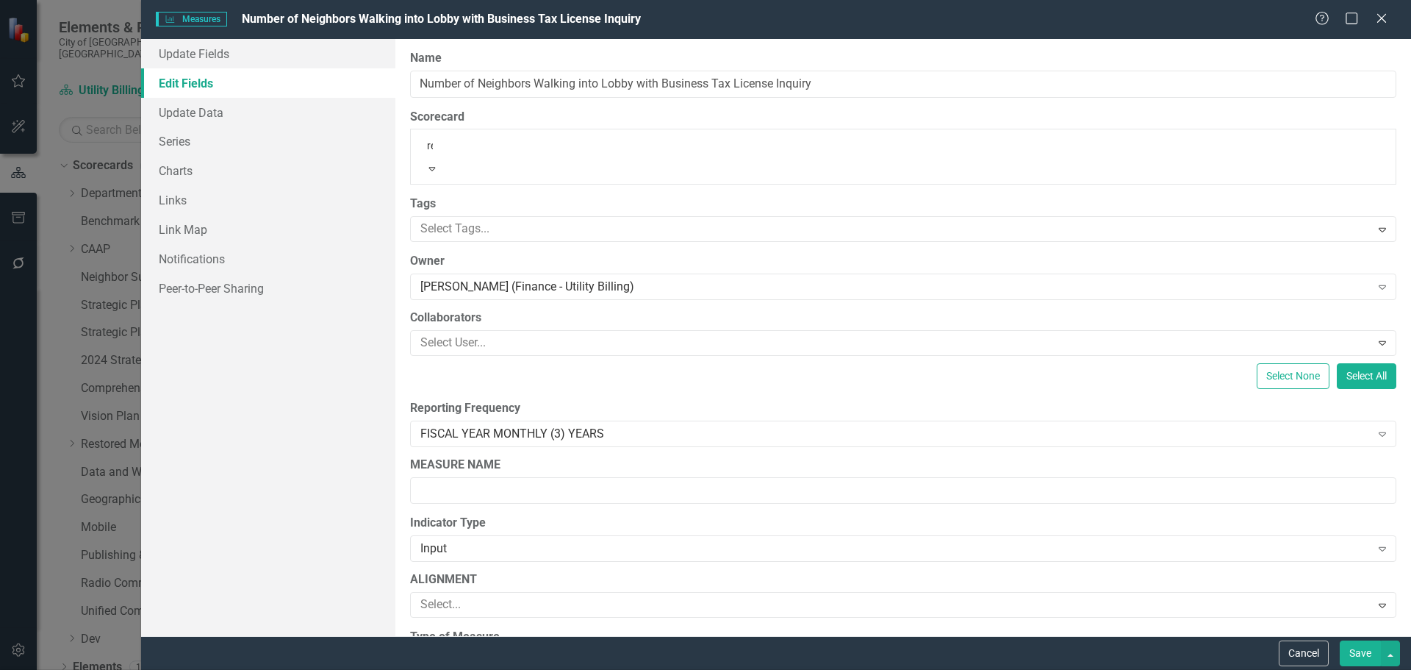
scroll to position [97, 0]
type input "res"
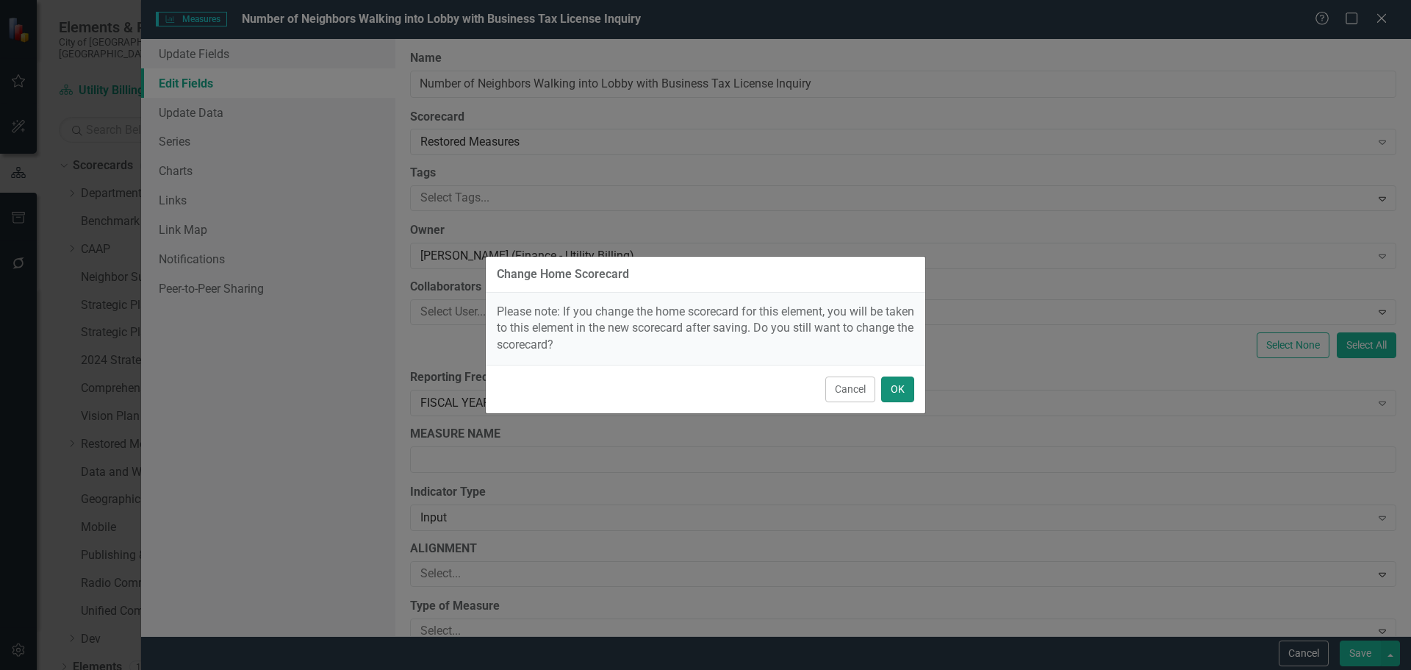
click at [905, 390] on button "OK" at bounding box center [897, 389] width 33 height 26
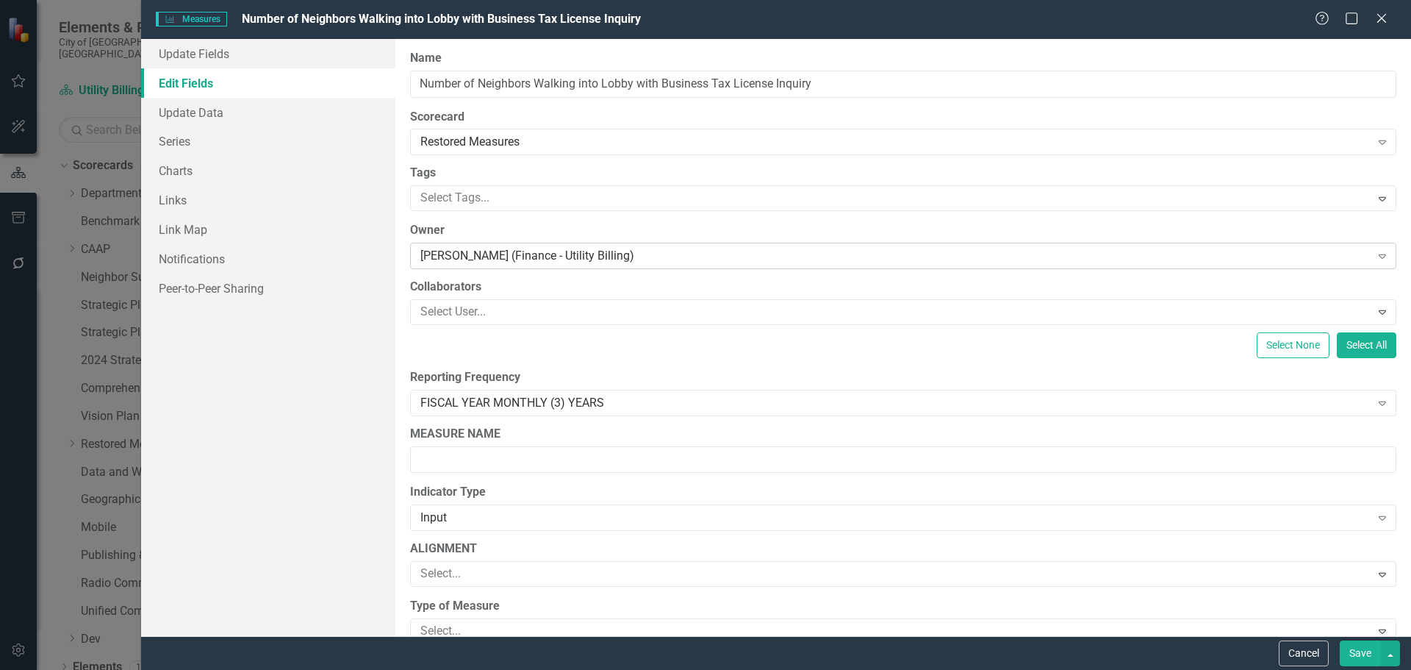
click at [576, 256] on div "[PERSON_NAME] (Finance - Utility Billing)" at bounding box center [895, 256] width 950 height 17
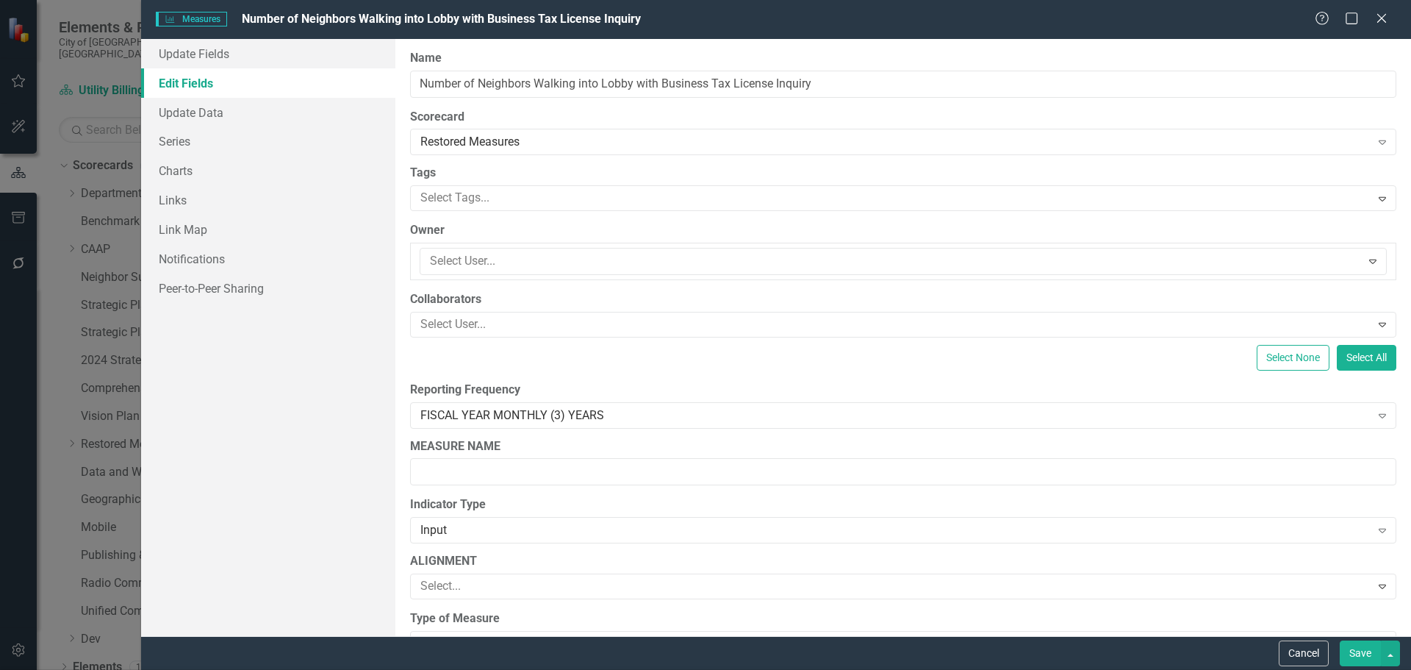
click at [490, 669] on div "Not Defined" at bounding box center [709, 681] width 1388 height 17
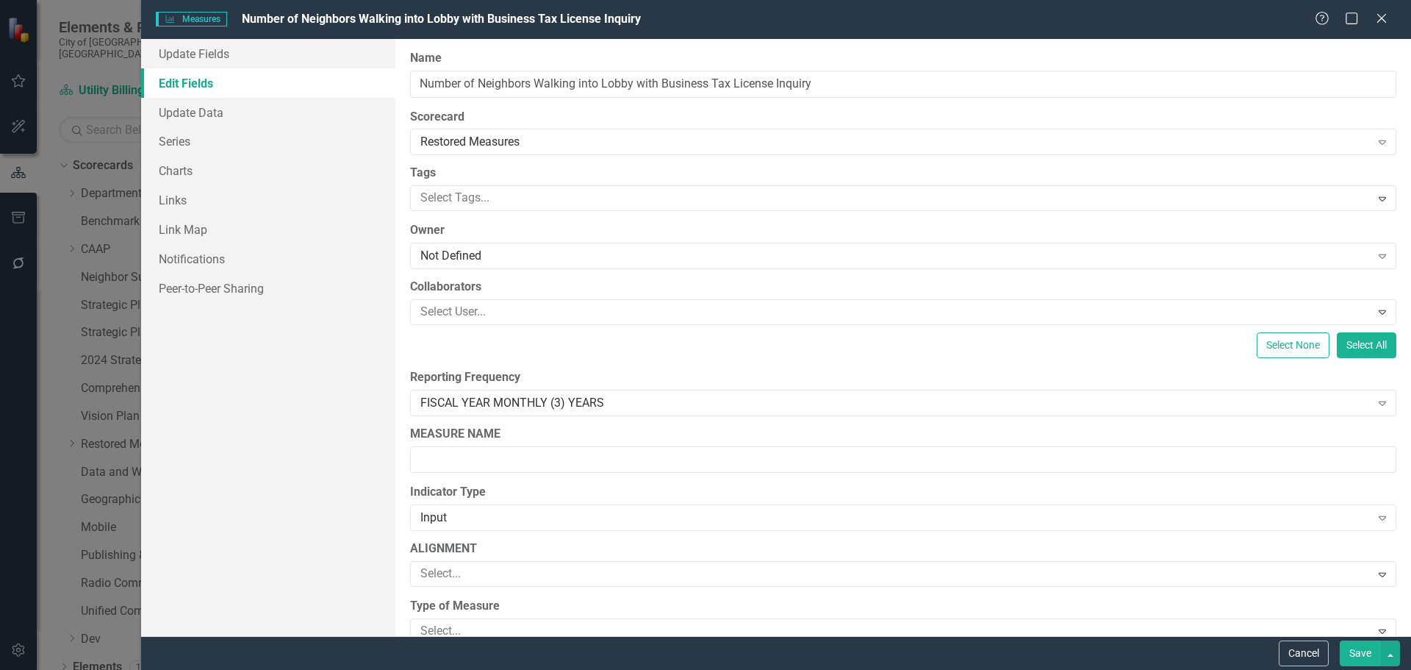
click at [1363, 645] on button "Save" at bounding box center [1360, 653] width 41 height 26
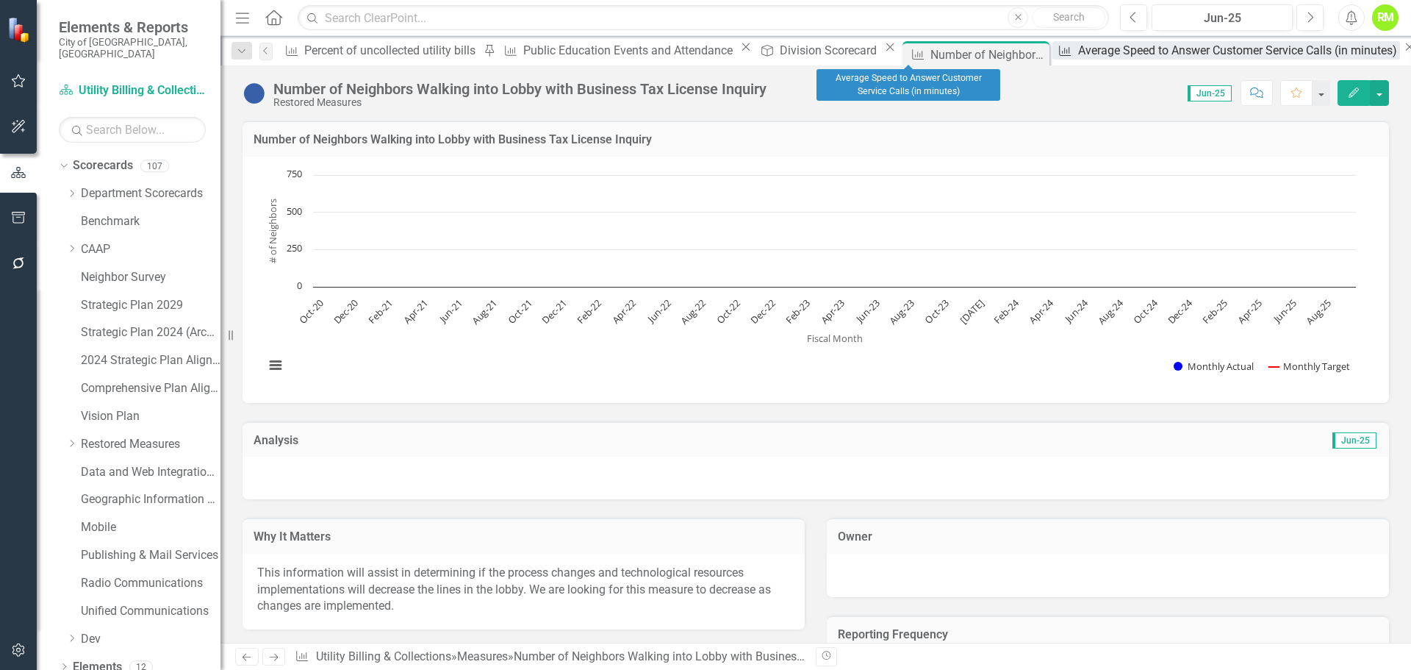
click at [1078, 54] on div "Average Speed to Answer Customer Service Calls (in minutes)" at bounding box center [1239, 50] width 323 height 18
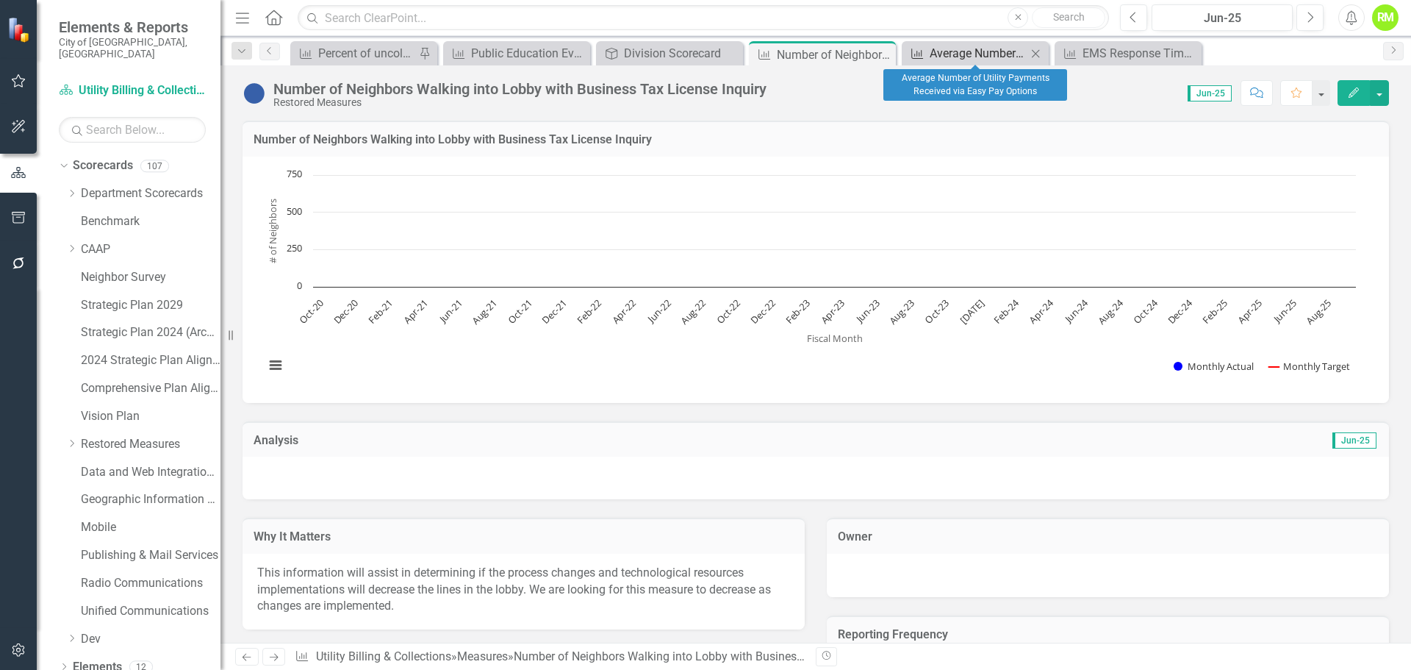
click at [969, 49] on div "Average Number of Utility Payments Received via Easy Pay Options" at bounding box center [978, 53] width 97 height 18
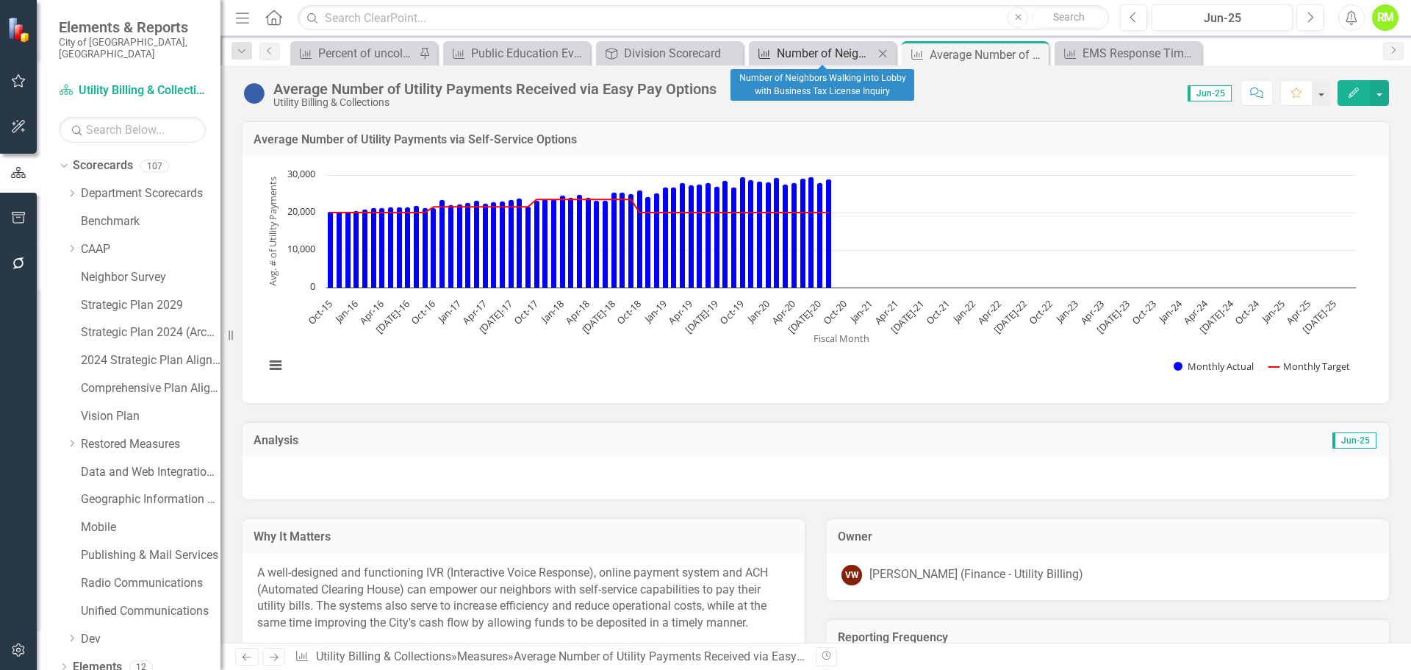
click at [842, 50] on div "Number of Neighbors Walking into Lobby with Business Tax License Inquiry" at bounding box center [825, 53] width 97 height 18
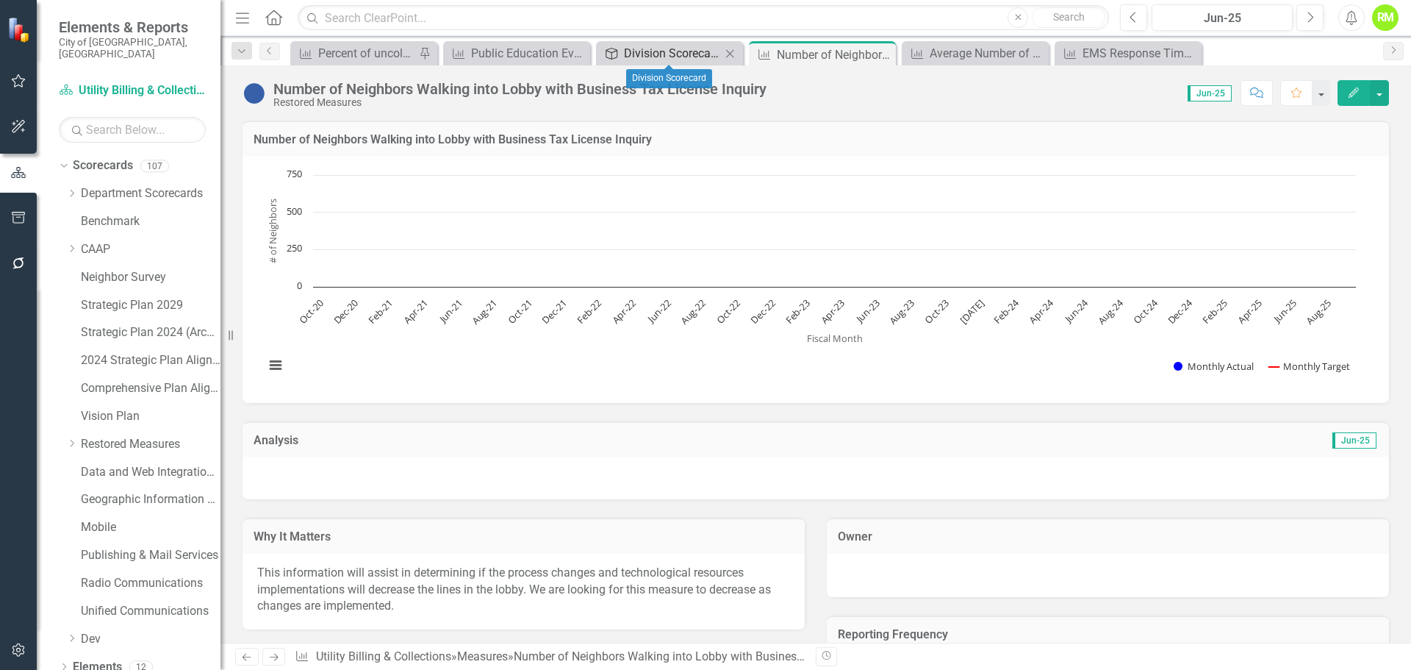
click at [667, 51] on div "Division Scorecard" at bounding box center [672, 53] width 97 height 18
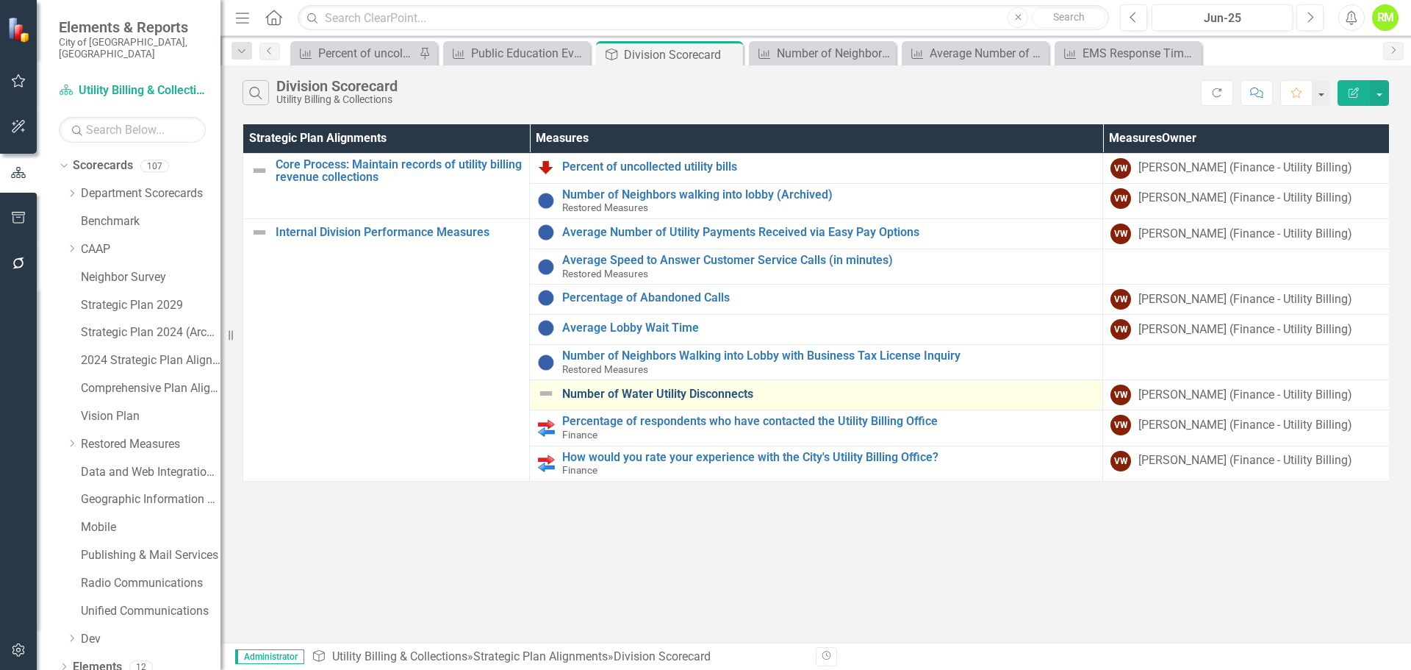
click at [625, 398] on link "Number of Water Utility Disconnects" at bounding box center [828, 393] width 533 height 13
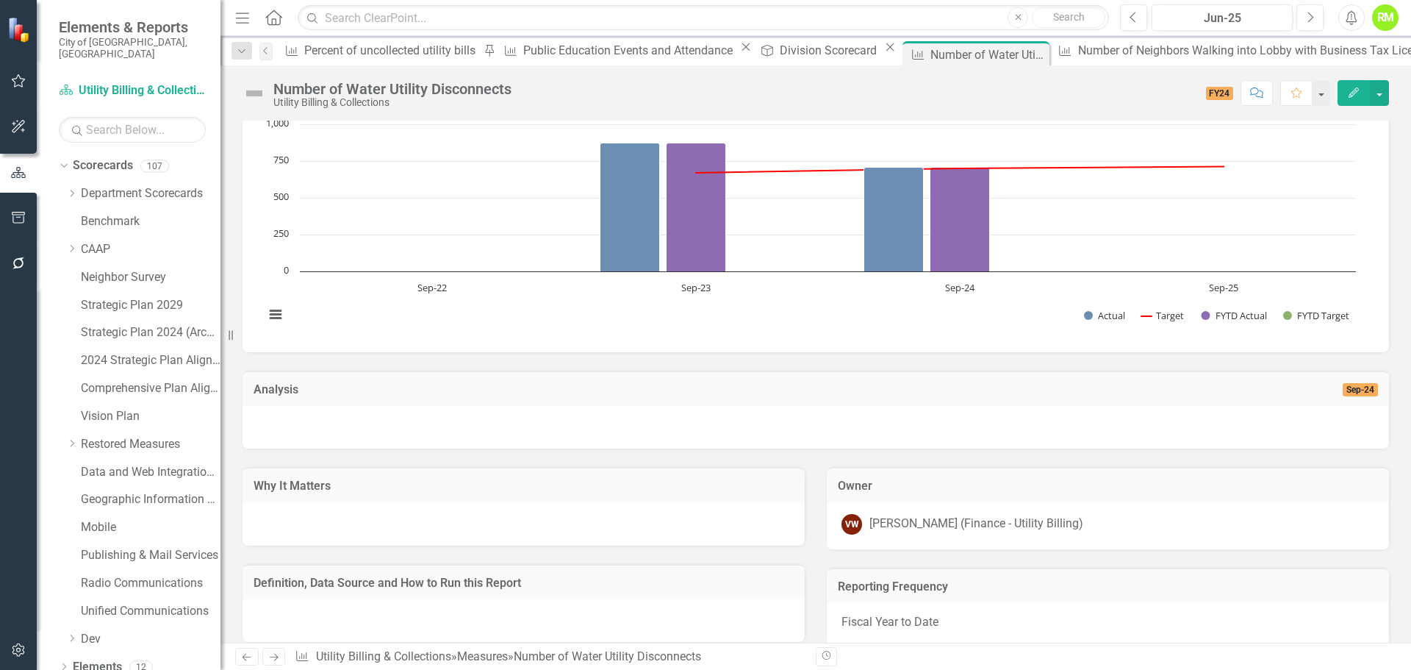
scroll to position [147, 0]
